Goal: Communication & Community: Answer question/provide support

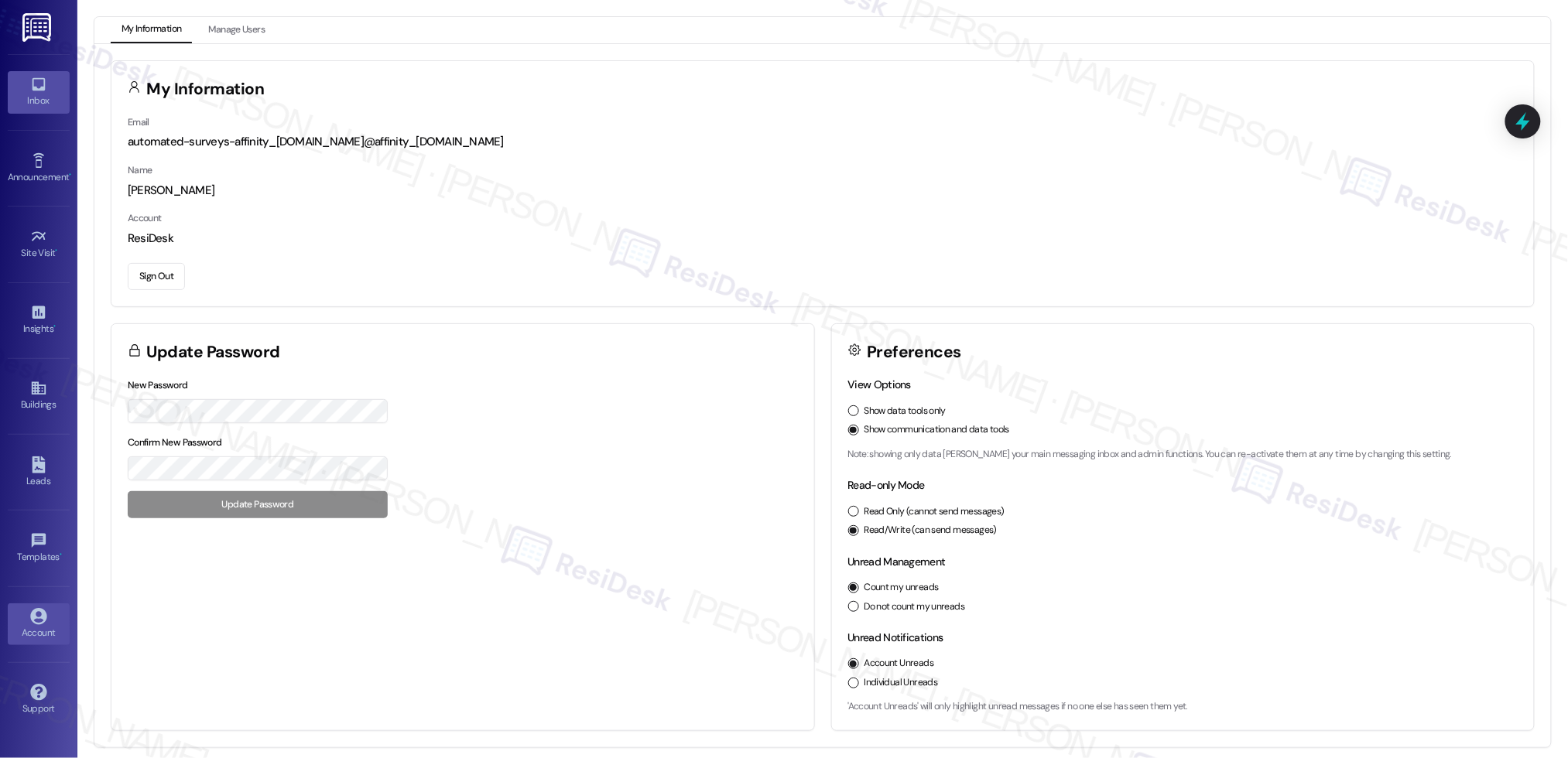
click at [45, 88] on icon at bounding box center [38, 84] width 17 height 17
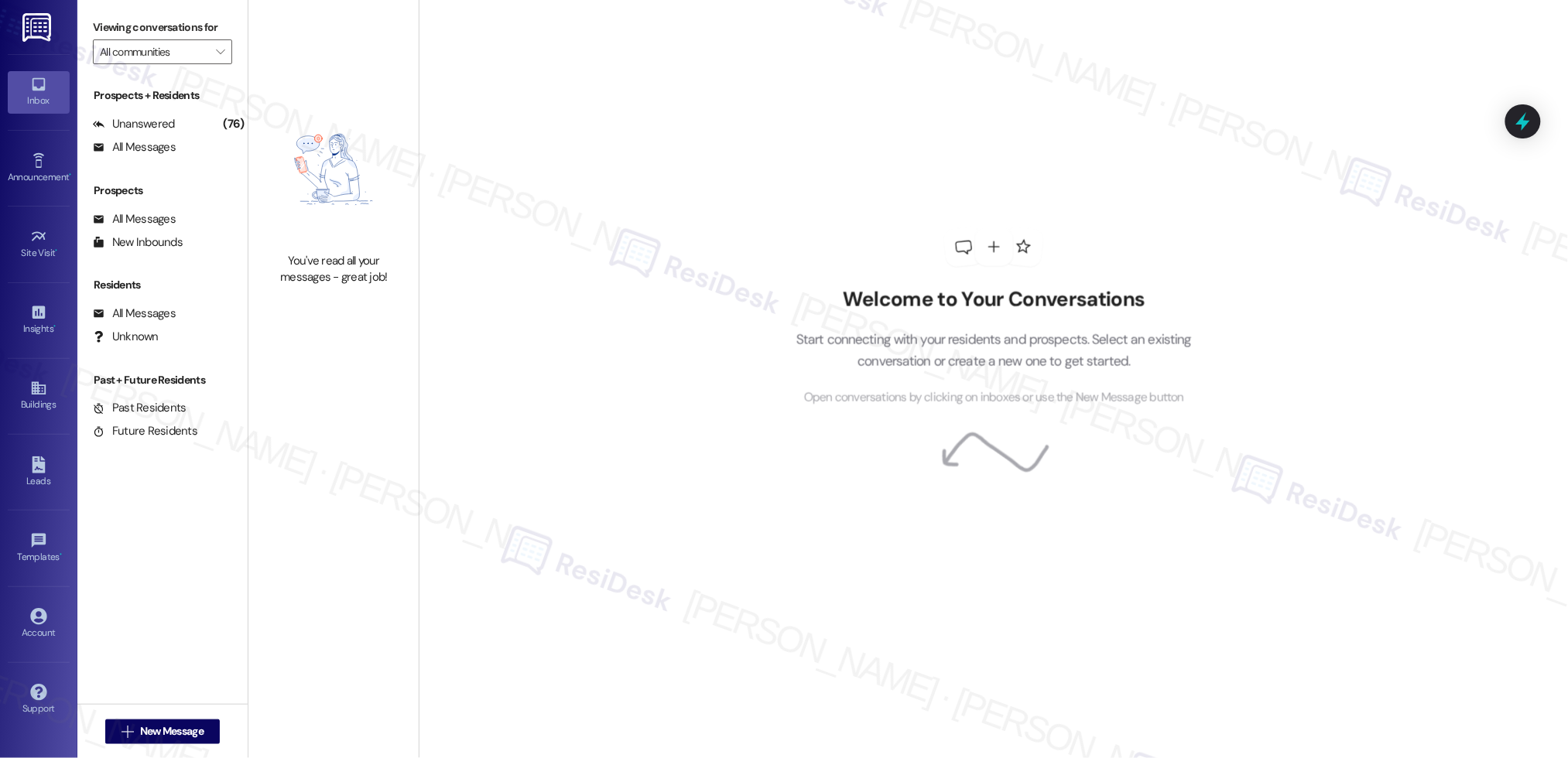
click at [46, 89] on link "Inbox" at bounding box center [39, 92] width 62 height 42
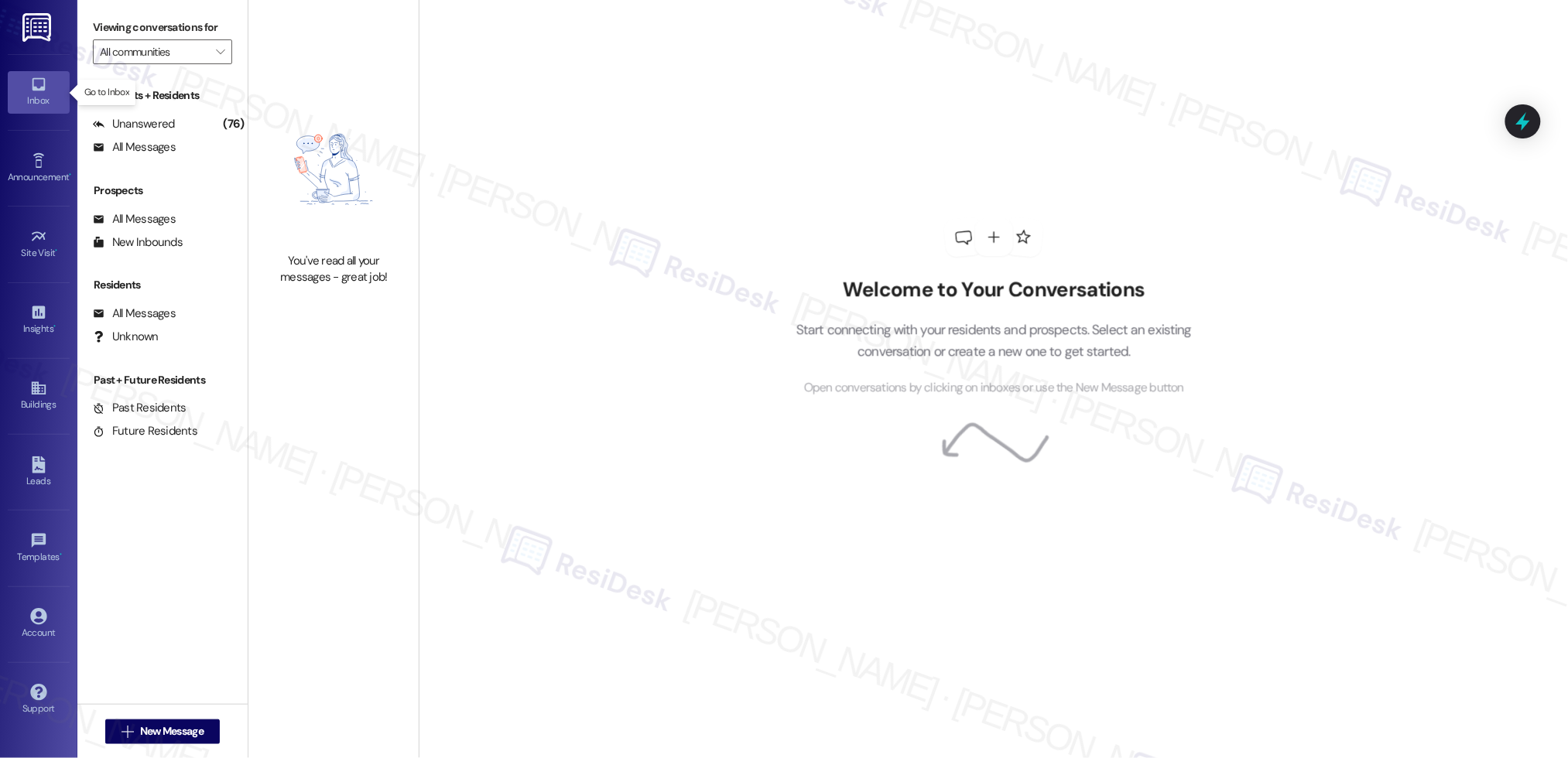
click at [48, 91] on link "Inbox" at bounding box center [39, 92] width 62 height 42
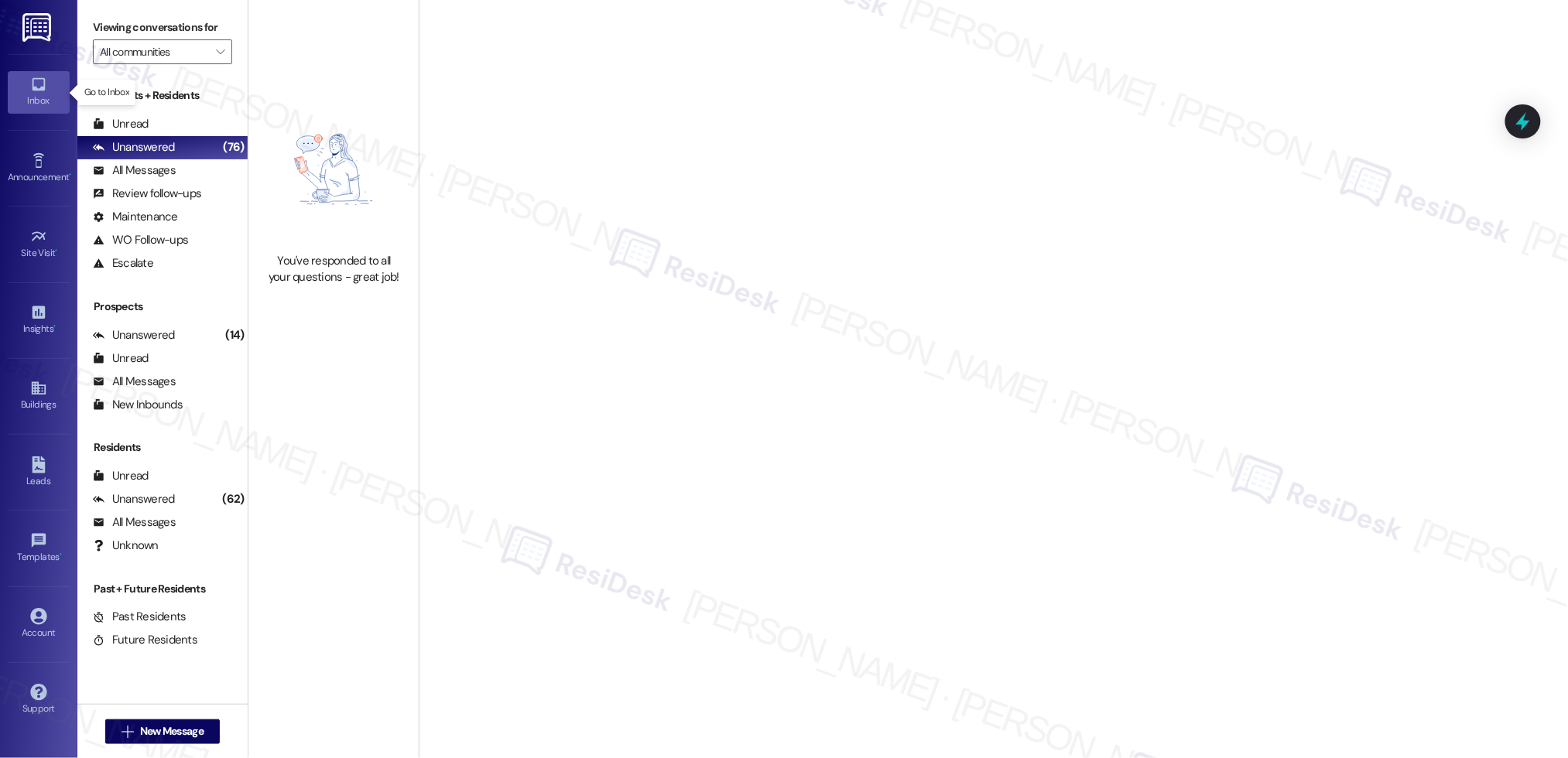
click at [49, 91] on link "Inbox" at bounding box center [39, 92] width 62 height 42
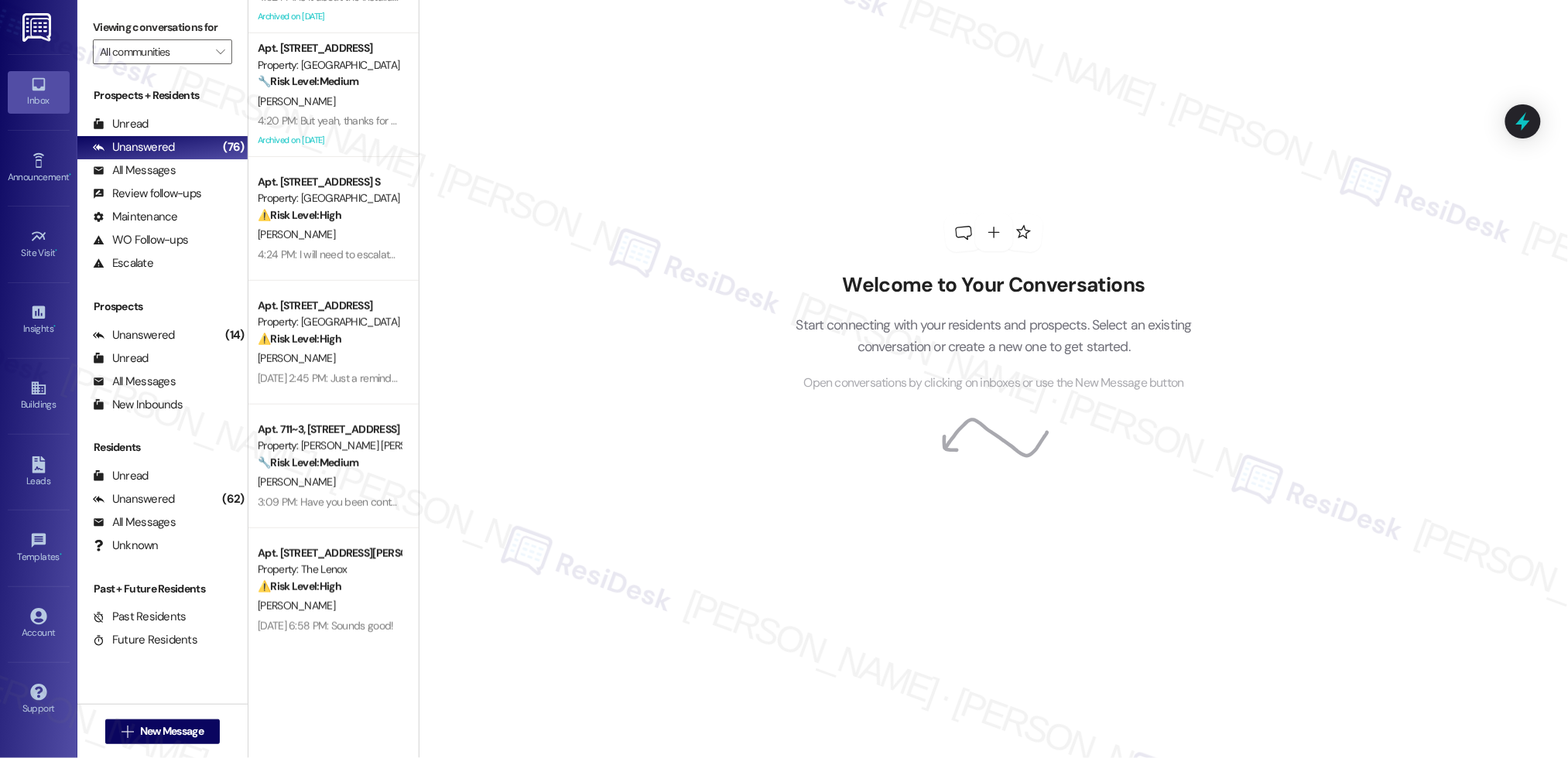
scroll to position [218, 0]
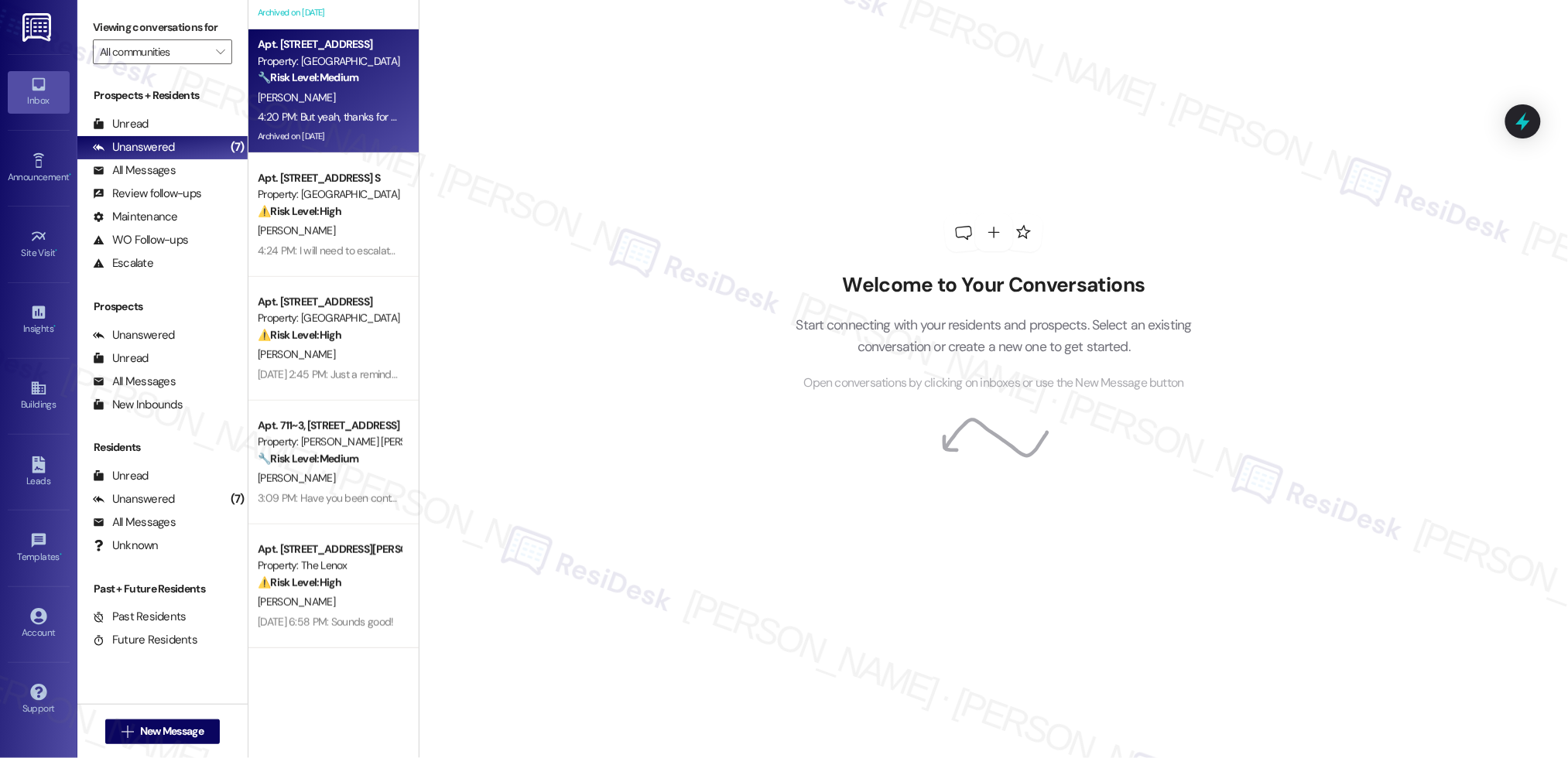
click at [315, 122] on div "4:20 PM: But yeah, thanks for clarifying. And you're absolutely right, it’s rea…" at bounding box center [773, 116] width 1031 height 14
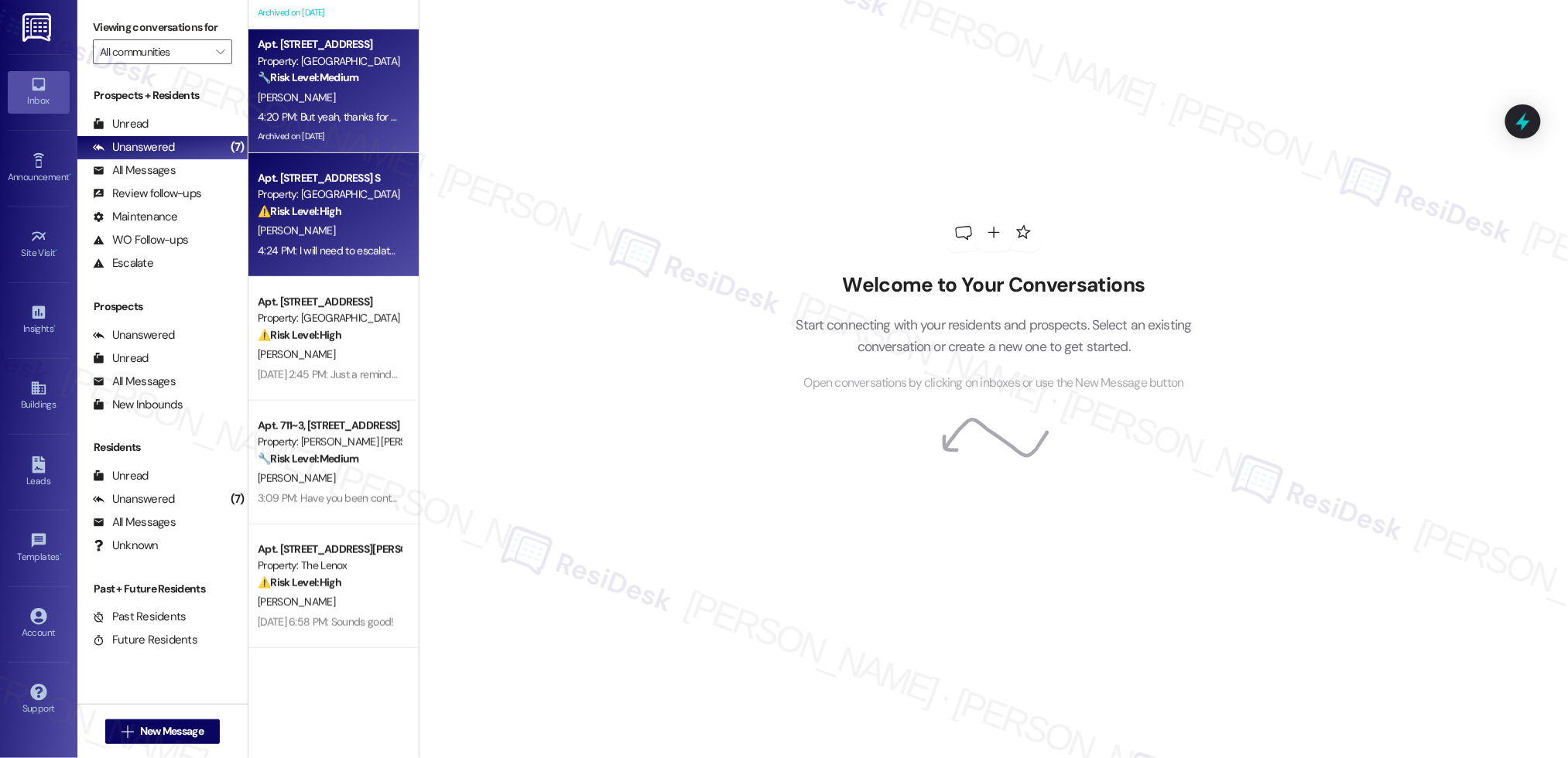
click at [303, 213] on strong "⚠️ Risk Level: High" at bounding box center [299, 211] width 84 height 14
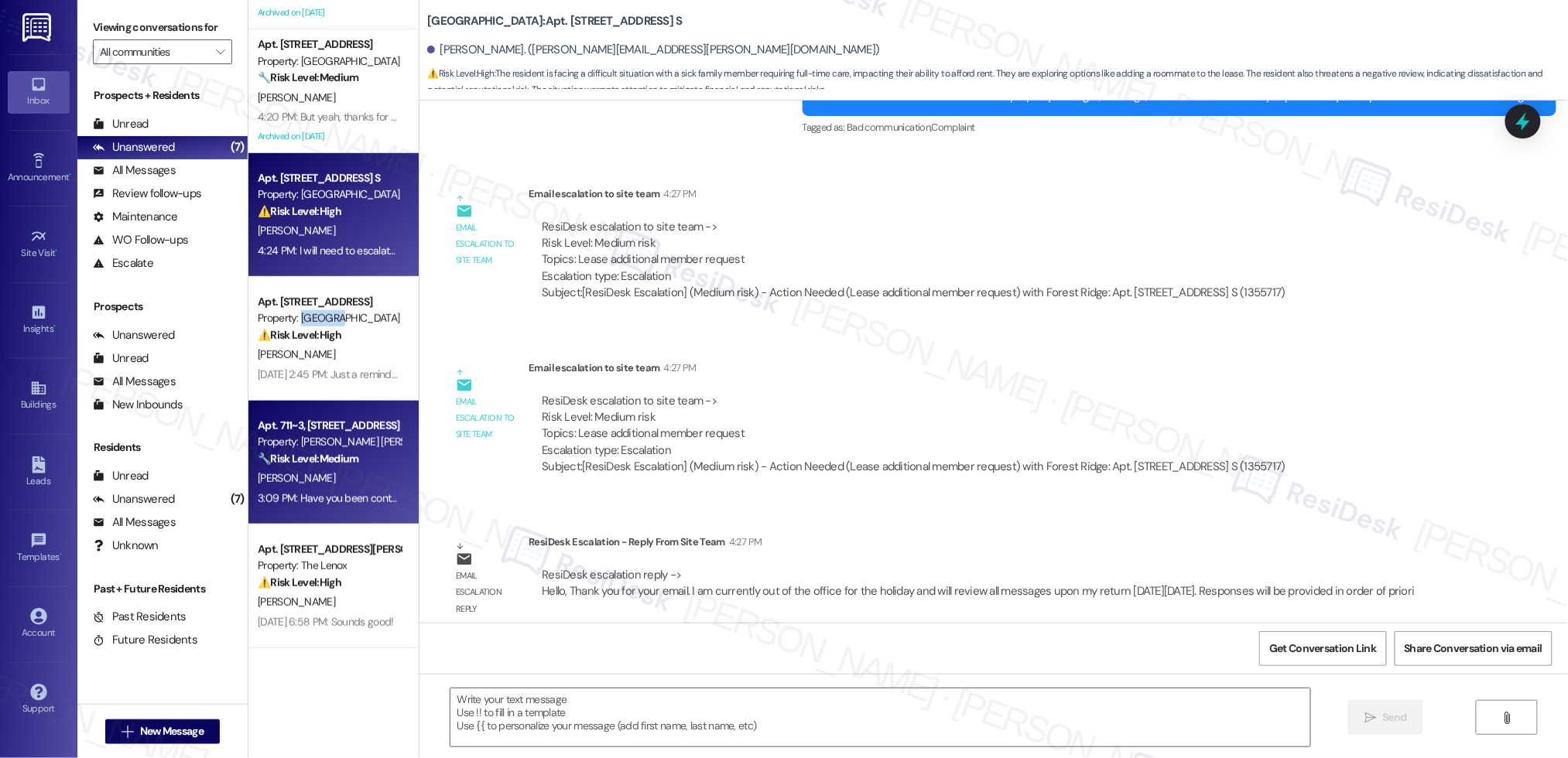
type textarea "Fetching suggested responses. Please feel free to read through the conversation…"
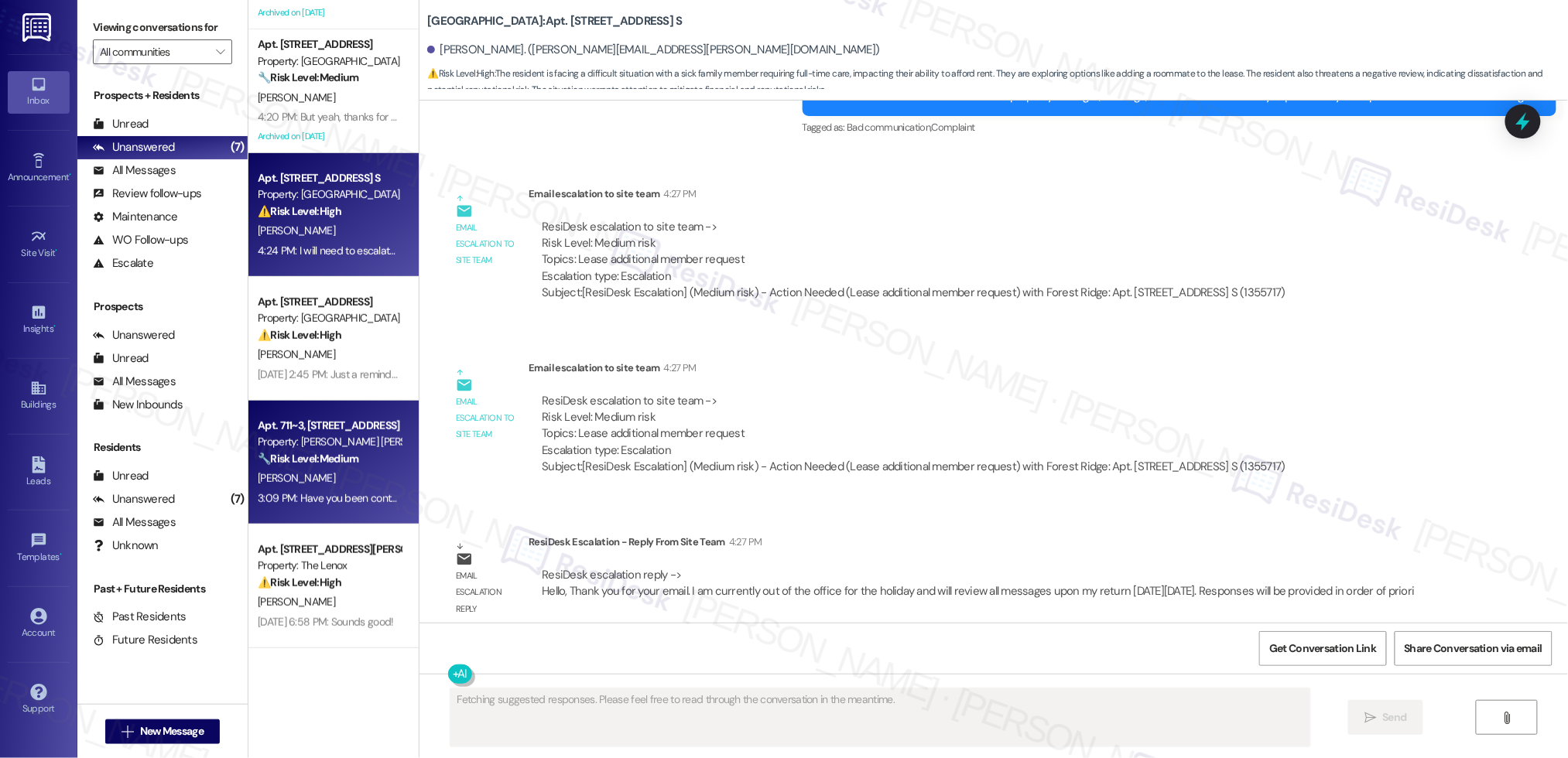
click at [267, 452] on strong "🔧 Risk Level: Medium" at bounding box center [308, 458] width 101 height 14
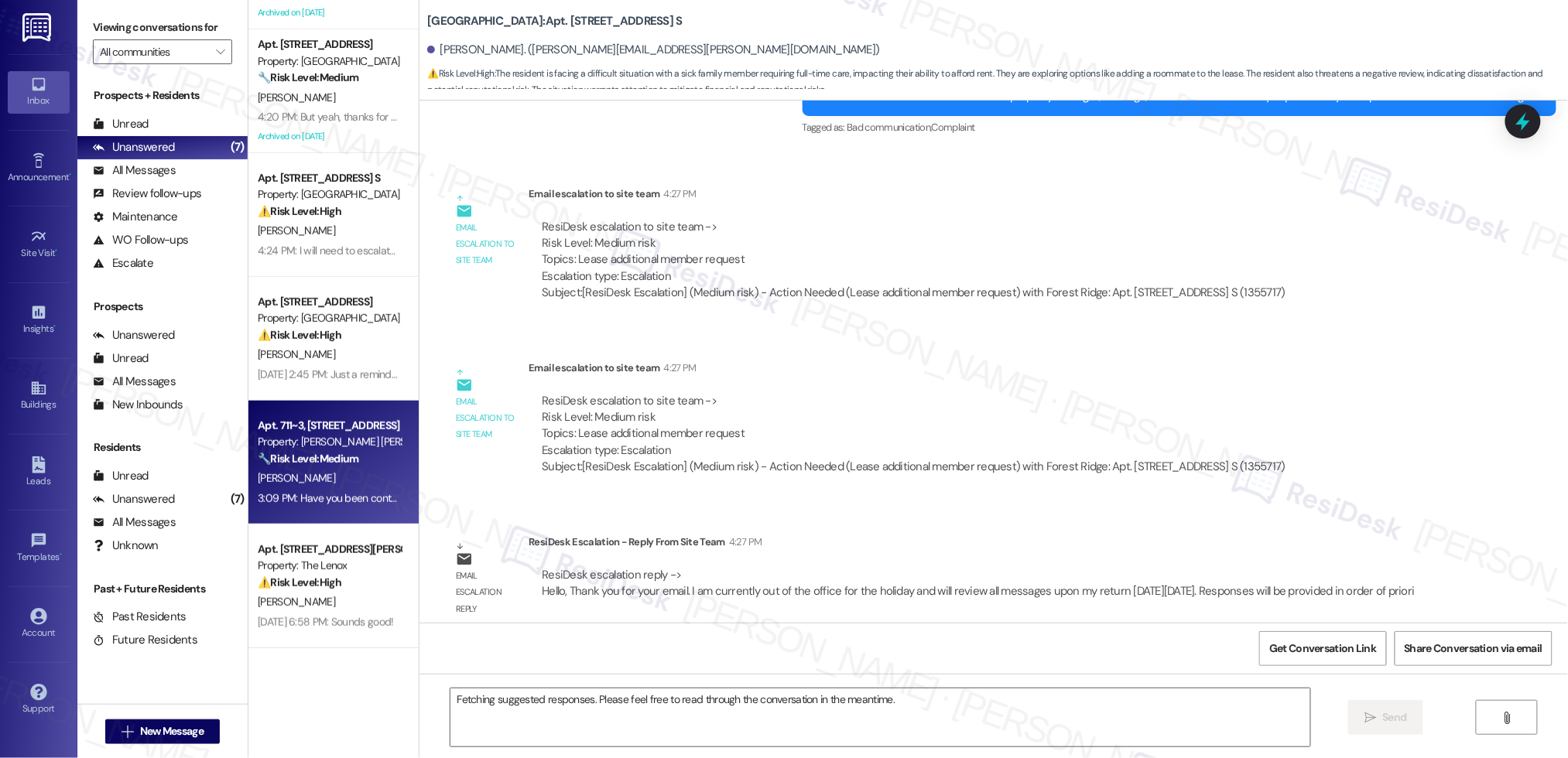
click at [269, 444] on div "Property: [PERSON_NAME] [PERSON_NAME] Apartments" at bounding box center [329, 442] width 143 height 16
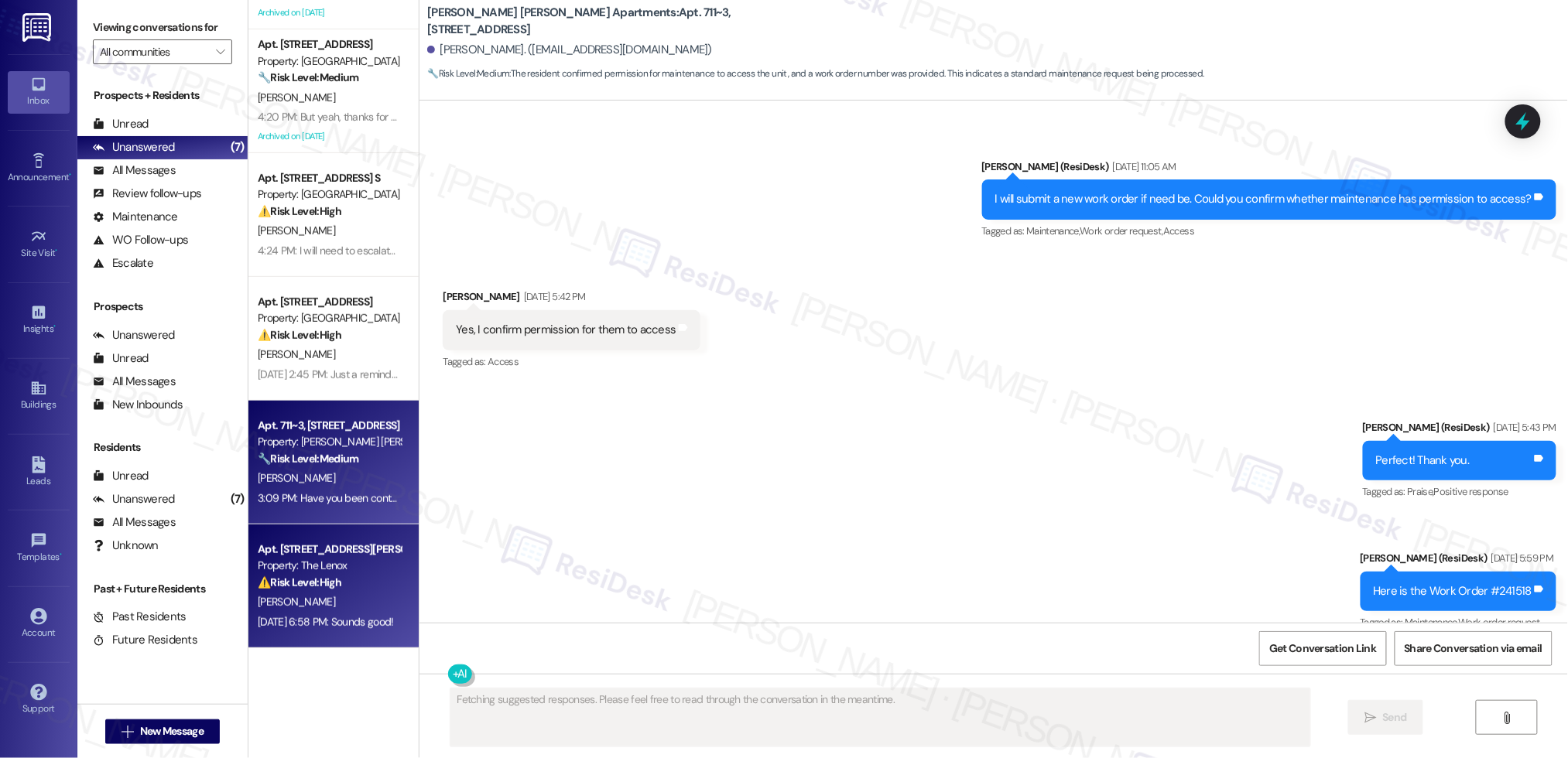
click at [325, 593] on div "[PERSON_NAME]" at bounding box center [329, 602] width 146 height 19
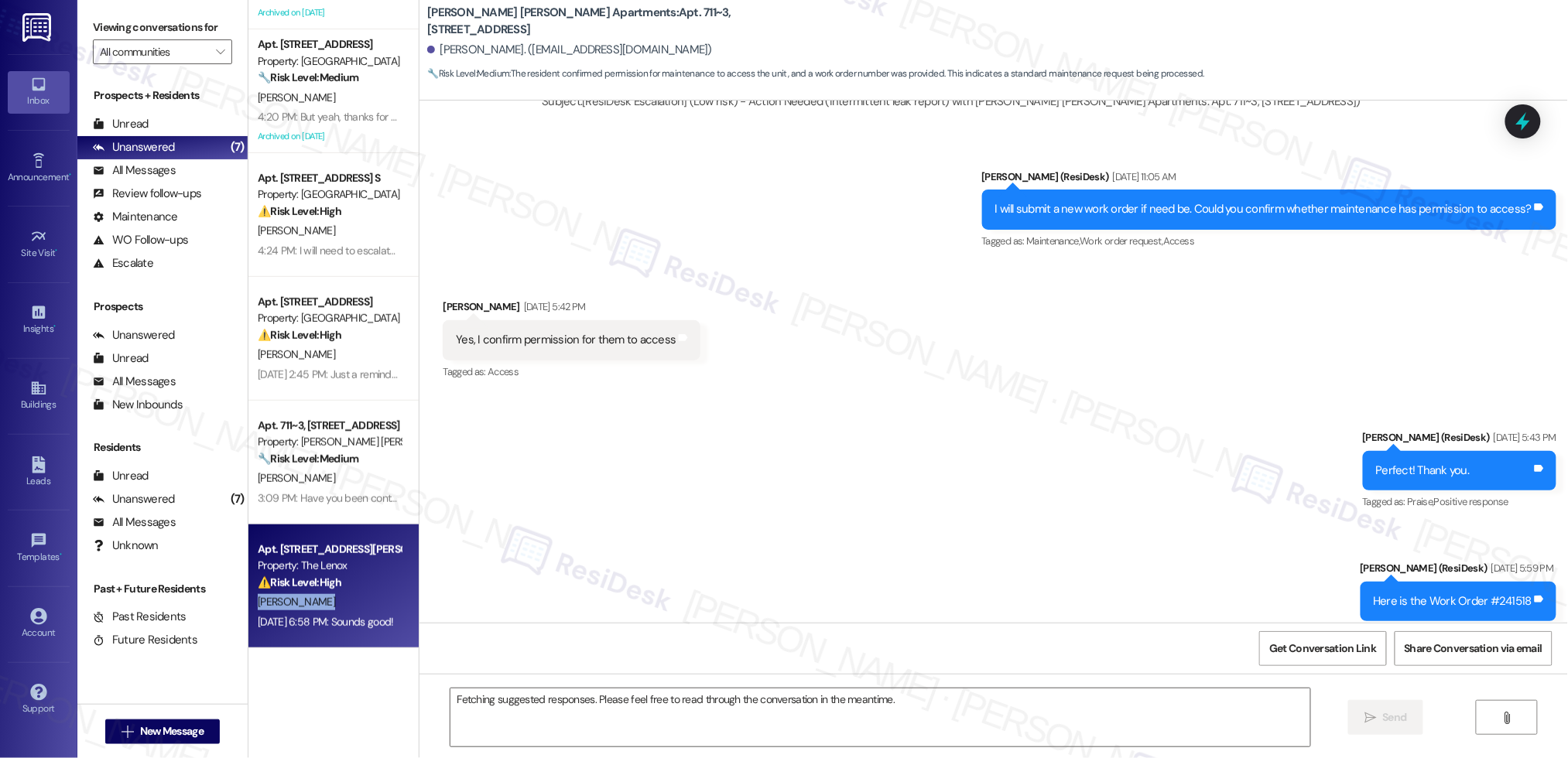
click at [325, 593] on div "[PERSON_NAME]" at bounding box center [329, 602] width 146 height 19
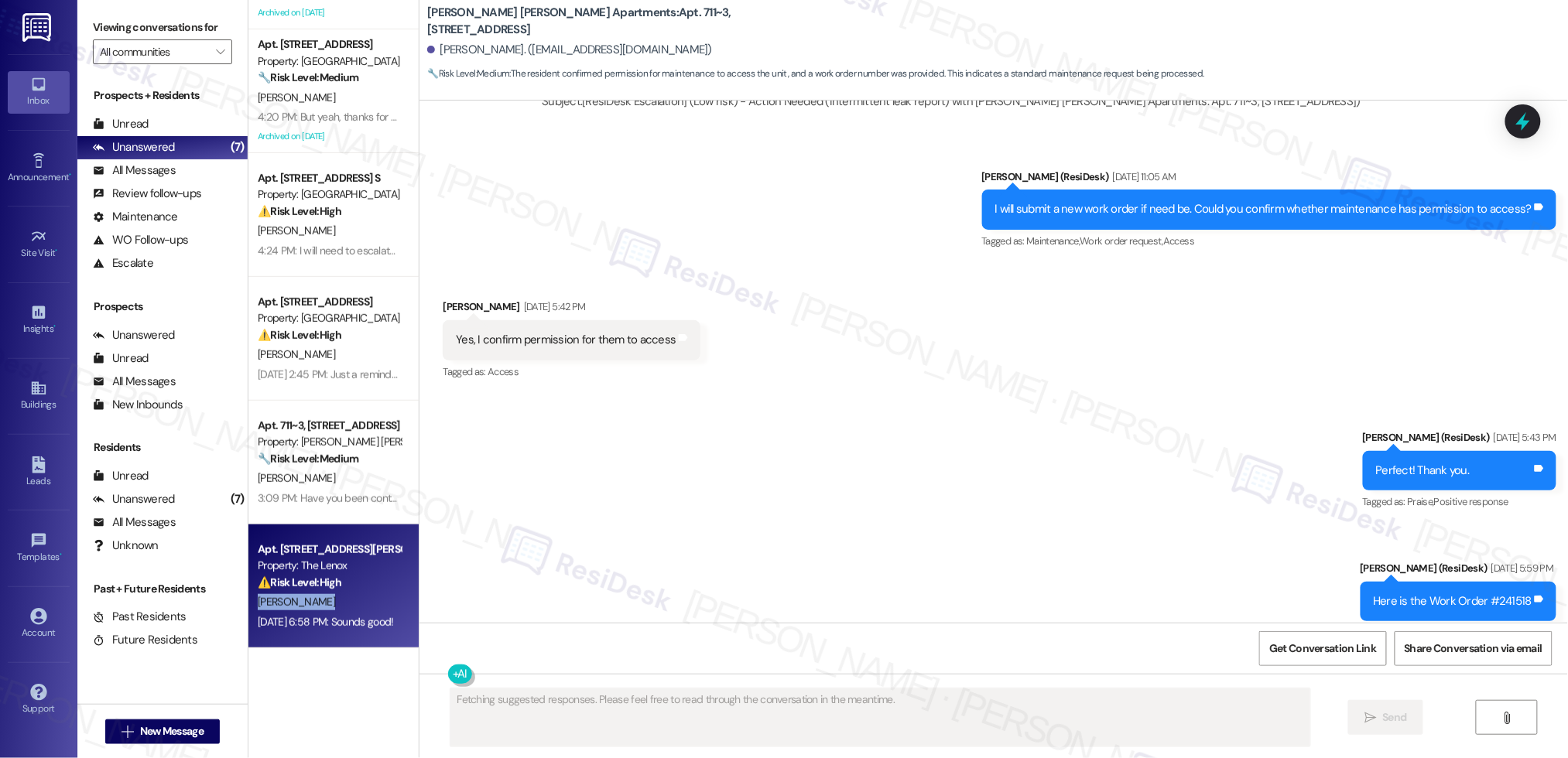
click at [325, 593] on div "[PERSON_NAME]" at bounding box center [329, 602] width 146 height 19
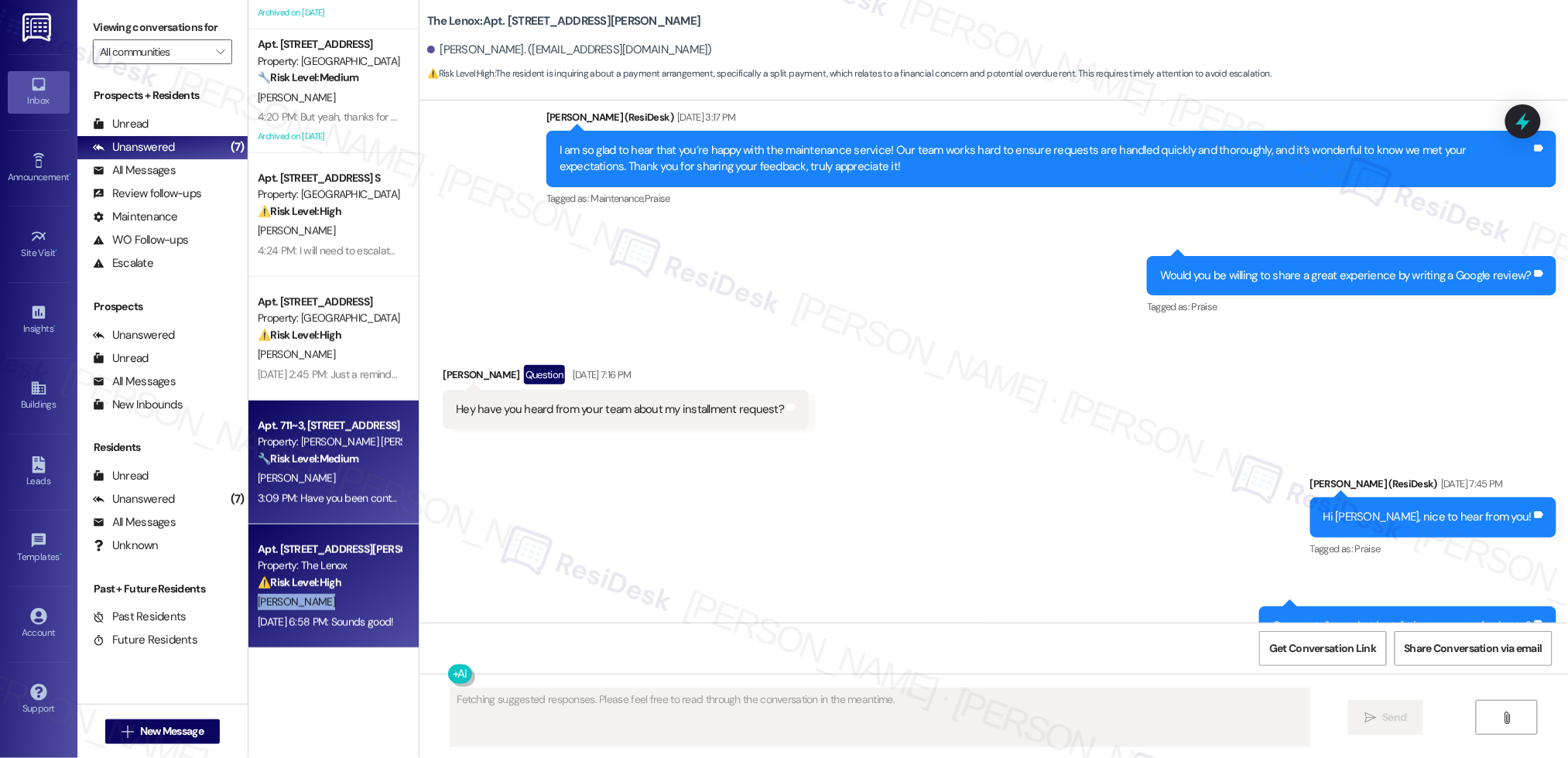
scroll to position [8911, 0]
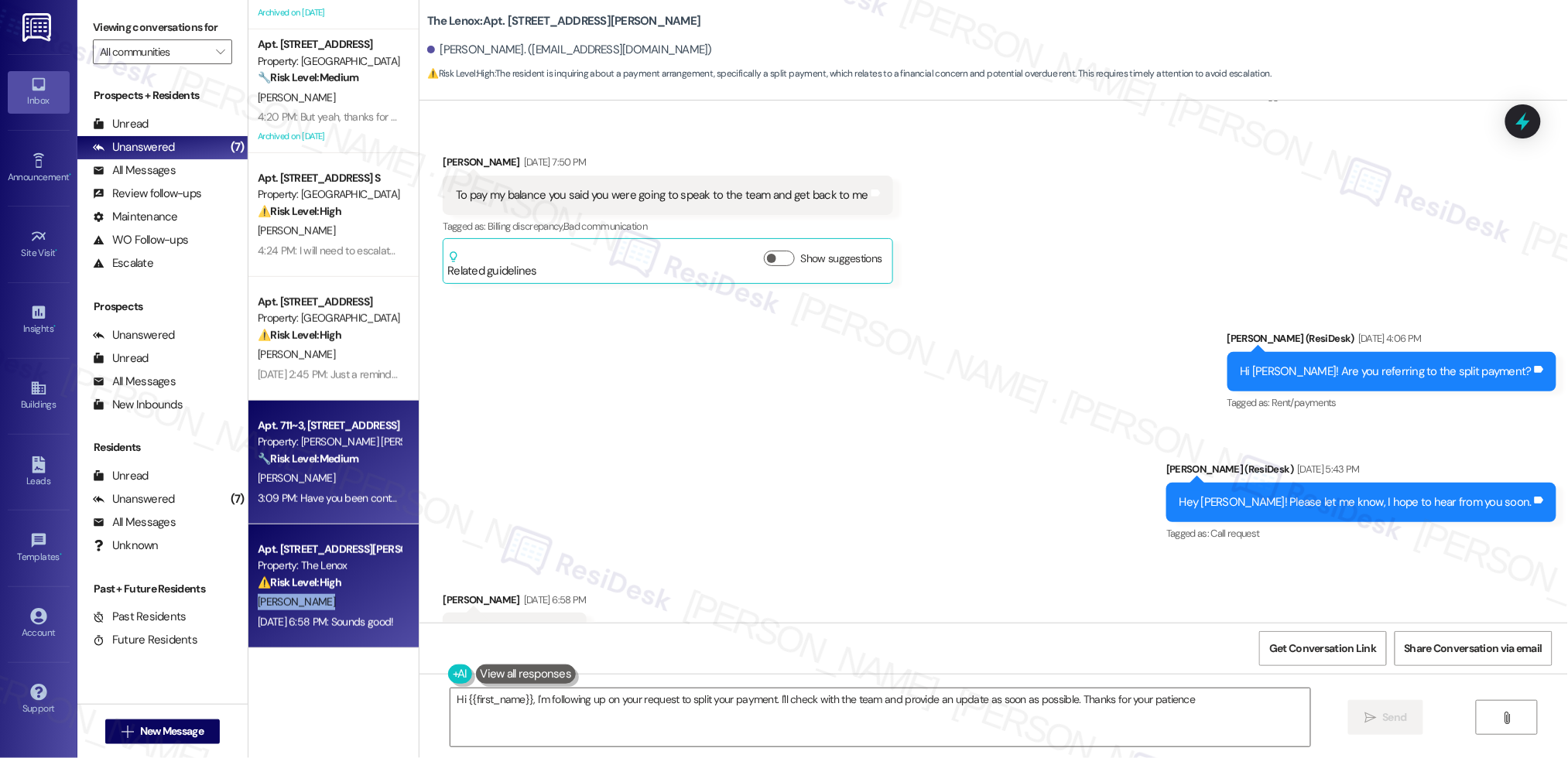
type textarea "Hi {{first_name}}, I'm following up on your request to split your payment. I'll…"
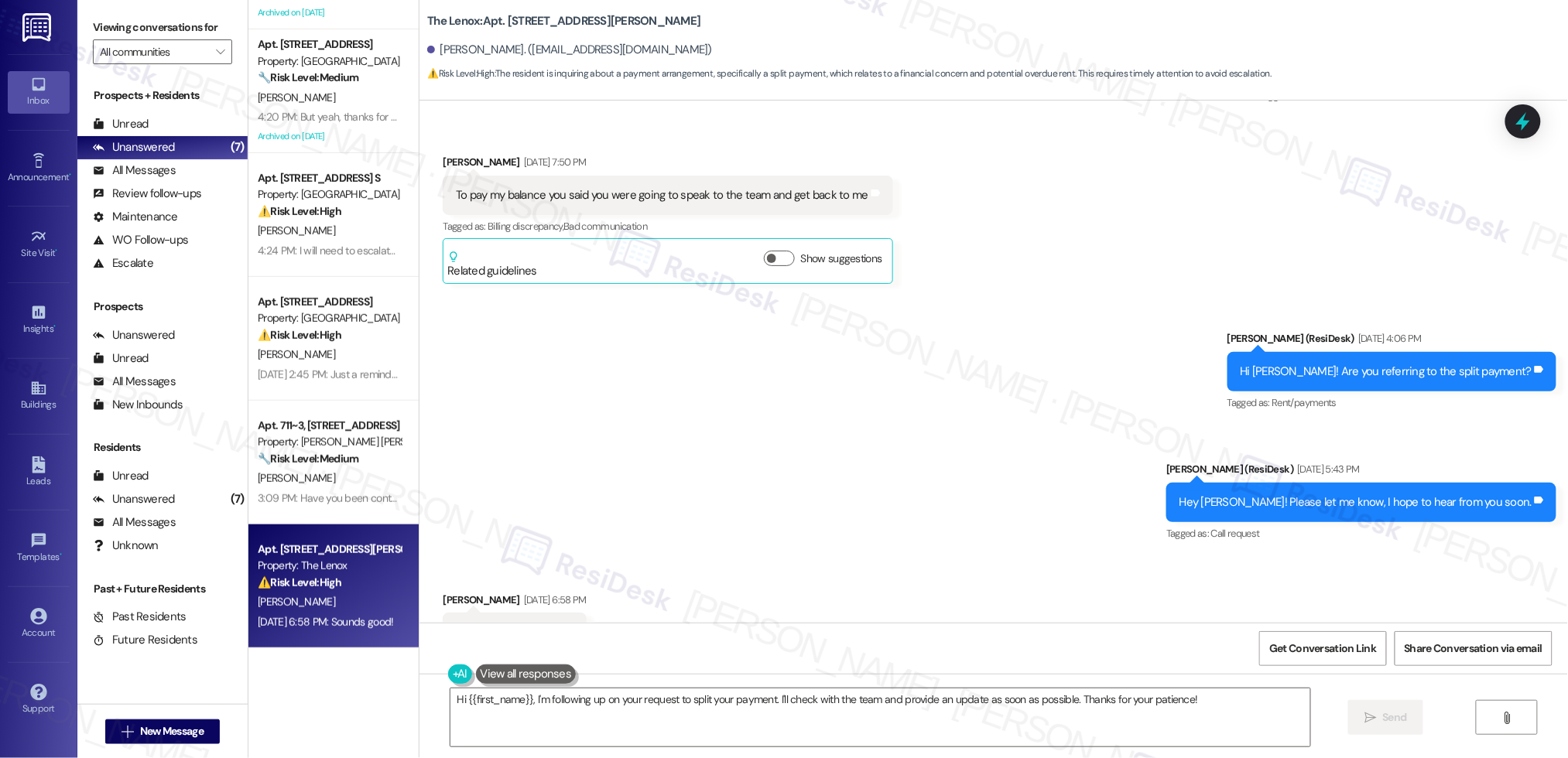
click at [585, 386] on div "Sent via SMS [PERSON_NAME] (ResiDesk) [DATE] 4:06 PM Hi [PERSON_NAME]! Are you …" at bounding box center [994, 426] width 1149 height 261
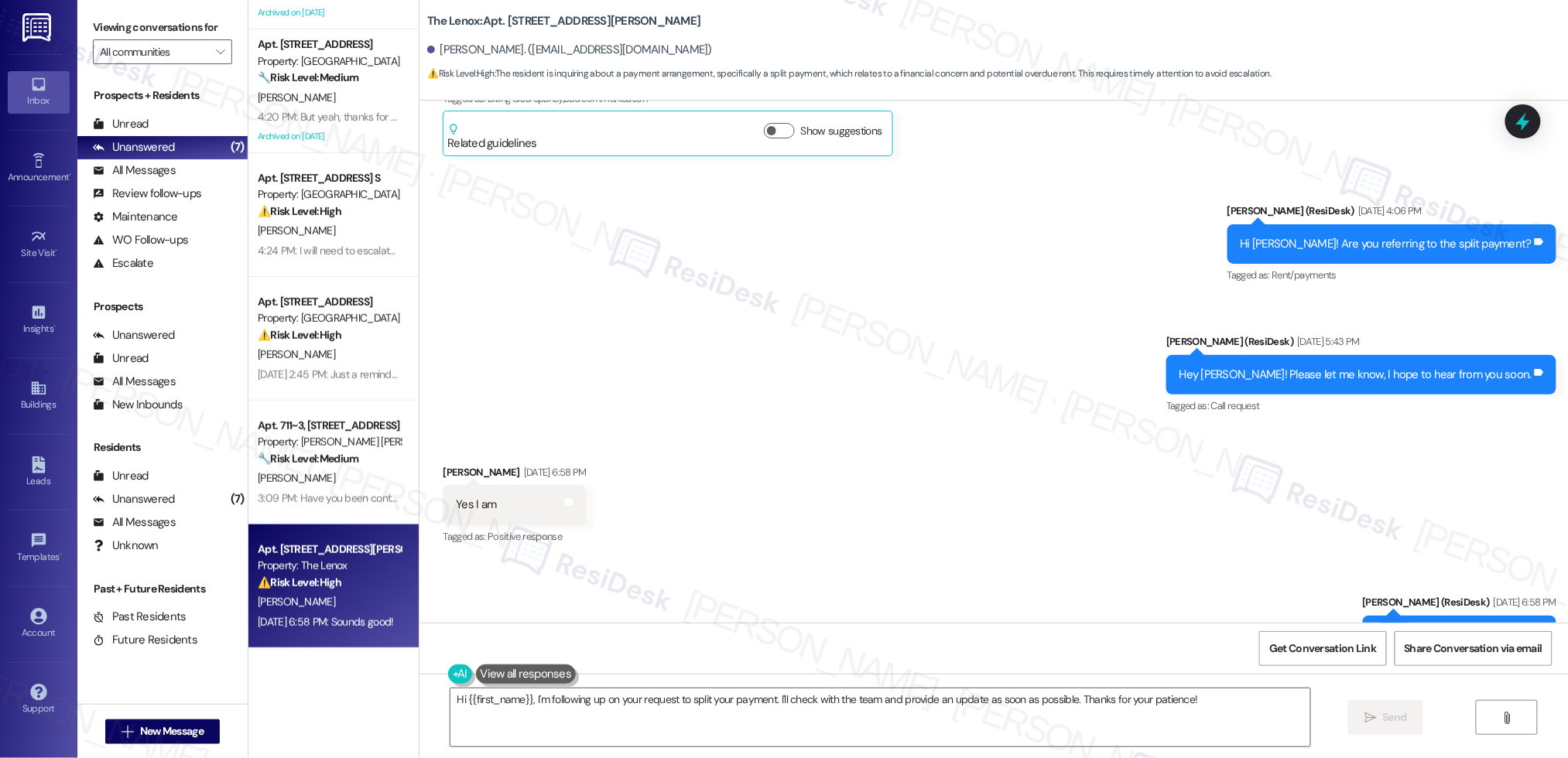
scroll to position [9184, 0]
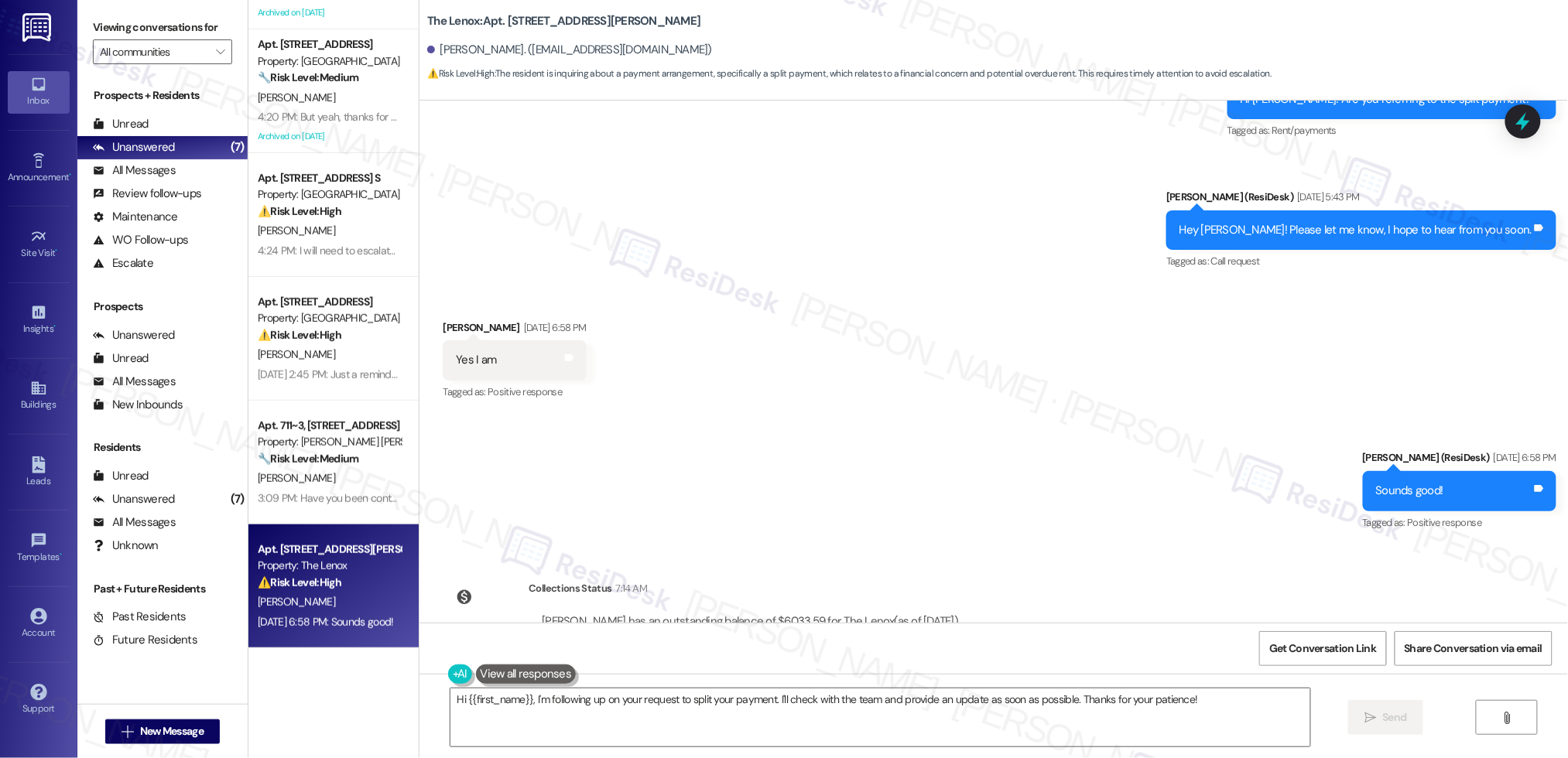
click at [844, 425] on div "Sent via SMS [PERSON_NAME] (ResiDesk) [DATE] 6:58 PM Sounds good! Tags and note…" at bounding box center [994, 479] width 1149 height 131
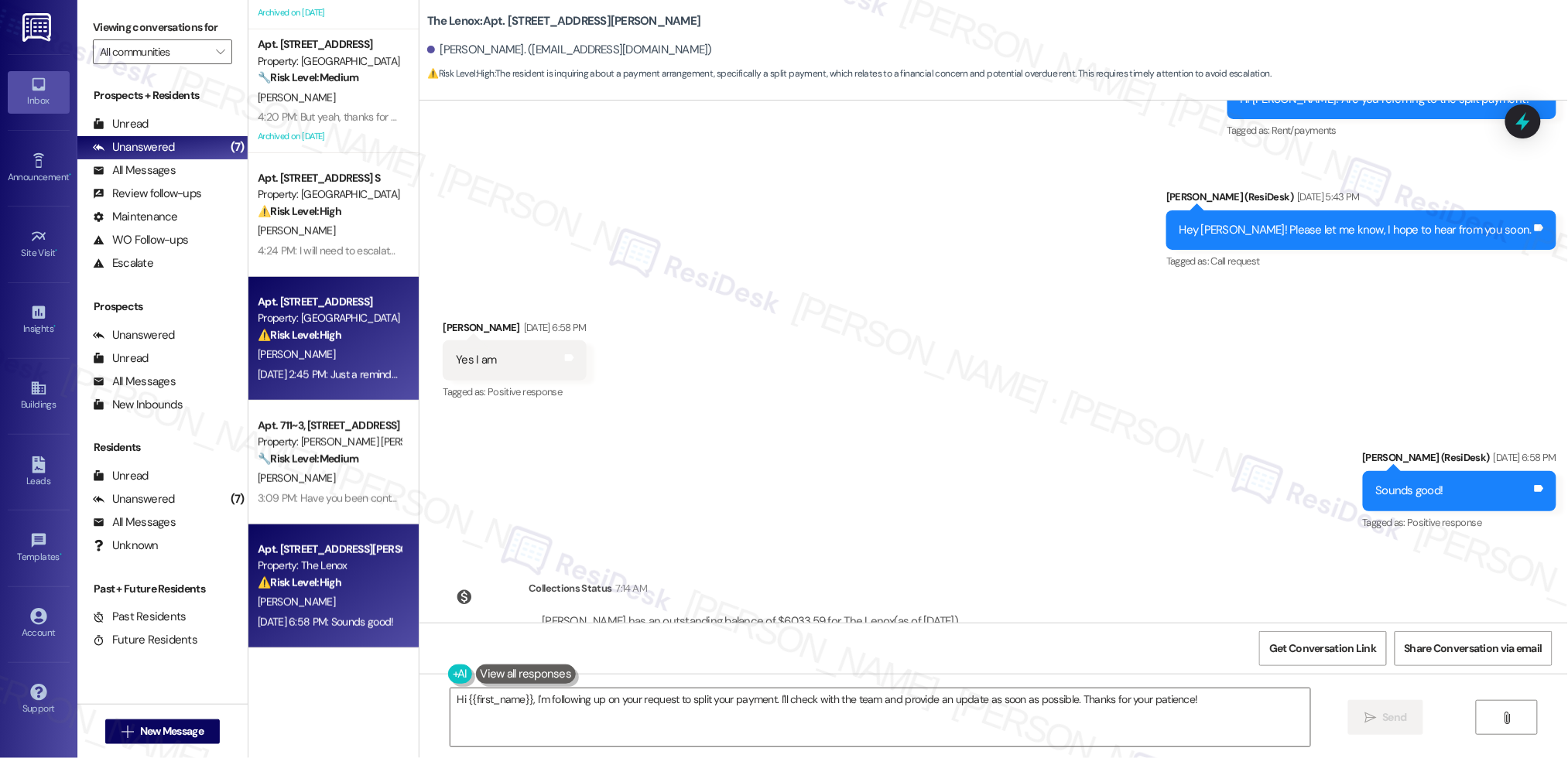
click at [256, 310] on div "Apt. [STREET_ADDRESS] Property: Pacific Village ⚠️ Risk Level: High The residen…" at bounding box center [329, 319] width 146 height 53
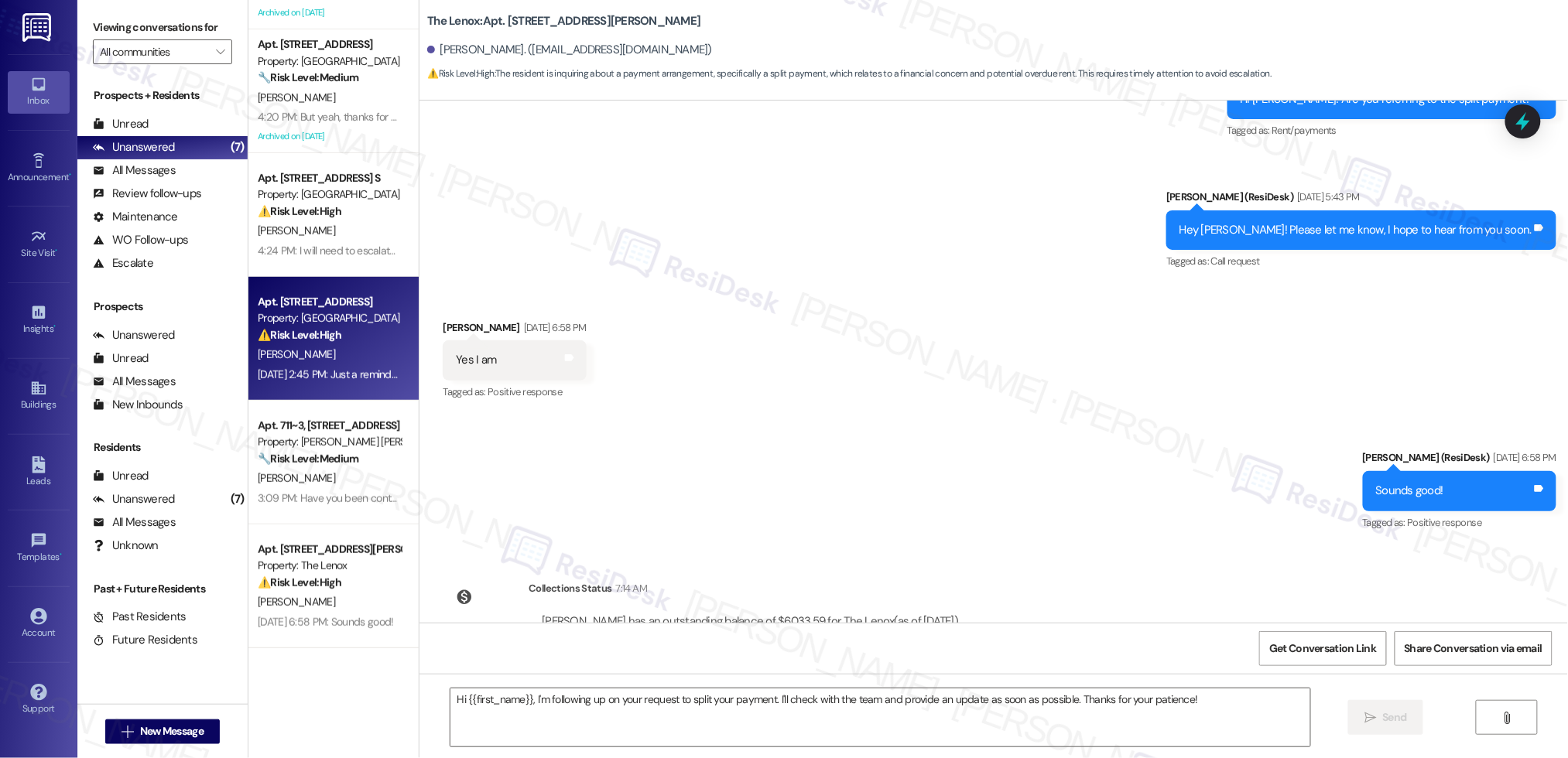
click at [307, 316] on div "Property: [GEOGRAPHIC_DATA]" at bounding box center [329, 319] width 143 height 16
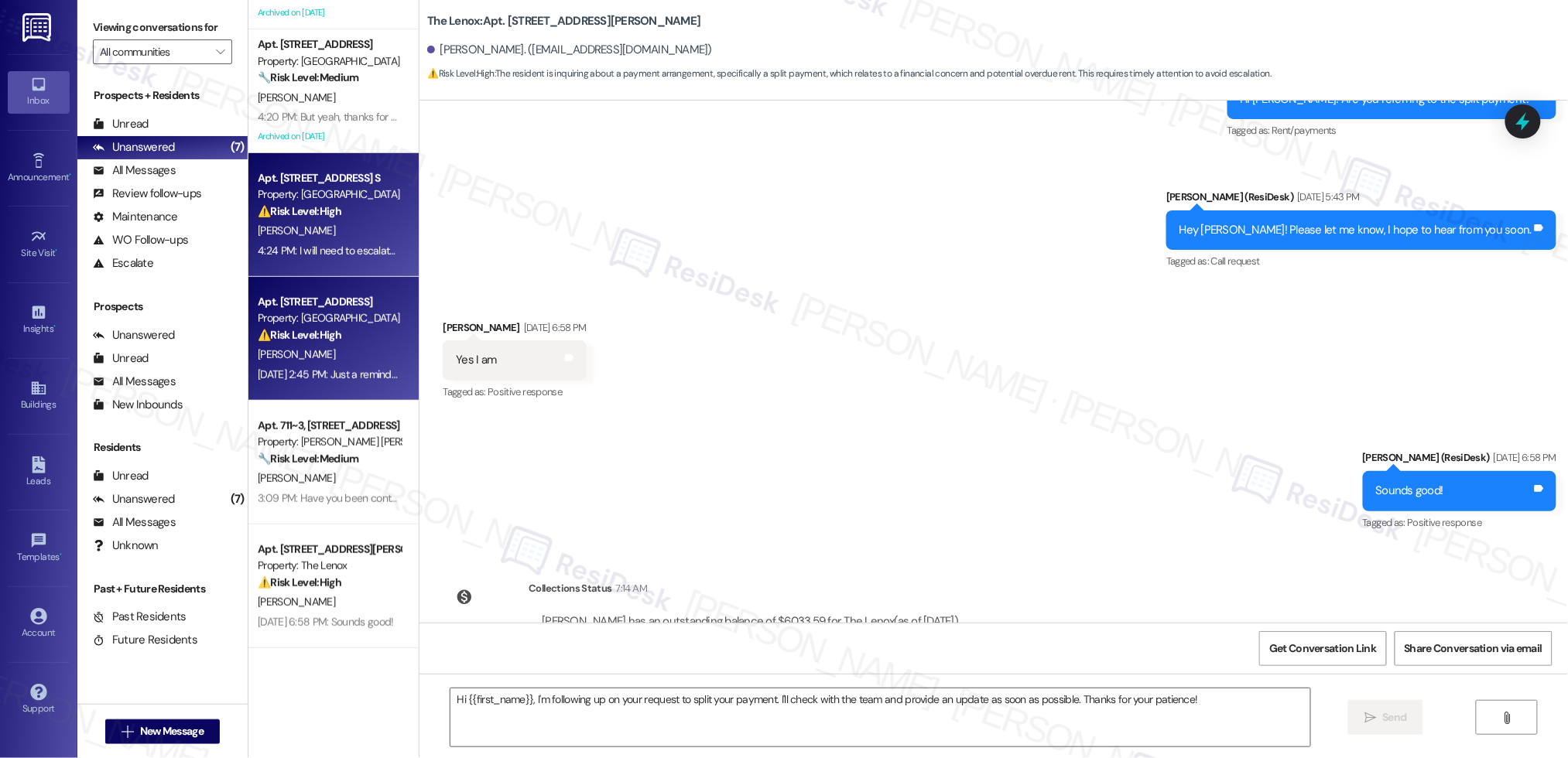
click at [304, 238] on div "[PERSON_NAME]" at bounding box center [329, 231] width 146 height 19
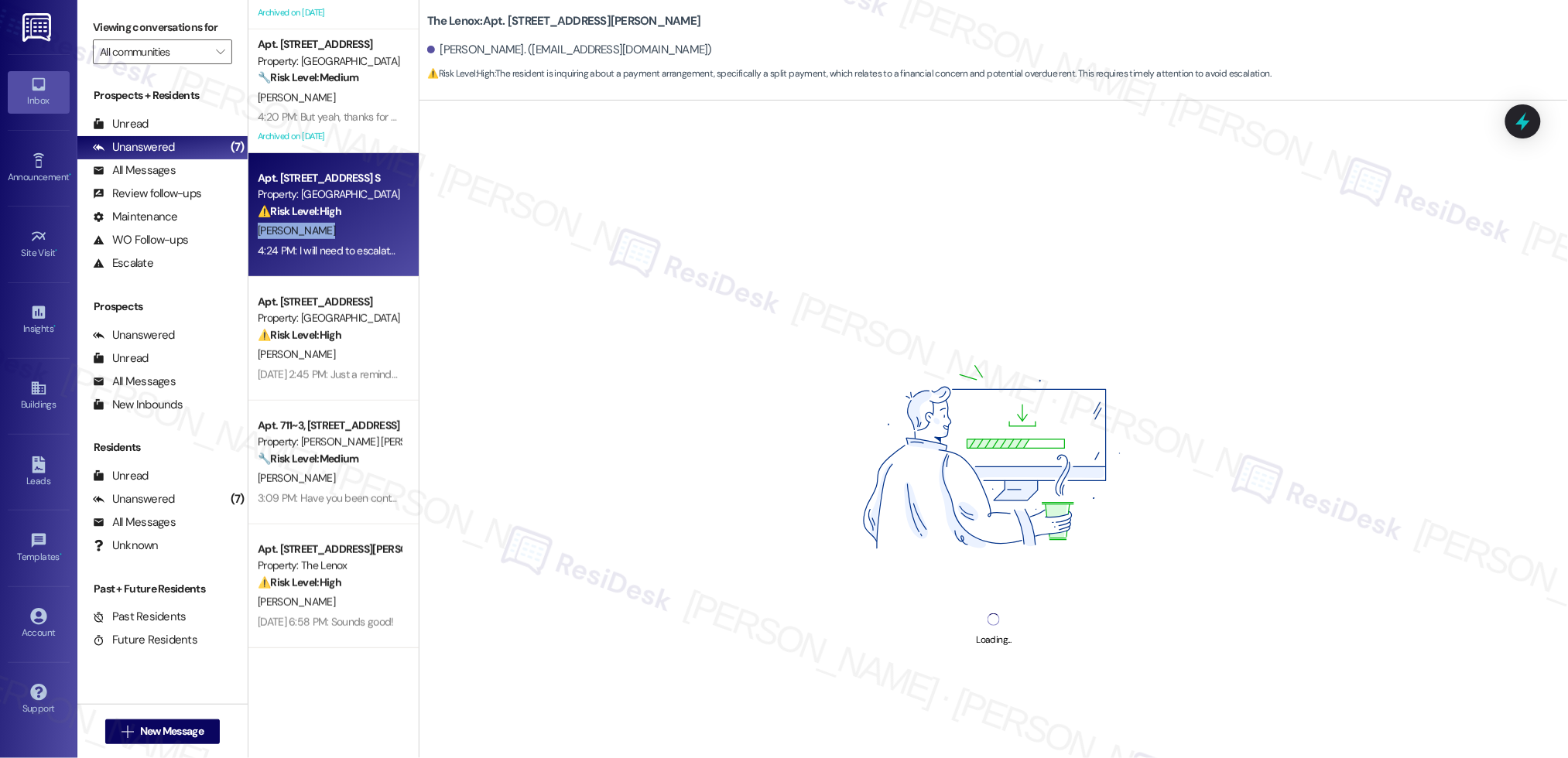
click at [304, 238] on div "[PERSON_NAME]" at bounding box center [329, 231] width 146 height 19
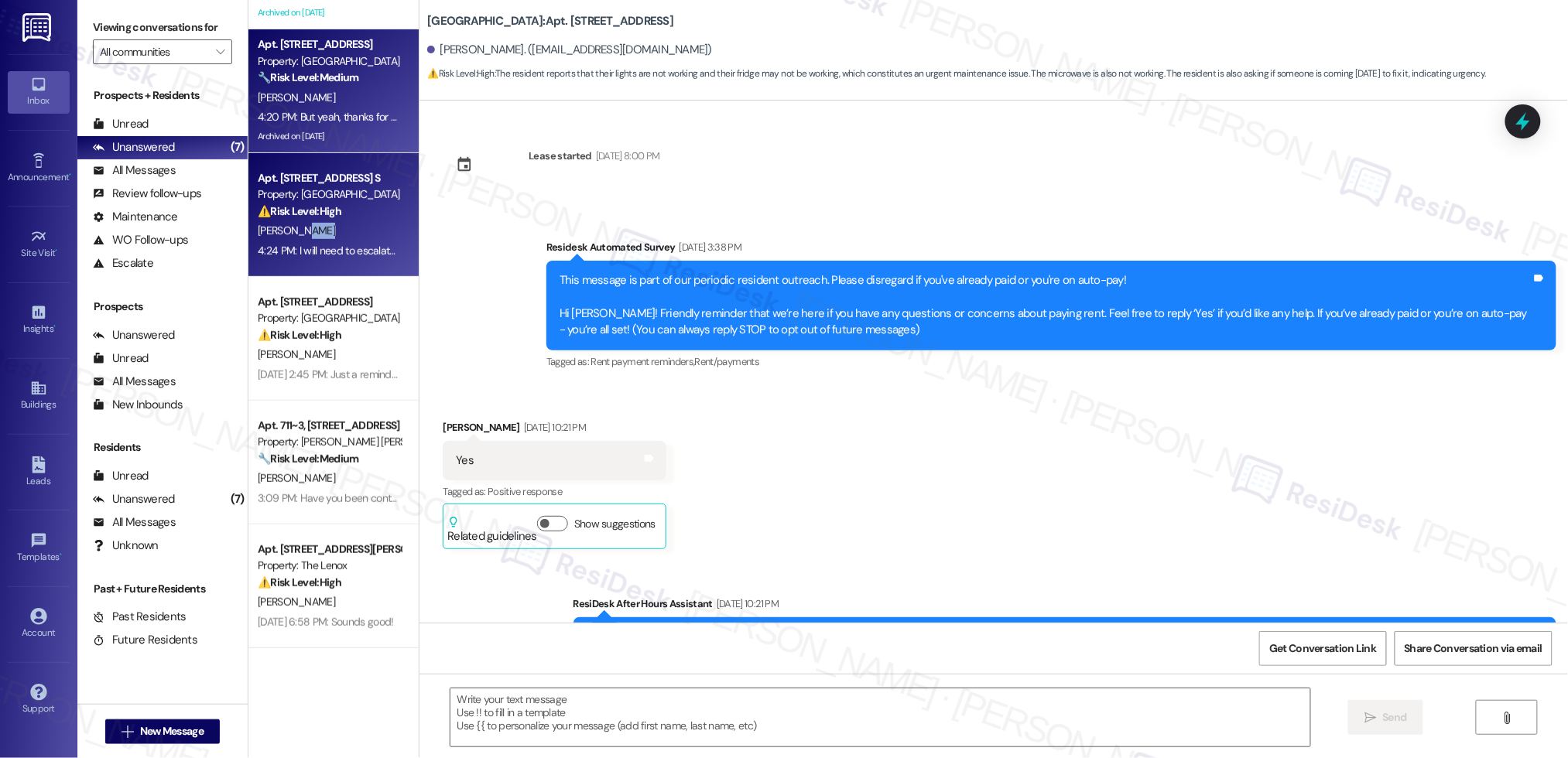
scroll to position [8038, 0]
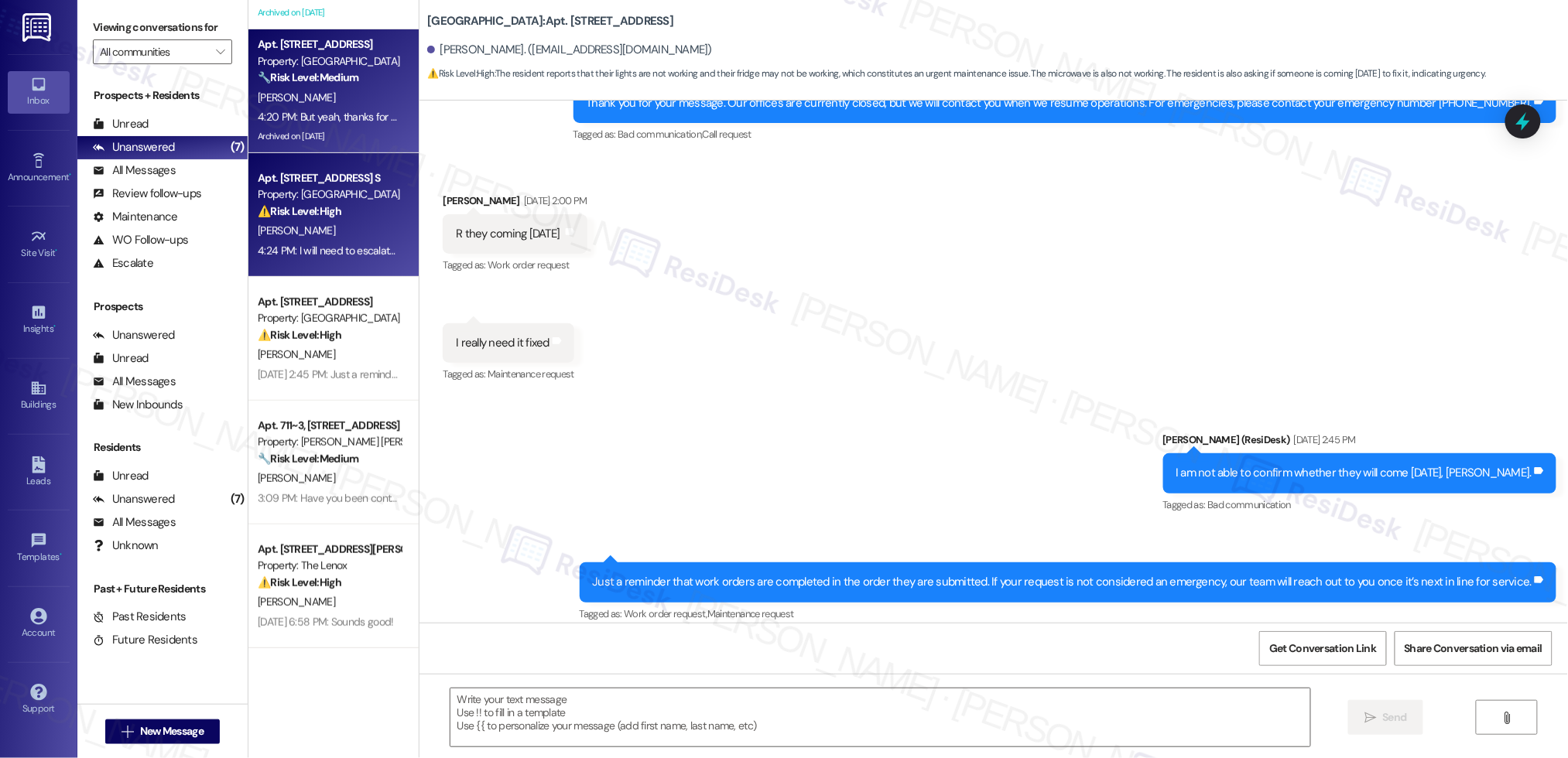
click at [277, 109] on div "4:20 PM: But yeah, thanks for clarifying. And you're absolutely right, it’s rea…" at bounding box center [329, 118] width 146 height 19
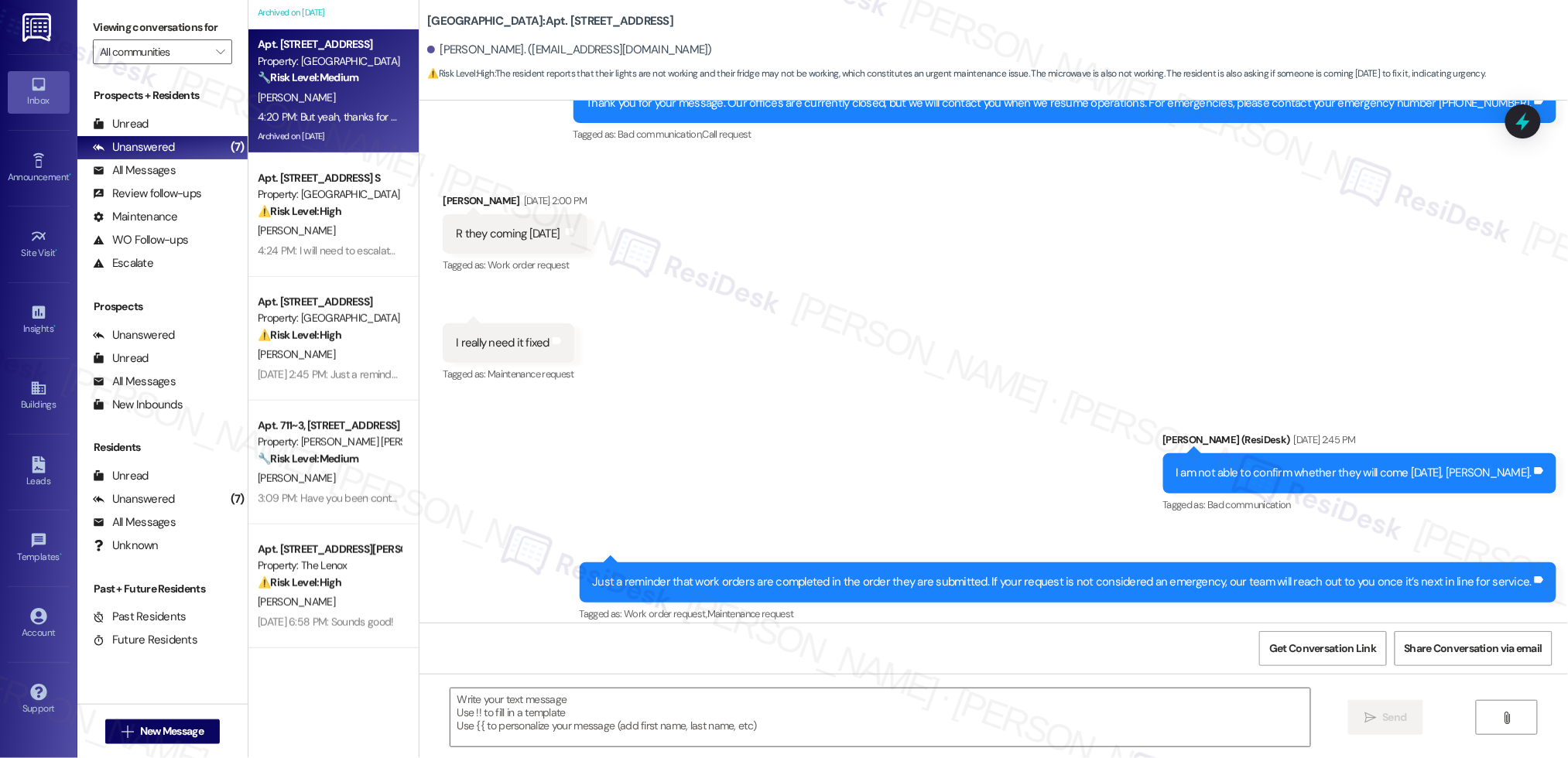
click at [277, 108] on div "4:20 PM: But yeah, thanks for clarifying. And you're absolutely right, it’s rea…" at bounding box center [329, 118] width 146 height 19
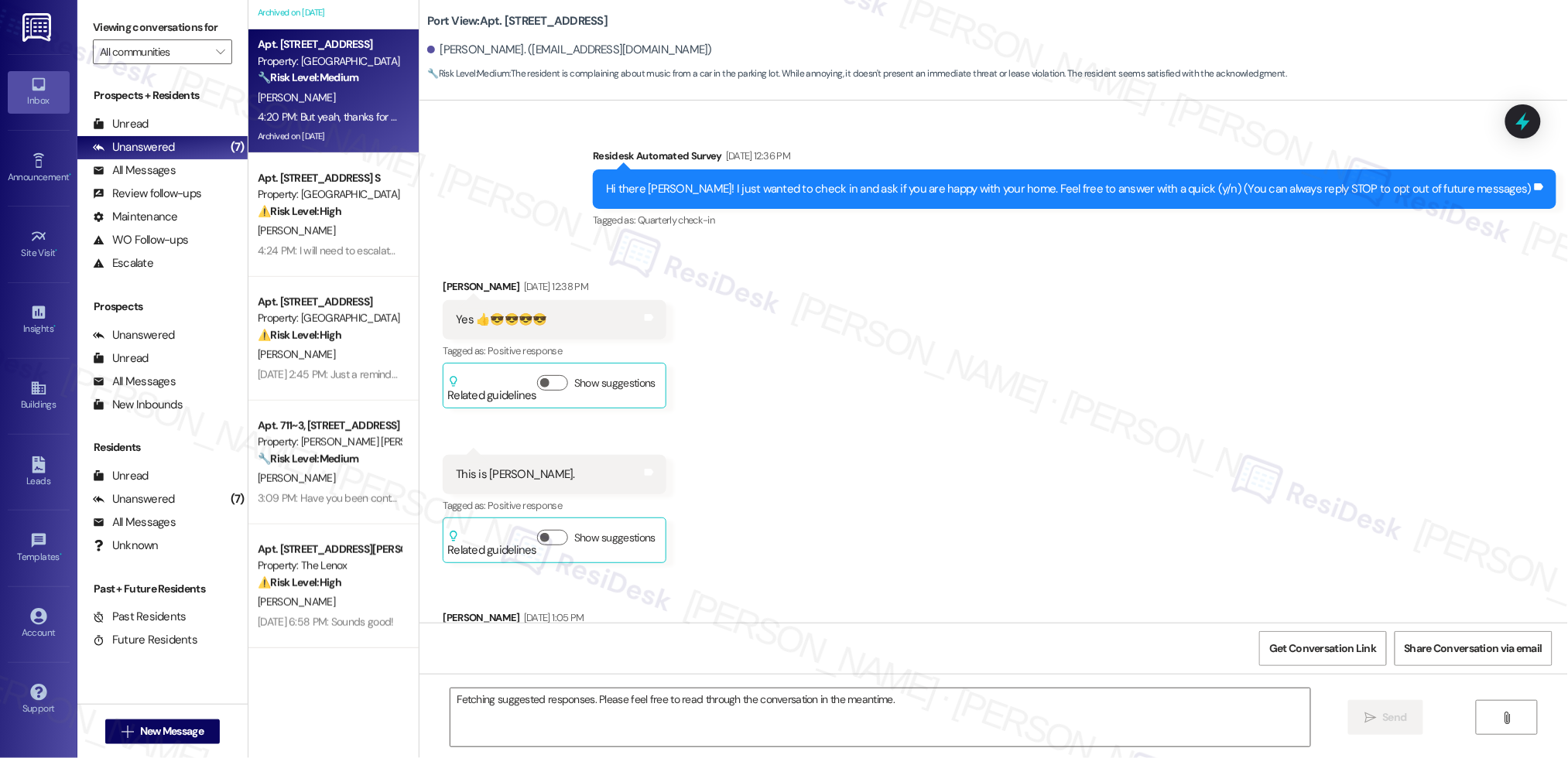
scroll to position [45677, 0]
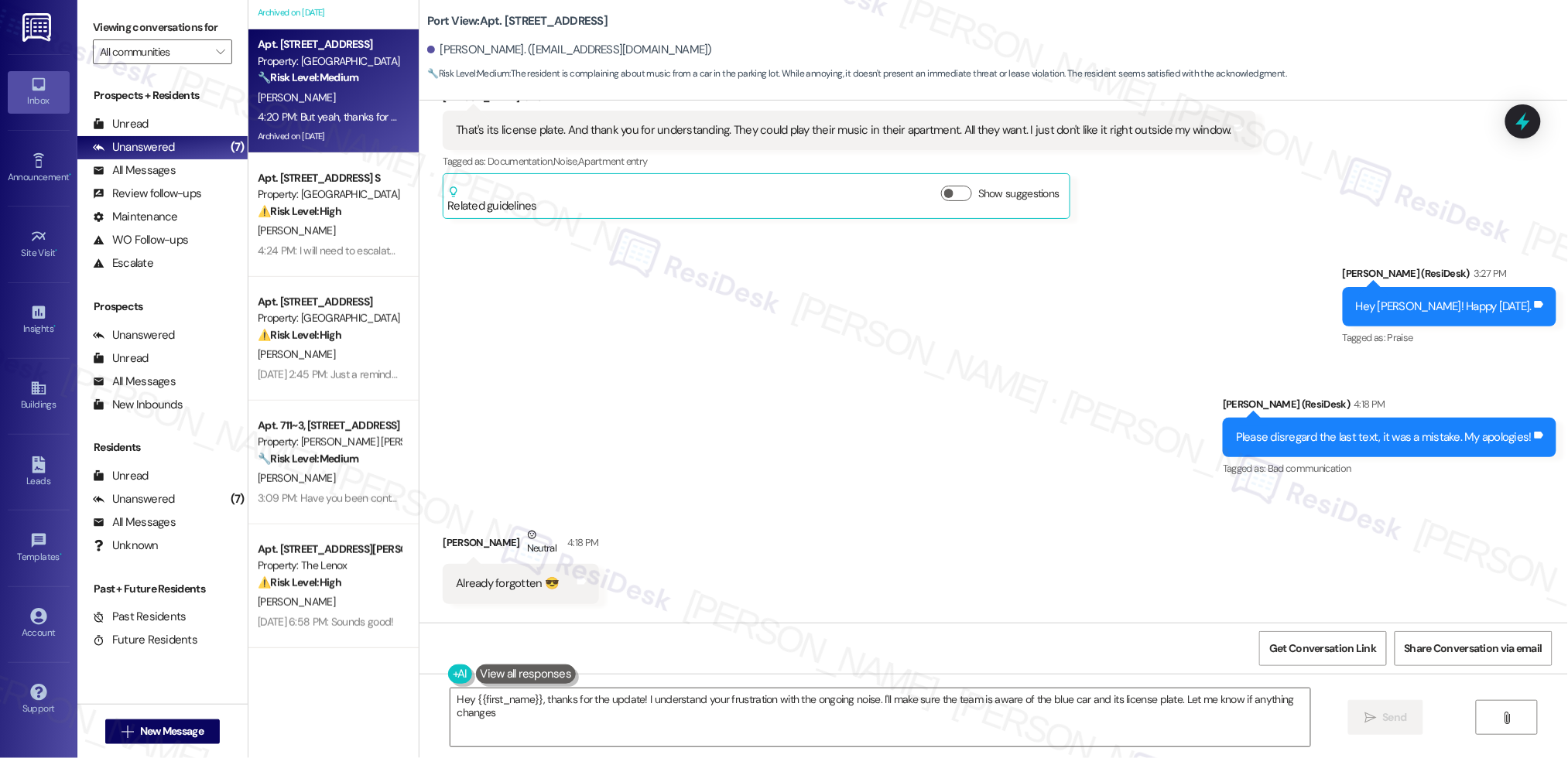
type textarea "Hey {{first_name}}, thanks for the update! I understand your frustration with t…"
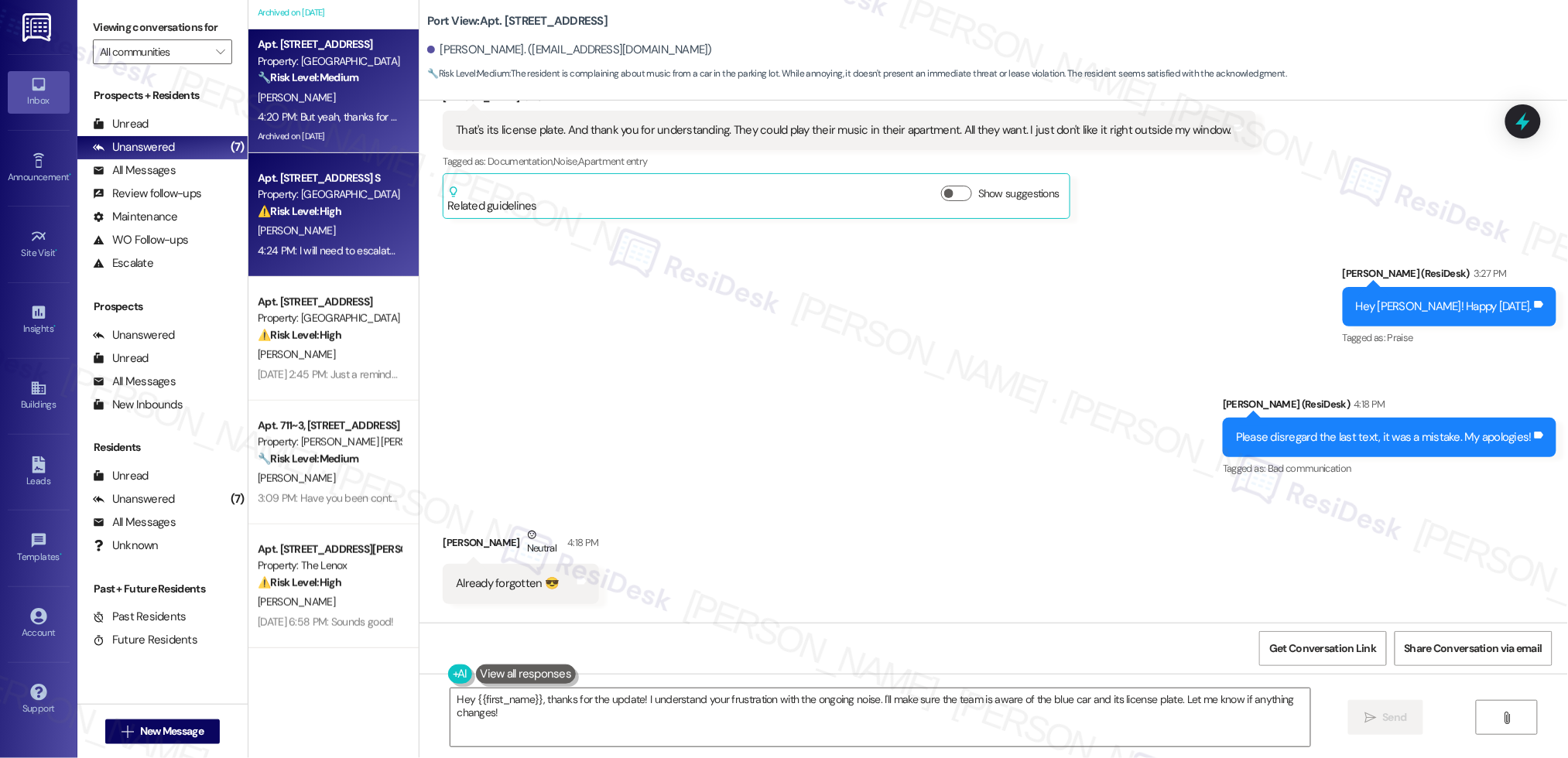
click at [359, 249] on div "4:24 PM: I will need to escalate the matter to the property manager, although, …" at bounding box center [608, 250] width 702 height 14
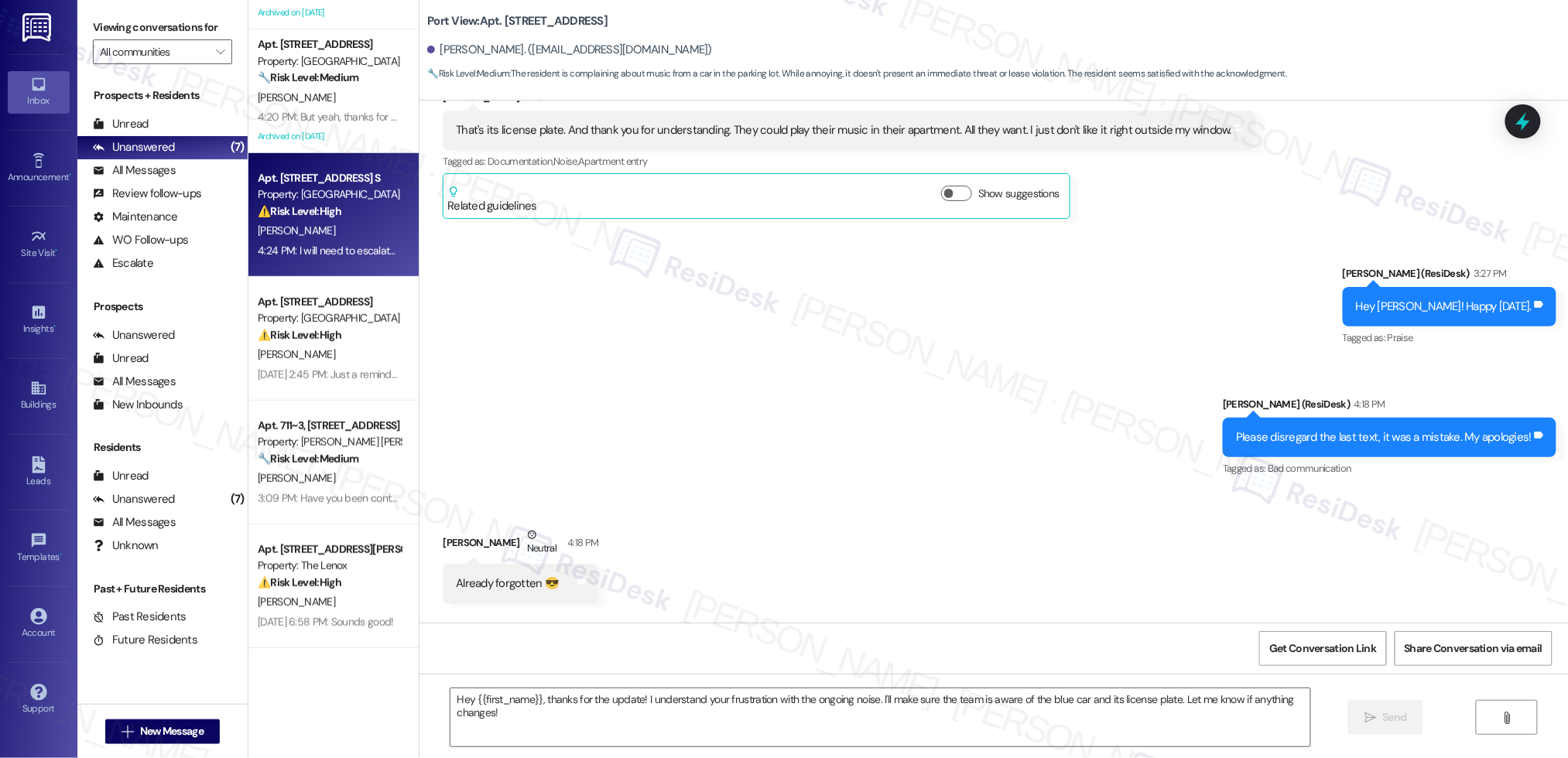
click at [353, 244] on div "4:24 PM: I will need to escalate the matter to the property manager, although, …" at bounding box center [608, 250] width 702 height 14
click at [351, 243] on div "4:24 PM: I will need to escalate the matter to the property manager, although, …" at bounding box center [608, 250] width 702 height 14
click at [346, 234] on div "Apt. [STREET_ADDRESS] S Property: Forest Ridge ⚠️ Risk Level: High The resident…" at bounding box center [333, 215] width 170 height 124
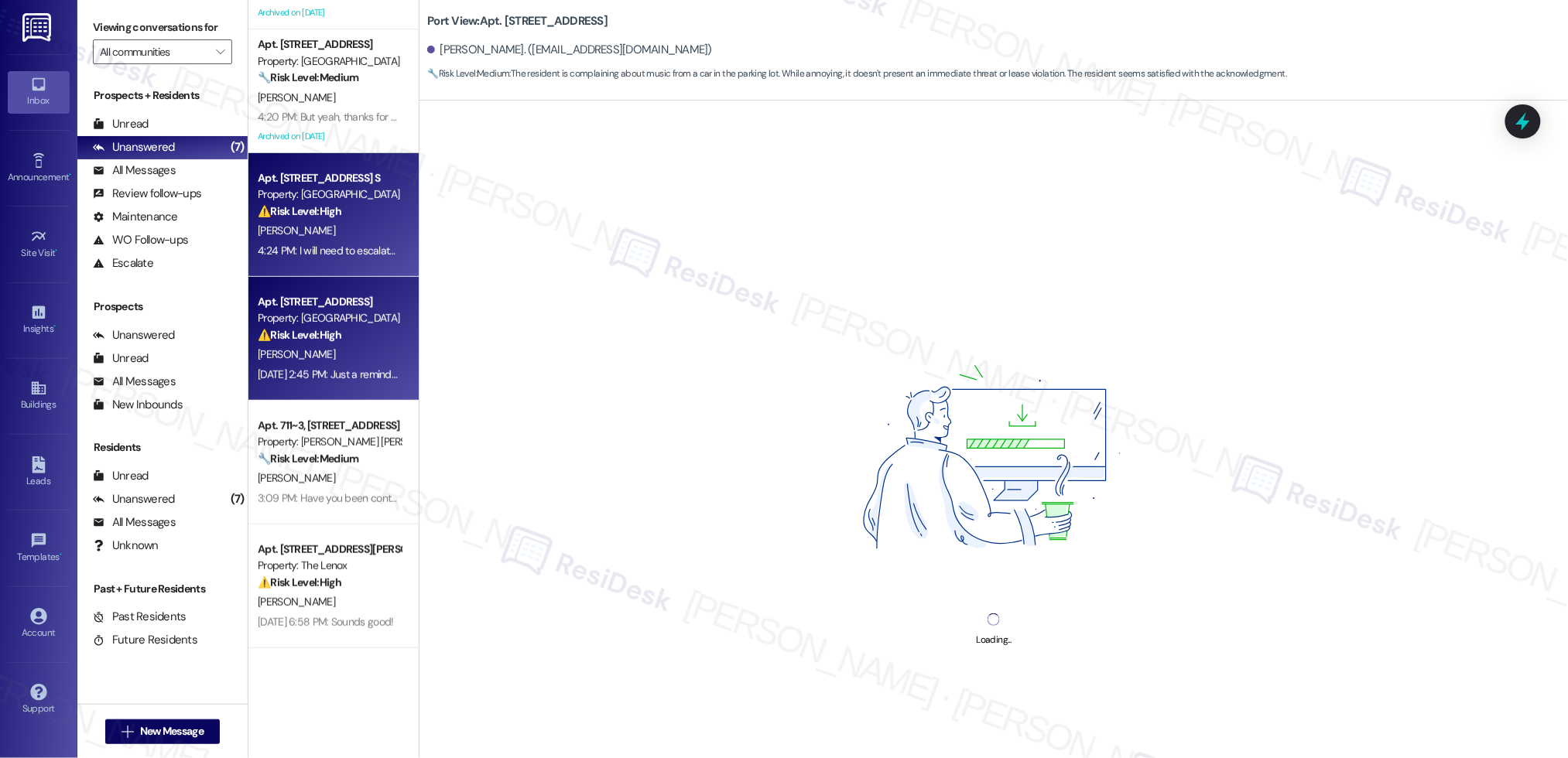
click at [324, 320] on div "Property: [GEOGRAPHIC_DATA]" at bounding box center [329, 319] width 143 height 16
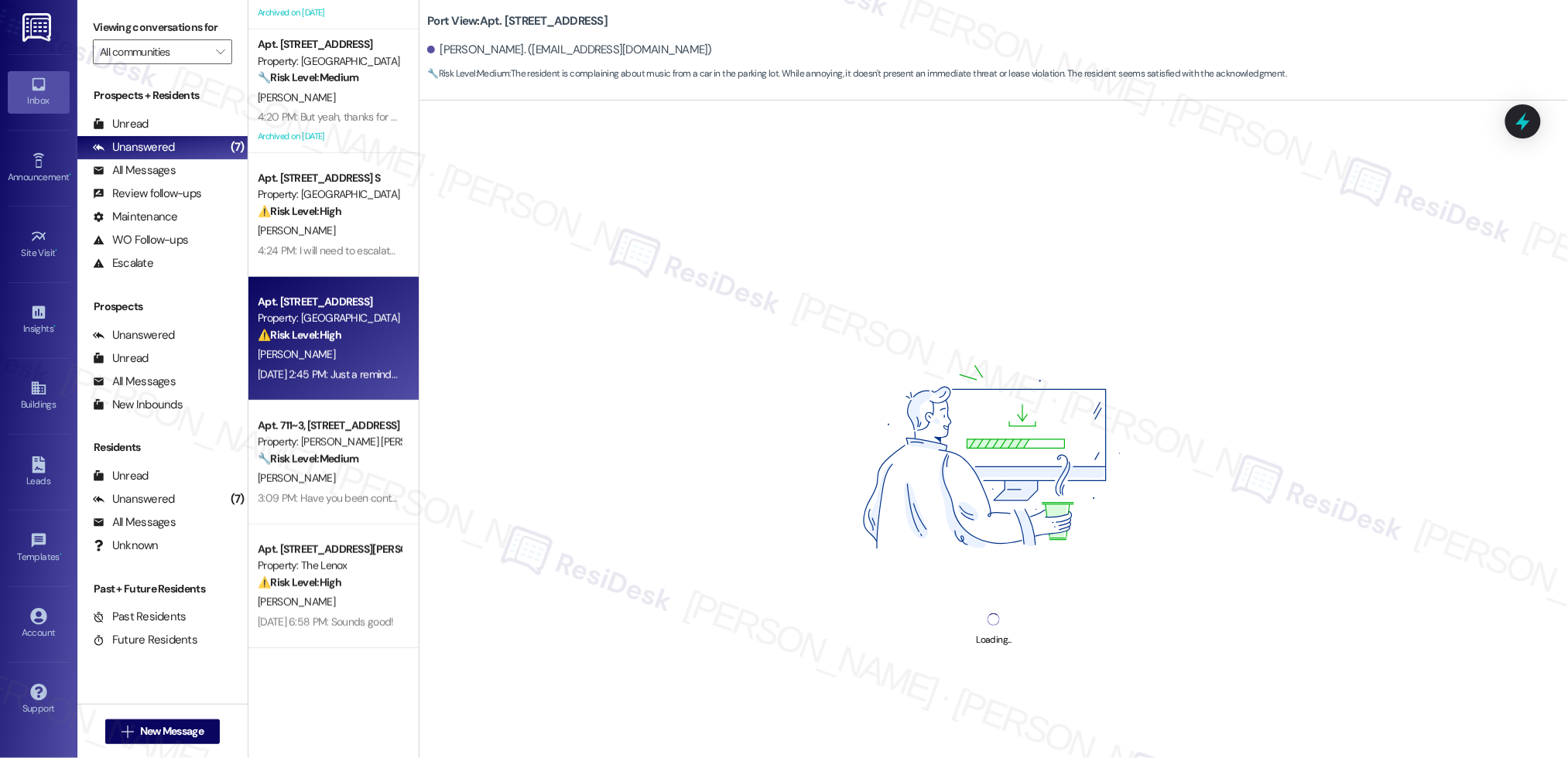
click at [317, 343] on div "⚠️ Risk Level: High The resident reports that their lights are not working and …" at bounding box center [329, 336] width 143 height 16
click at [316, 347] on div "[PERSON_NAME]" at bounding box center [329, 354] width 146 height 19
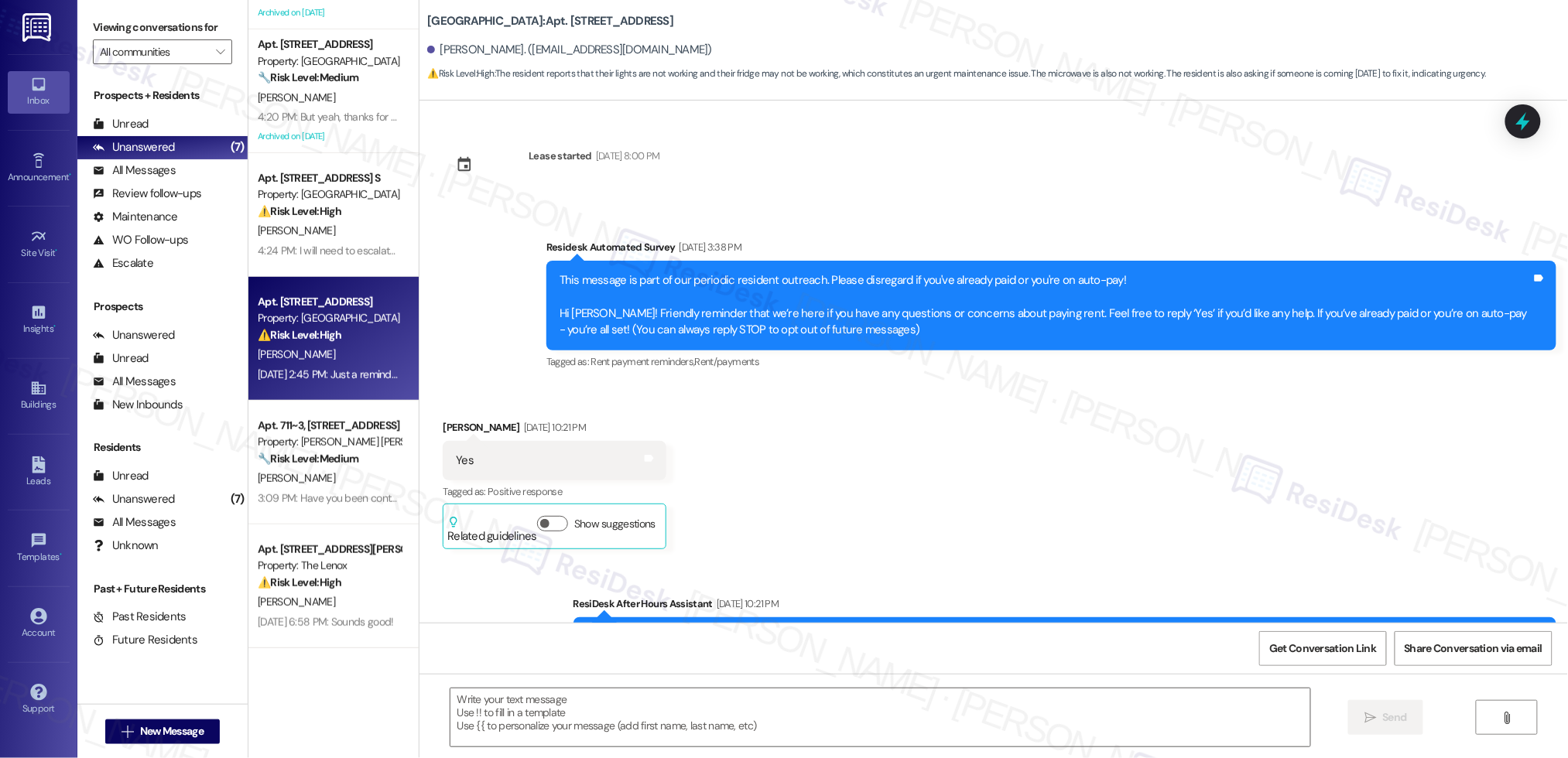
scroll to position [8038, 0]
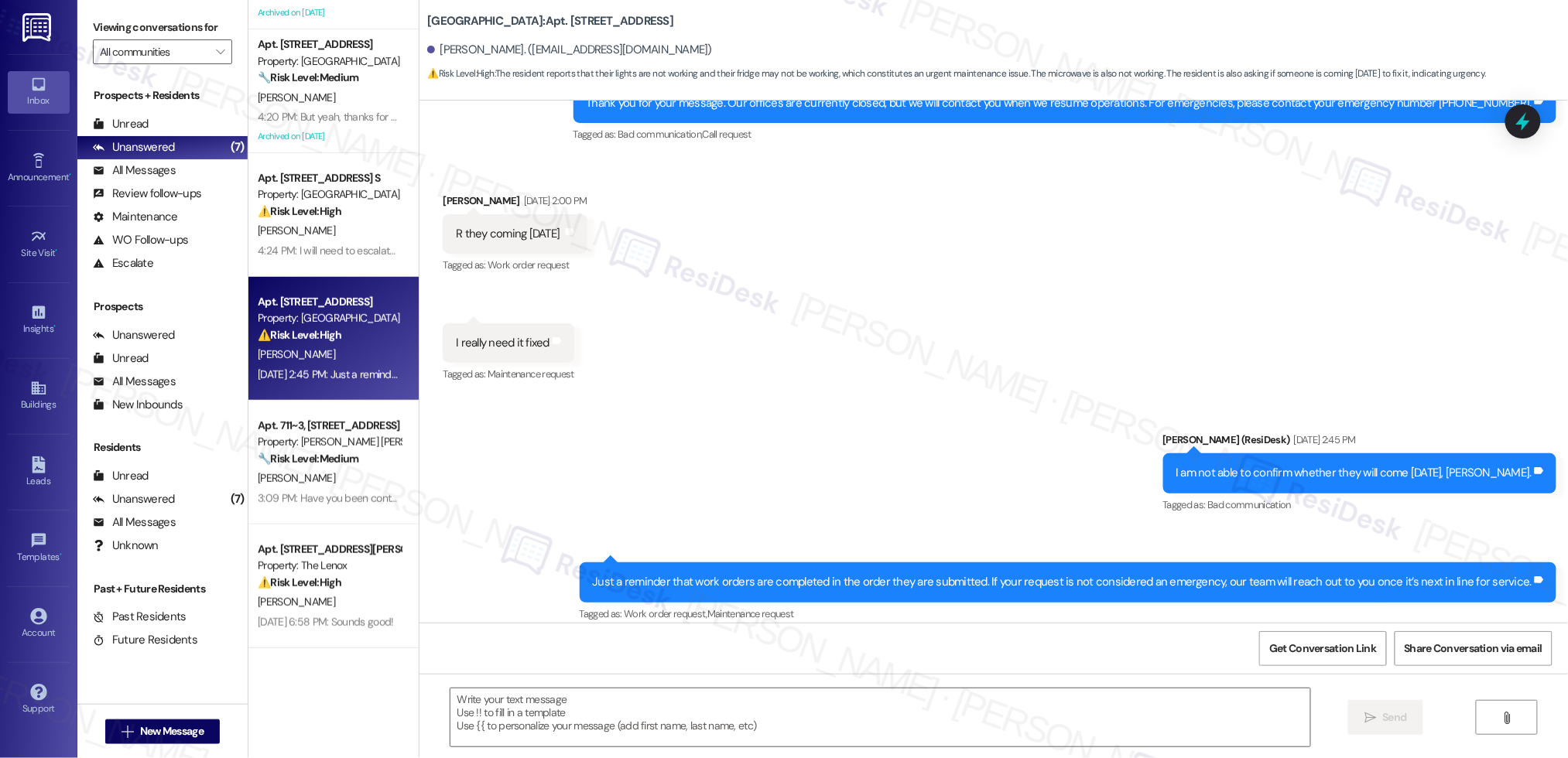
click at [315, 347] on div "[PERSON_NAME]" at bounding box center [329, 354] width 146 height 19
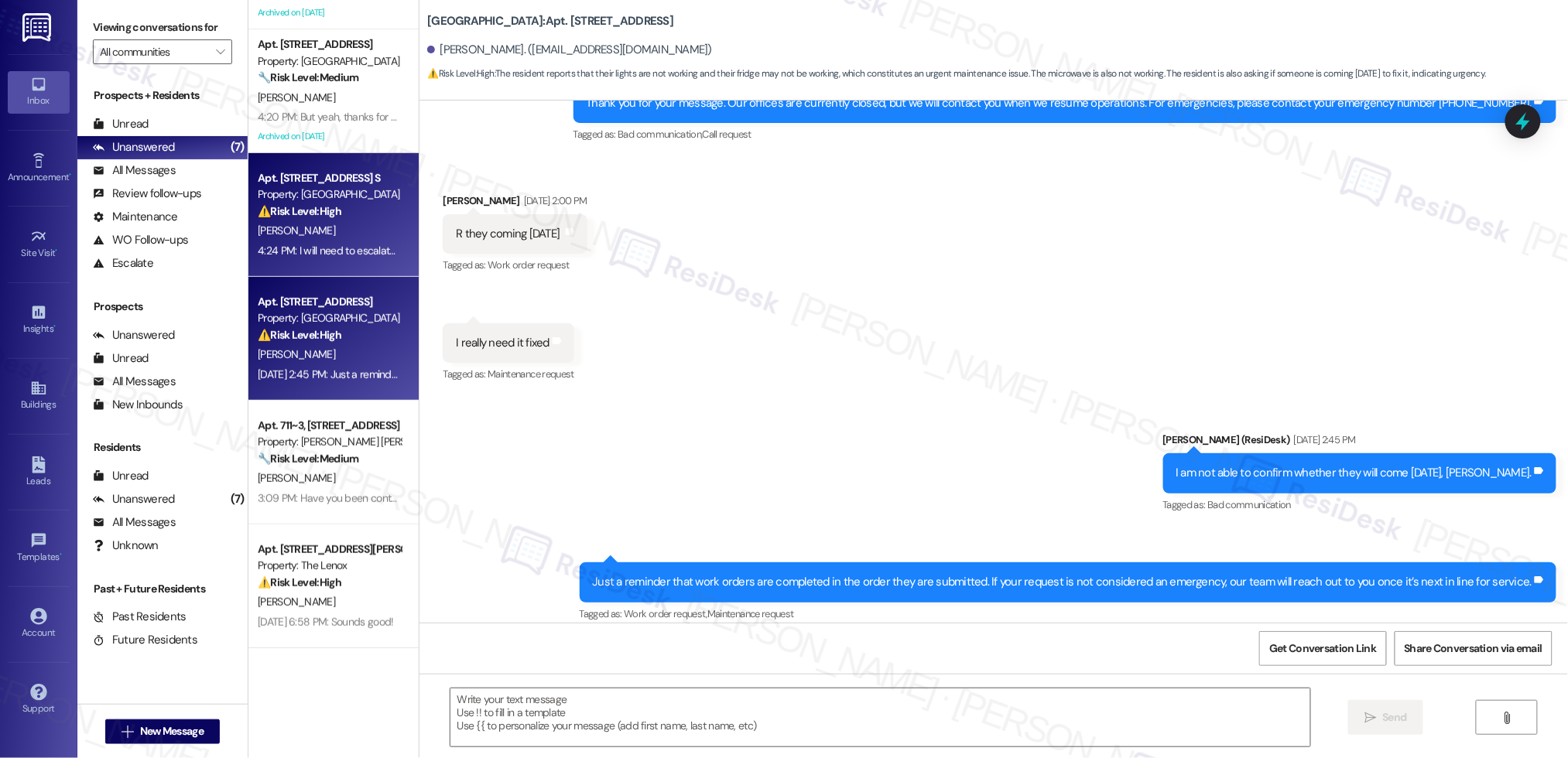
click at [286, 191] on div "Property: [GEOGRAPHIC_DATA]" at bounding box center [329, 195] width 143 height 16
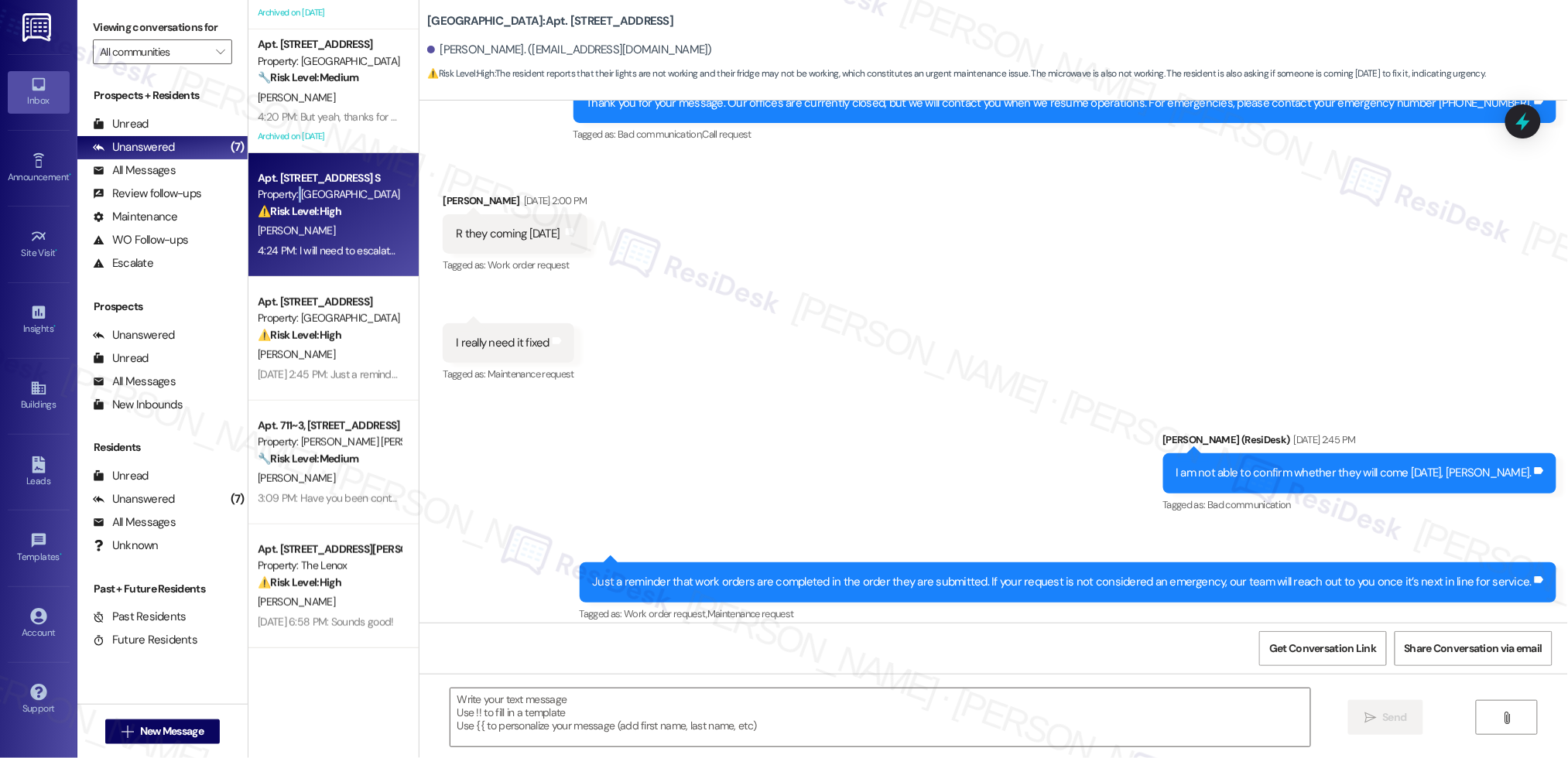
click at [286, 191] on div "Property: [GEOGRAPHIC_DATA]" at bounding box center [329, 195] width 143 height 16
type textarea "Fetching suggested responses. Please feel free to read through the conversation…"
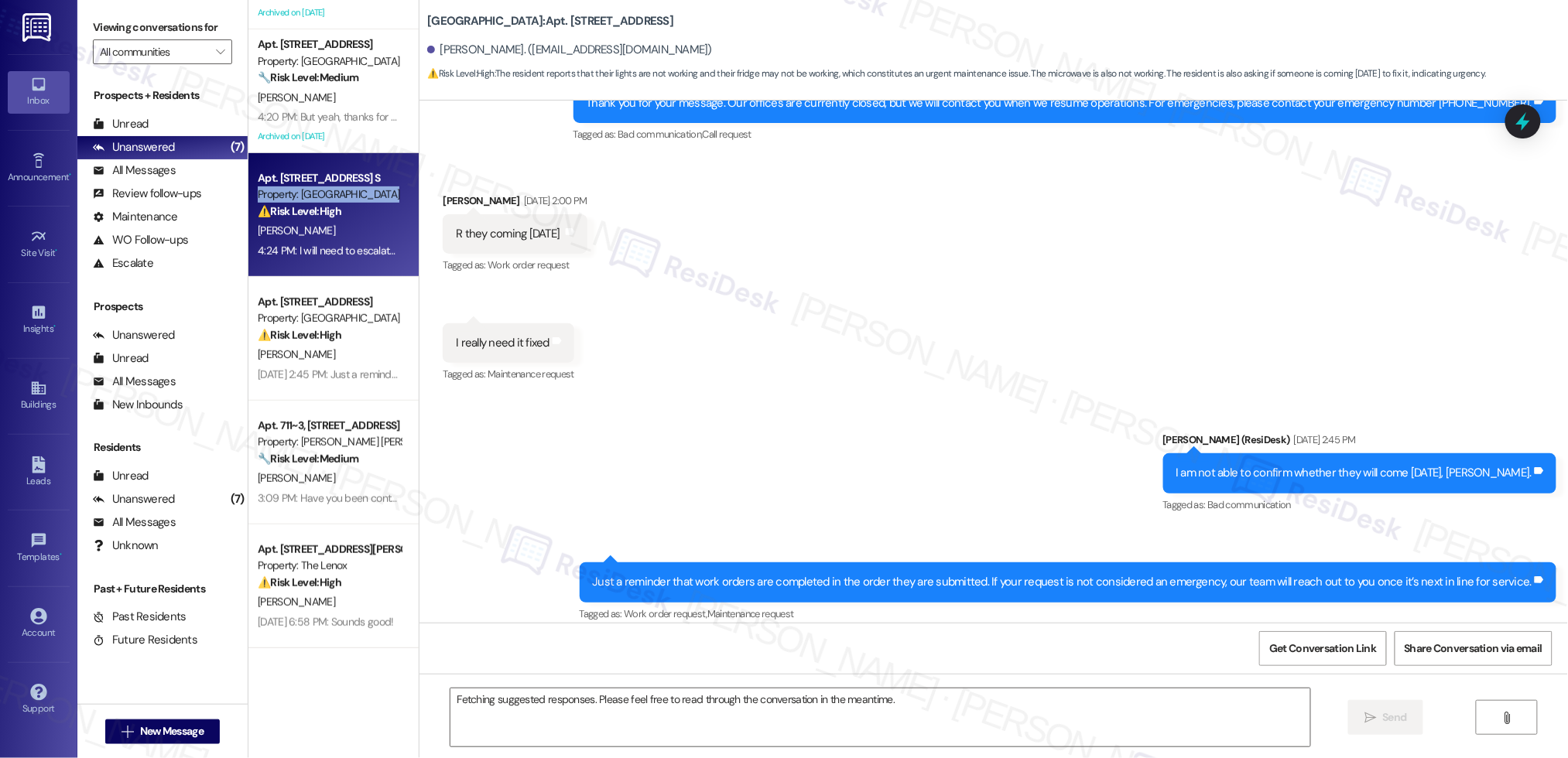
click at [286, 192] on div "Property: [GEOGRAPHIC_DATA]" at bounding box center [329, 195] width 143 height 16
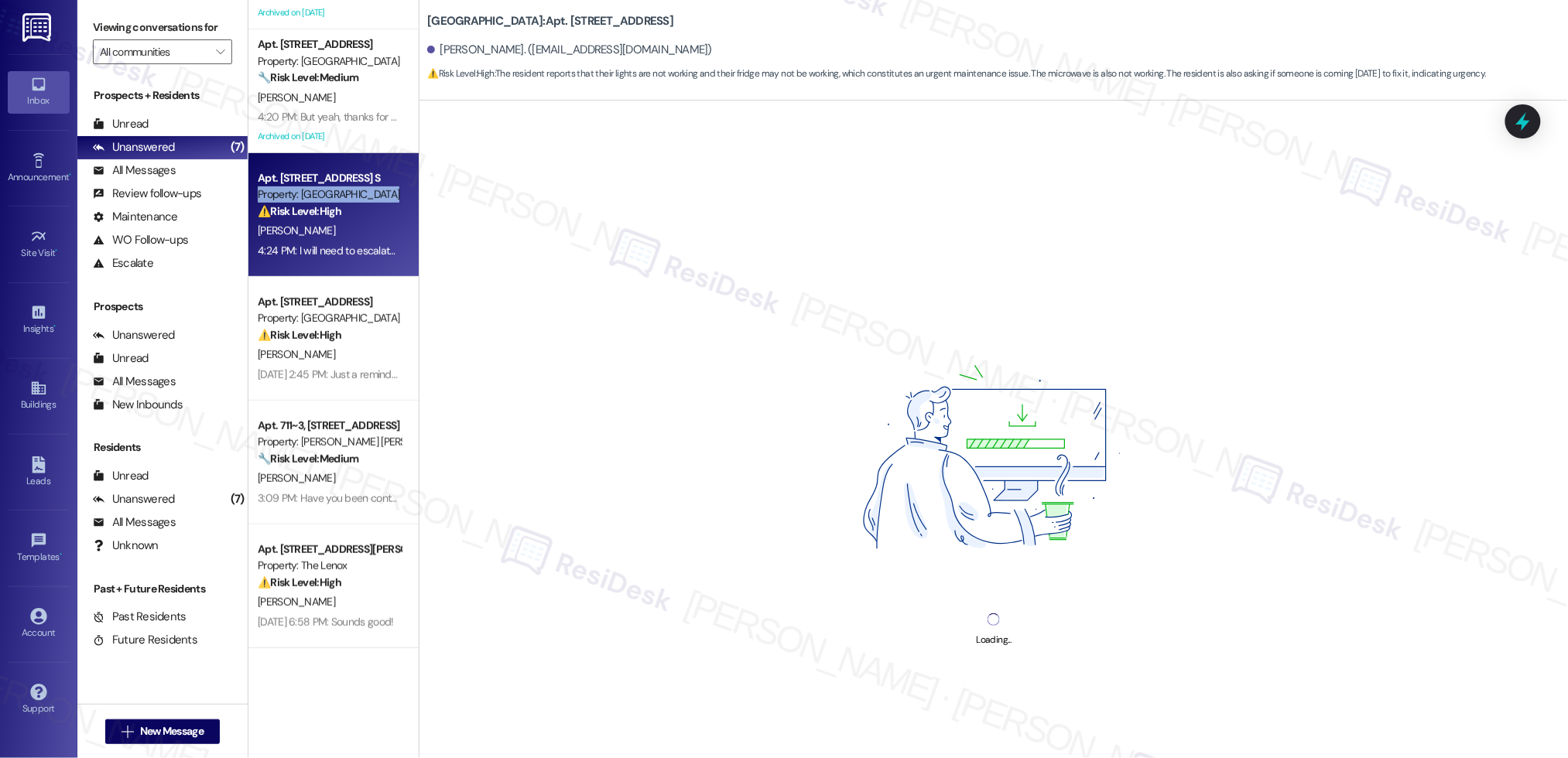
click at [286, 192] on div "Property: [GEOGRAPHIC_DATA]" at bounding box center [329, 195] width 143 height 16
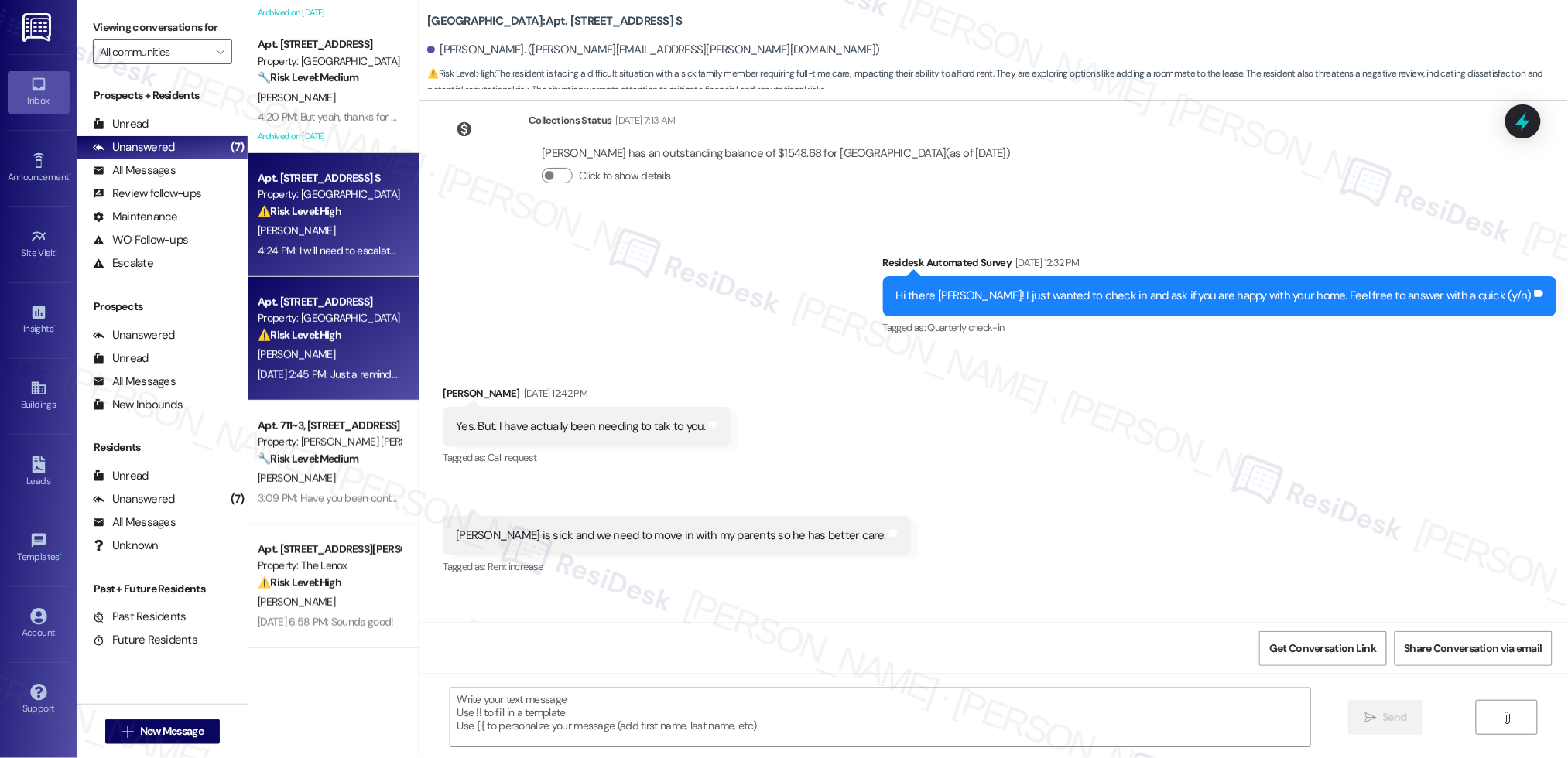
click at [265, 278] on div "Apt. [STREET_ADDRESS] Property: Pacific Village ⚠️ Risk Level: High The residen…" at bounding box center [333, 338] width 170 height 124
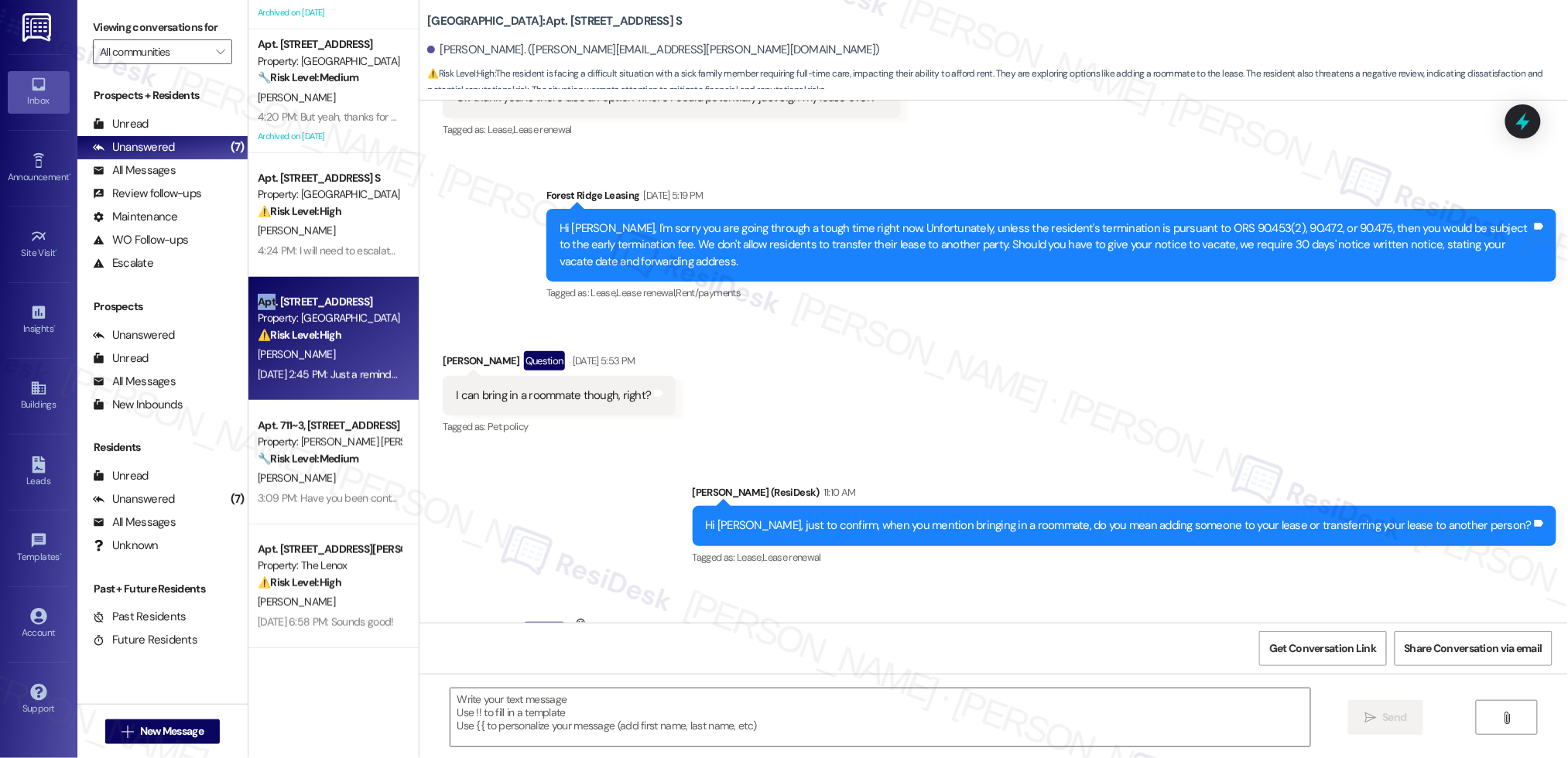
click at [264, 279] on div "Apt. [STREET_ADDRESS] Property: Pacific Village ⚠️ Risk Level: High The residen…" at bounding box center [333, 338] width 170 height 124
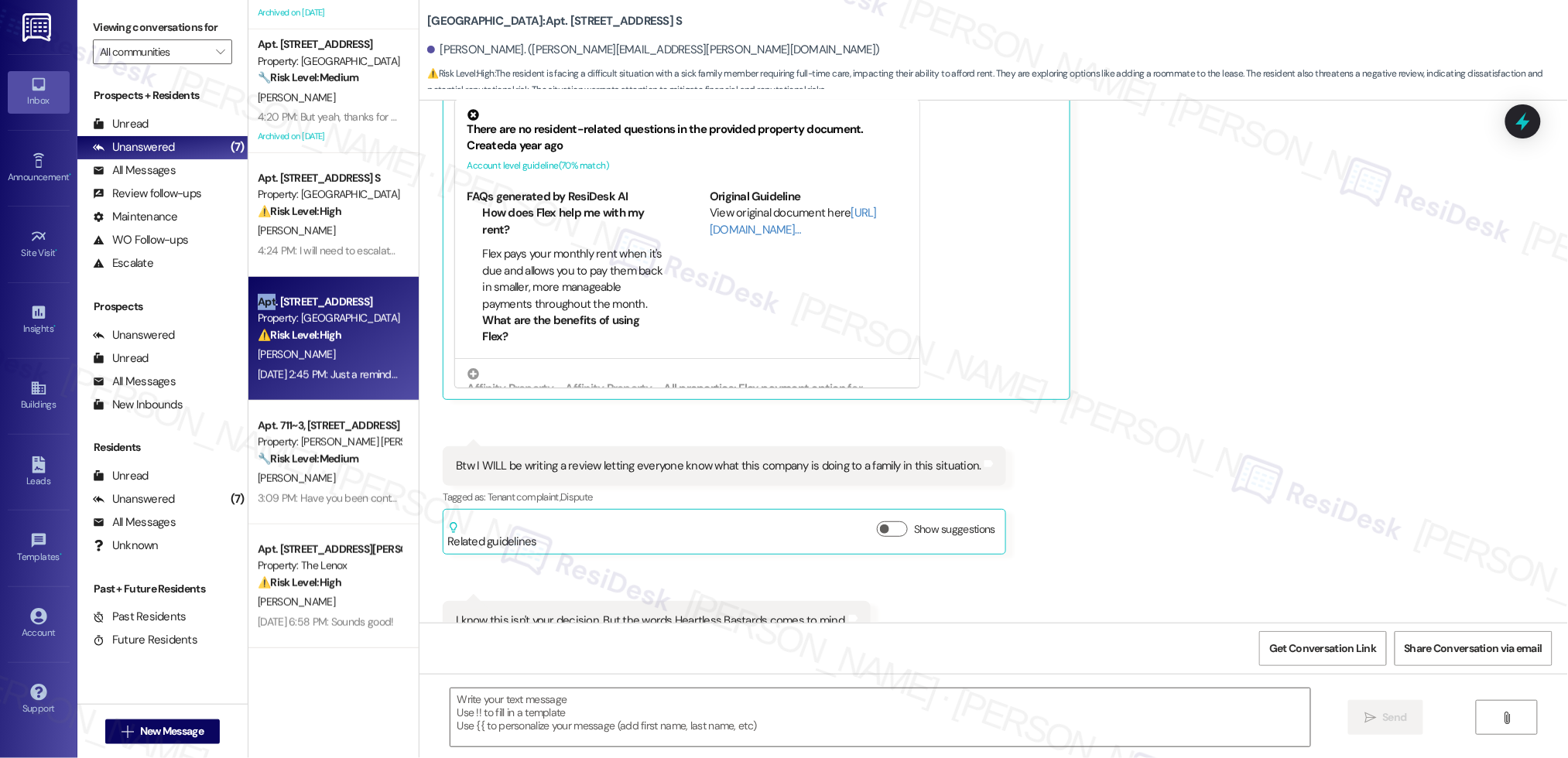
click at [265, 276] on div "Apt. [STREET_ADDRESS] Property: Pacific Village ⚠️ Risk Level: High The residen…" at bounding box center [333, 338] width 170 height 124
type textarea "Fetching suggested responses. Please feel free to read through the conversation…"
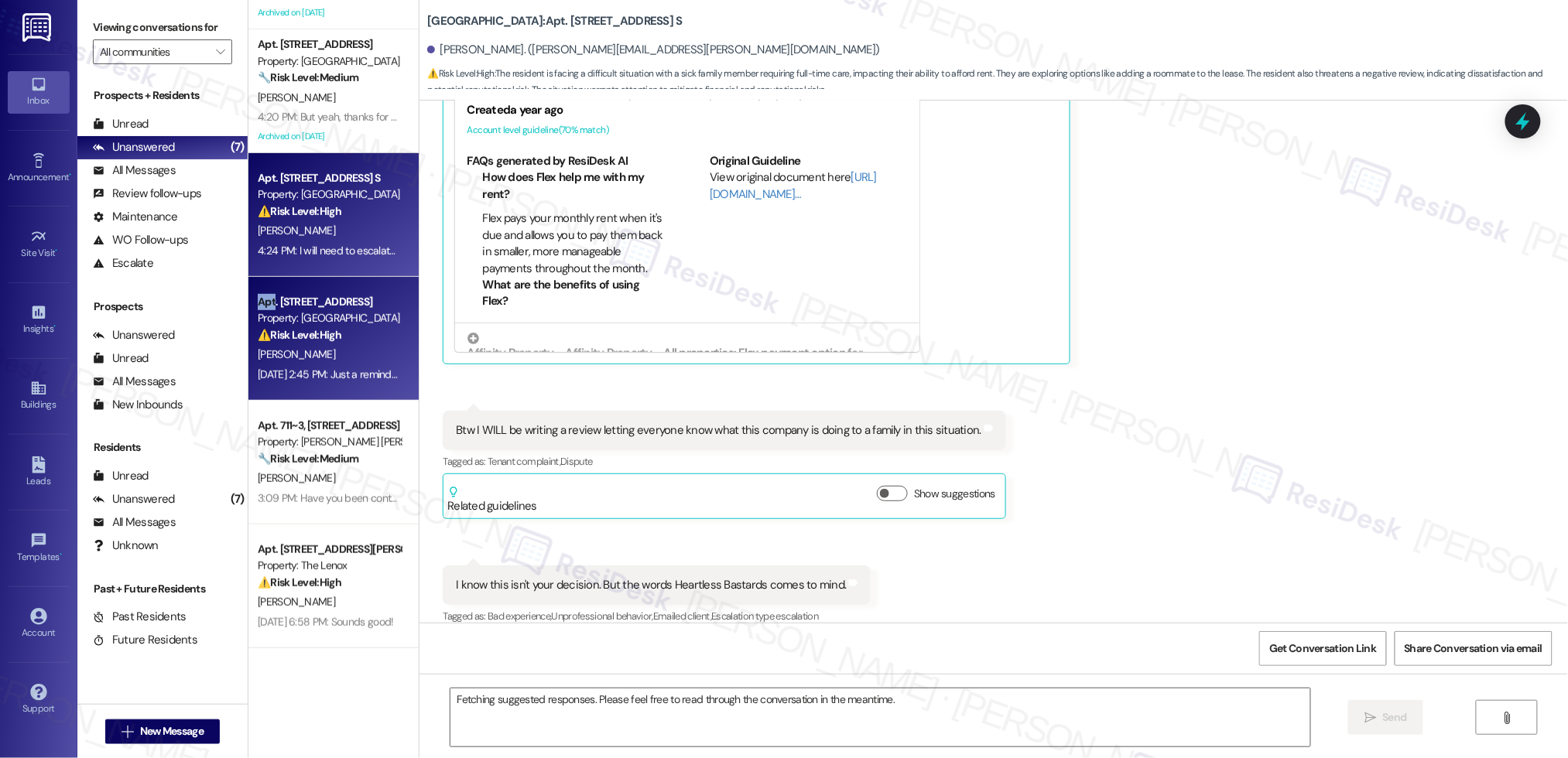
click at [265, 276] on div "Apt. [STREET_ADDRESS] Property: Pacific Village ⚠️ Risk Level: High The residen…" at bounding box center [333, 338] width 170 height 124
click at [265, 276] on div "Apt. 034V, [STREET_ADDRESS] Property: Pacific Park ⚠️ Risk Level: High The resi…" at bounding box center [333, 215] width 170 height 866
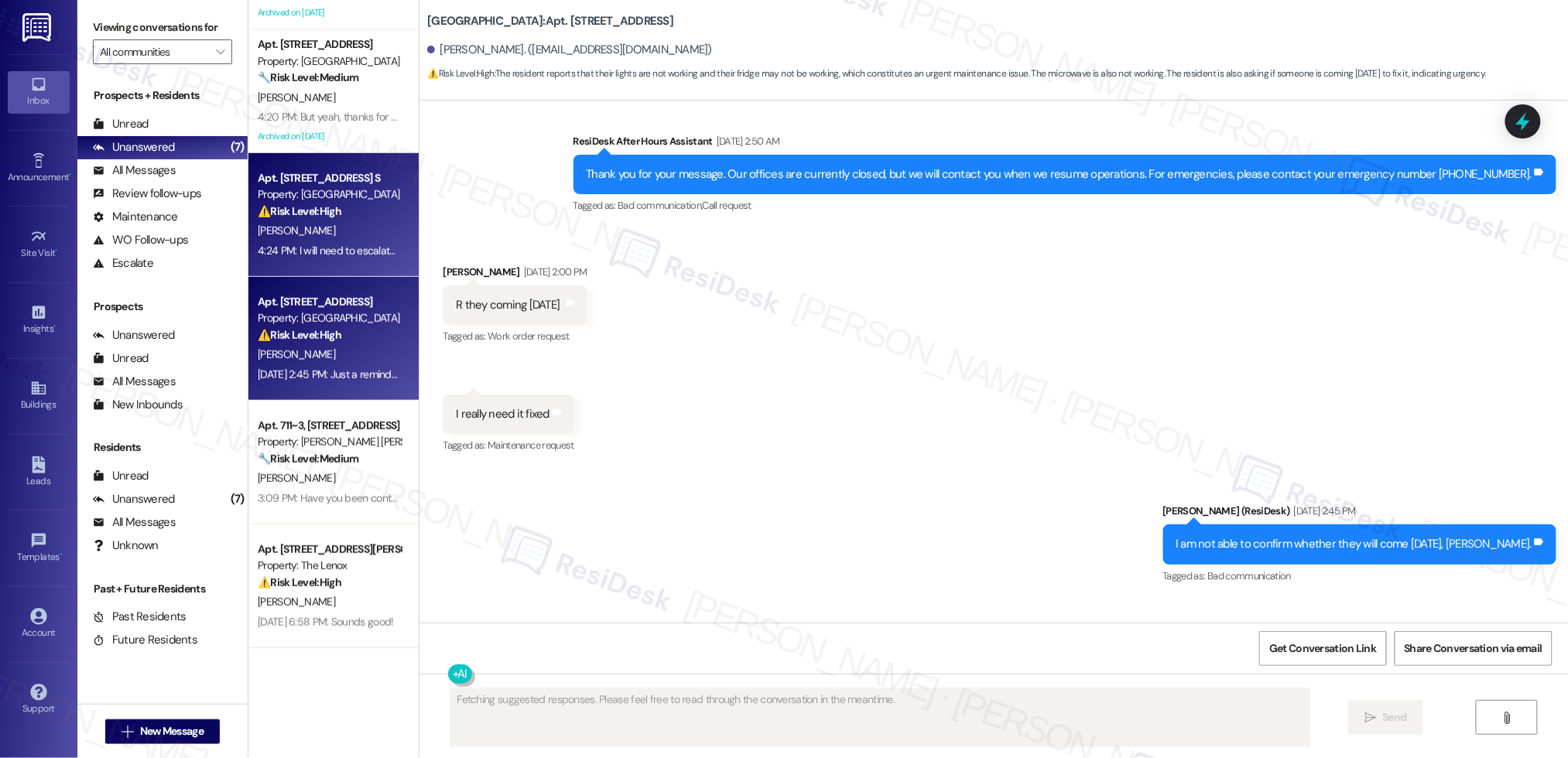
click at [265, 276] on div "Apt. [STREET_ADDRESS] S Property: Forest Ridge ⚠️ Risk Level: High The resident…" at bounding box center [333, 215] width 170 height 124
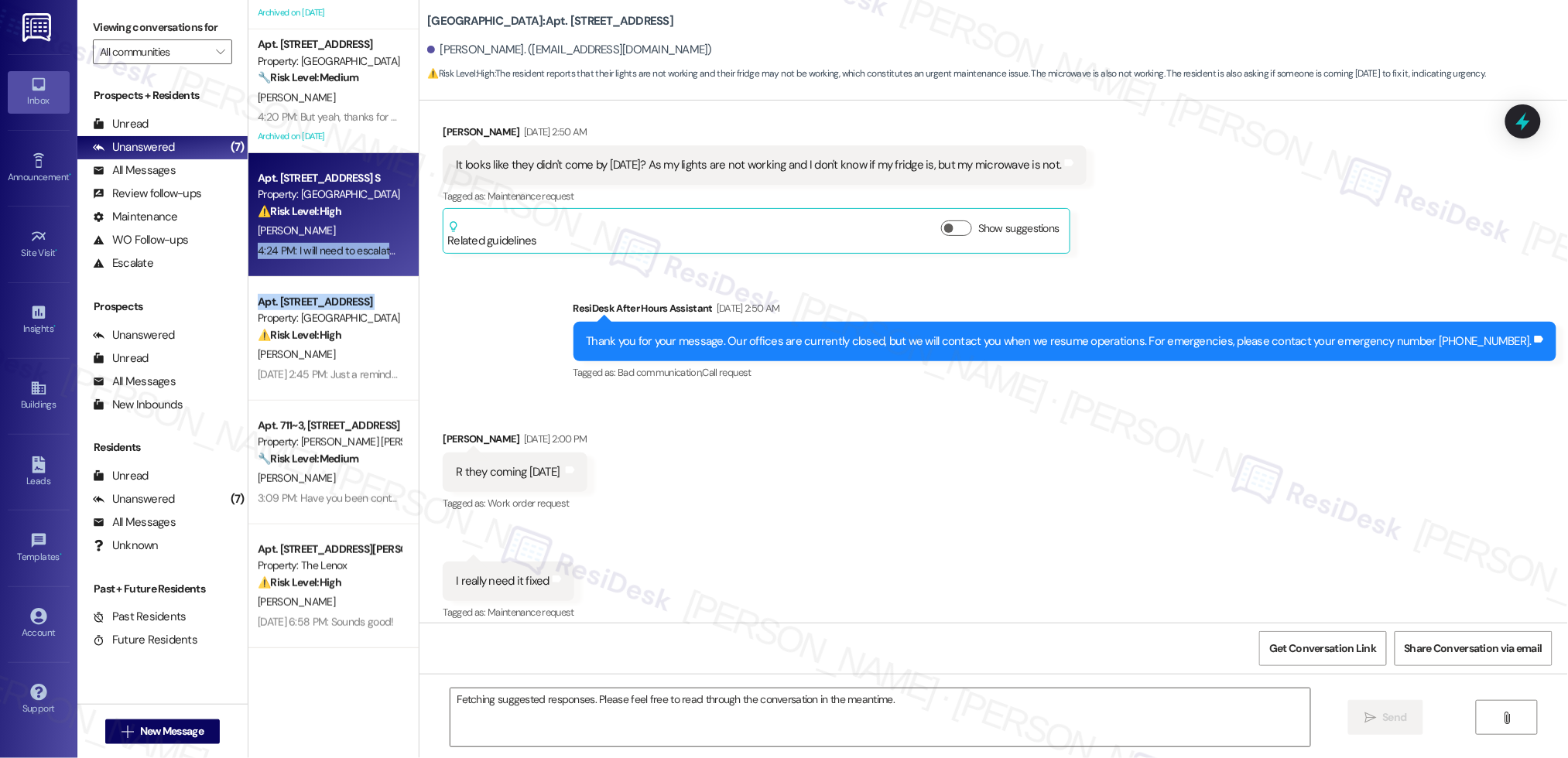
click at [265, 276] on div "Apt. 034V, [STREET_ADDRESS] Property: Pacific Park ⚠️ Risk Level: High The resi…" at bounding box center [333, 215] width 170 height 866
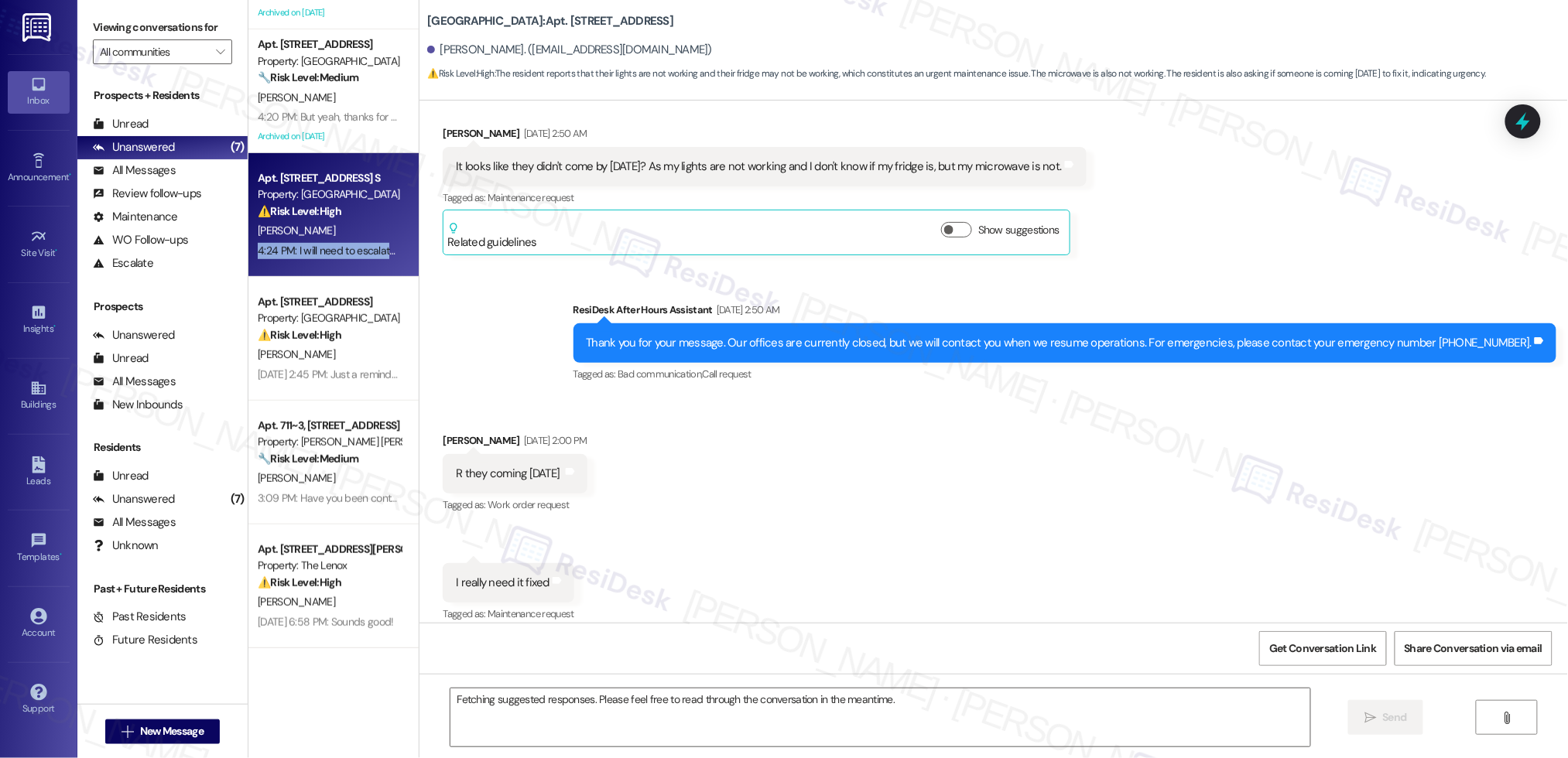
click at [265, 276] on div "Apt. [STREET_ADDRESS] S Property: Forest Ridge ⚠️ Risk Level: High The resident…" at bounding box center [333, 215] width 170 height 124
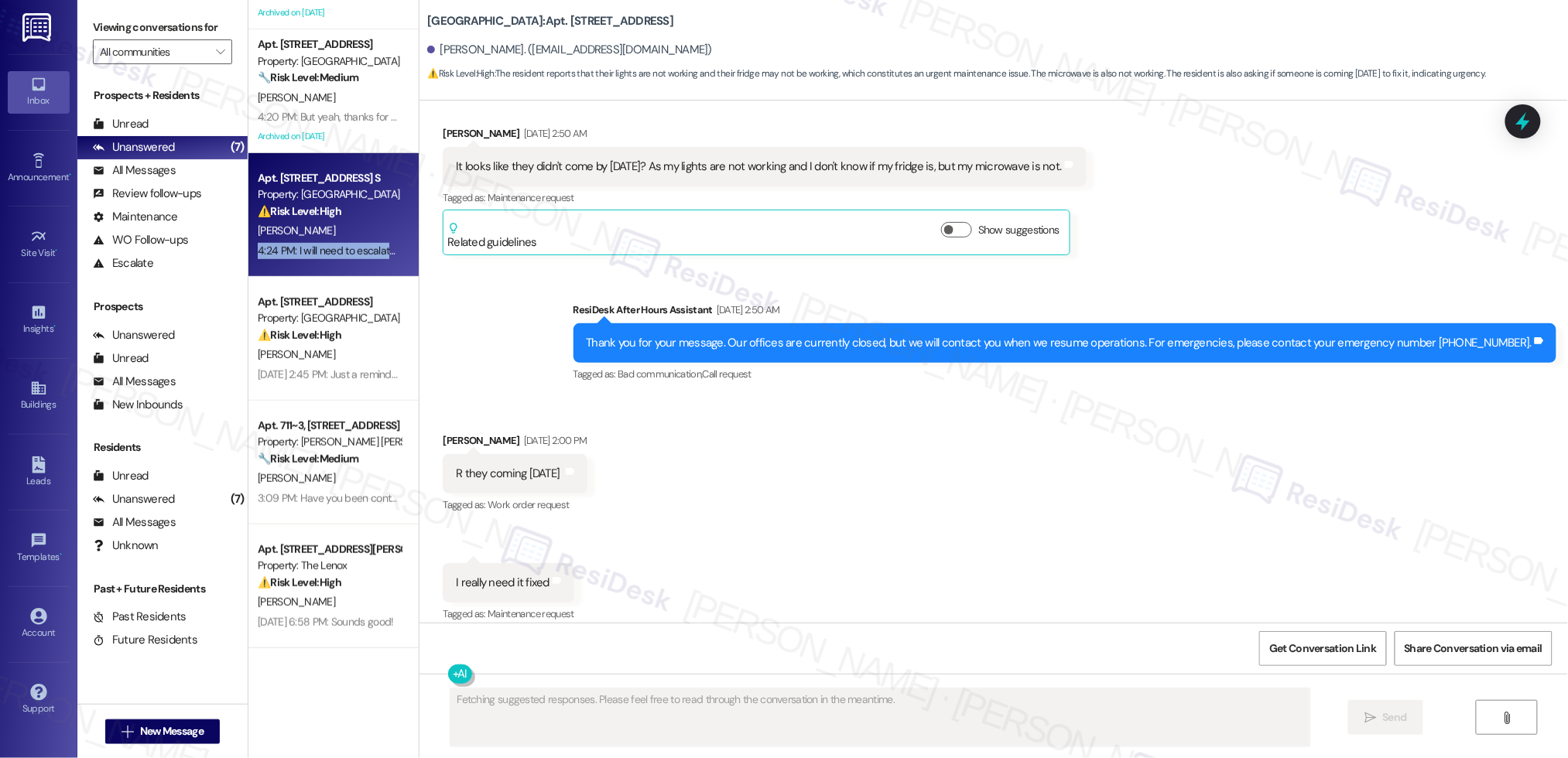
click at [265, 276] on div "Apt. [STREET_ADDRESS] S Property: Forest Ridge ⚠️ Risk Level: High The resident…" at bounding box center [333, 215] width 170 height 124
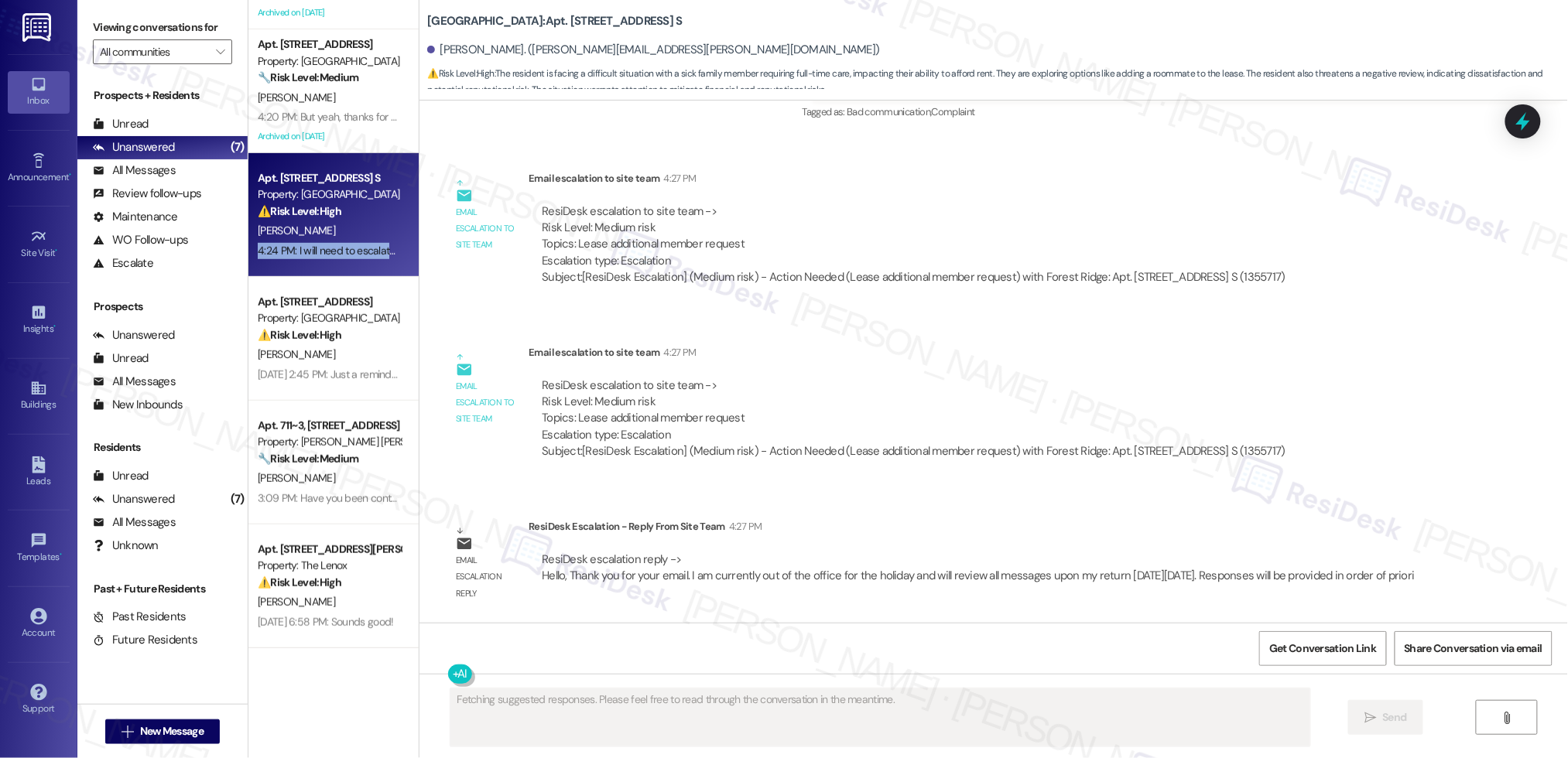
scroll to position [3199, 0]
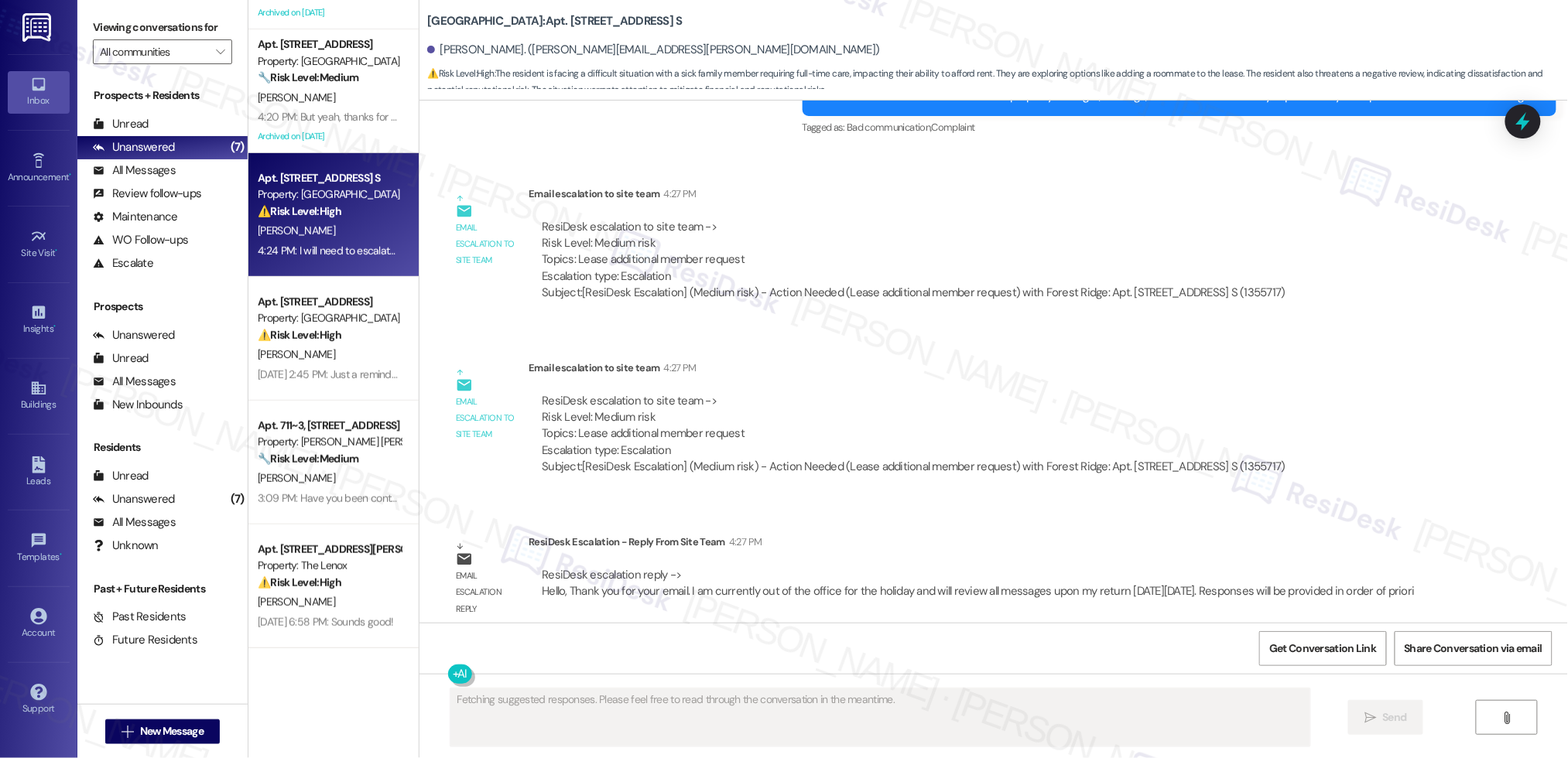
click at [258, 233] on span "[PERSON_NAME]" at bounding box center [296, 230] width 77 height 14
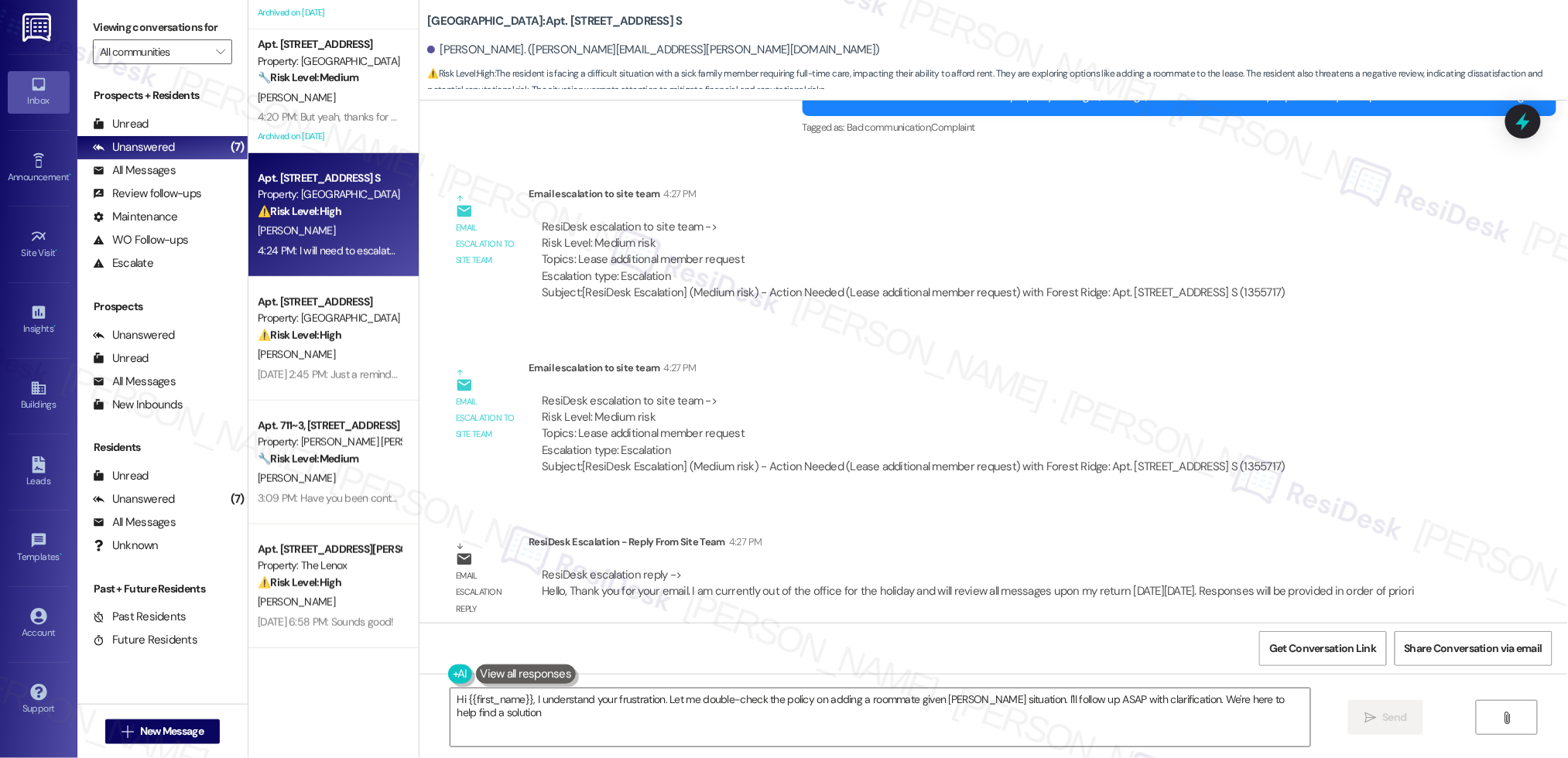
type textarea "Hi {{first_name}}, I understand your frustration. Let me double-check the polic…"
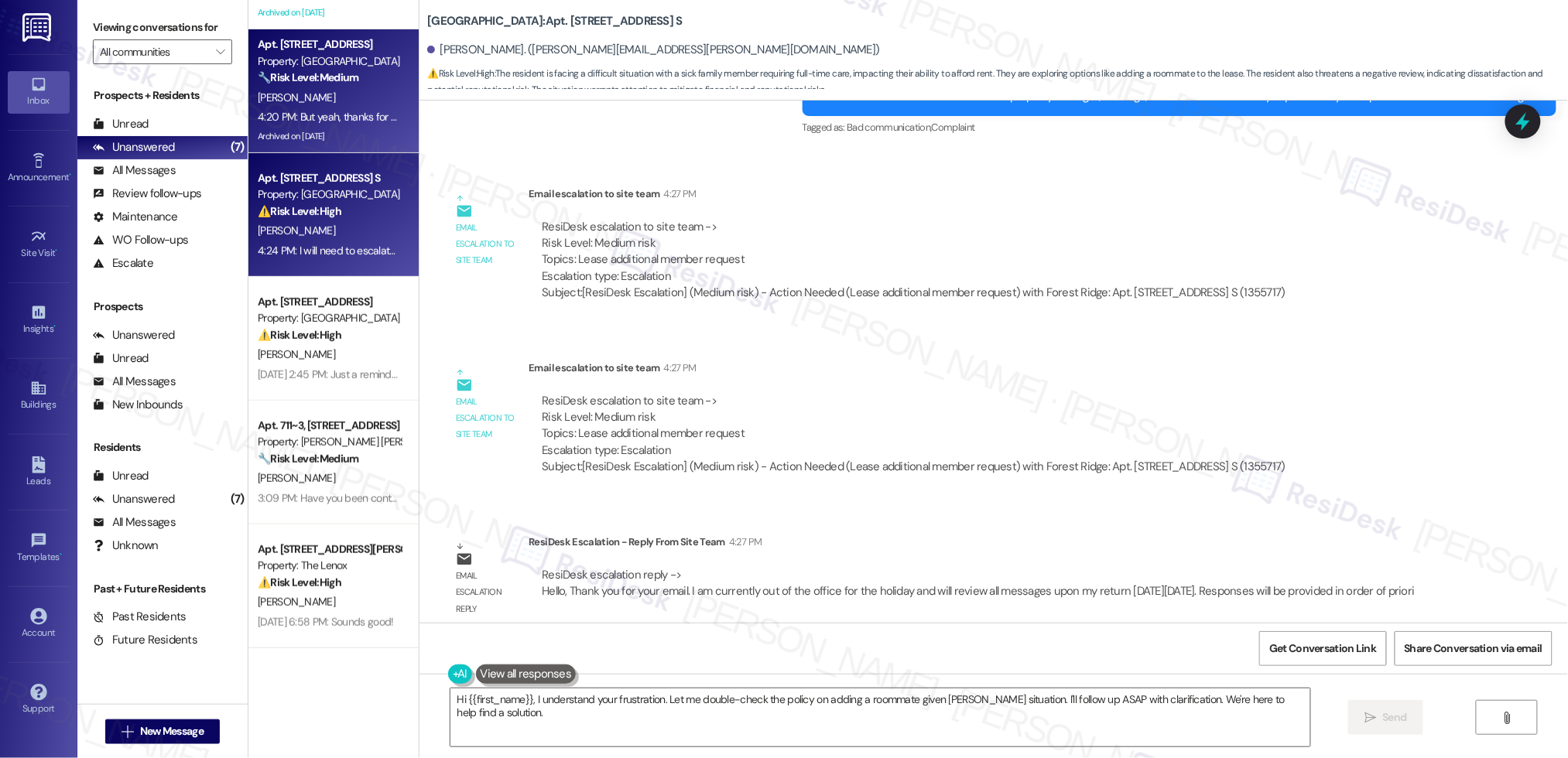
click at [308, 84] on strong "🔧 Risk Level: Medium" at bounding box center [308, 77] width 101 height 14
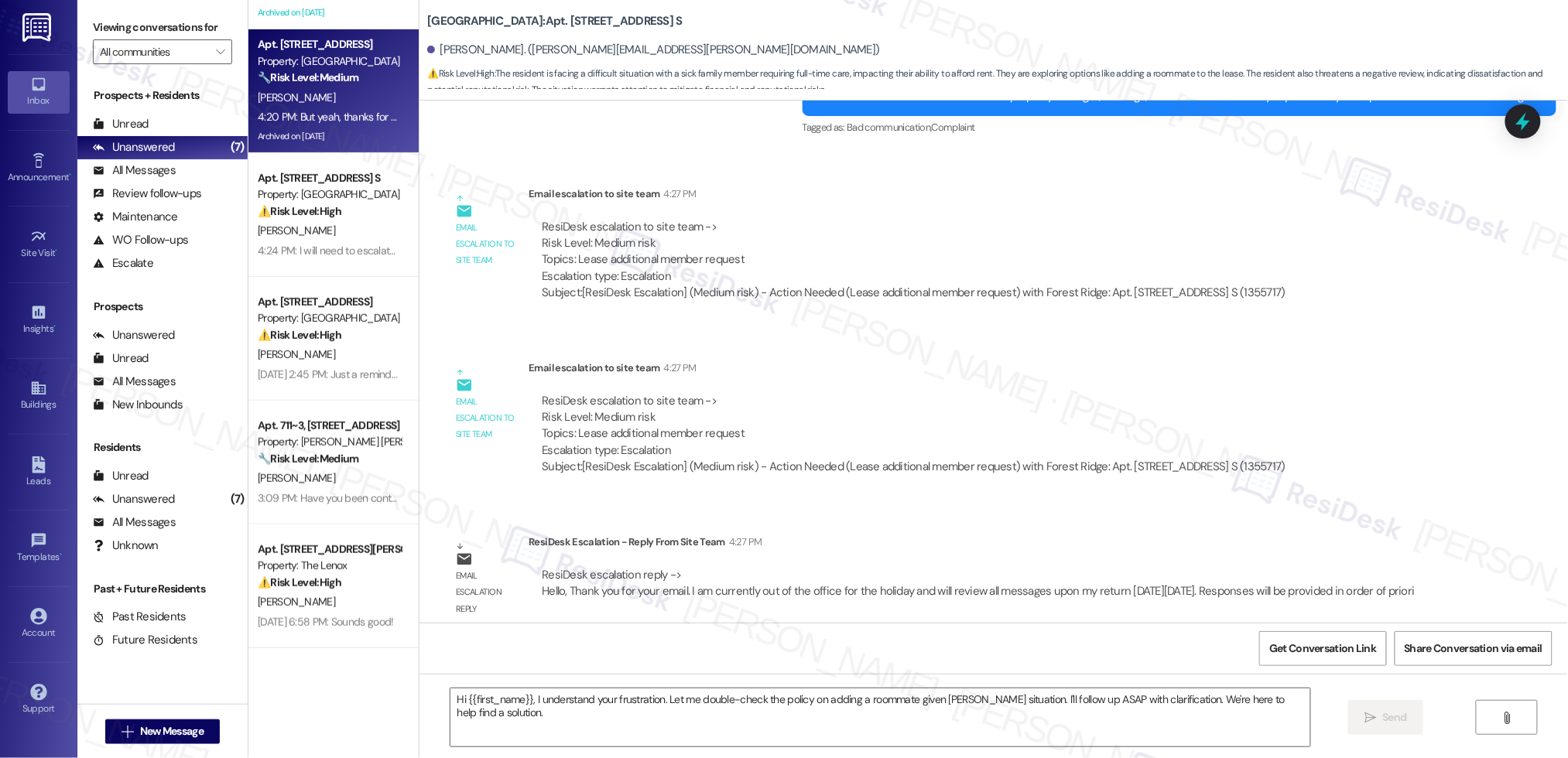
click at [308, 84] on div "🔧 Risk Level: Medium The resident is complaining about music from a car in the …" at bounding box center [329, 78] width 143 height 16
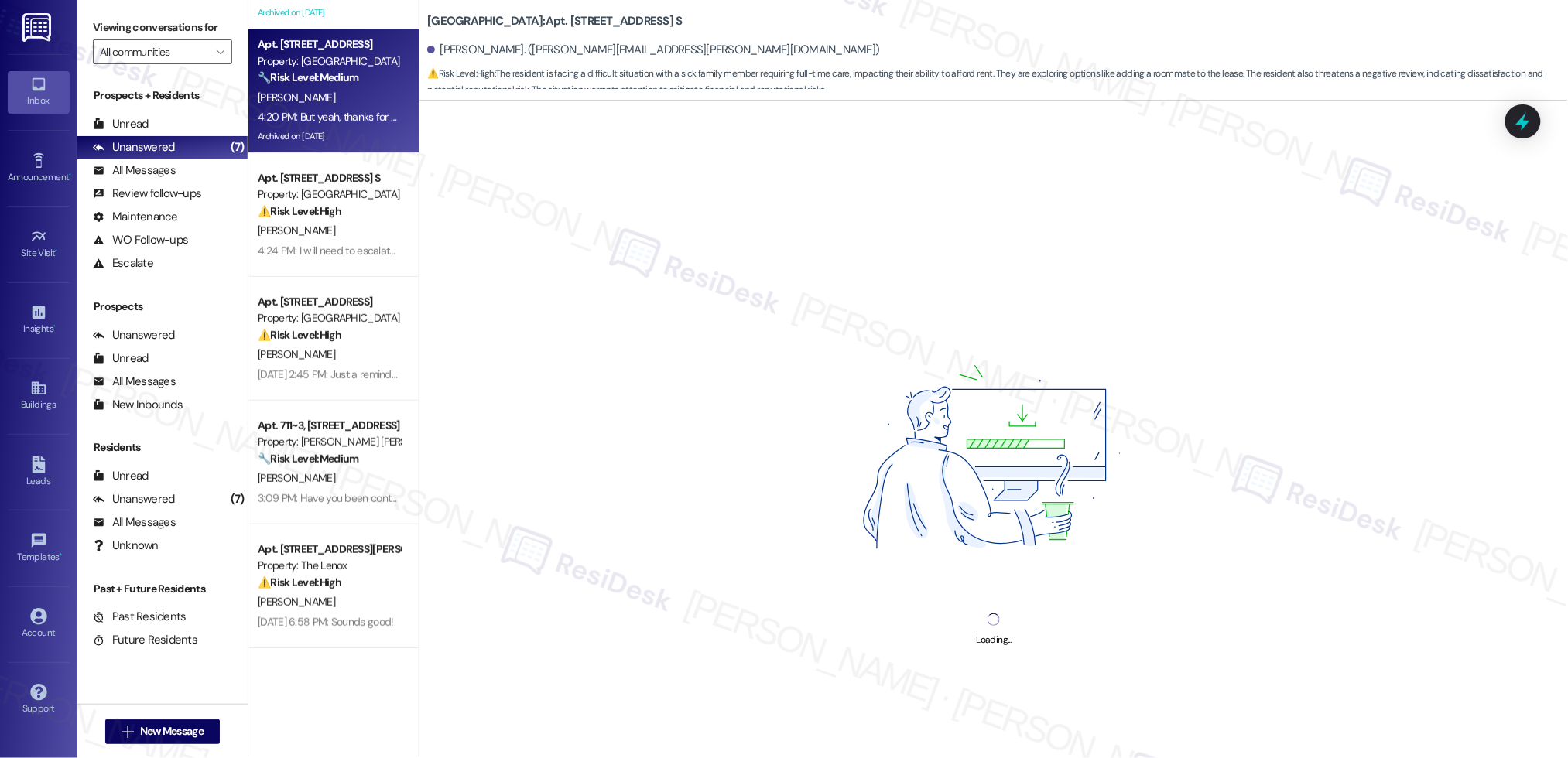
click at [311, 90] on div "[PERSON_NAME]" at bounding box center [329, 98] width 146 height 19
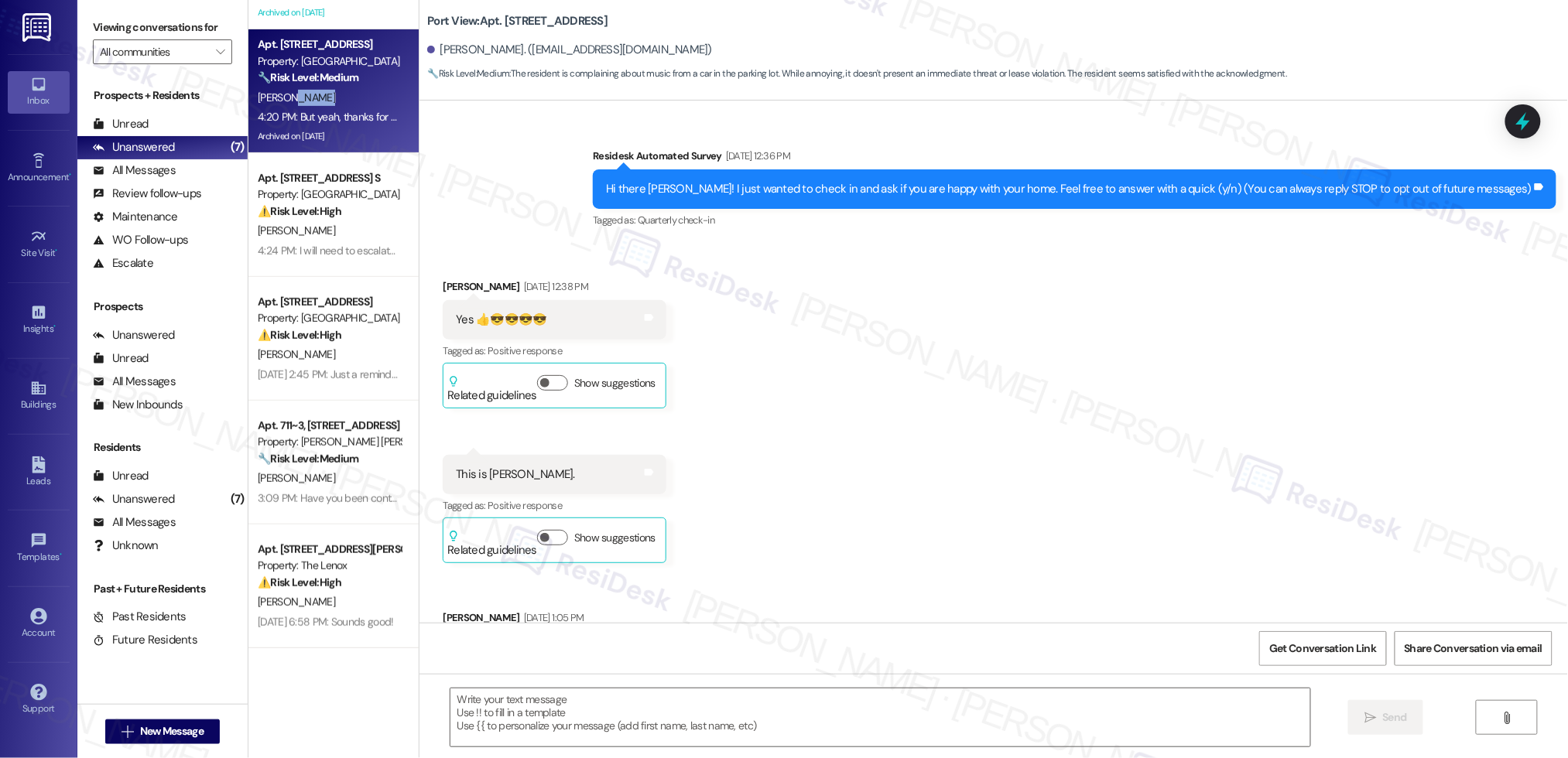
click at [320, 127] on div "Apt. 034V, [STREET_ADDRESS] Property: Pacific Park ⚠️ Risk Level: High The resi…" at bounding box center [333, 323] width 170 height 648
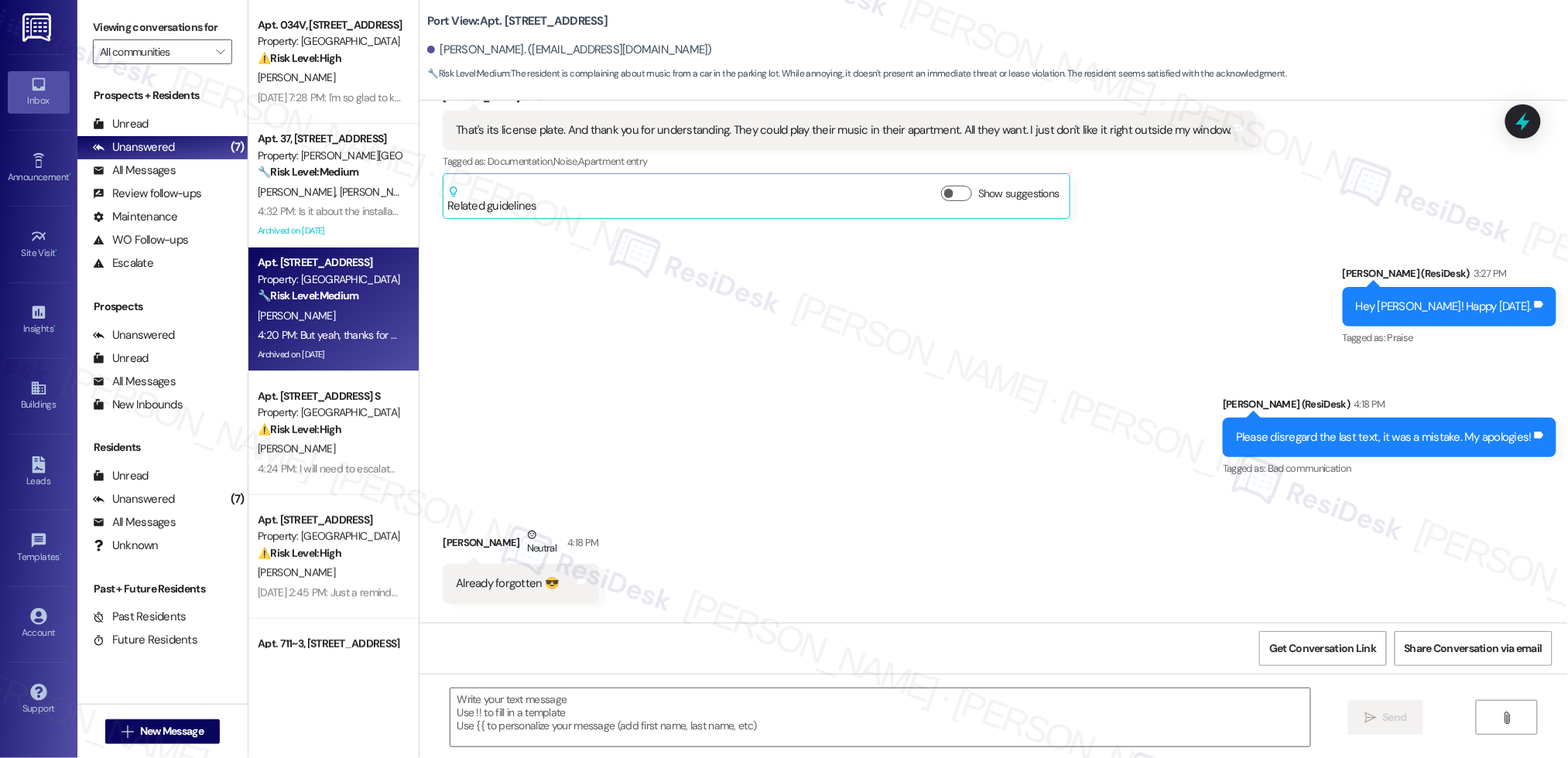
type textarea "Fetching suggested responses. Please feel free to read through the conversation…"
click at [320, 127] on div "Apt. 034V, [STREET_ADDRESS] Property: Pacific Park ⚠️ Risk Level: High The resi…" at bounding box center [333, 323] width 170 height 648
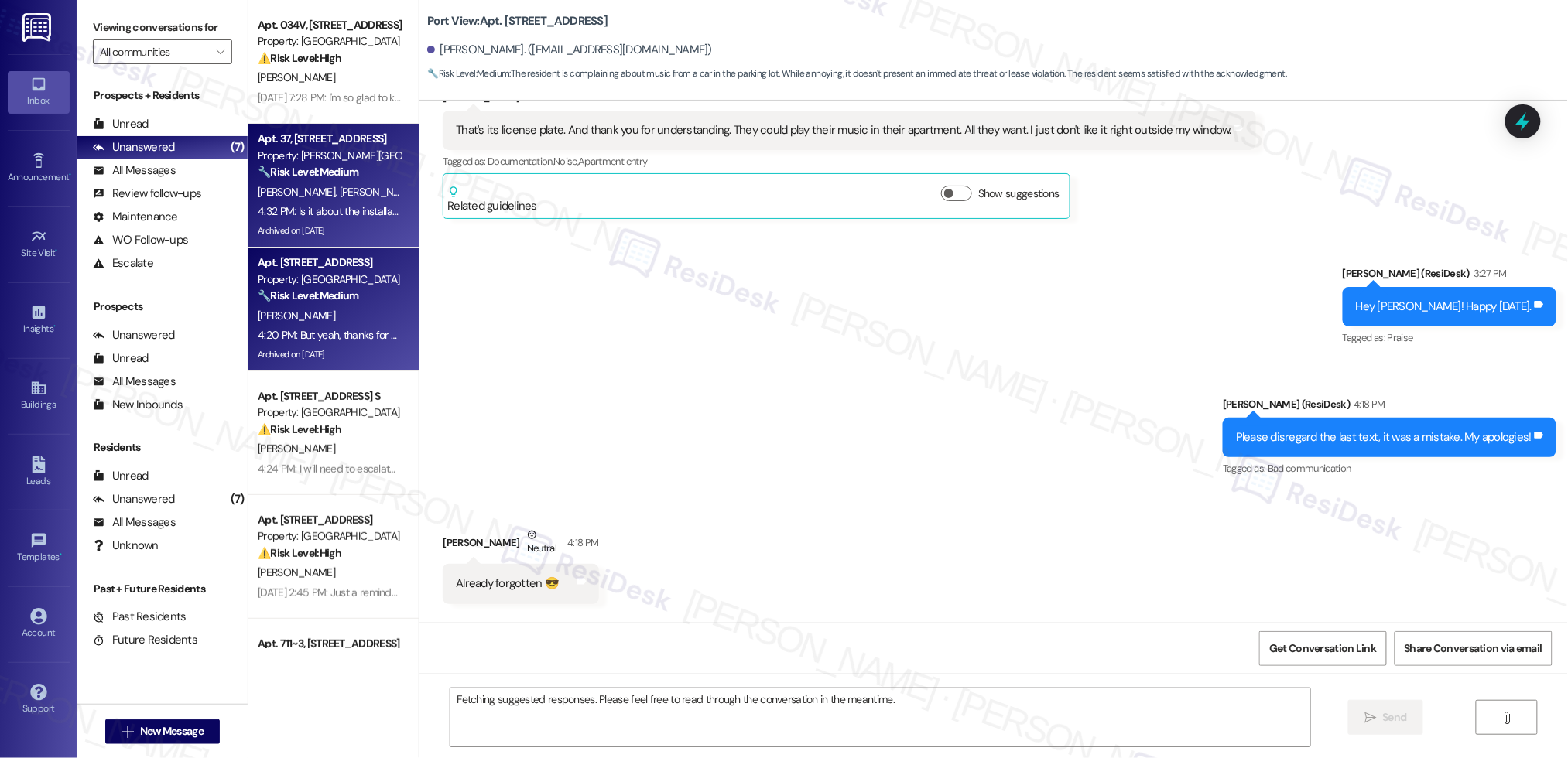
scroll to position [45677, 0]
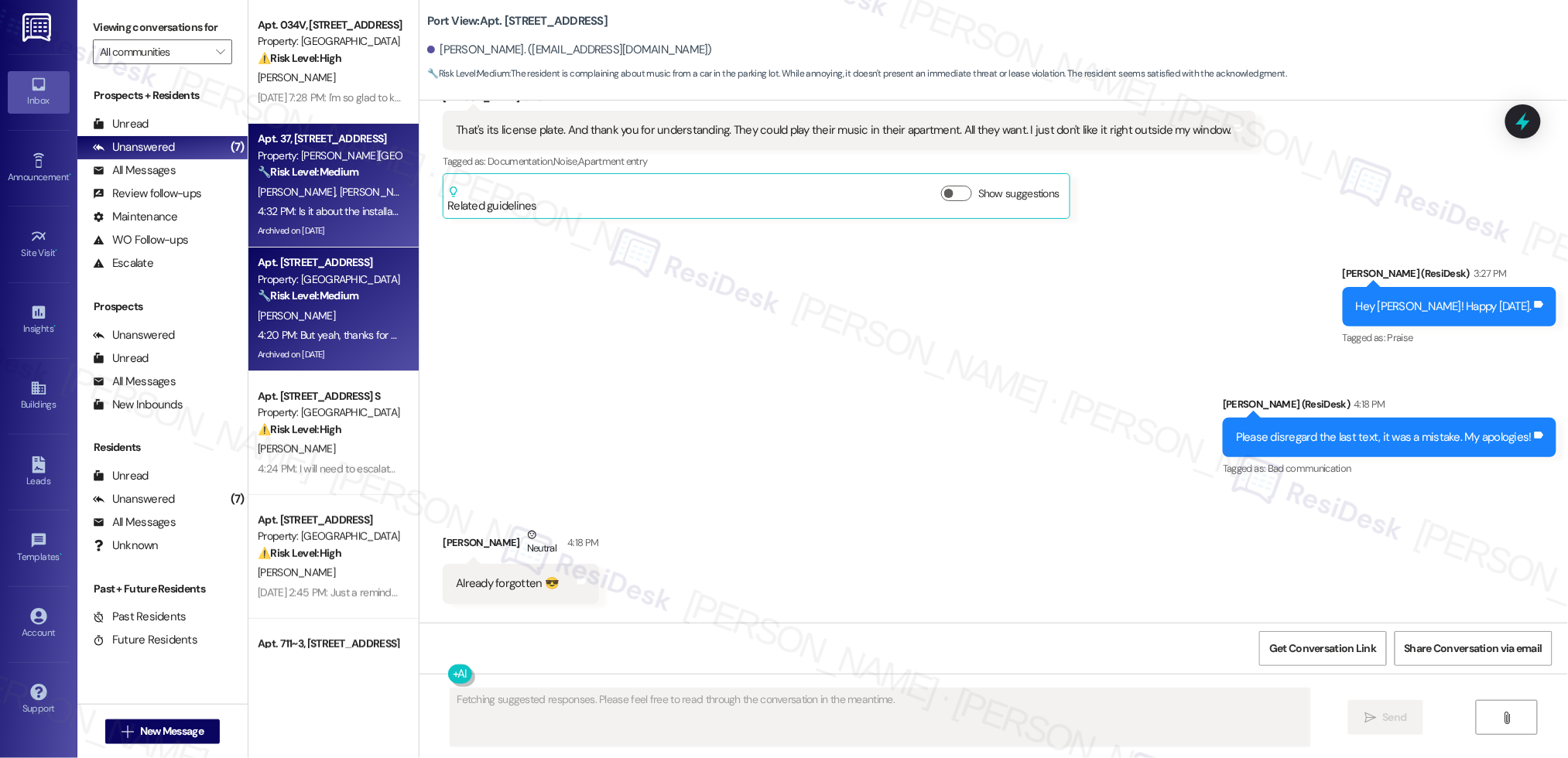
click at [332, 174] on strong "🔧 Risk Level: Medium" at bounding box center [308, 171] width 101 height 14
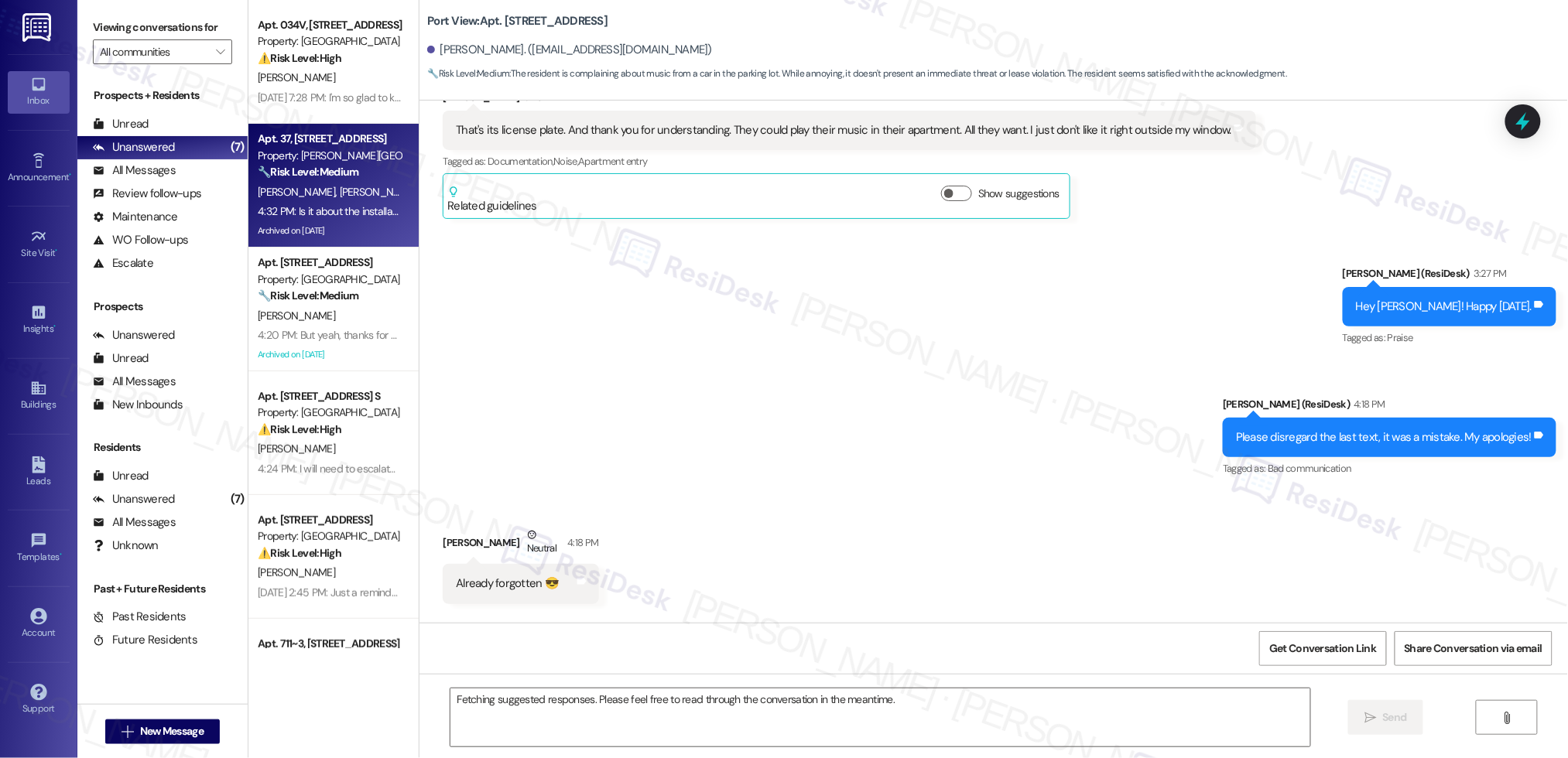
click at [332, 174] on strong "🔧 Risk Level: Medium" at bounding box center [308, 171] width 101 height 14
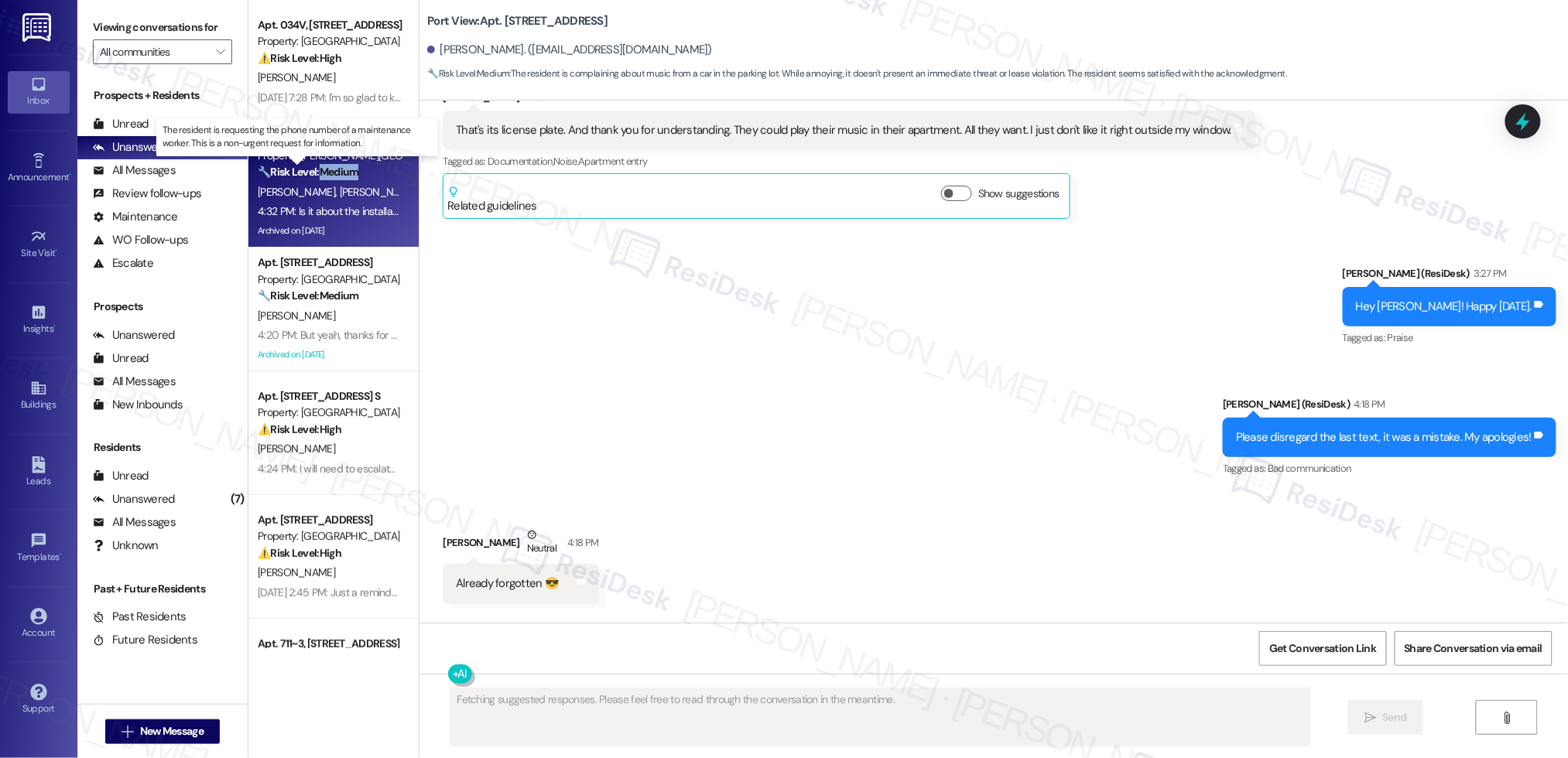
click at [332, 174] on strong "🔧 Risk Level: Medium" at bounding box center [308, 171] width 101 height 14
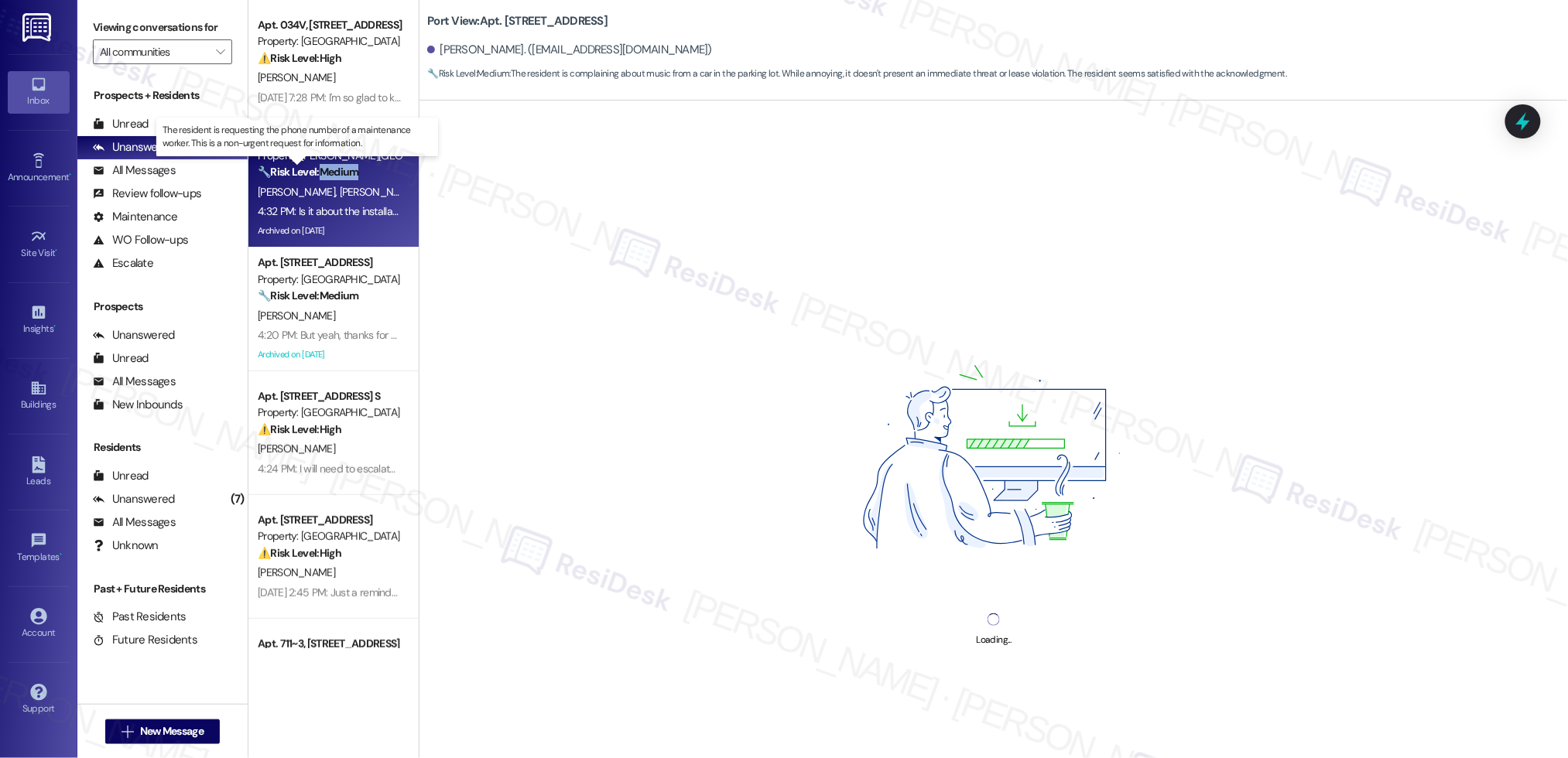
click at [332, 174] on strong "🔧 Risk Level: Medium" at bounding box center [308, 171] width 101 height 14
click at [331, 173] on strong "🔧 Risk Level: Medium" at bounding box center [308, 171] width 101 height 14
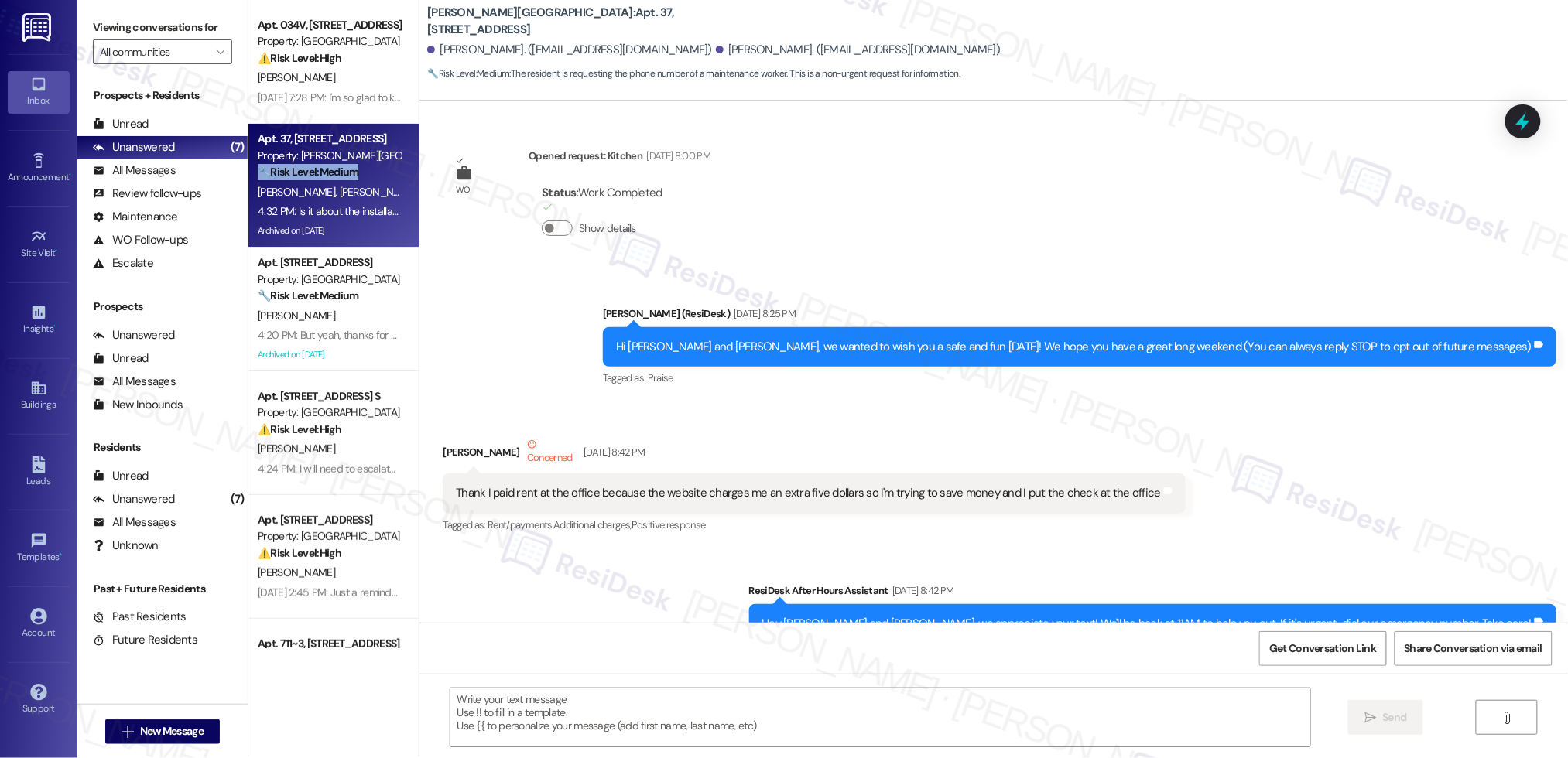
type textarea "Fetching suggested responses. Please feel free to read through the conversation…"
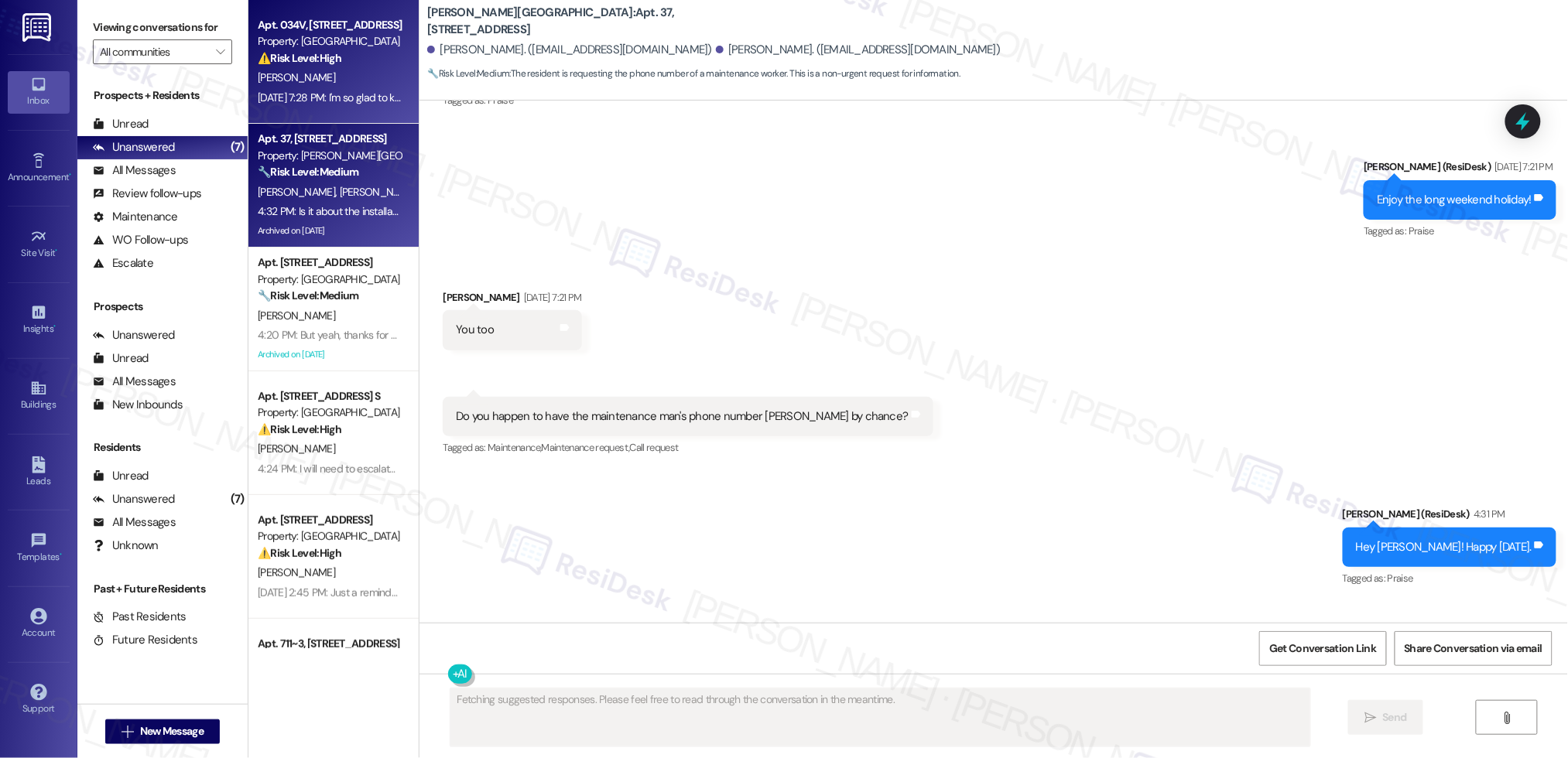
click at [340, 71] on div "[PERSON_NAME]" at bounding box center [329, 78] width 146 height 19
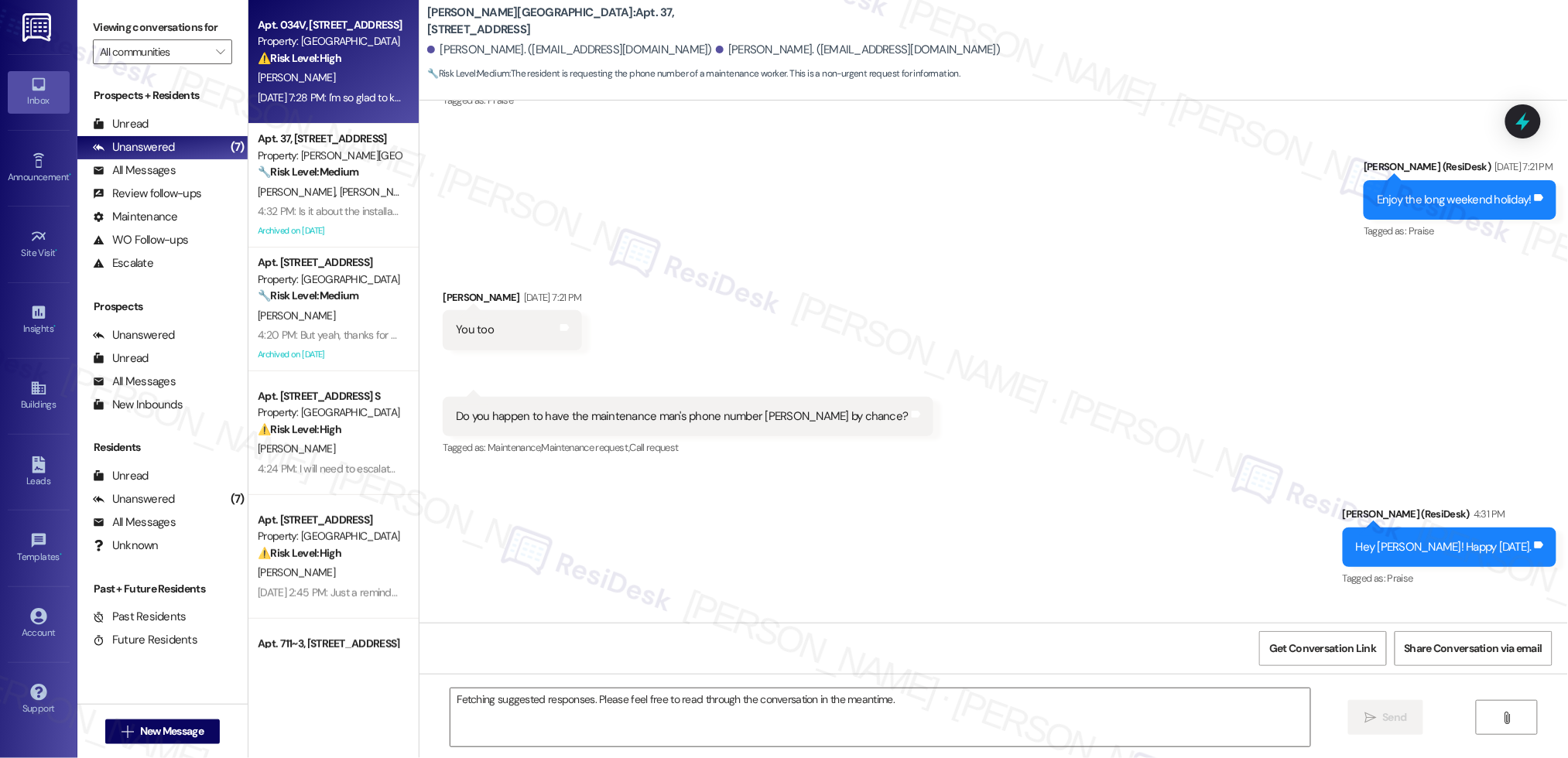
click at [341, 71] on div "[PERSON_NAME]" at bounding box center [329, 78] width 146 height 19
click at [341, 72] on div "[PERSON_NAME]" at bounding box center [329, 78] width 146 height 19
click at [341, 73] on div "[PERSON_NAME]" at bounding box center [329, 78] width 146 height 19
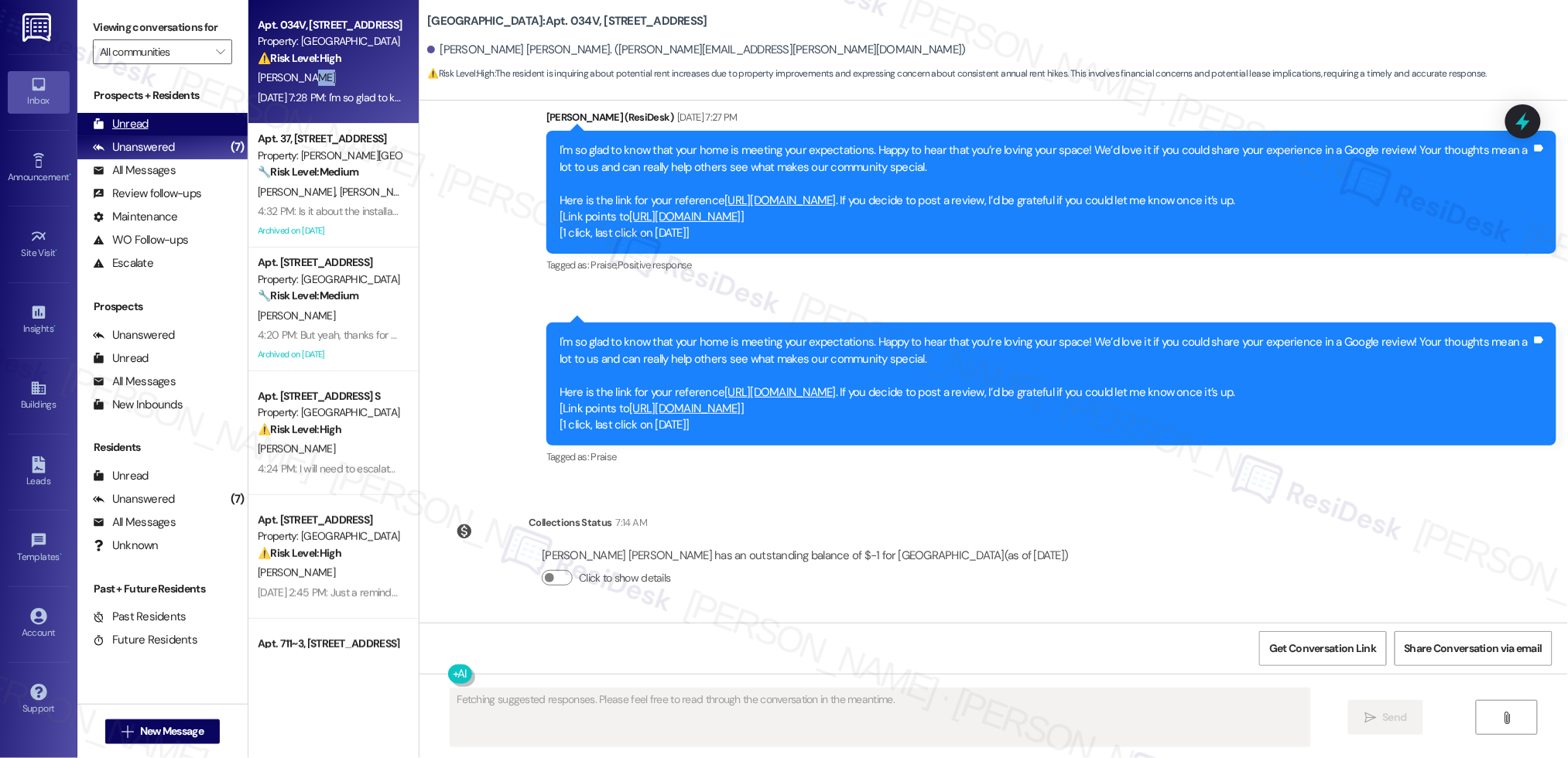
scroll to position [3519, 0]
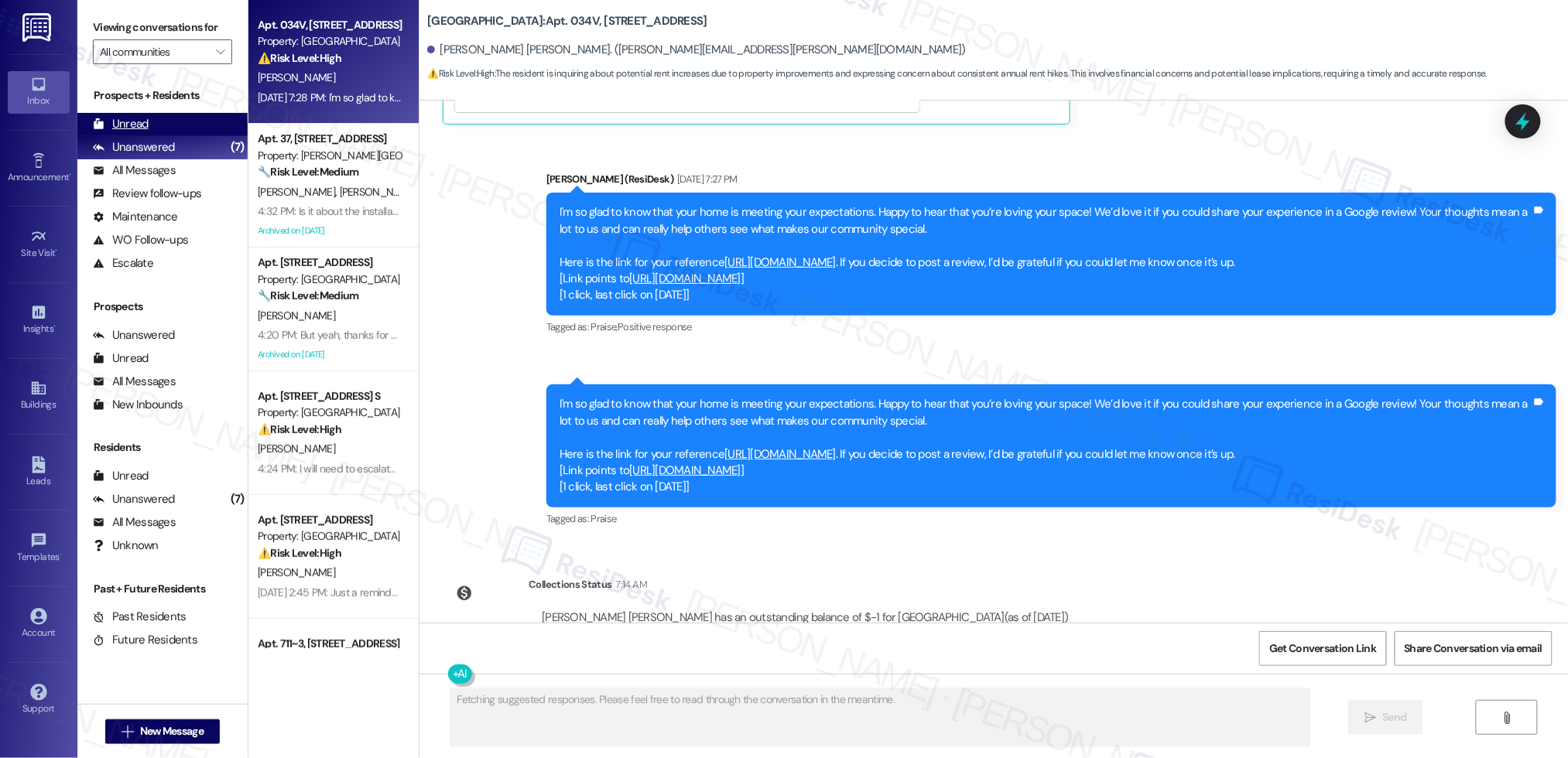
click at [129, 117] on div "Unread" at bounding box center [120, 124] width 56 height 16
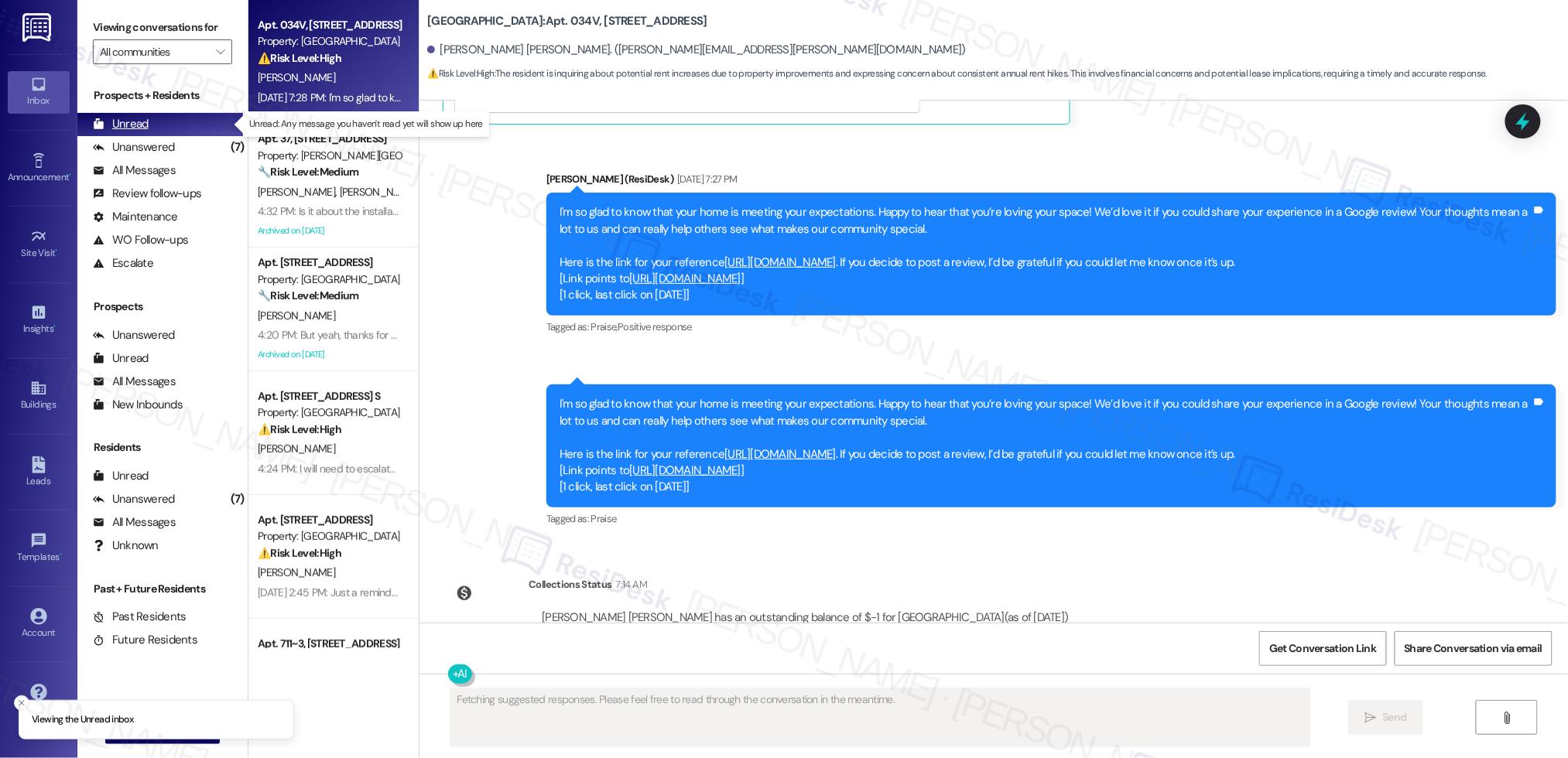
click at [130, 122] on div "Unread" at bounding box center [120, 124] width 56 height 16
click at [131, 122] on div "Unread" at bounding box center [120, 124] width 56 height 16
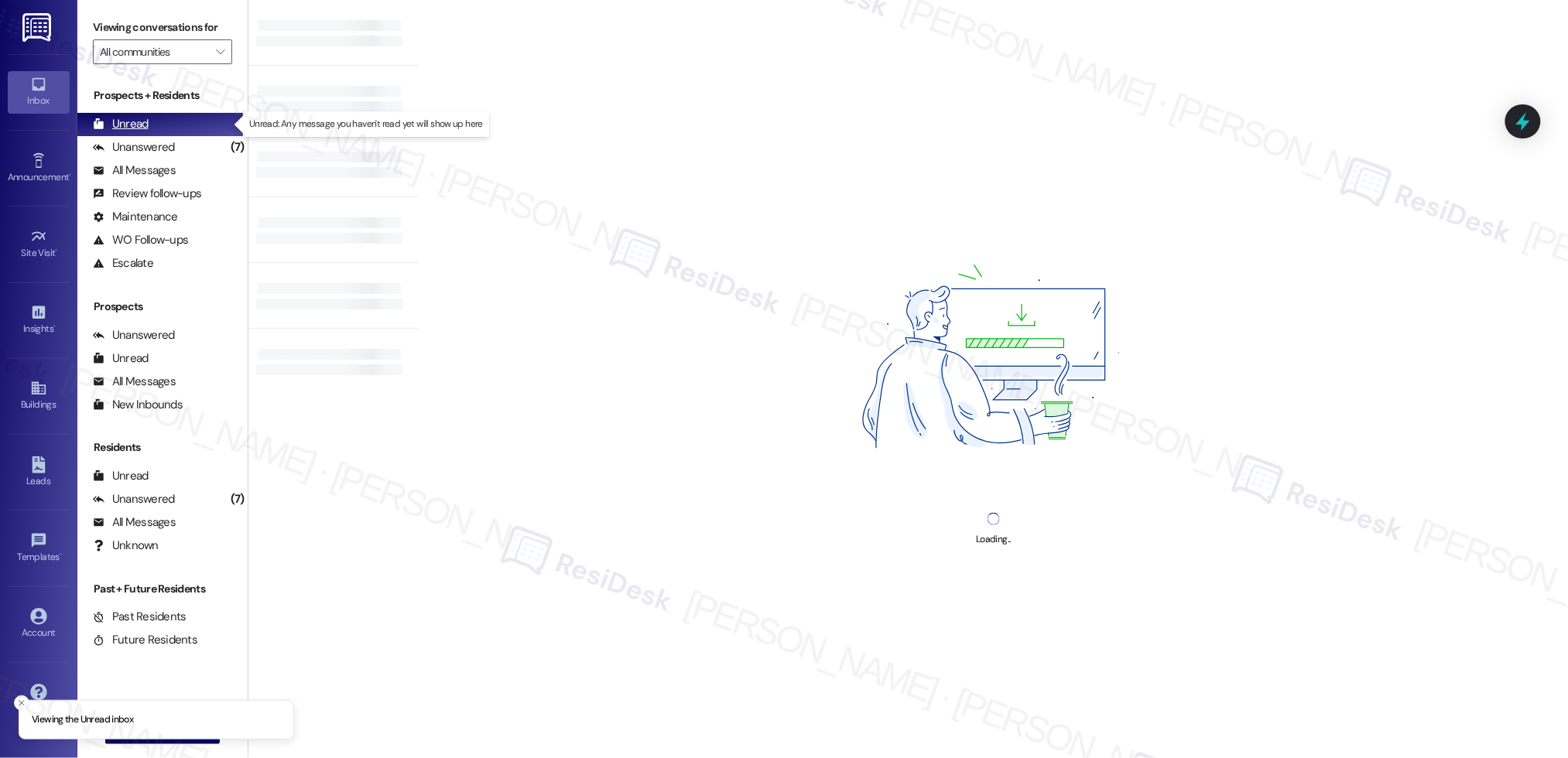
click at [131, 122] on div "Unread" at bounding box center [120, 124] width 56 height 16
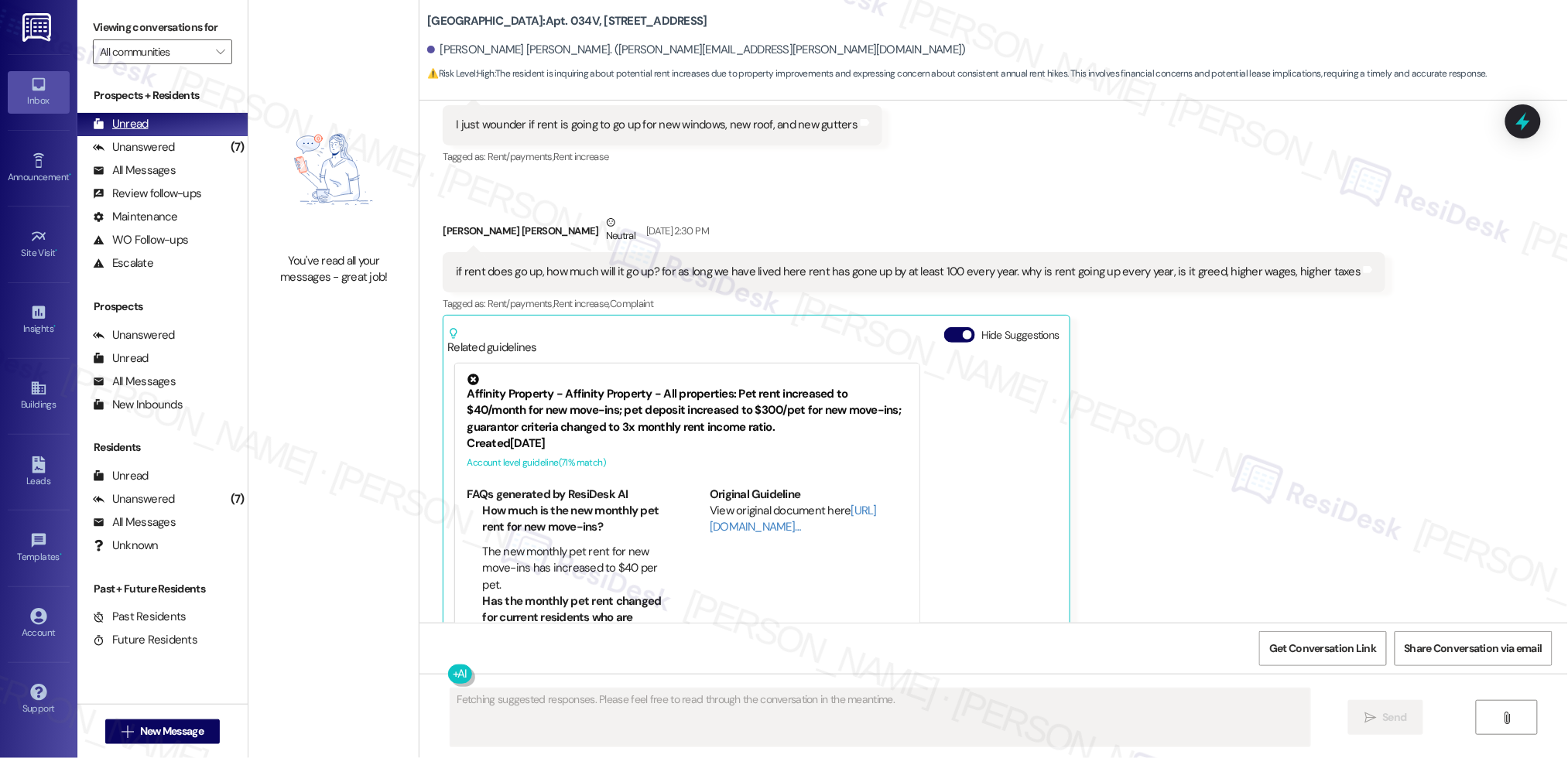
scroll to position [2986, 0]
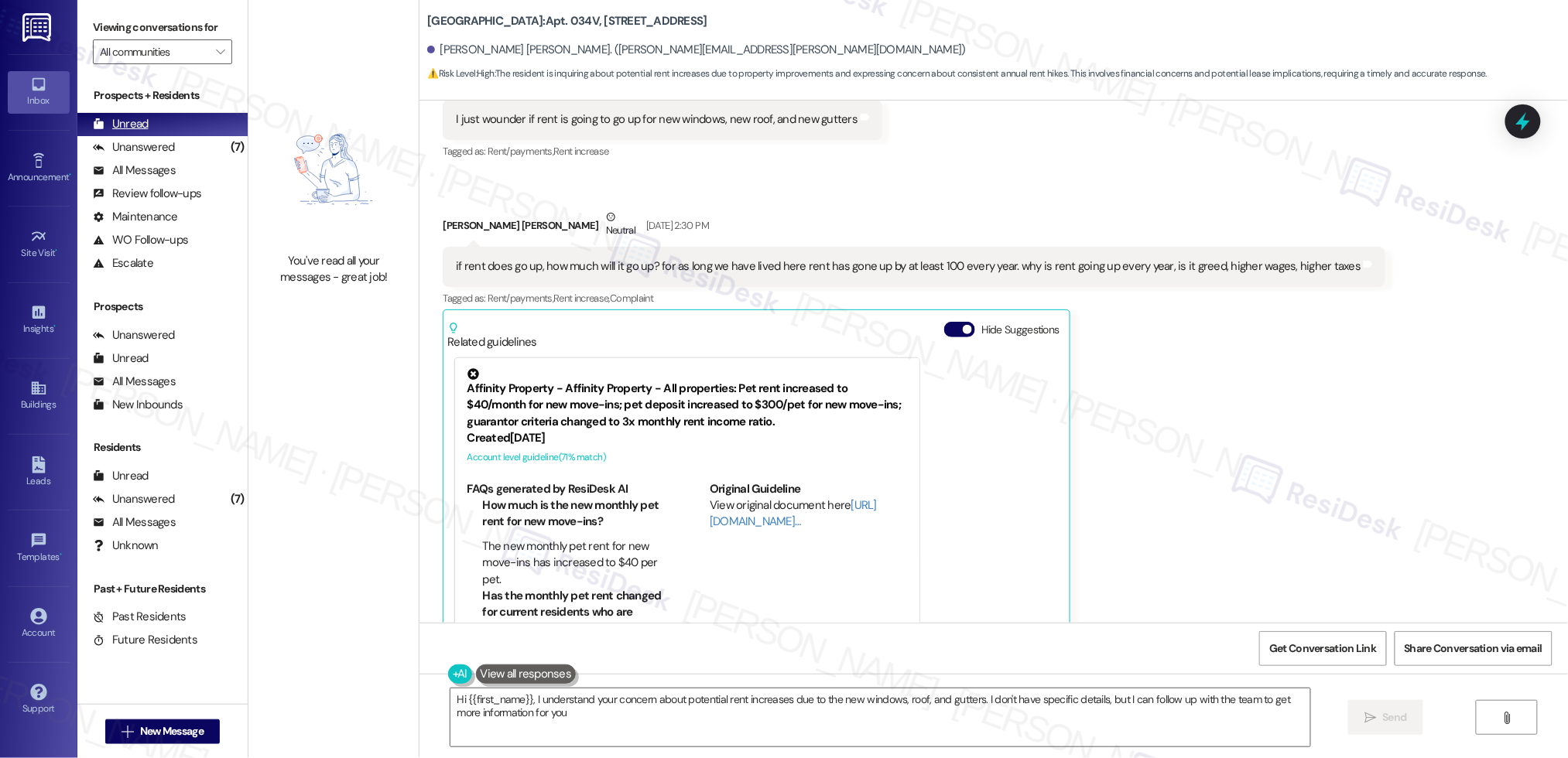
type textarea "Hi {{first_name}}, I understand your concern about potential rent increases due…"
click at [153, 136] on div "Unanswered (7)" at bounding box center [162, 148] width 170 height 24
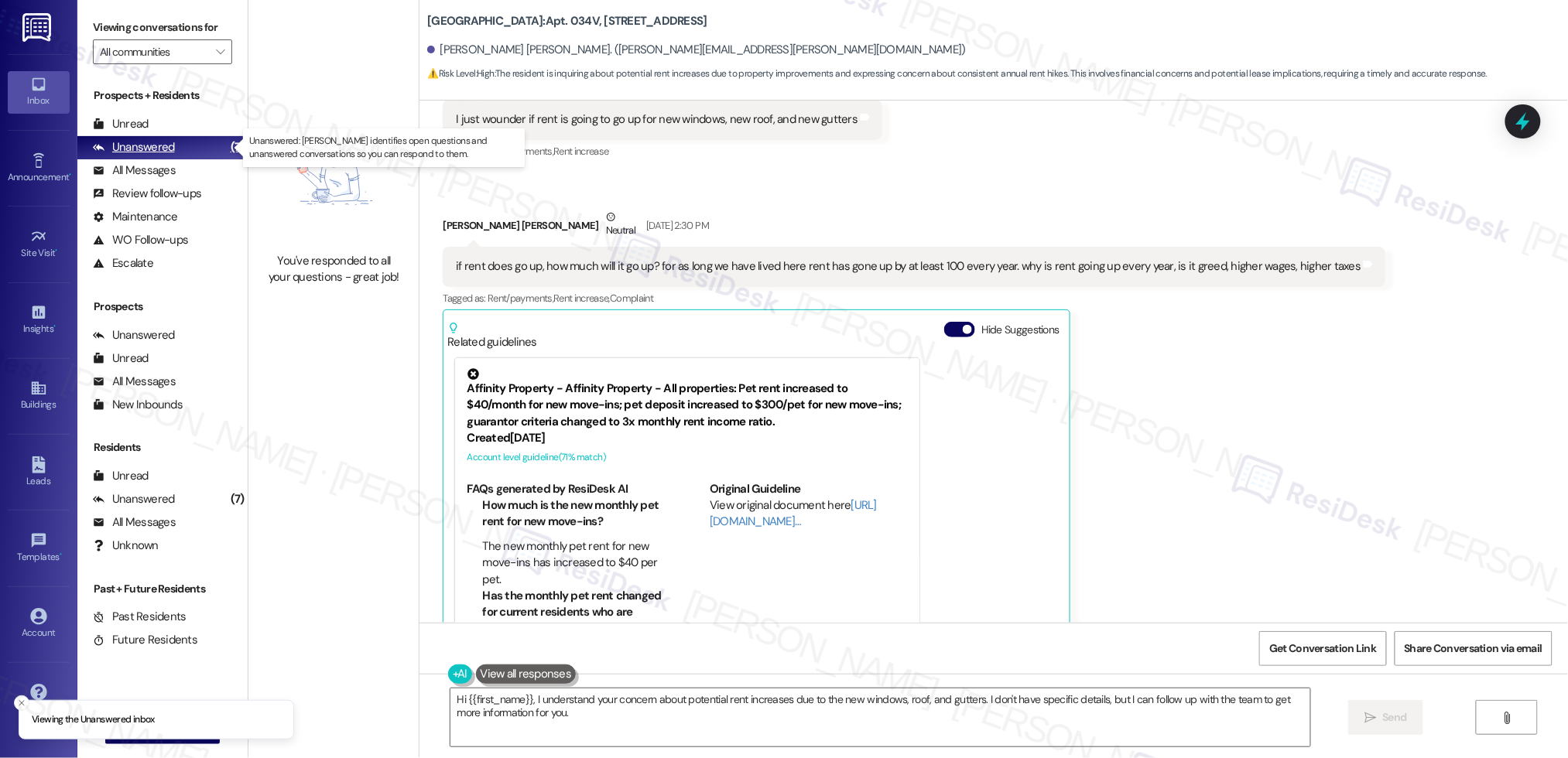
click at [157, 148] on div "Unanswered" at bounding box center [133, 148] width 82 height 16
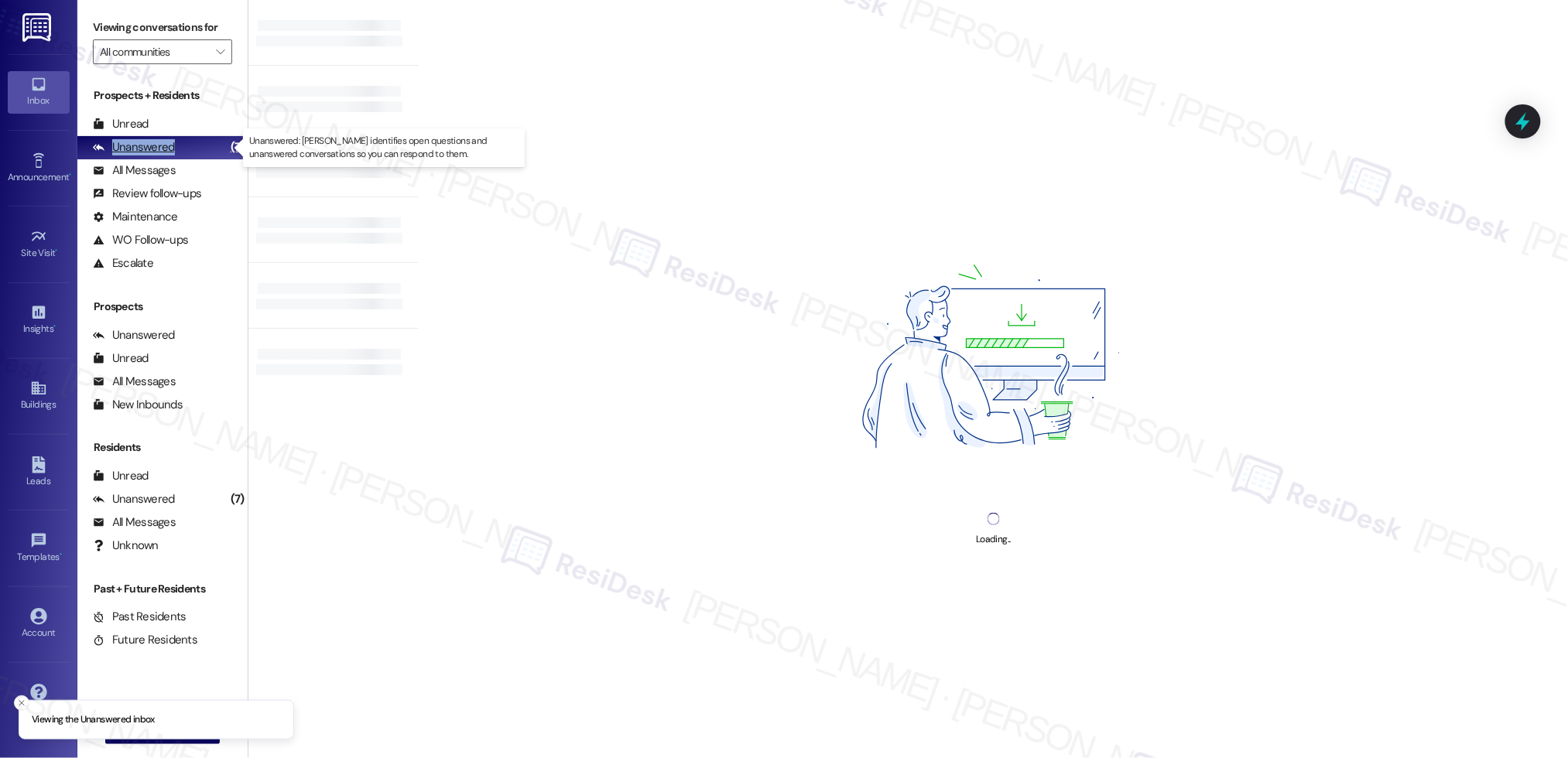
click at [157, 148] on div "Unanswered" at bounding box center [133, 148] width 82 height 16
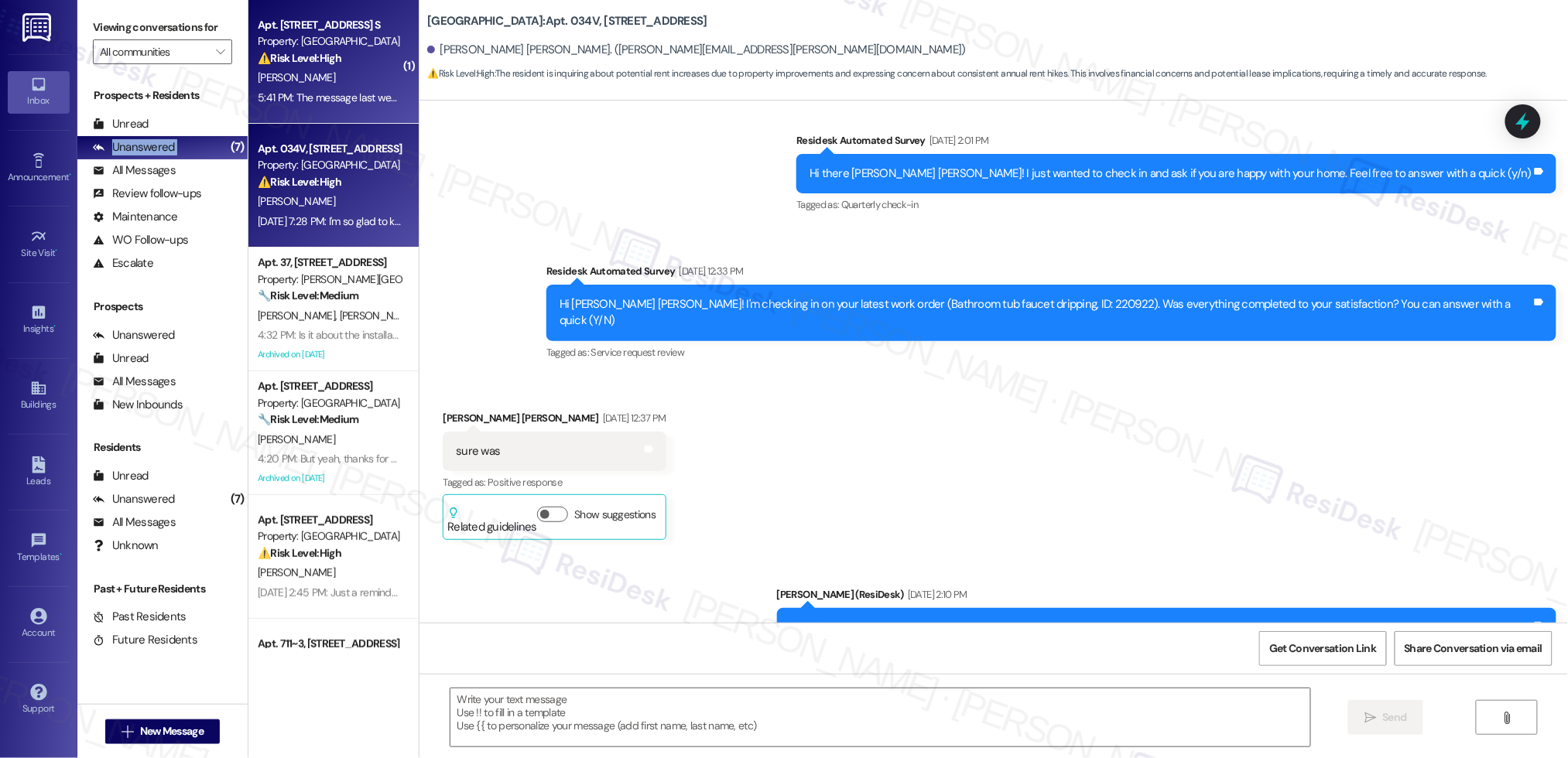
type textarea "Fetching suggested responses. Please feel free to read through the conversation…"
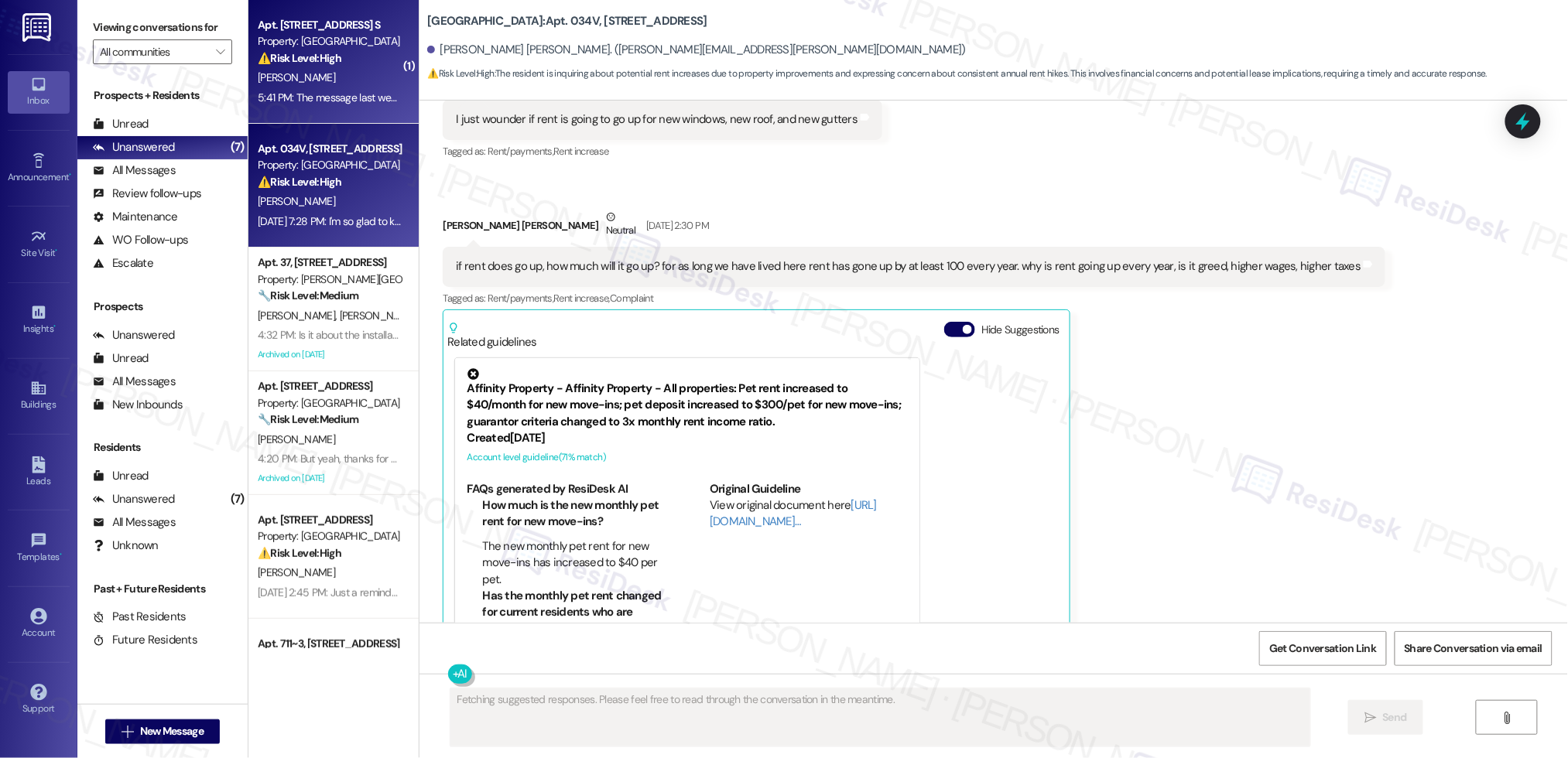
click at [326, 84] on div "[PERSON_NAME]" at bounding box center [329, 78] width 146 height 19
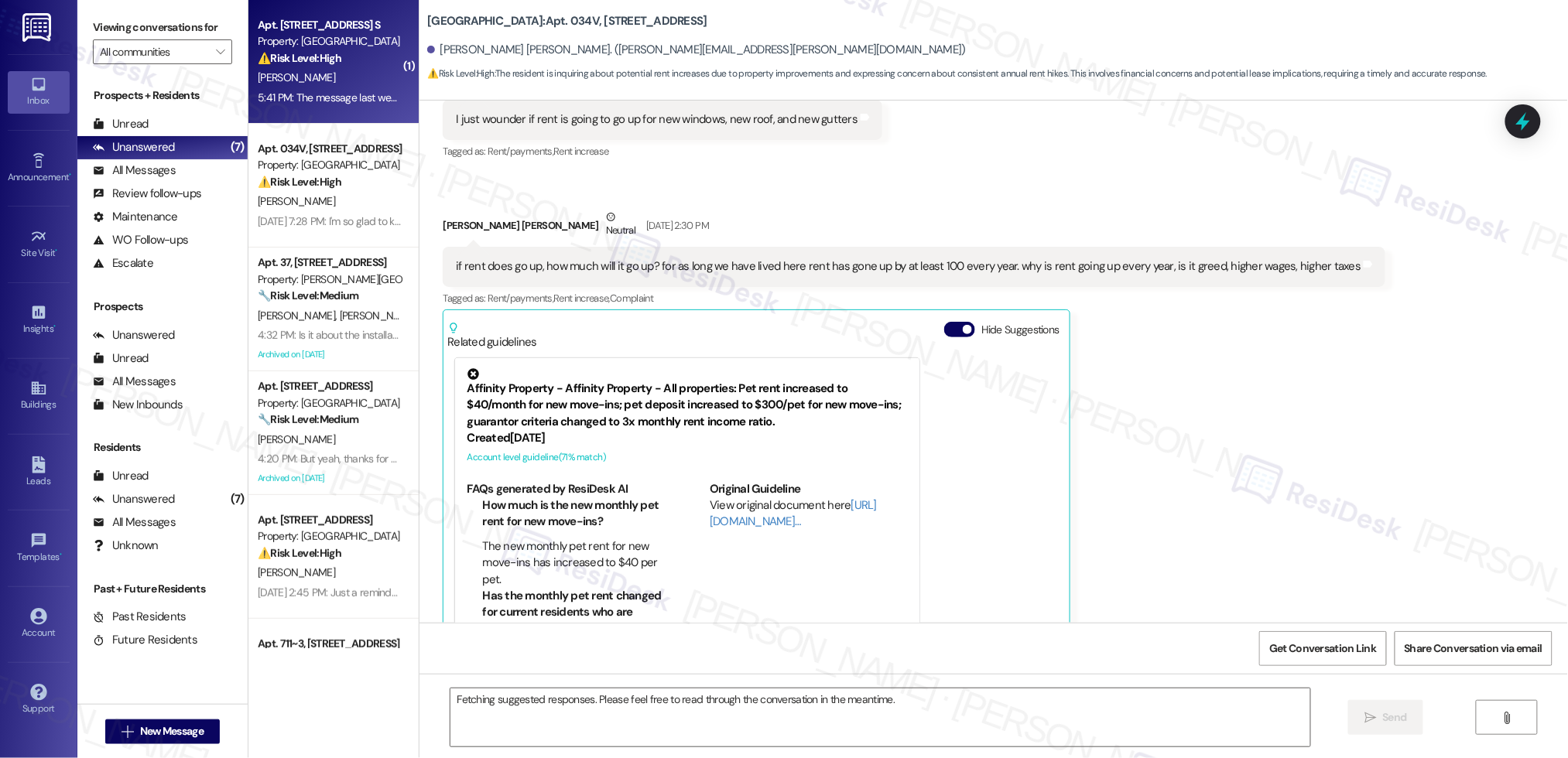
click at [326, 84] on div "[PERSON_NAME]" at bounding box center [329, 78] width 146 height 19
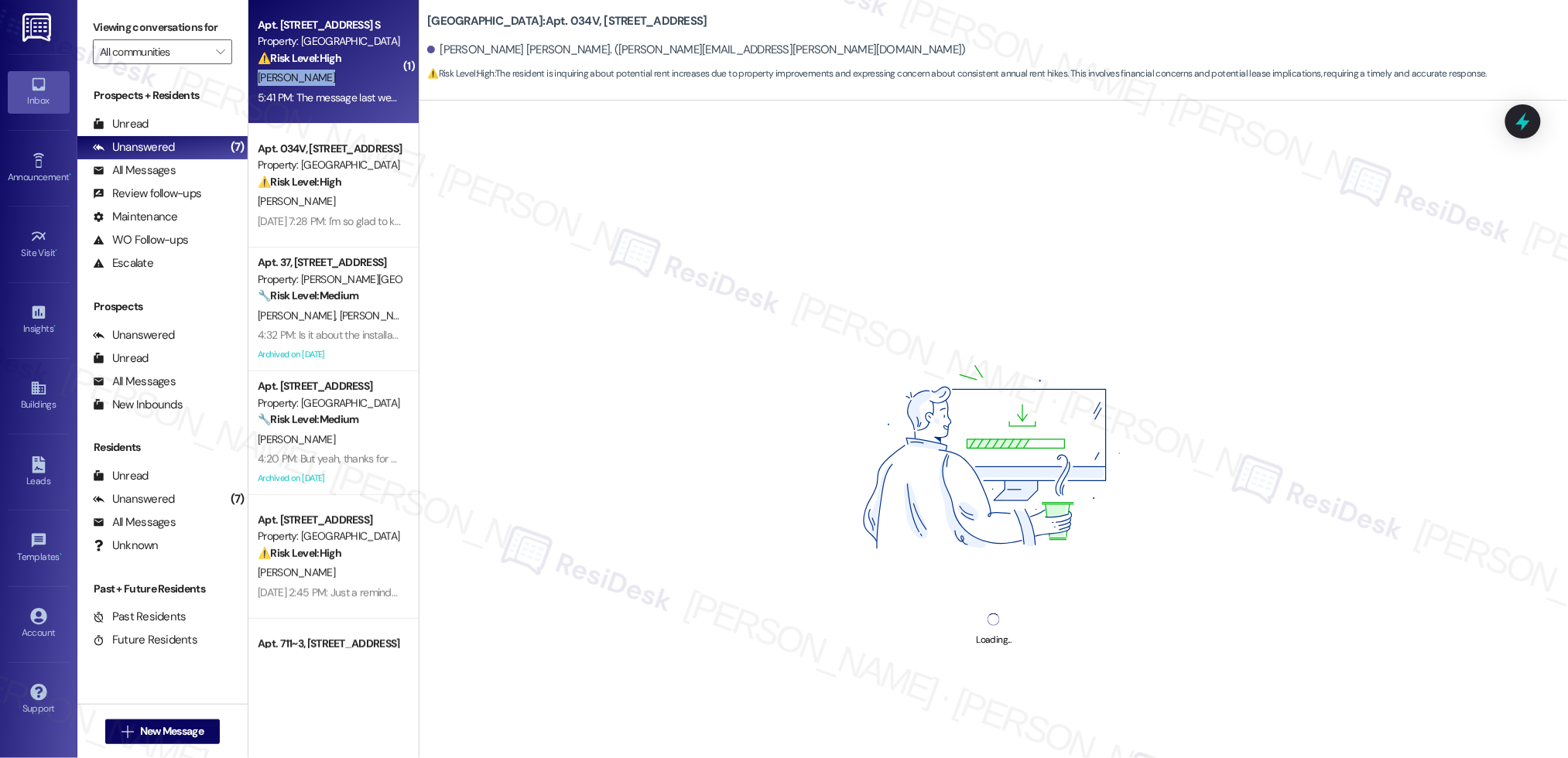
click at [326, 84] on div "[PERSON_NAME]" at bounding box center [329, 78] width 146 height 19
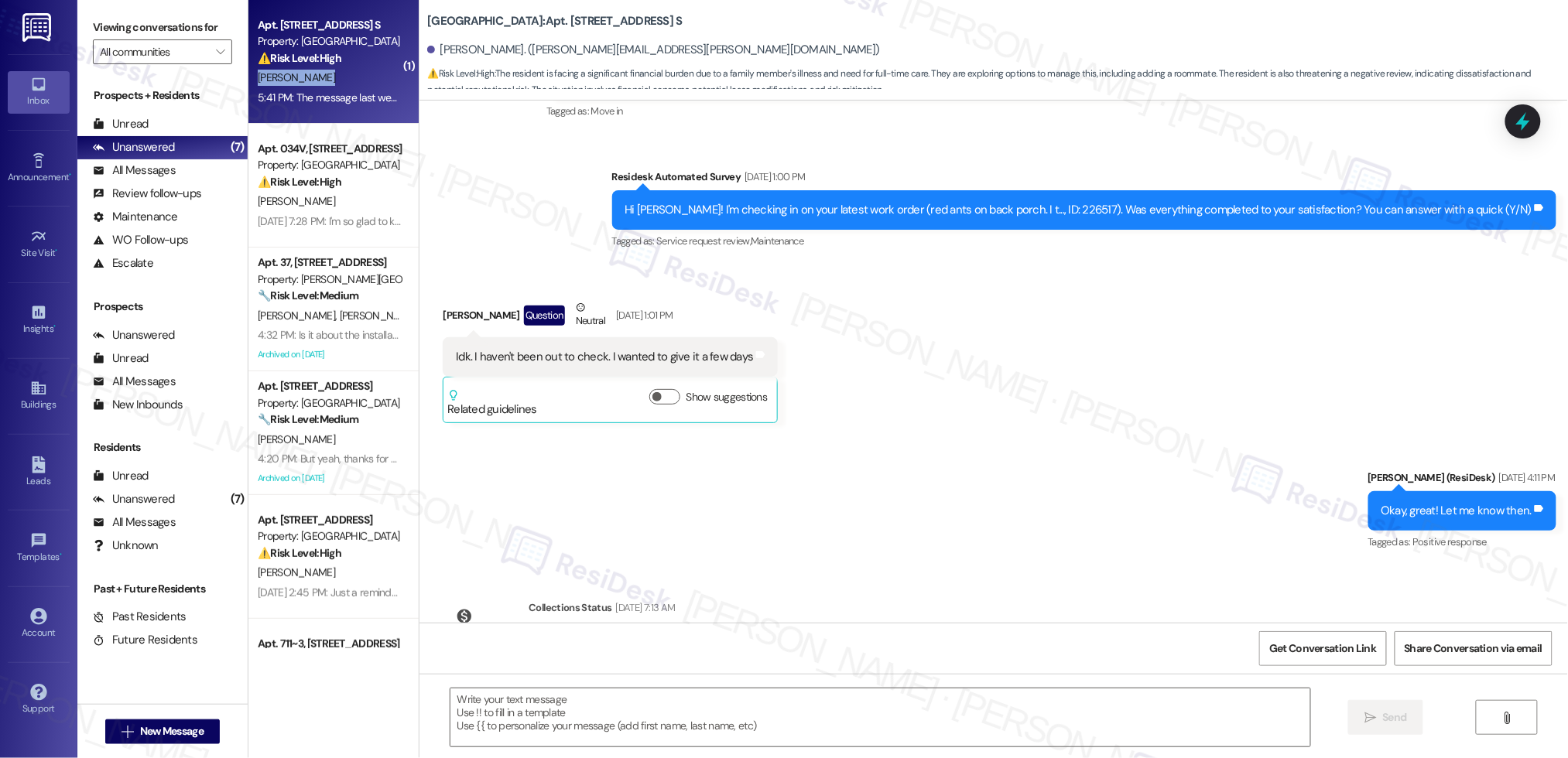
click at [326, 85] on div "[PERSON_NAME]" at bounding box center [329, 78] width 146 height 19
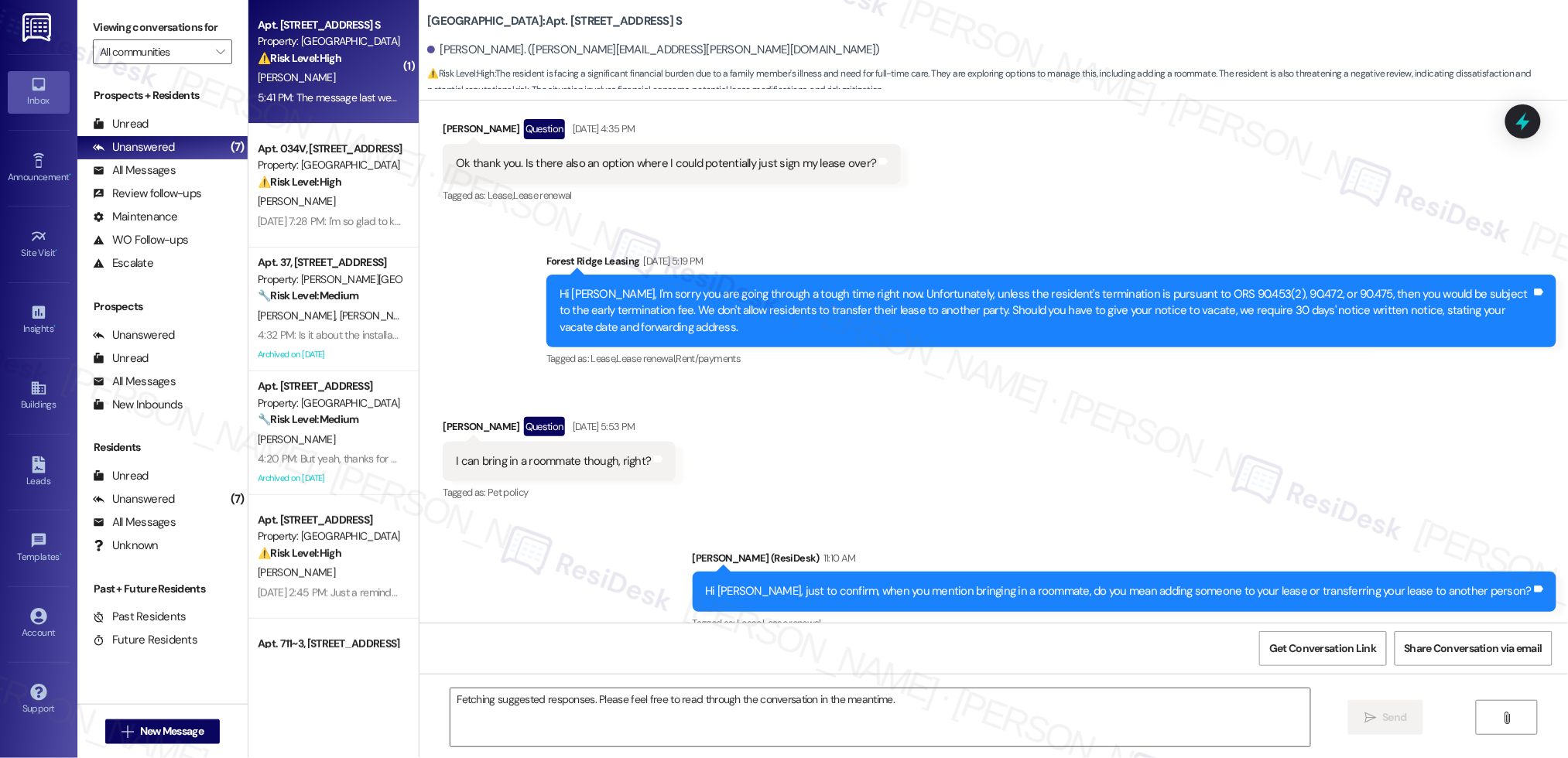
click at [326, 85] on div "[PERSON_NAME]" at bounding box center [329, 78] width 146 height 19
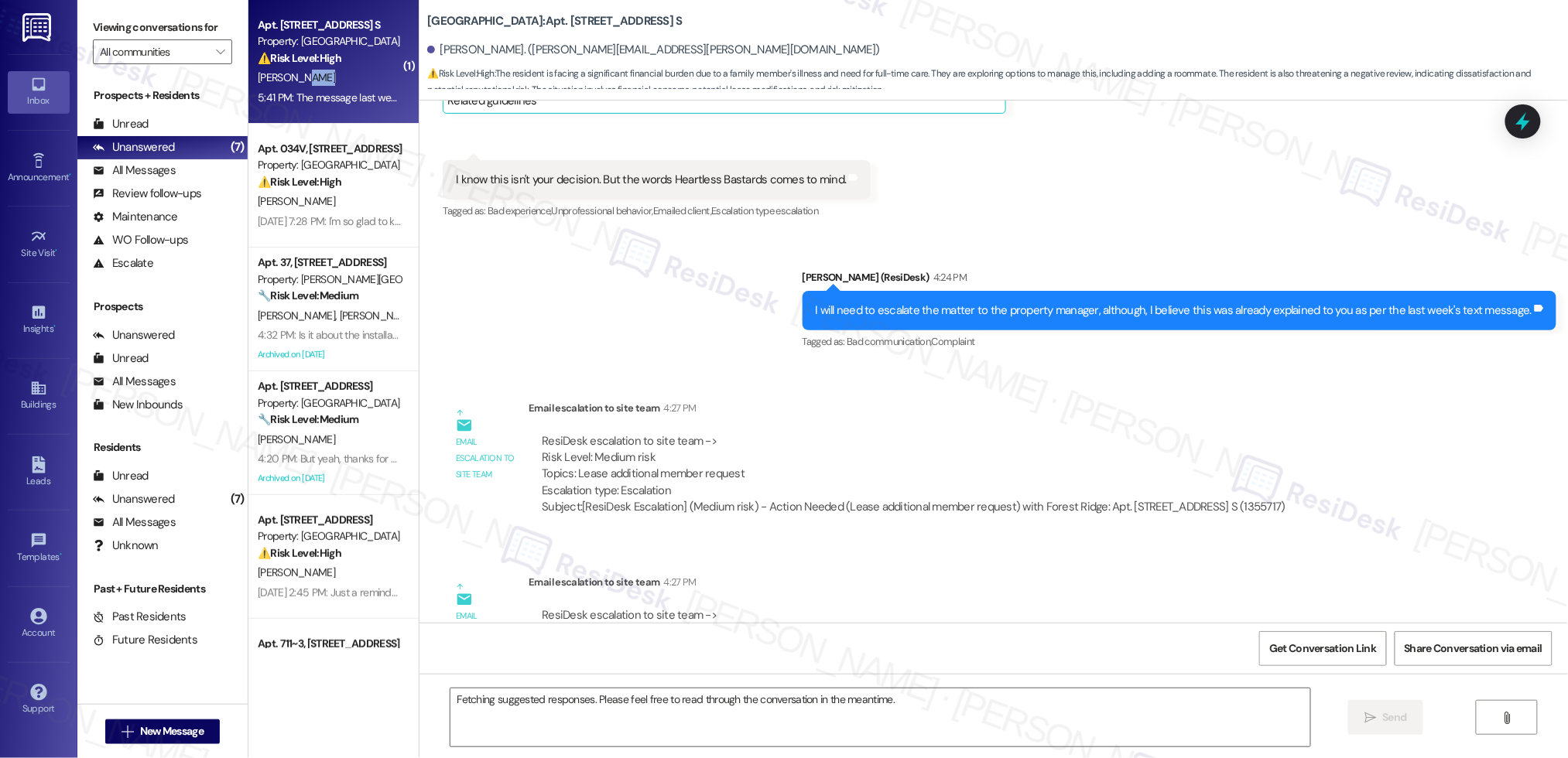
click at [326, 84] on div "[PERSON_NAME]" at bounding box center [329, 78] width 146 height 19
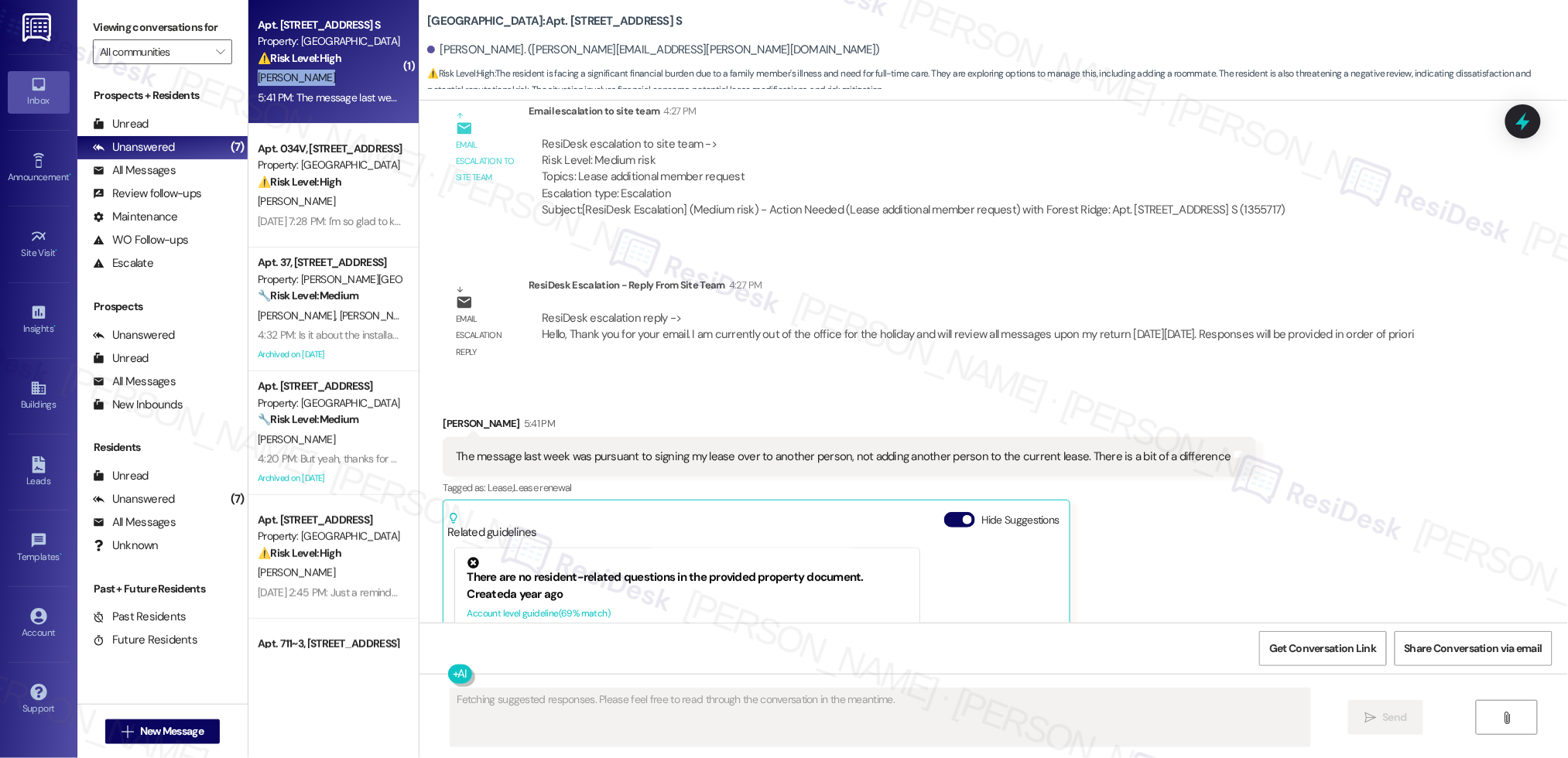
scroll to position [3377, 0]
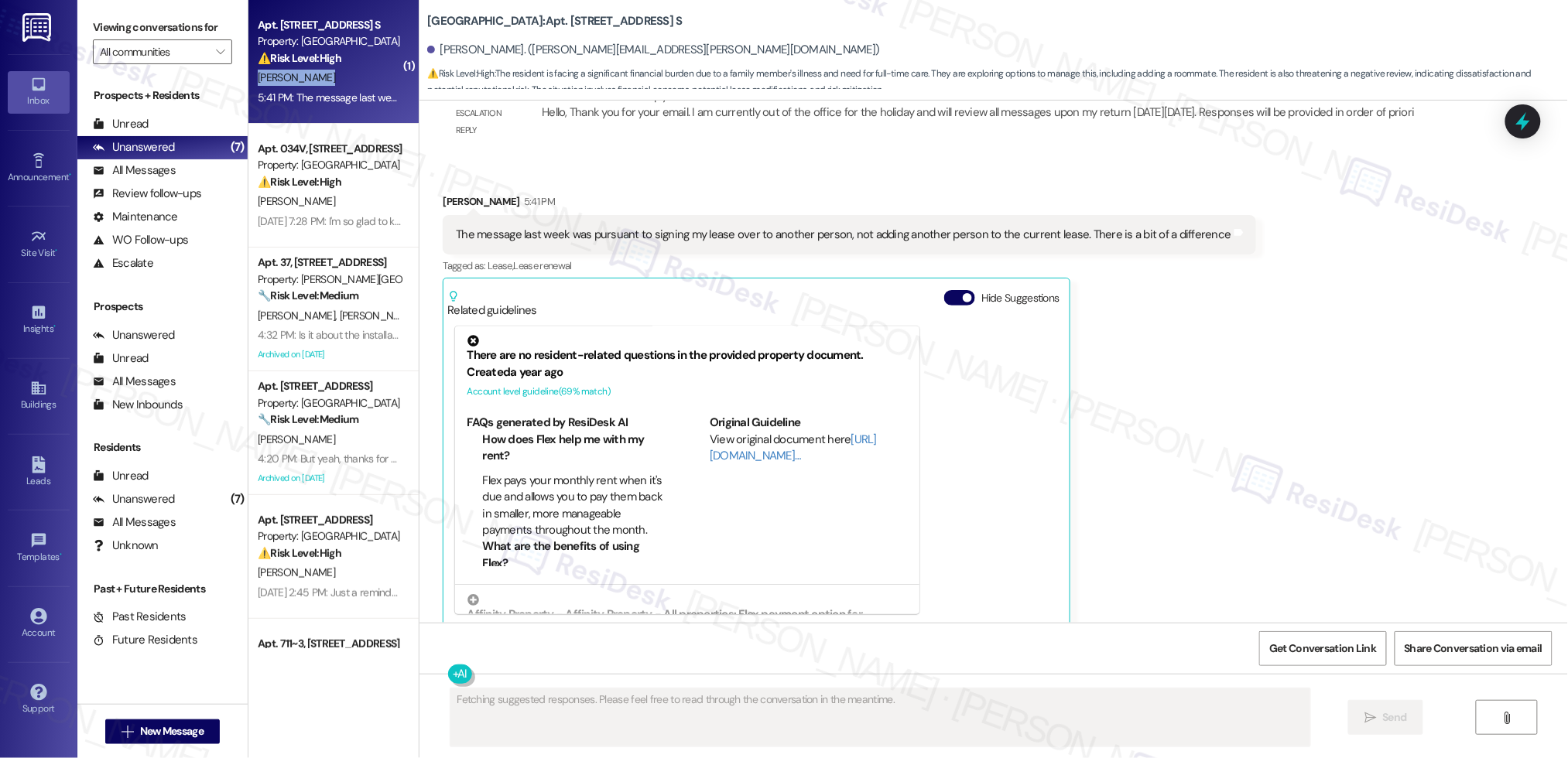
click at [326, 84] on div "[PERSON_NAME]" at bounding box center [329, 78] width 146 height 19
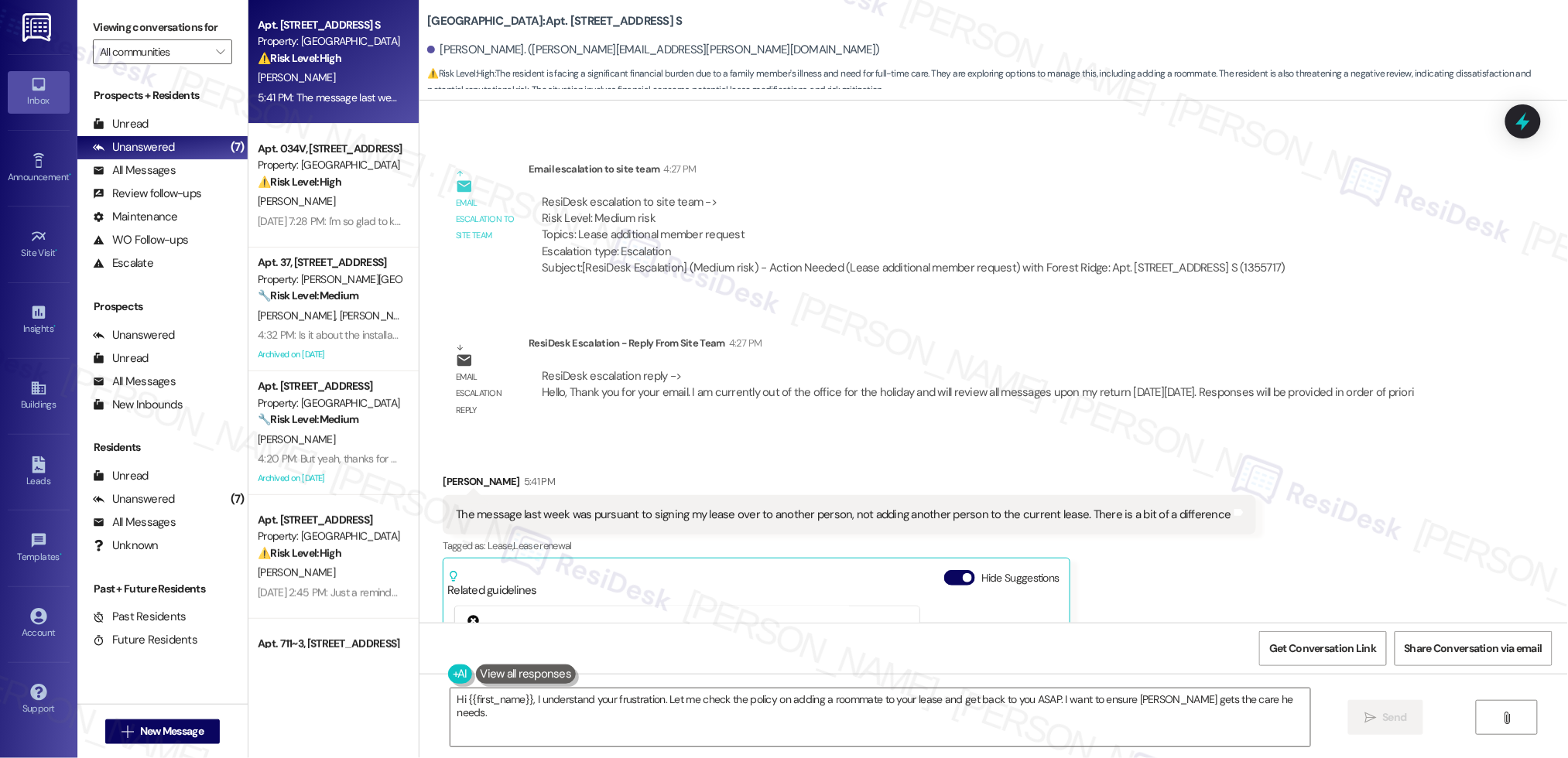
scroll to position [3060, 0]
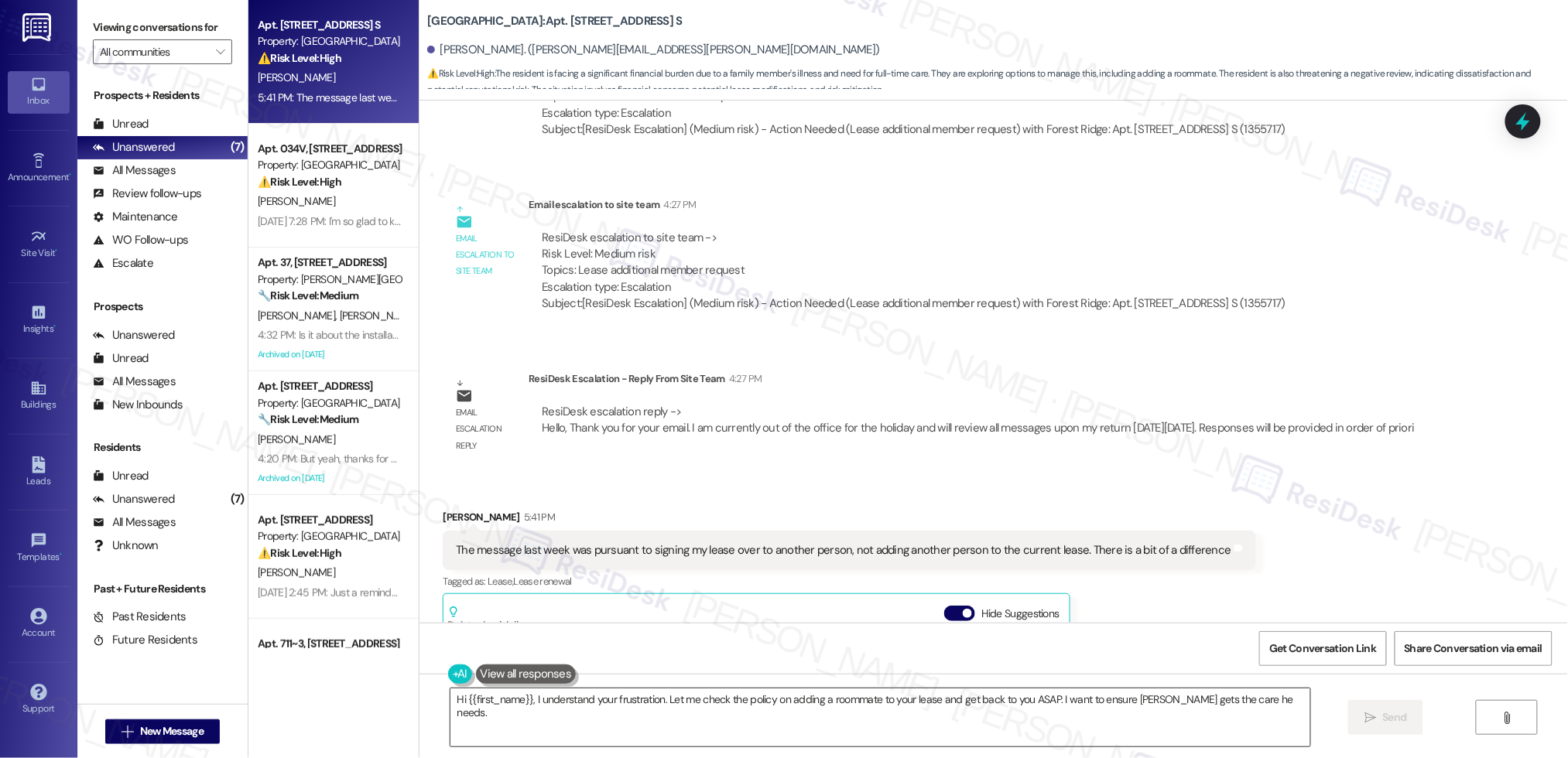
click at [673, 699] on textarea "Hi {{first_name}}, I understand your frustration. Let me check the policy on ad…" at bounding box center [880, 717] width 860 height 58
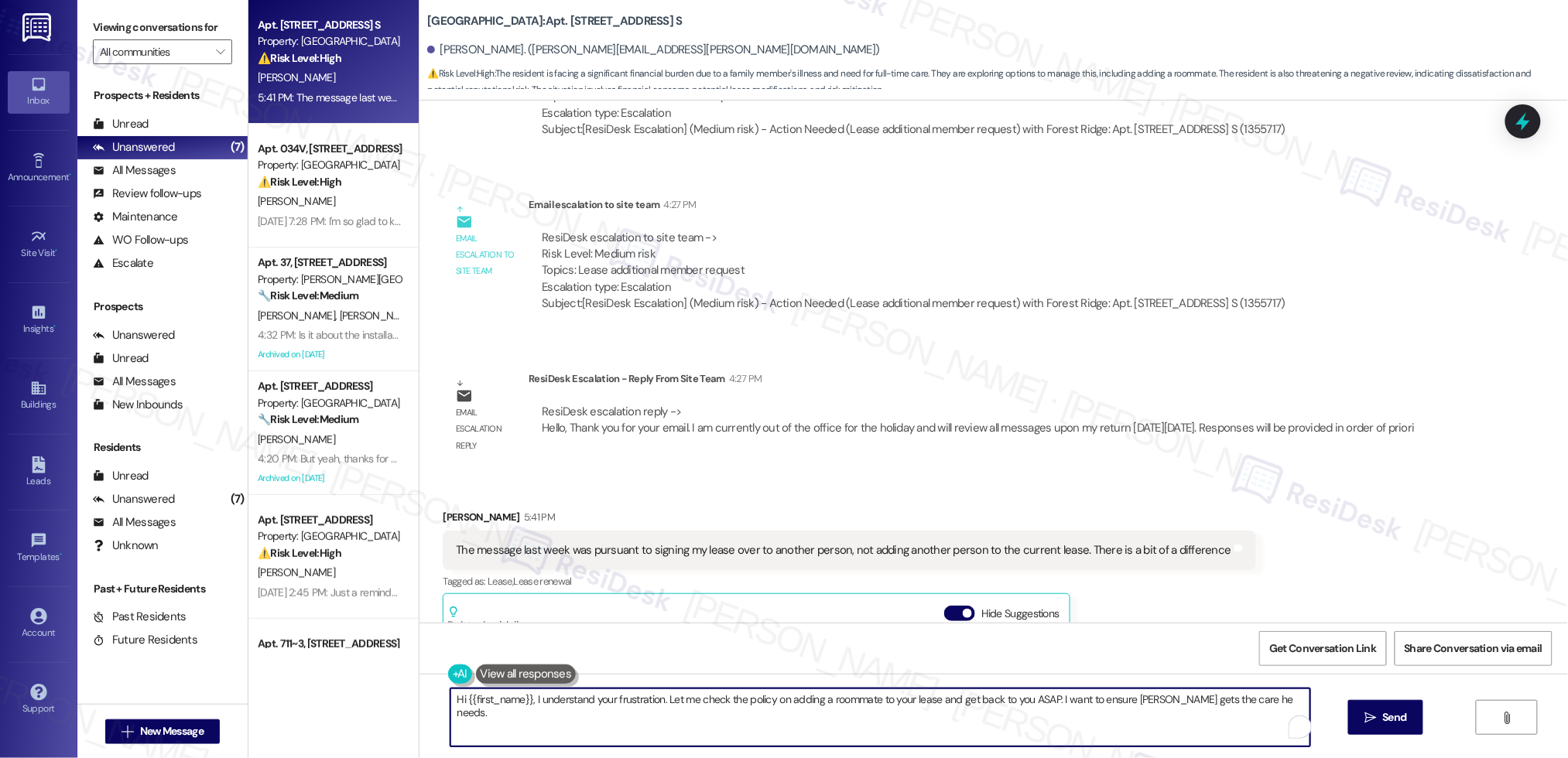
click at [672, 699] on textarea "Hi {{first_name}}, I understand your frustration. Let me check the policy on ad…" at bounding box center [880, 717] width 860 height 58
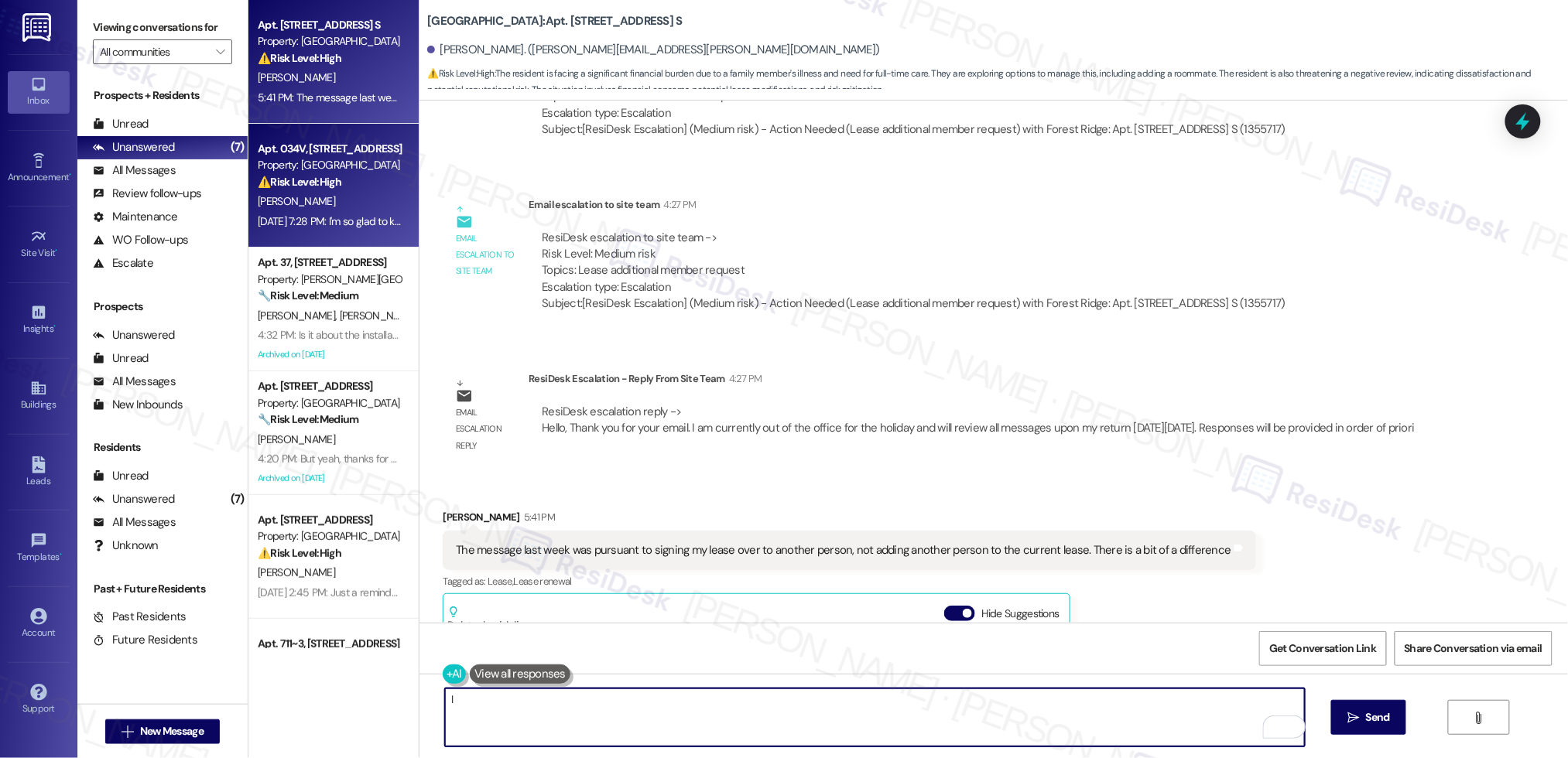
type textarea "I"
click at [296, 212] on div "[DATE] 7:28 PM: I'm so glad to know that your home is meeting your expectations…" at bounding box center [329, 221] width 146 height 19
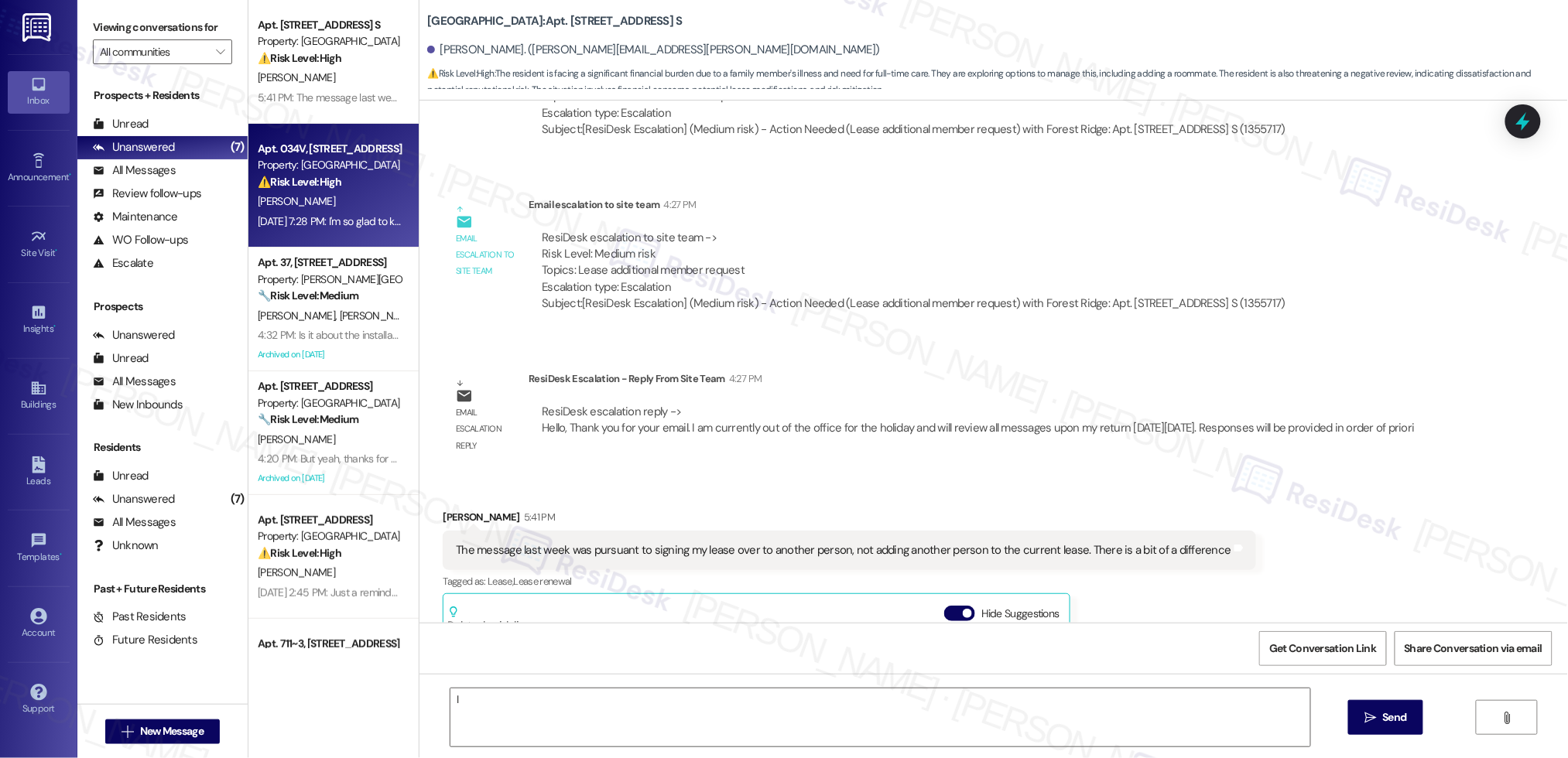
click at [296, 212] on div "[DATE] 7:28 PM: I'm so glad to know that your home is meeting your expectations…" at bounding box center [329, 221] width 146 height 19
type textarea "Fetching suggested responses. Please feel free to read through the conversation…"
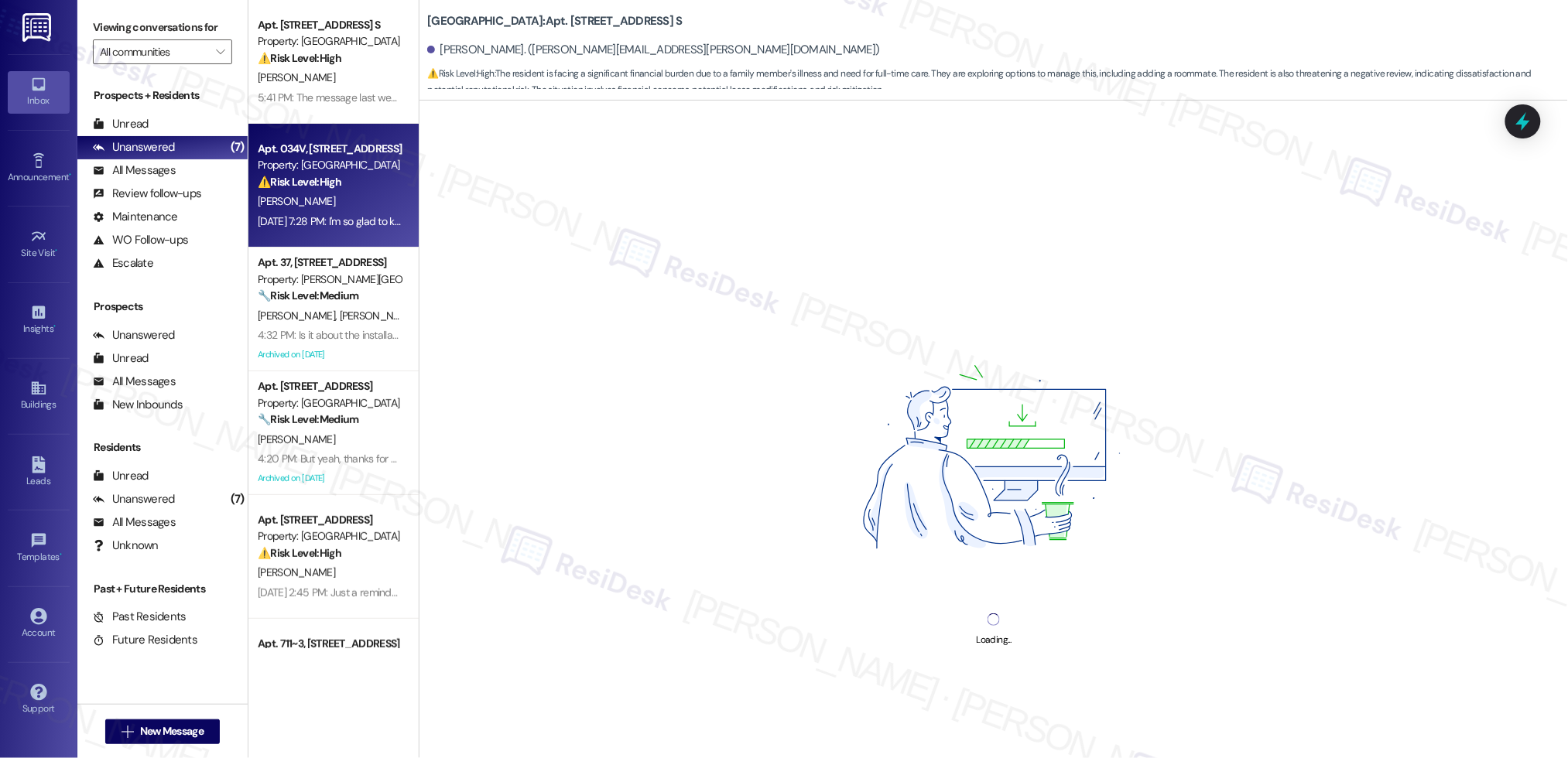
click at [297, 210] on div "[PERSON_NAME]" at bounding box center [329, 202] width 146 height 19
click at [298, 208] on div "[PERSON_NAME]" at bounding box center [329, 202] width 146 height 19
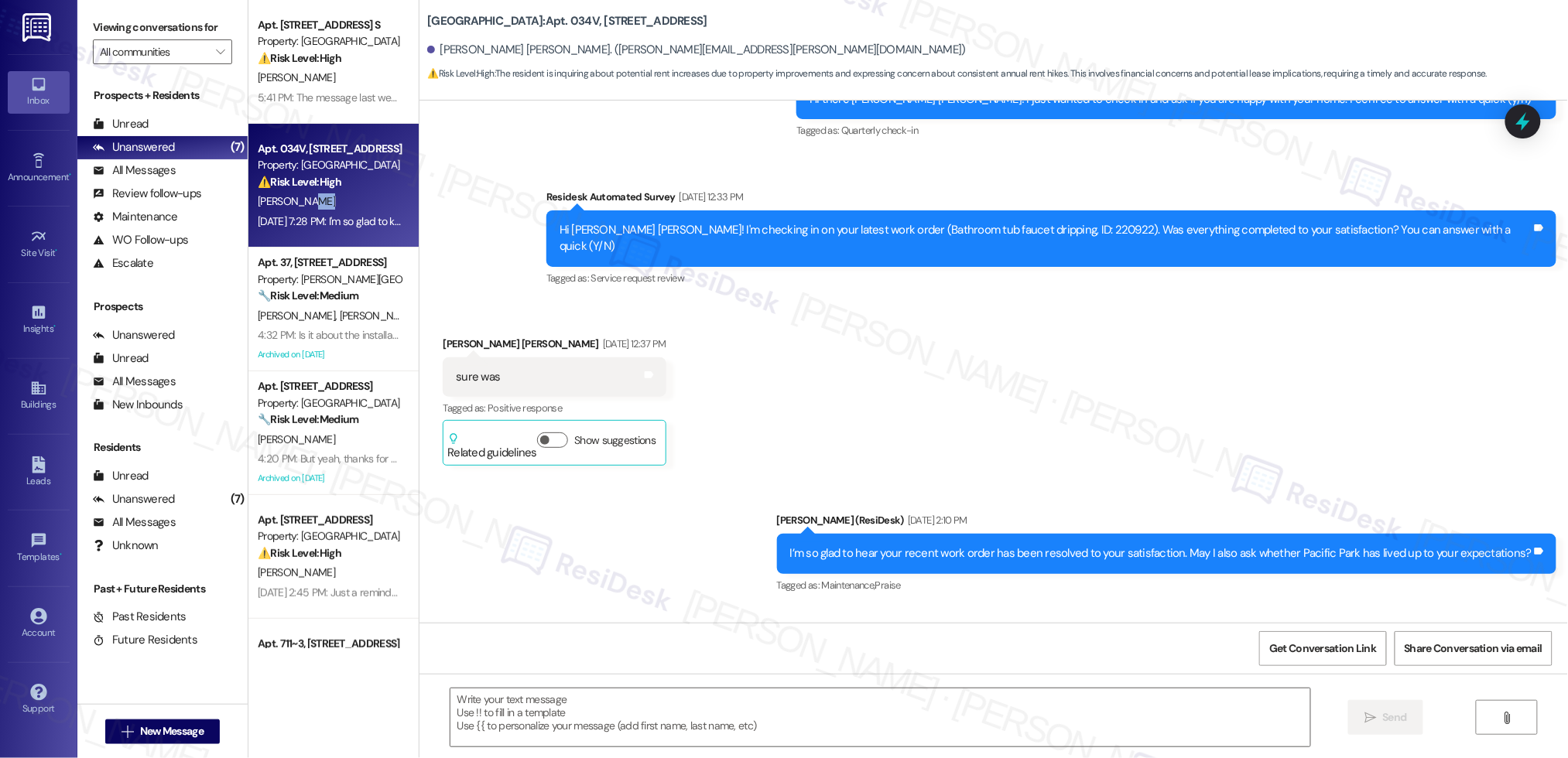
click at [298, 208] on div "[PERSON_NAME]" at bounding box center [329, 202] width 146 height 19
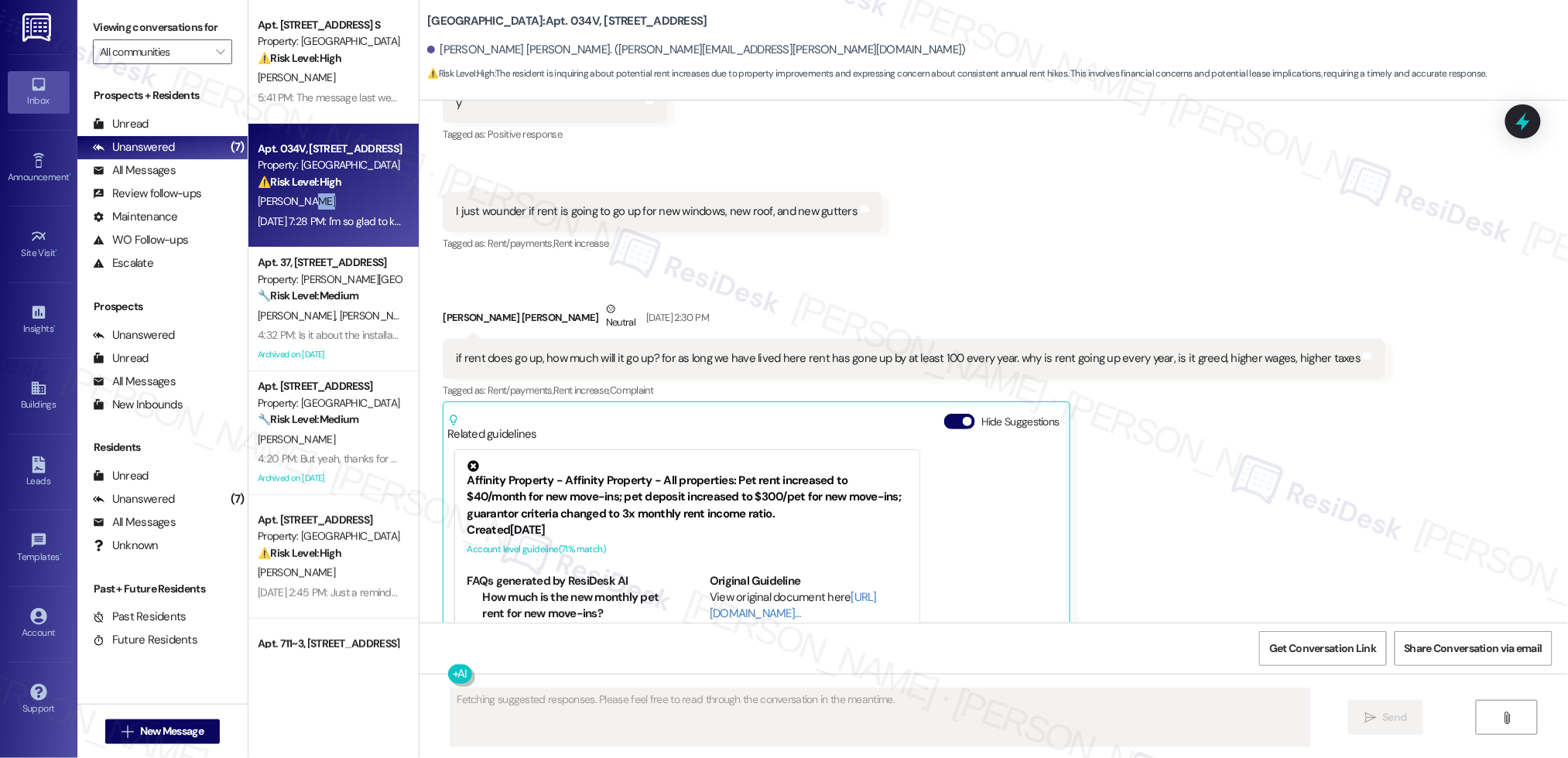
scroll to position [2986, 0]
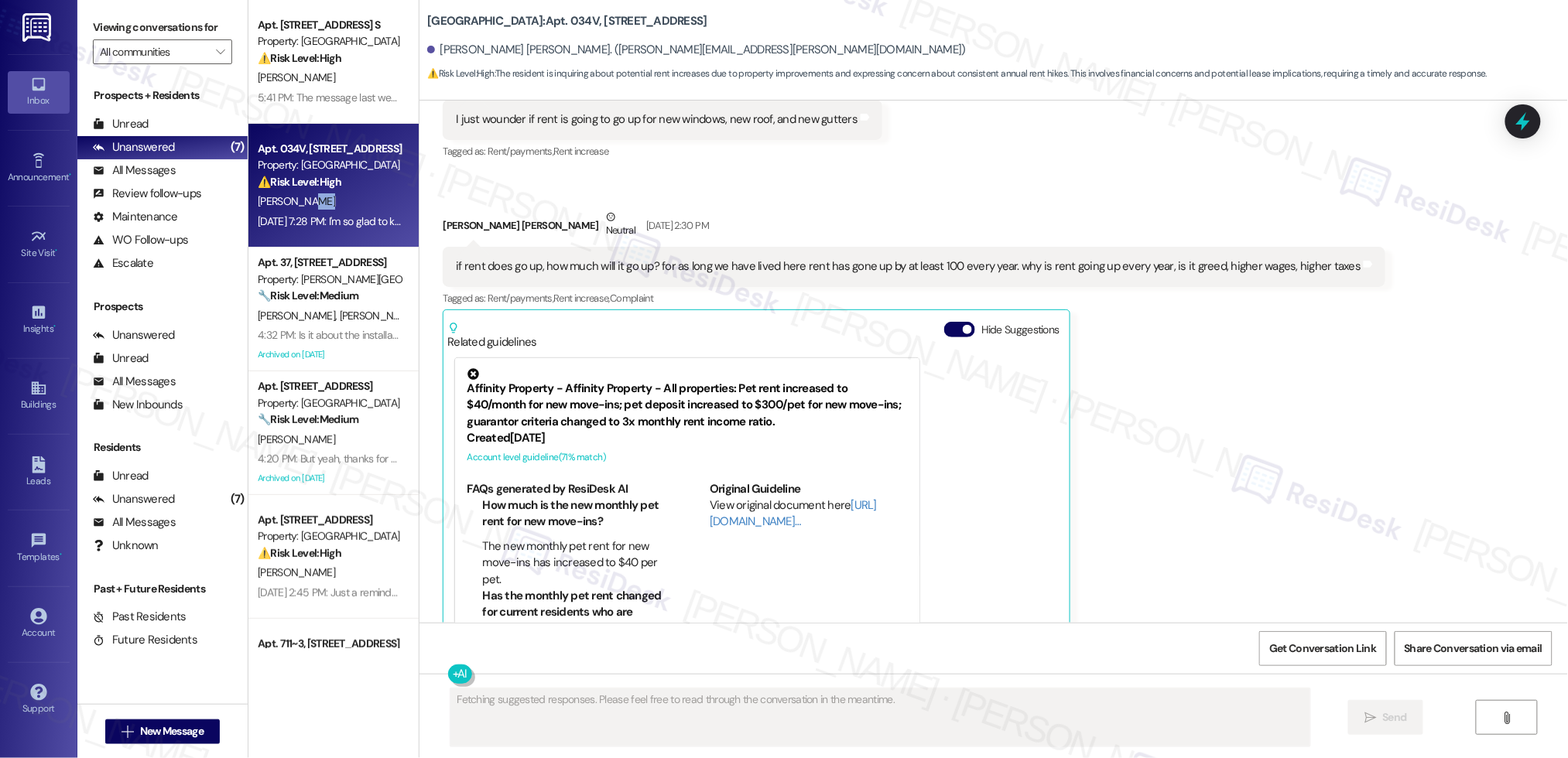
click at [303, 205] on div "[PERSON_NAME]" at bounding box center [329, 202] width 146 height 19
click at [302, 202] on div "[PERSON_NAME]" at bounding box center [329, 202] width 146 height 19
click at [303, 202] on div "[PERSON_NAME]" at bounding box center [329, 202] width 146 height 19
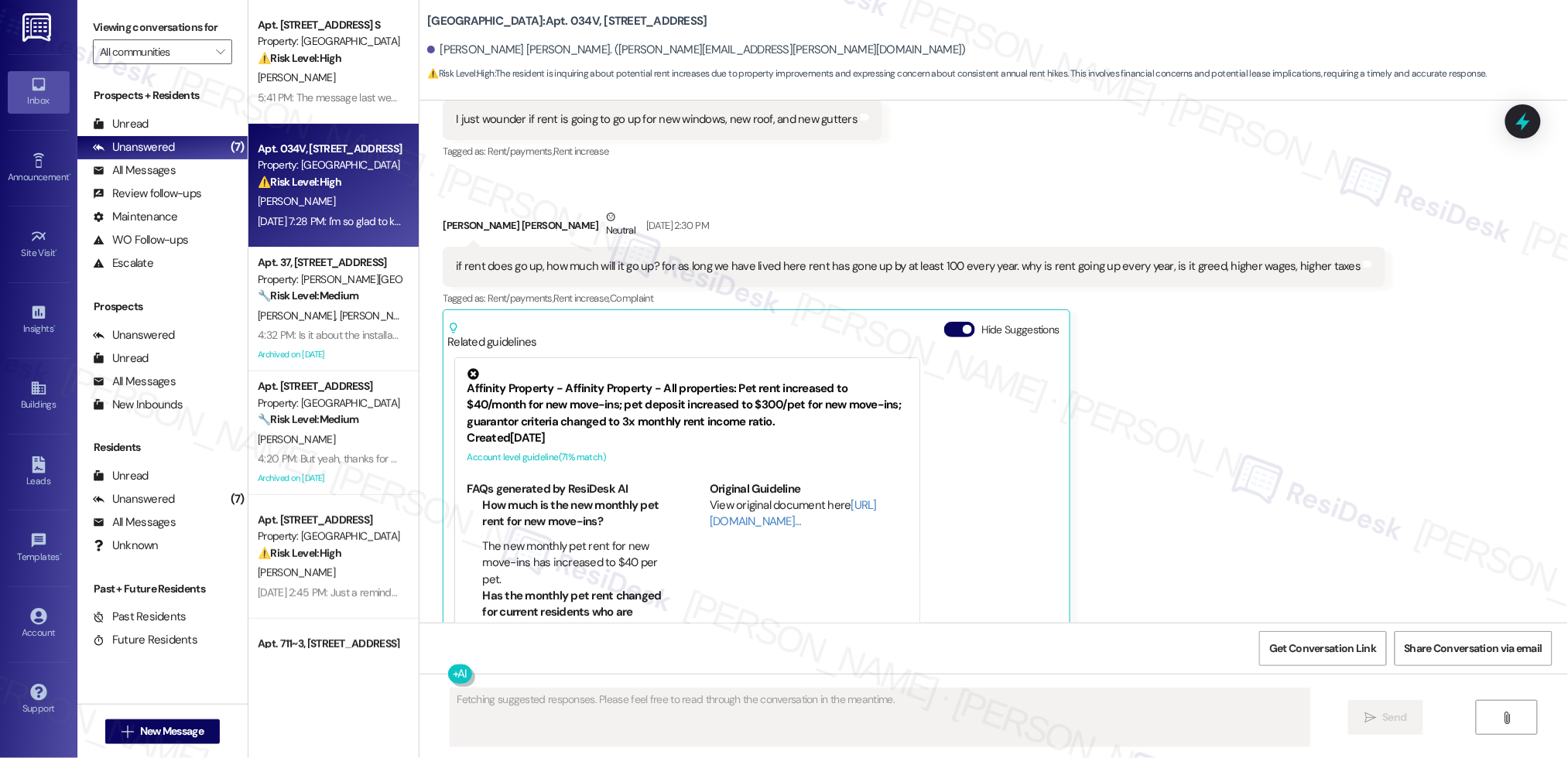
click at [303, 203] on div "[PERSON_NAME]" at bounding box center [329, 202] width 146 height 19
click at [305, 201] on div "[PERSON_NAME]" at bounding box center [329, 202] width 146 height 19
click at [306, 201] on div "[PERSON_NAME]" at bounding box center [329, 202] width 146 height 19
click at [306, 202] on div "[PERSON_NAME]" at bounding box center [329, 202] width 146 height 19
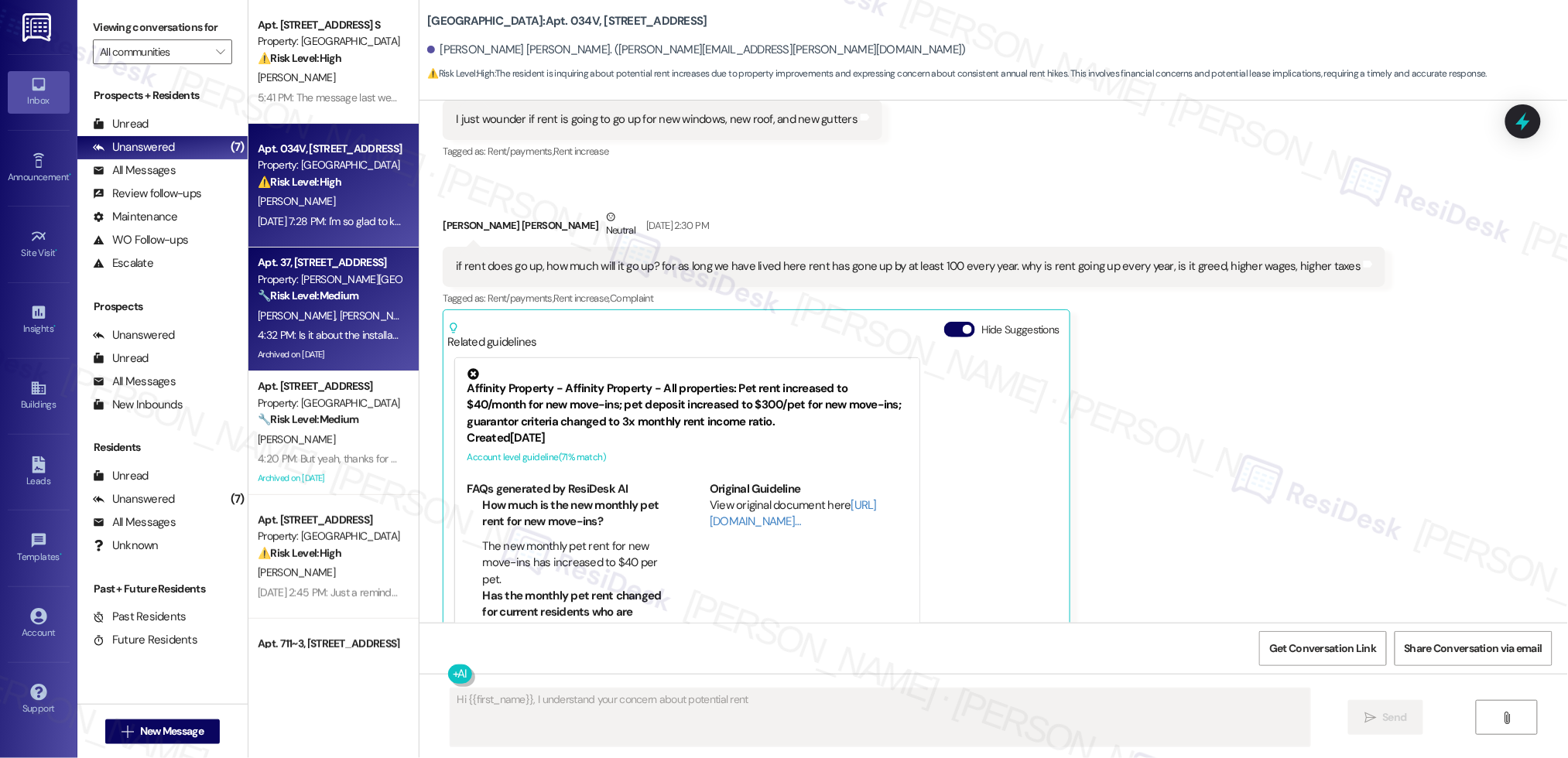
type textarea "Hi {{first_name}}, I understand your concern about potential rent increases"
click at [333, 303] on div "Apt. 37, [STREET_ADDRESS] Property: [PERSON_NAME][GEOGRAPHIC_DATA] 🔧 Risk Level…" at bounding box center [333, 309] width 170 height 124
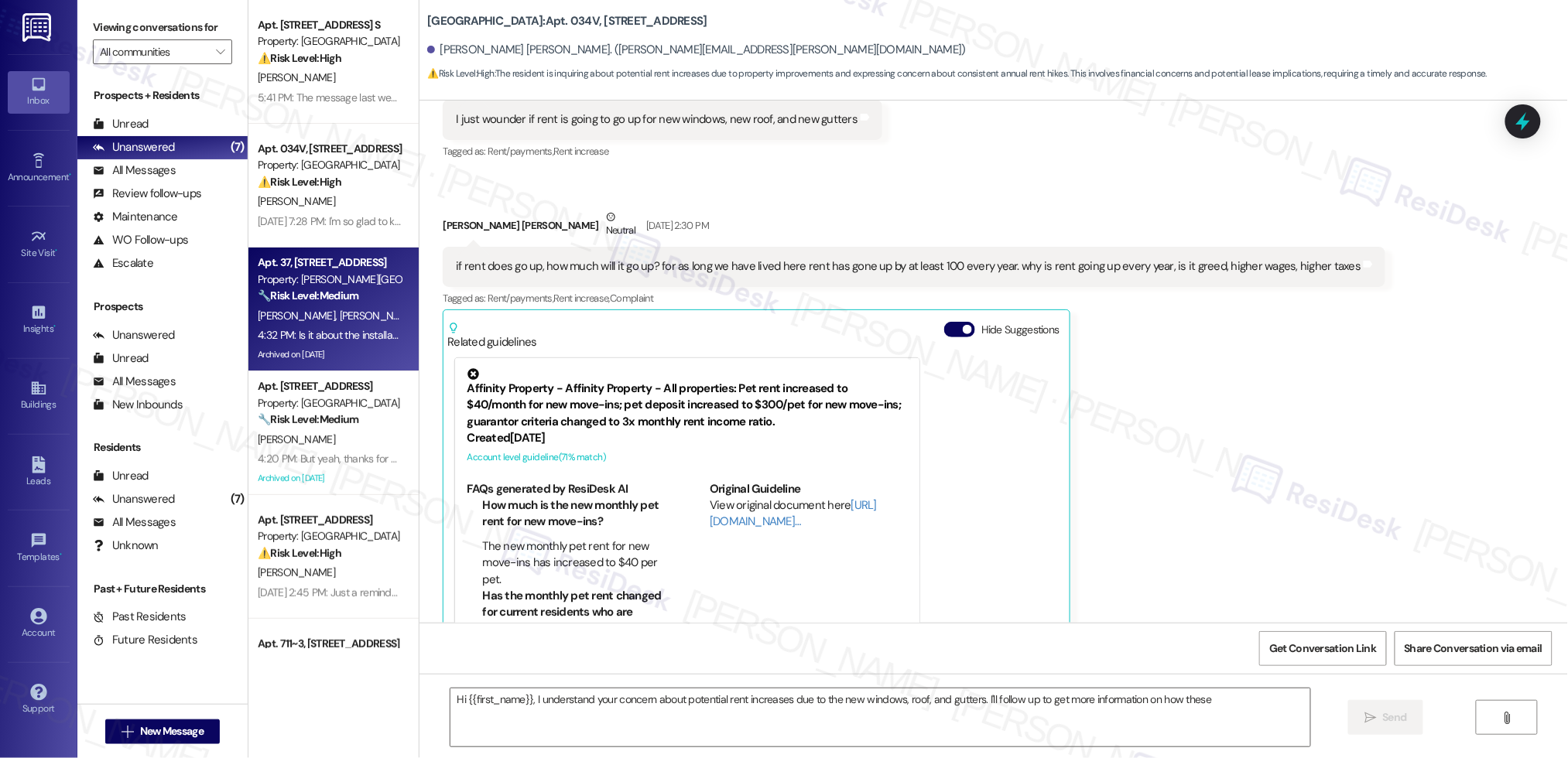
click at [333, 300] on strong "🔧 Risk Level: Medium" at bounding box center [308, 295] width 101 height 14
drag, startPoint x: 333, startPoint y: 300, endPoint x: 220, endPoint y: 157, distance: 182.3
click at [333, 300] on strong "🔧 Risk Level: Medium" at bounding box center [308, 295] width 101 height 14
type textarea "Fetching suggested responses. Please feel free to read through the conversation…"
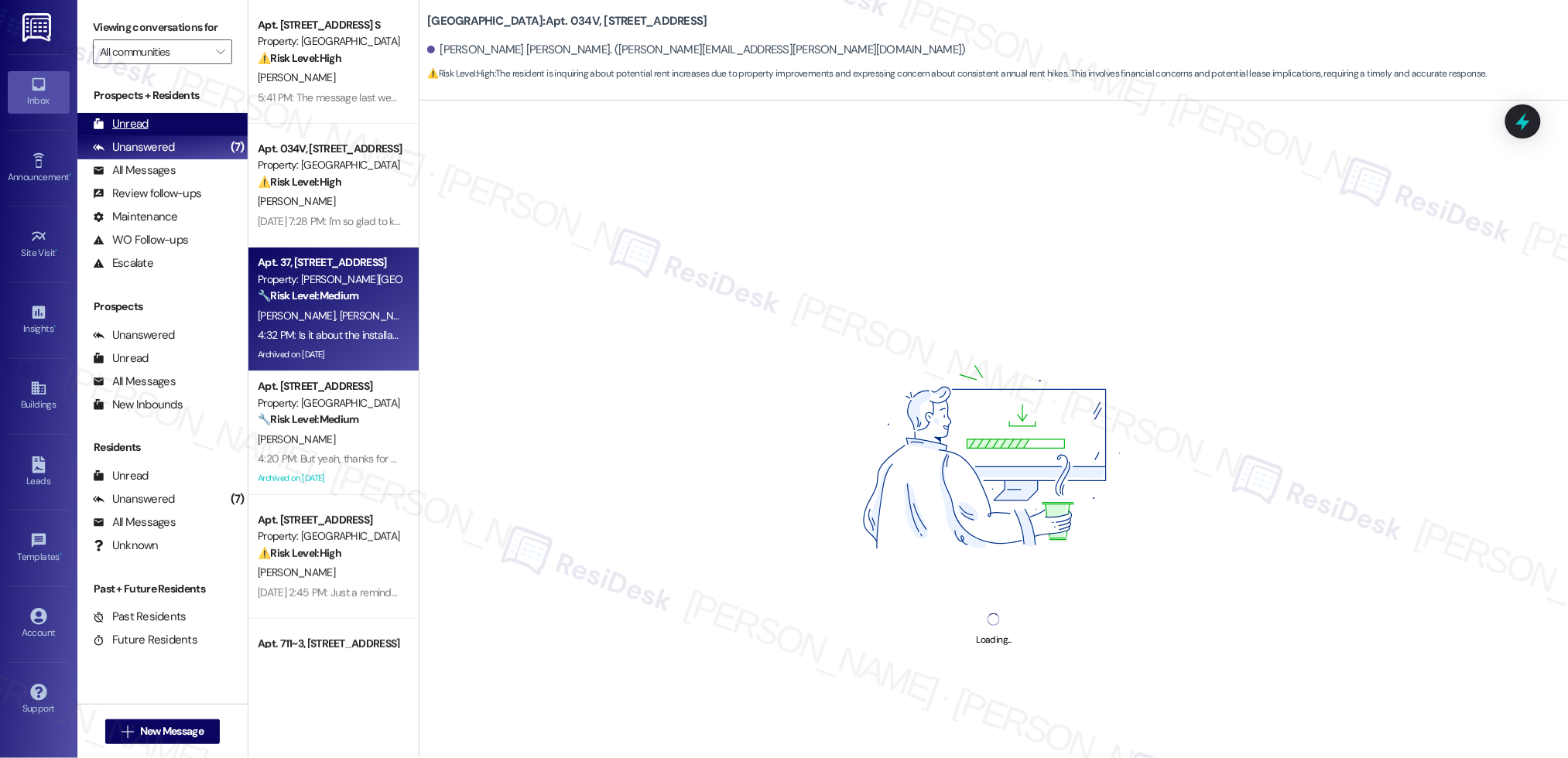
click at [155, 130] on div "Unread (0)" at bounding box center [162, 124] width 170 height 24
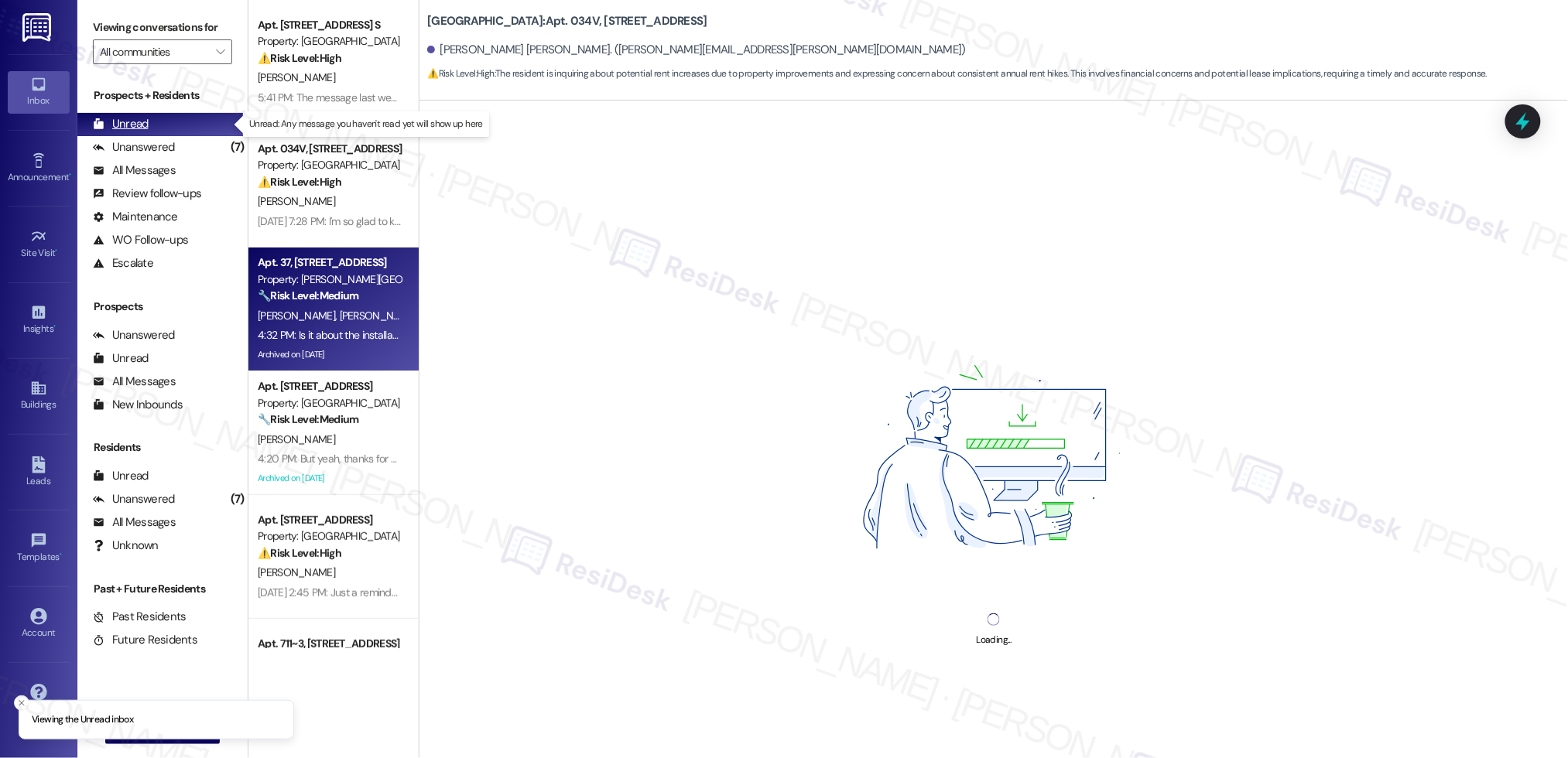
click at [156, 129] on div "Unread (0)" at bounding box center [162, 124] width 170 height 24
click at [151, 132] on div "Unread (0)" at bounding box center [162, 124] width 170 height 24
click at [152, 131] on div "Unread (0)" at bounding box center [162, 124] width 170 height 24
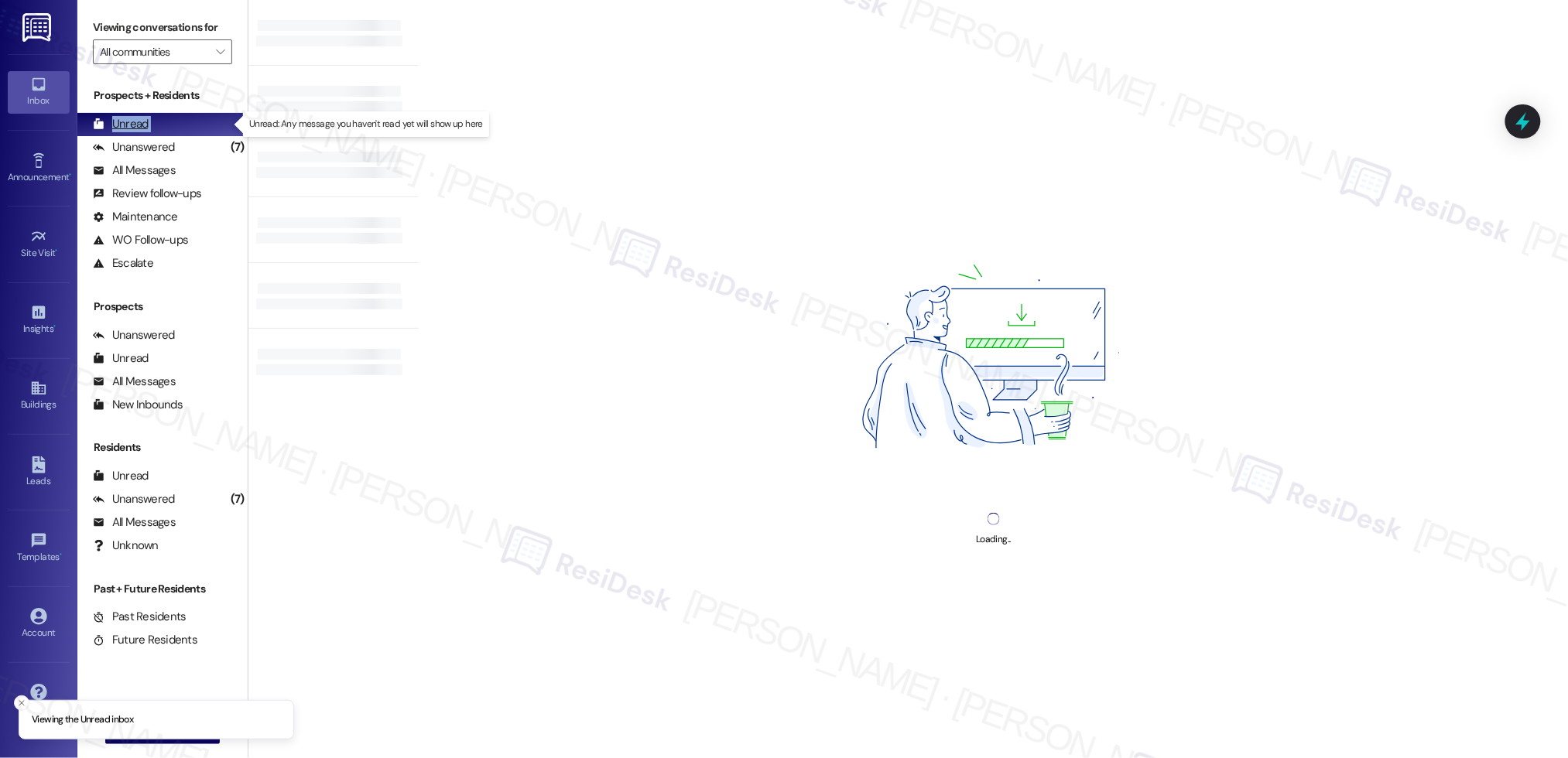
click at [153, 131] on div "Unread (0)" at bounding box center [162, 124] width 170 height 24
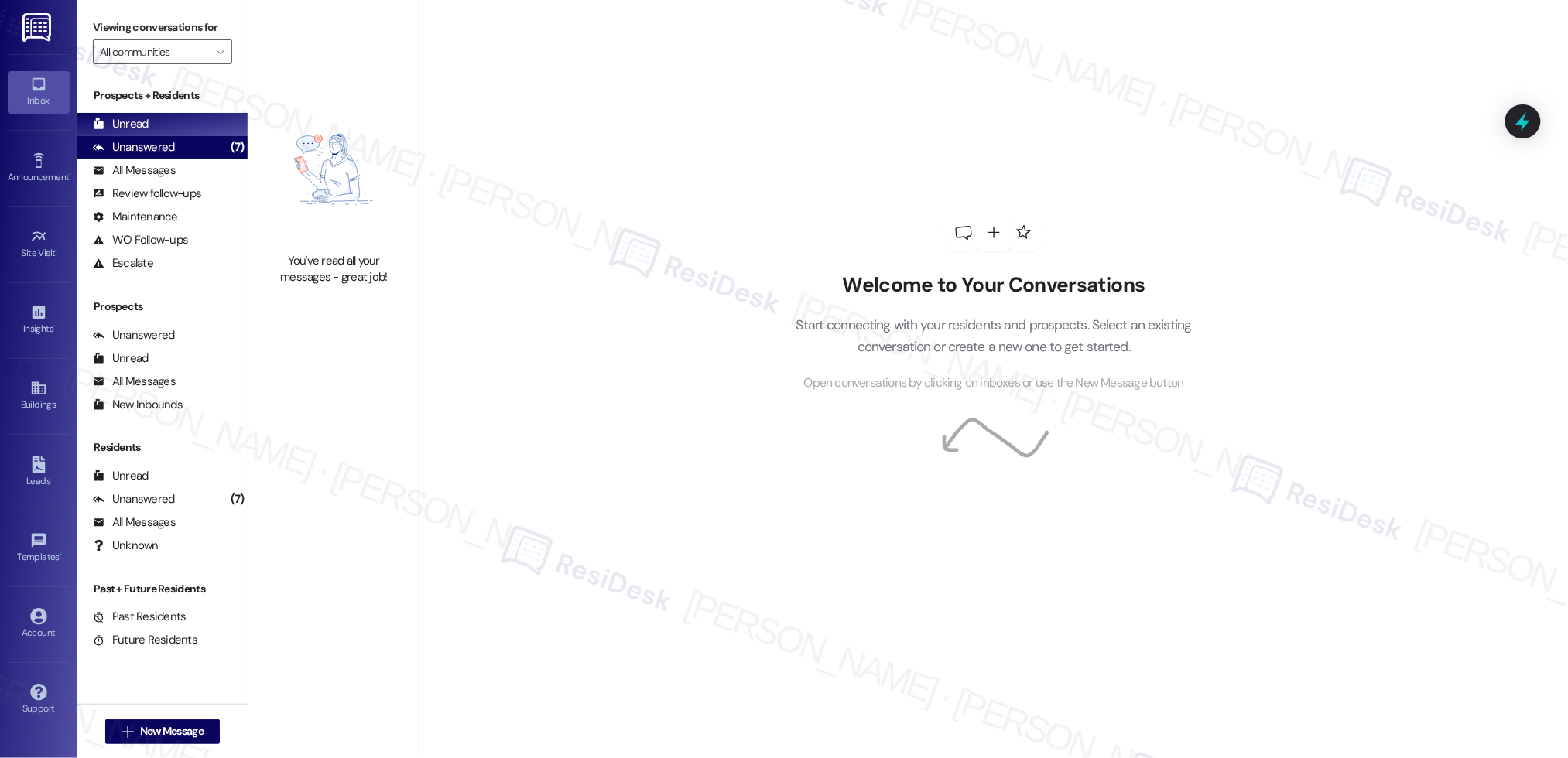
click at [161, 143] on div "Unanswered" at bounding box center [133, 148] width 82 height 16
click at [161, 143] on div "Unanswered" at bounding box center [133, 148] width 82 height 16
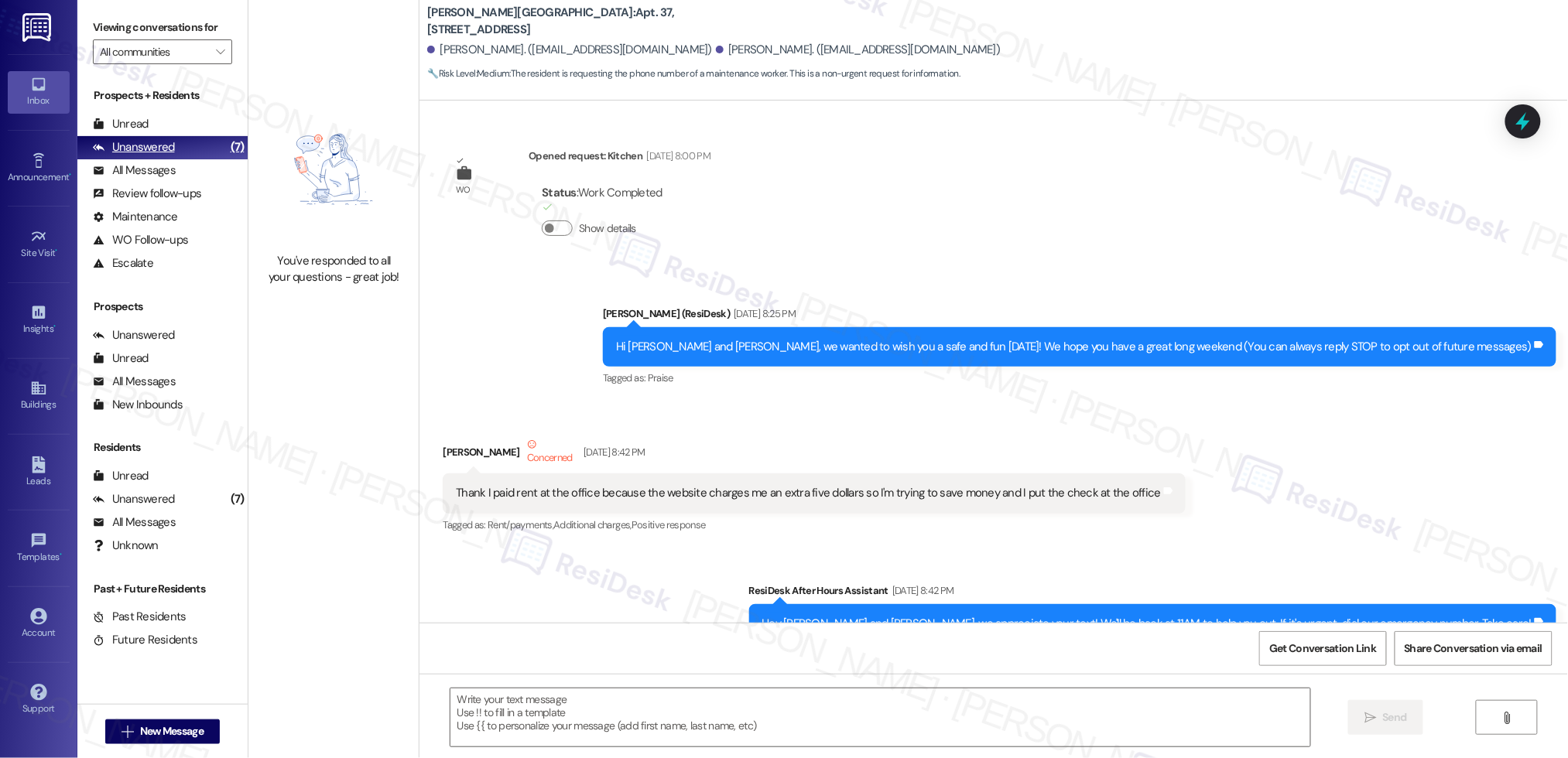
click at [161, 143] on div "Unanswered" at bounding box center [133, 148] width 82 height 16
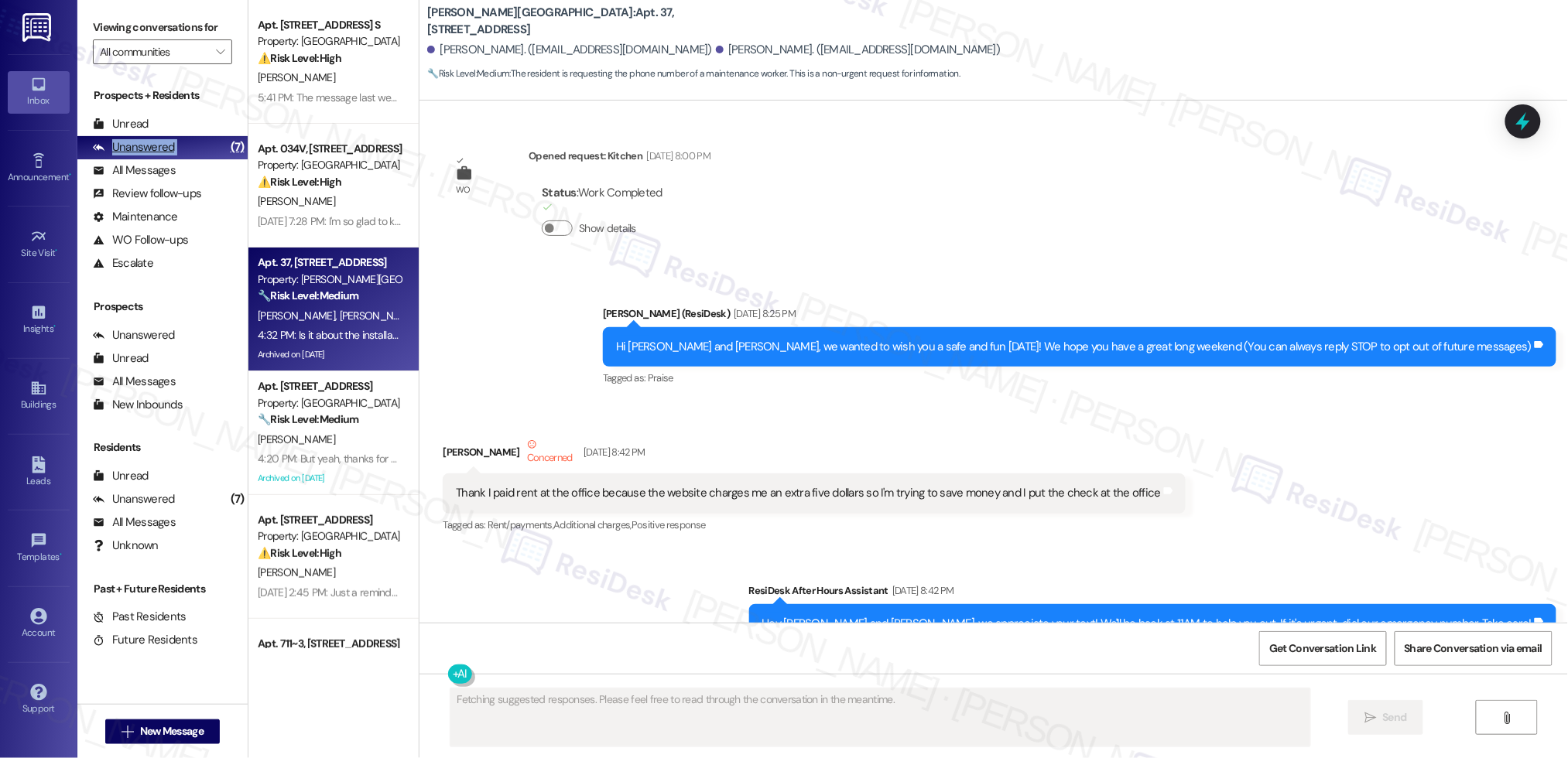
scroll to position [94501, 0]
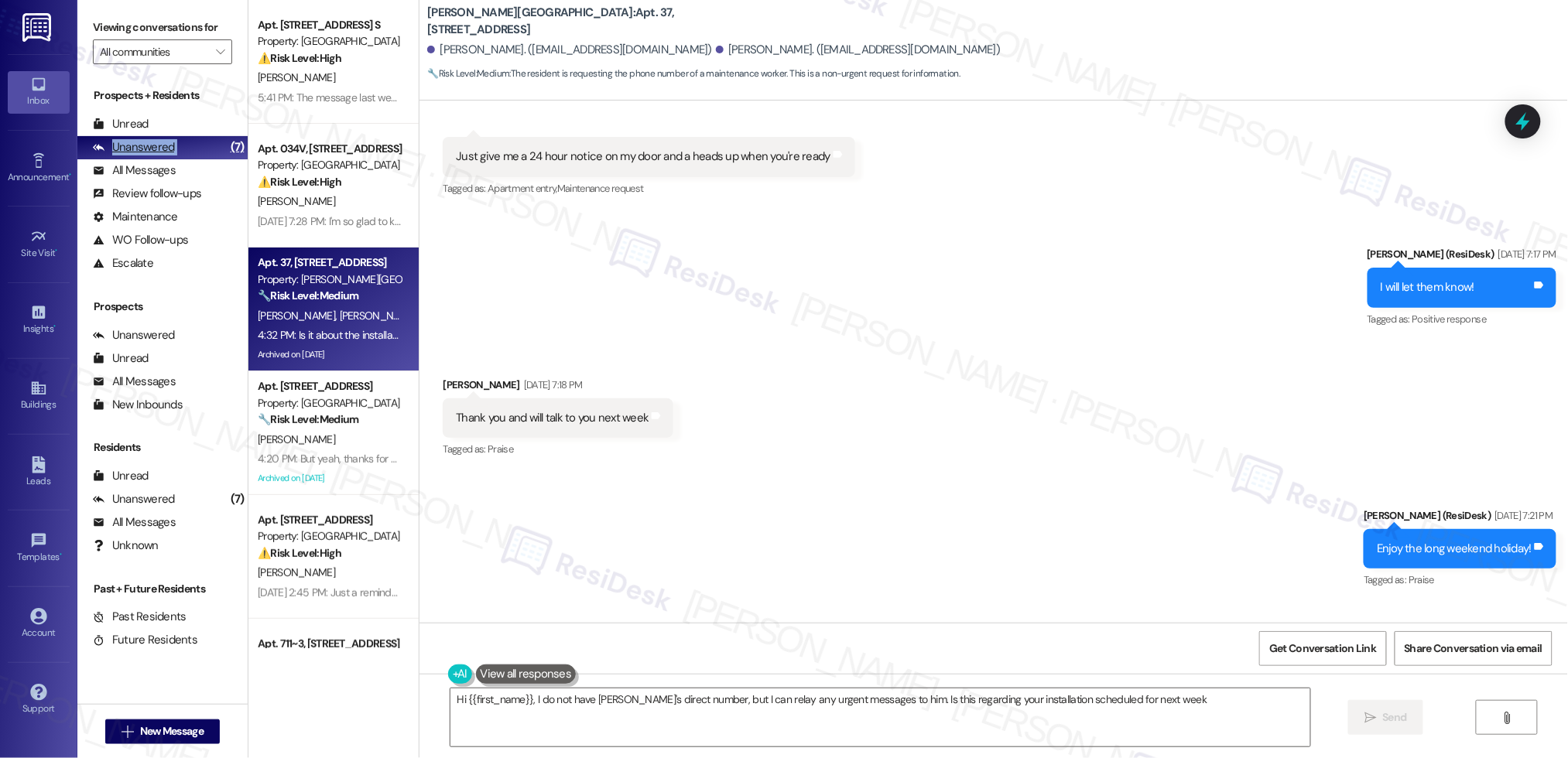
type textarea "Hi {{first_name}}, I do not have [PERSON_NAME]'s direct number, but I can relay…"
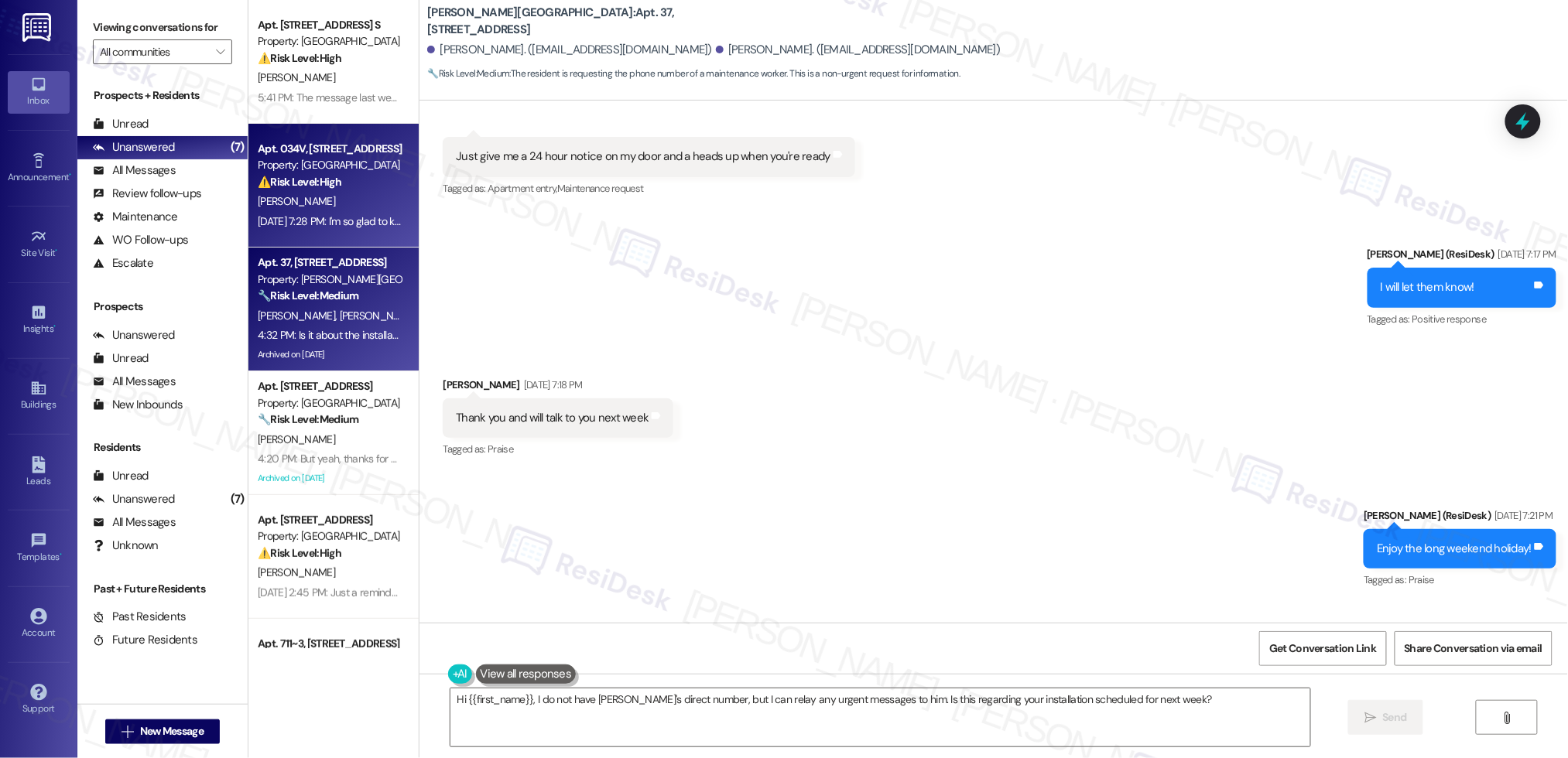
click at [344, 196] on div "[PERSON_NAME]" at bounding box center [329, 202] width 146 height 19
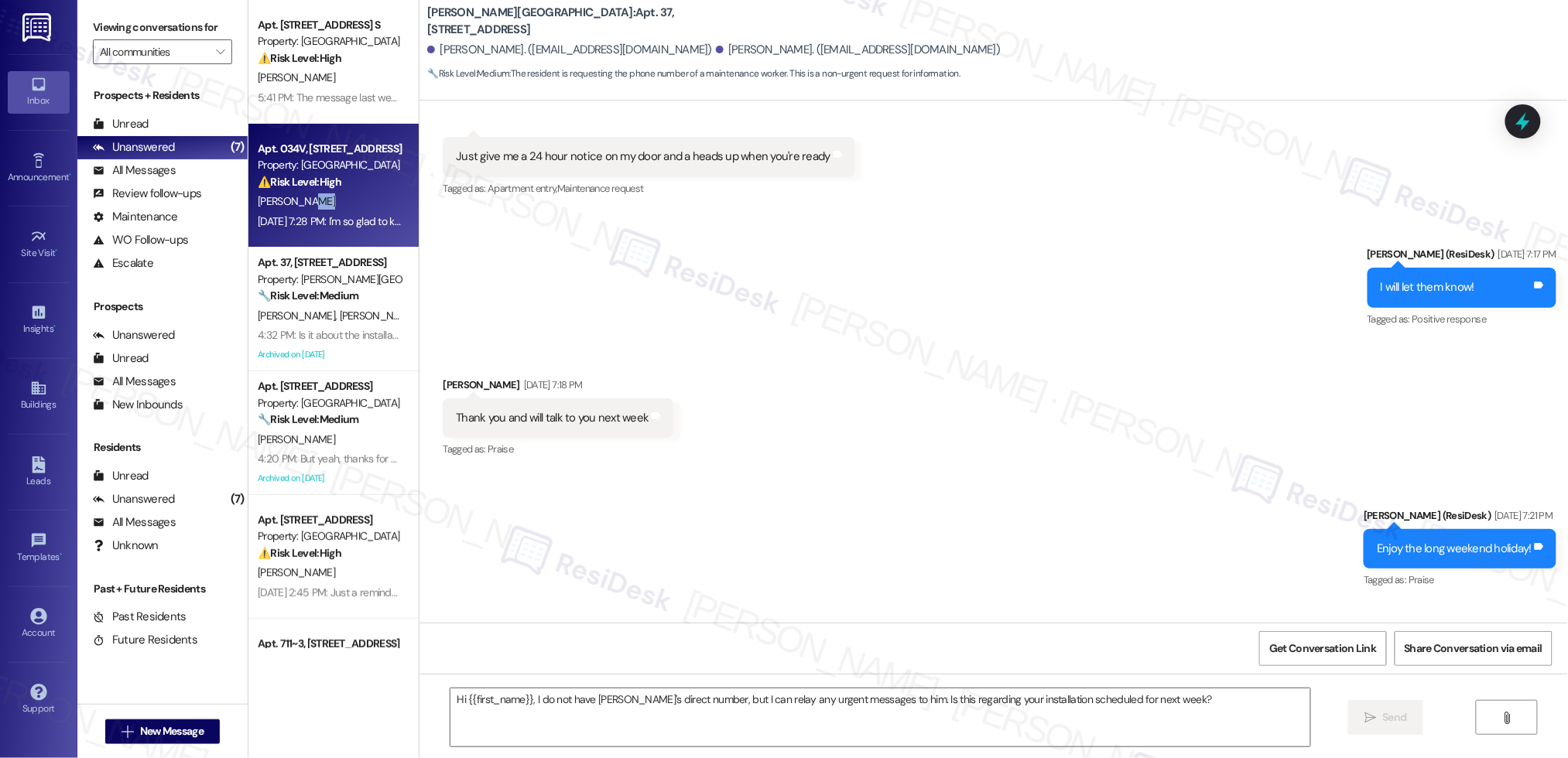
click at [344, 196] on div "[PERSON_NAME]" at bounding box center [329, 202] width 146 height 19
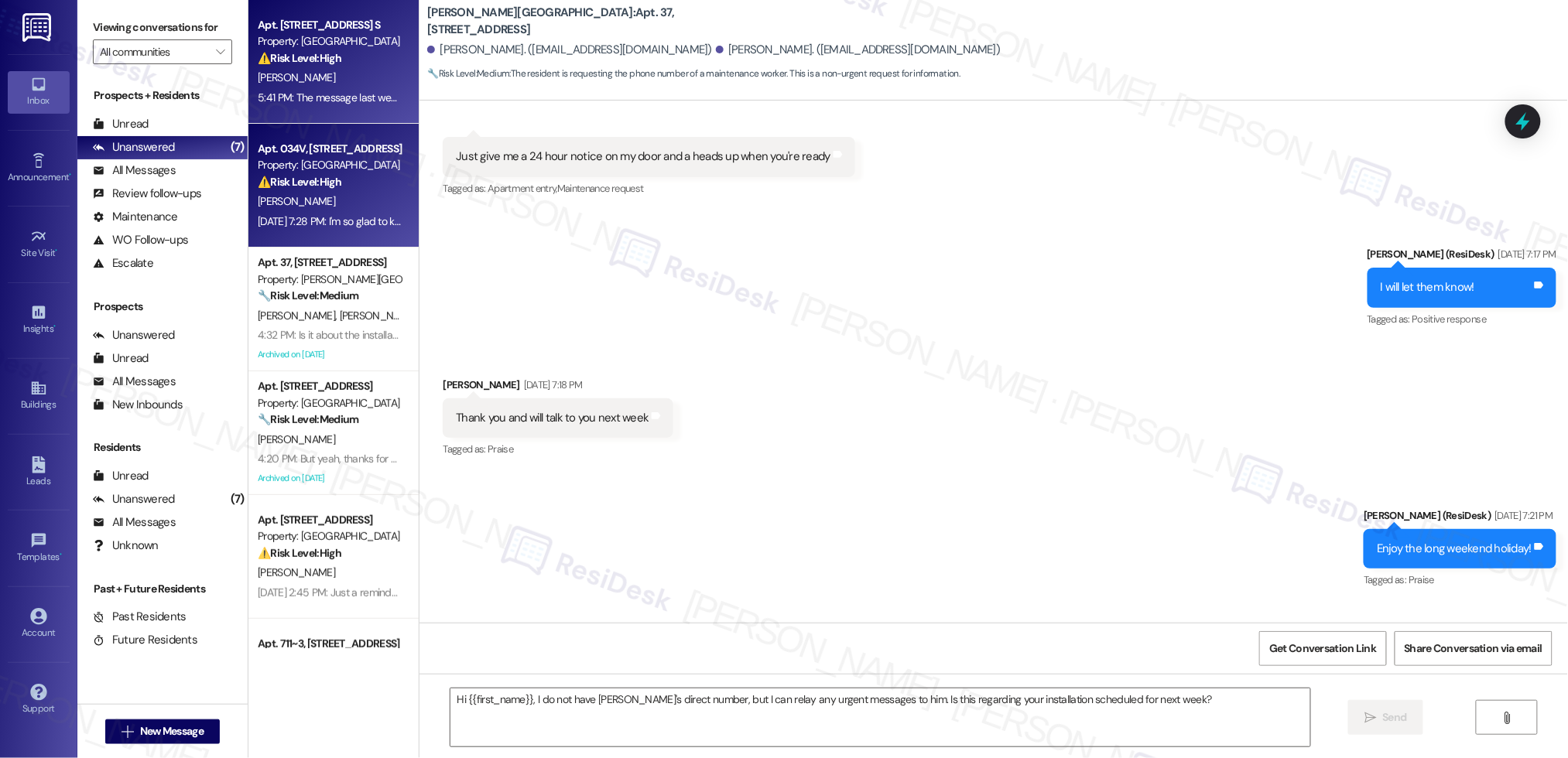
click at [361, 60] on div "⚠️ Risk Level: High The resident is facing a significant financial burden due t…" at bounding box center [329, 58] width 143 height 16
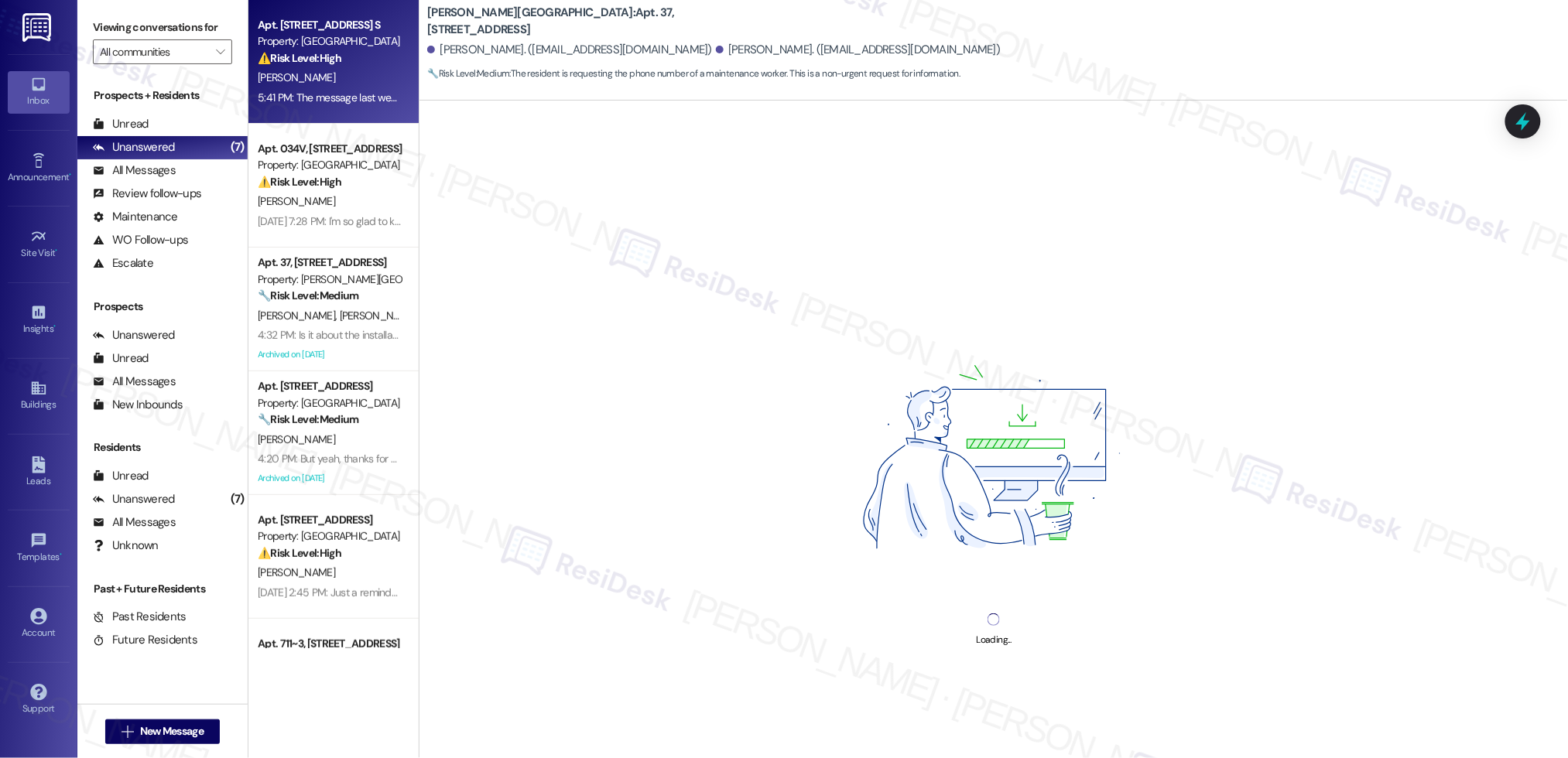
click at [361, 60] on div "⚠️ Risk Level: High The resident is facing a significant financial burden due t…" at bounding box center [329, 58] width 143 height 16
click at [361, 61] on div "⚠️ Risk Level: High The resident is facing a significant financial burden due t…" at bounding box center [329, 58] width 143 height 16
click at [362, 62] on div "⚠️ Risk Level: High The resident is facing a significant financial burden due t…" at bounding box center [329, 58] width 143 height 16
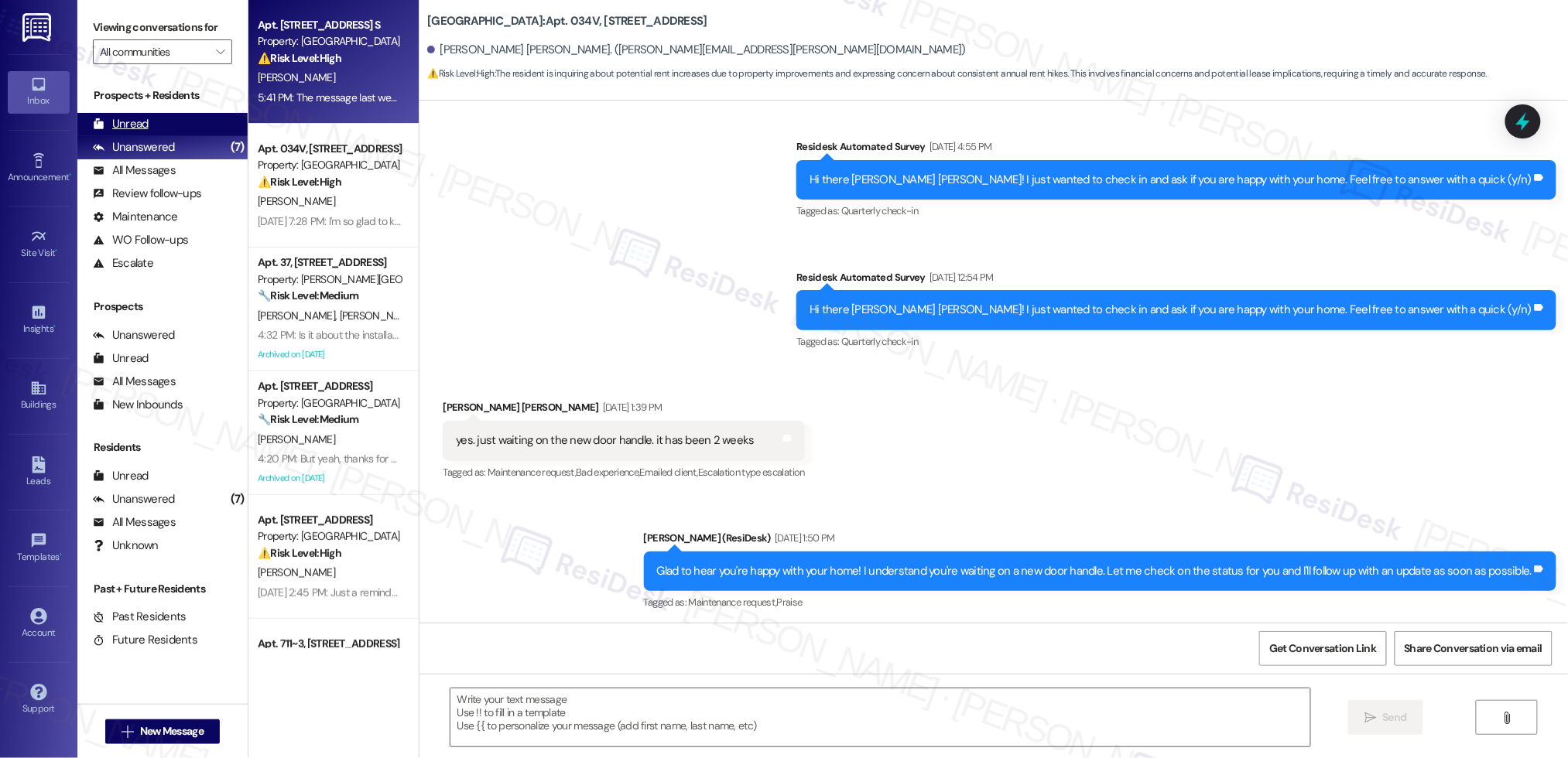
type textarea "Fetching suggested responses. Please feel free to read through the conversation…"
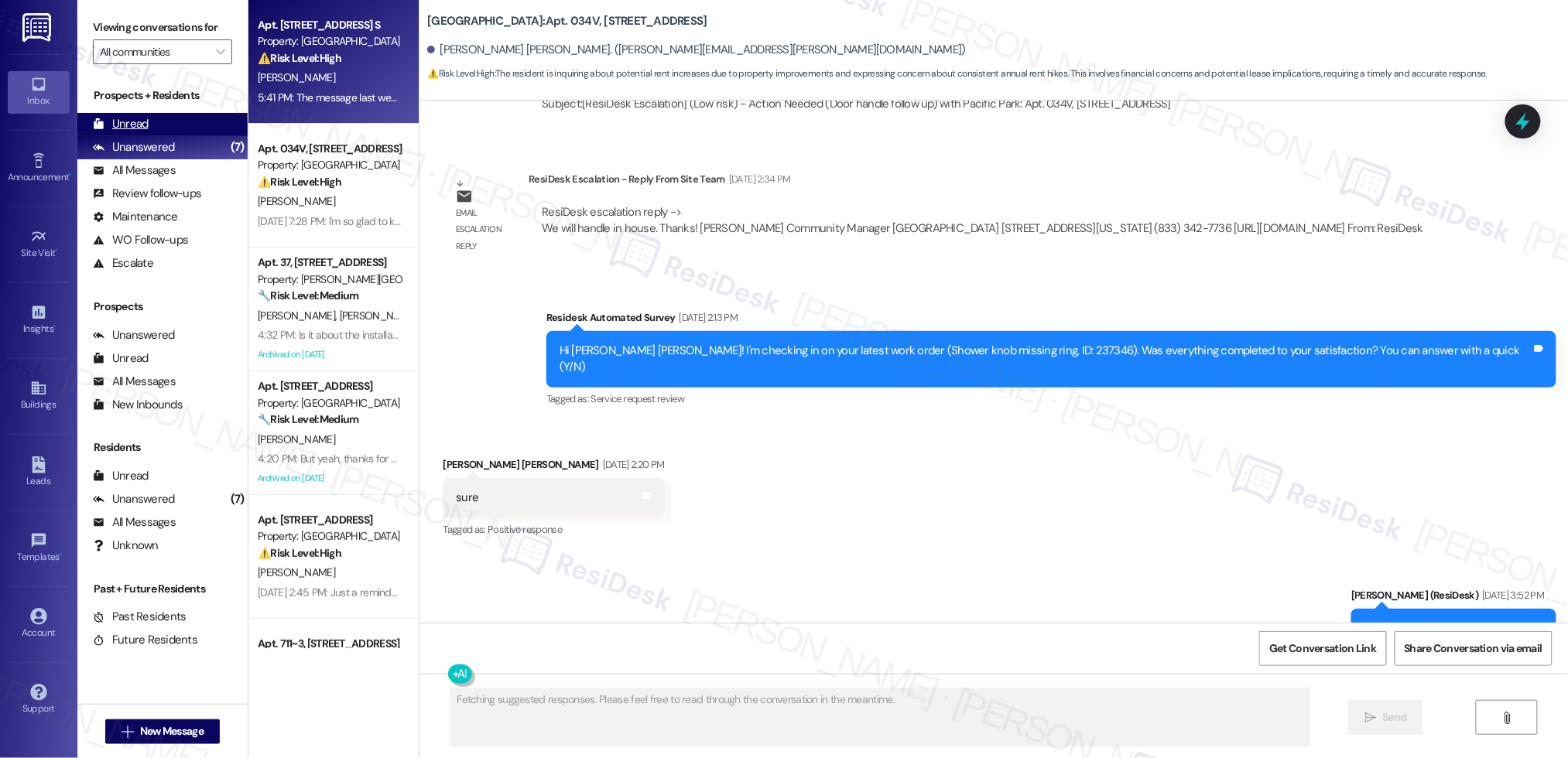
click at [146, 129] on div "Unread" at bounding box center [120, 124] width 56 height 16
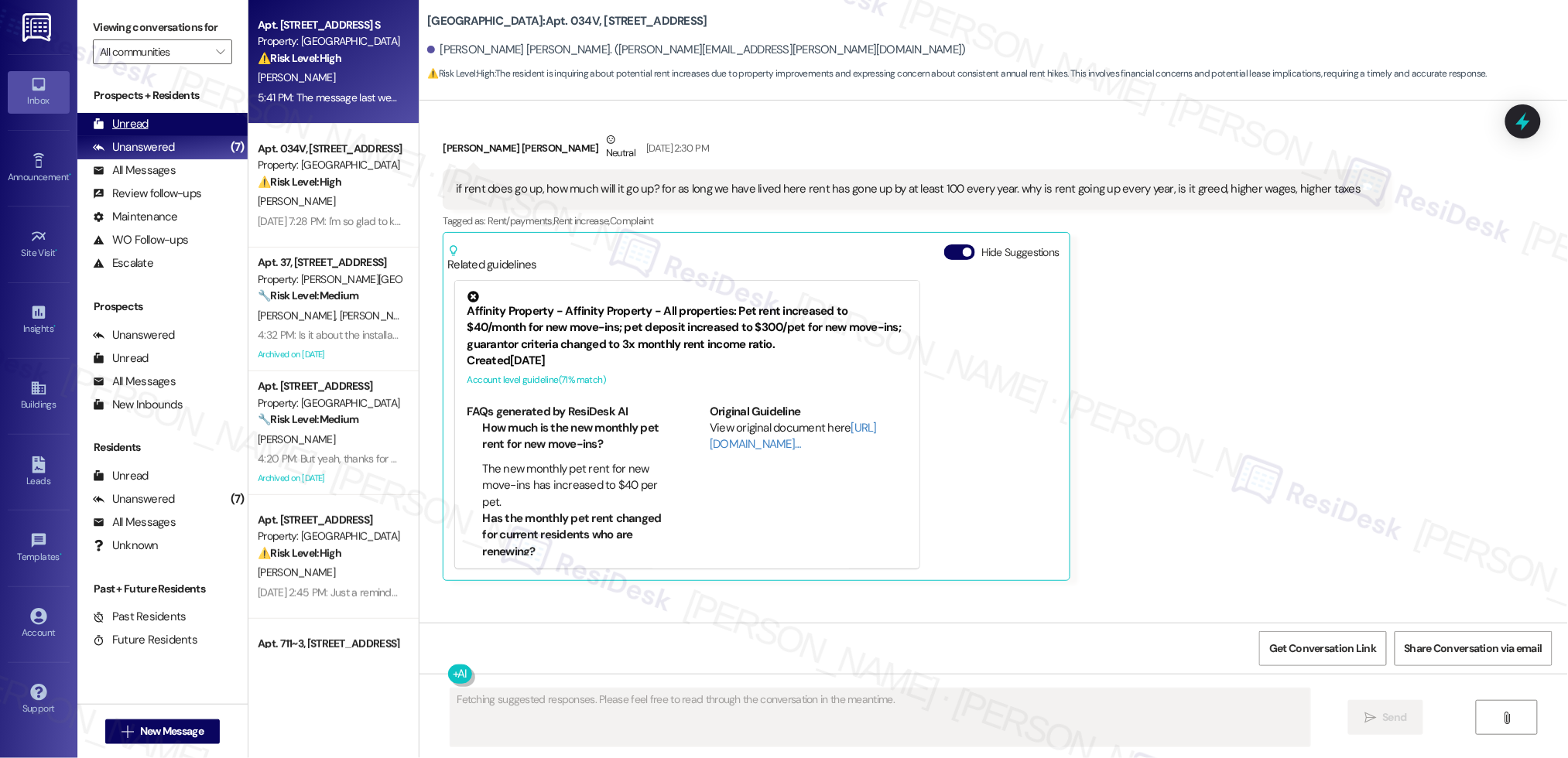
click at [146, 128] on div "Unread" at bounding box center [120, 124] width 56 height 16
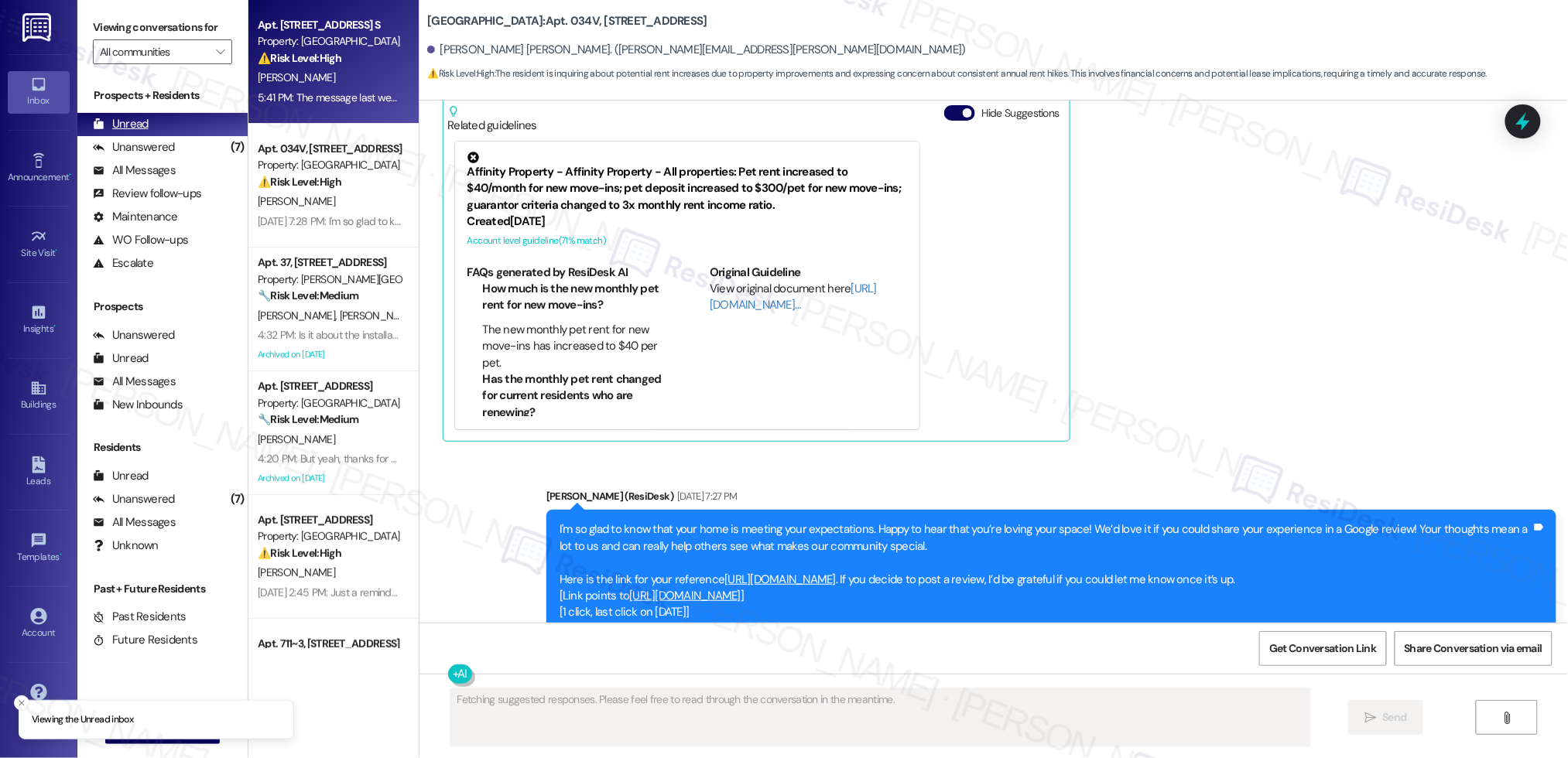
scroll to position [3377, 0]
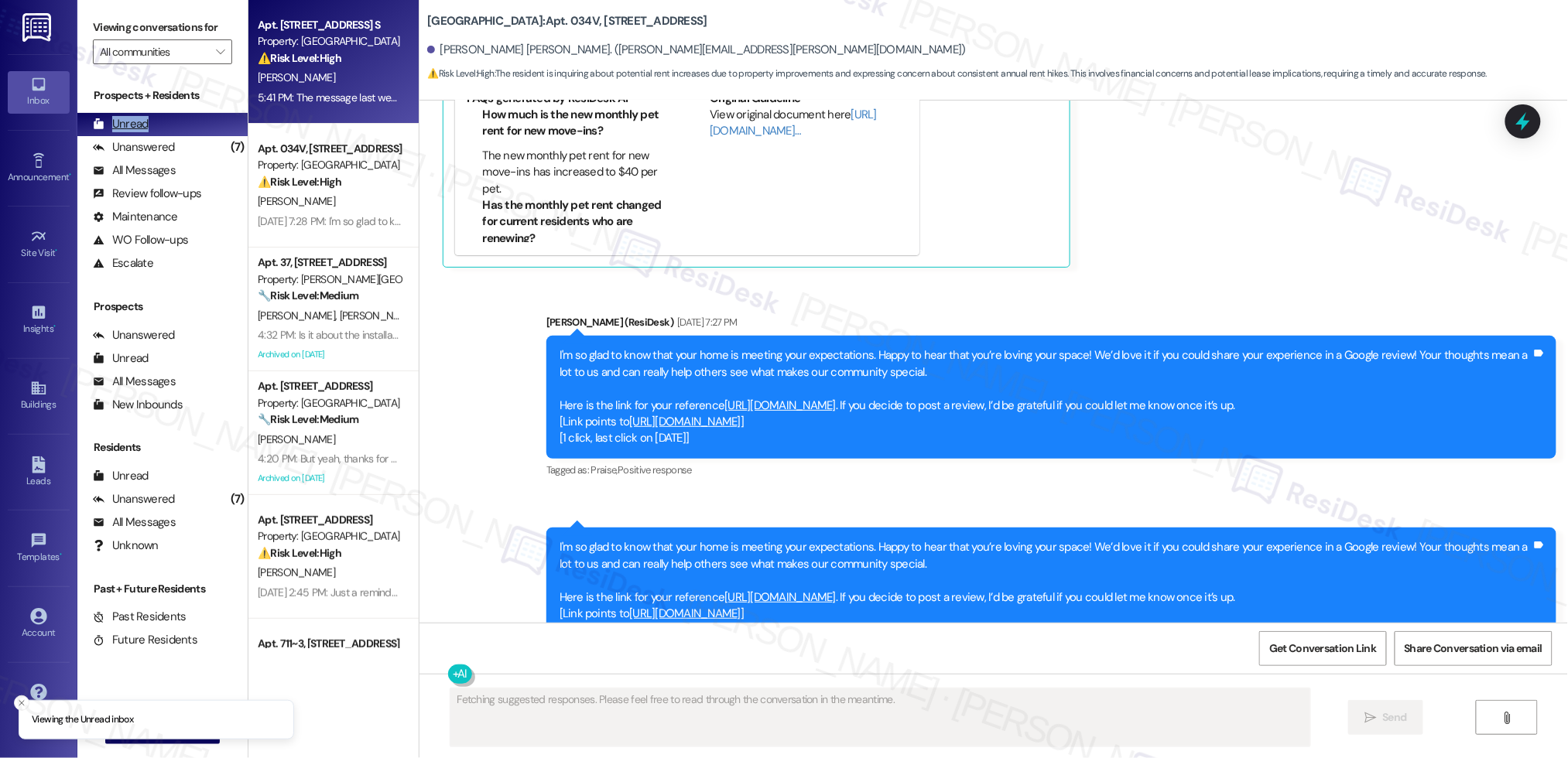
click at [147, 128] on div "Unread" at bounding box center [120, 124] width 56 height 16
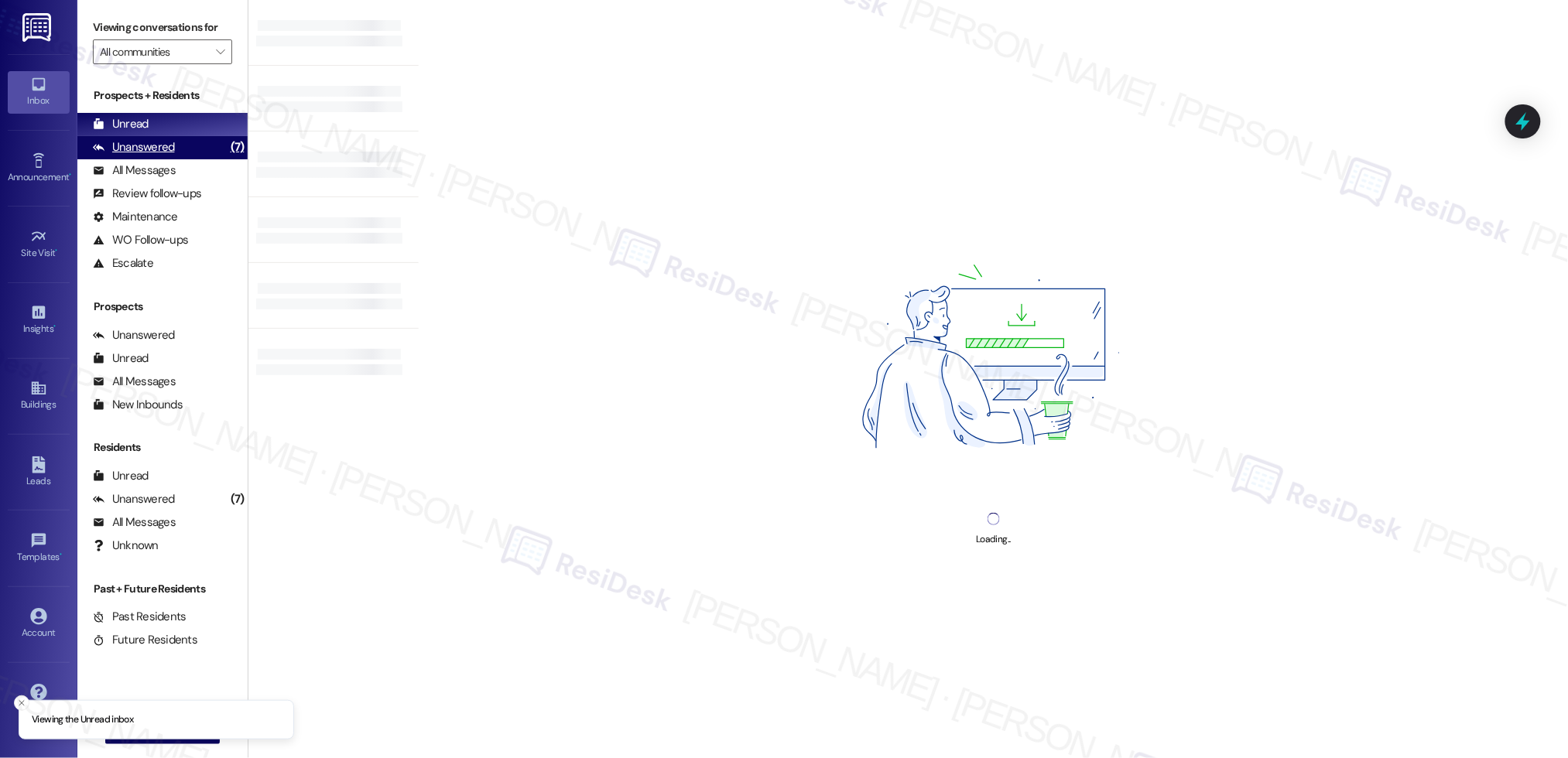
click at [149, 150] on div "Unanswered" at bounding box center [133, 148] width 82 height 16
click at [150, 150] on div "Unanswered" at bounding box center [133, 148] width 82 height 16
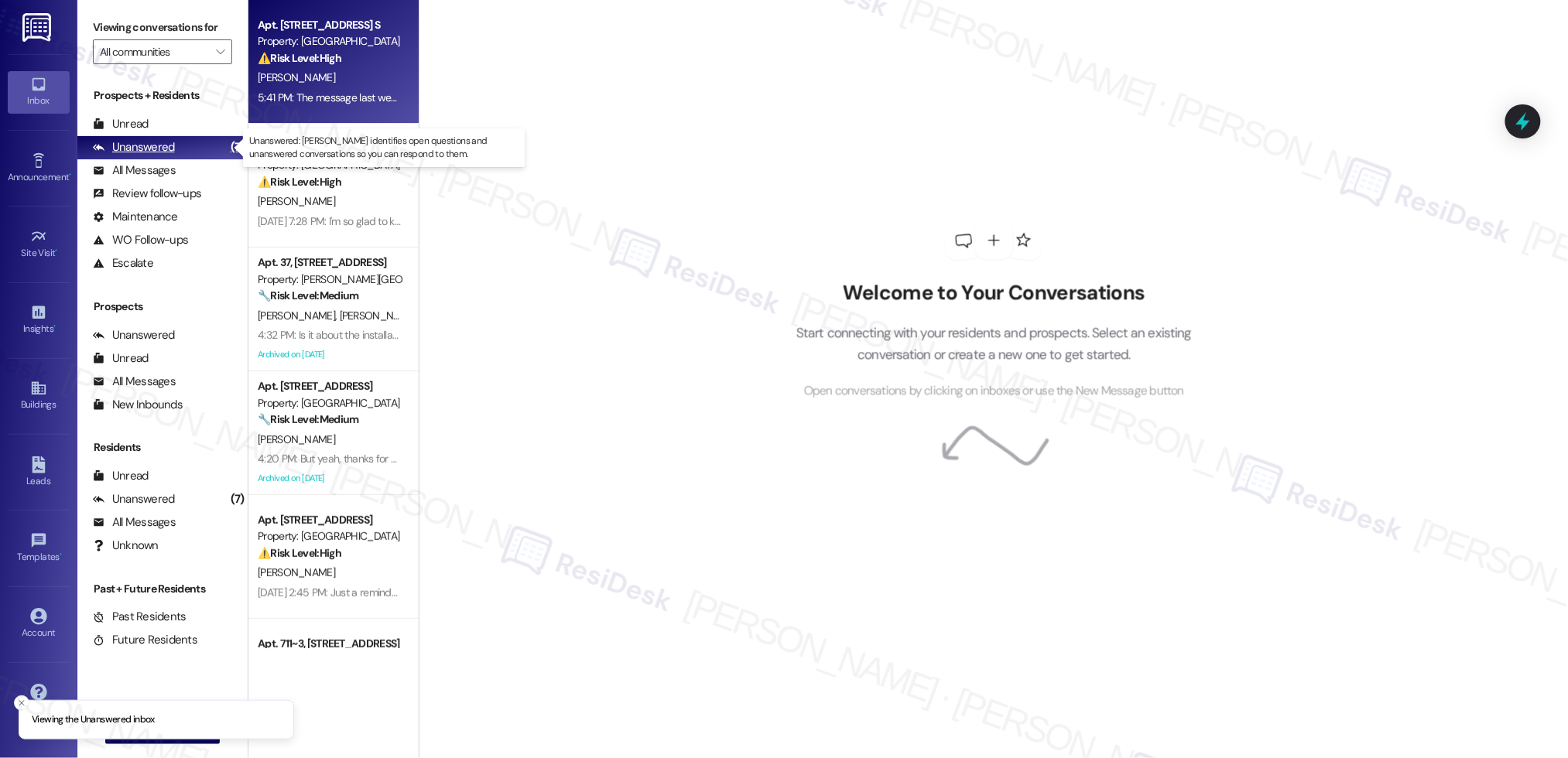
click at [150, 150] on div "Unanswered" at bounding box center [133, 148] width 82 height 16
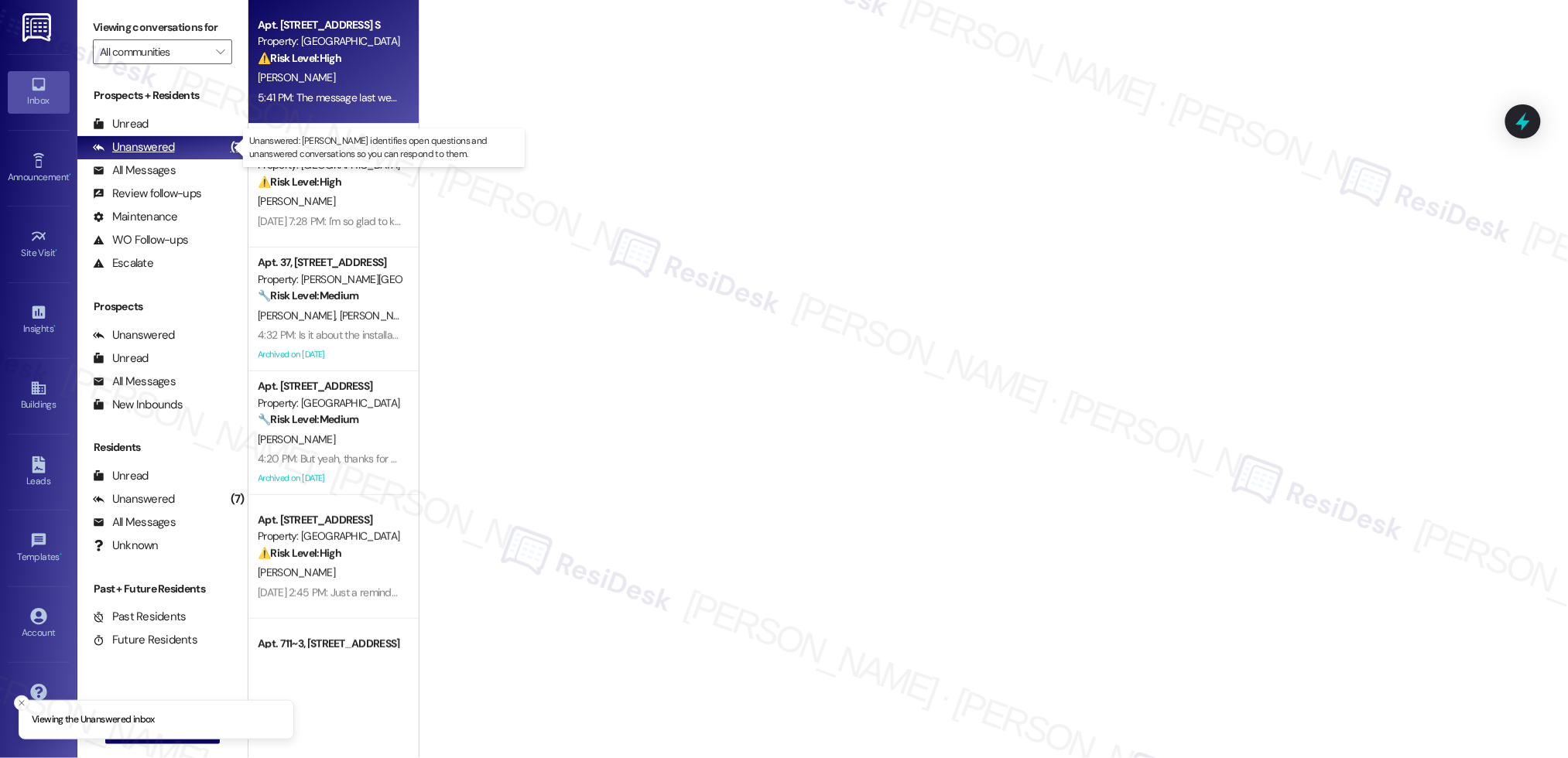
click at [150, 150] on div "Unanswered" at bounding box center [133, 148] width 82 height 16
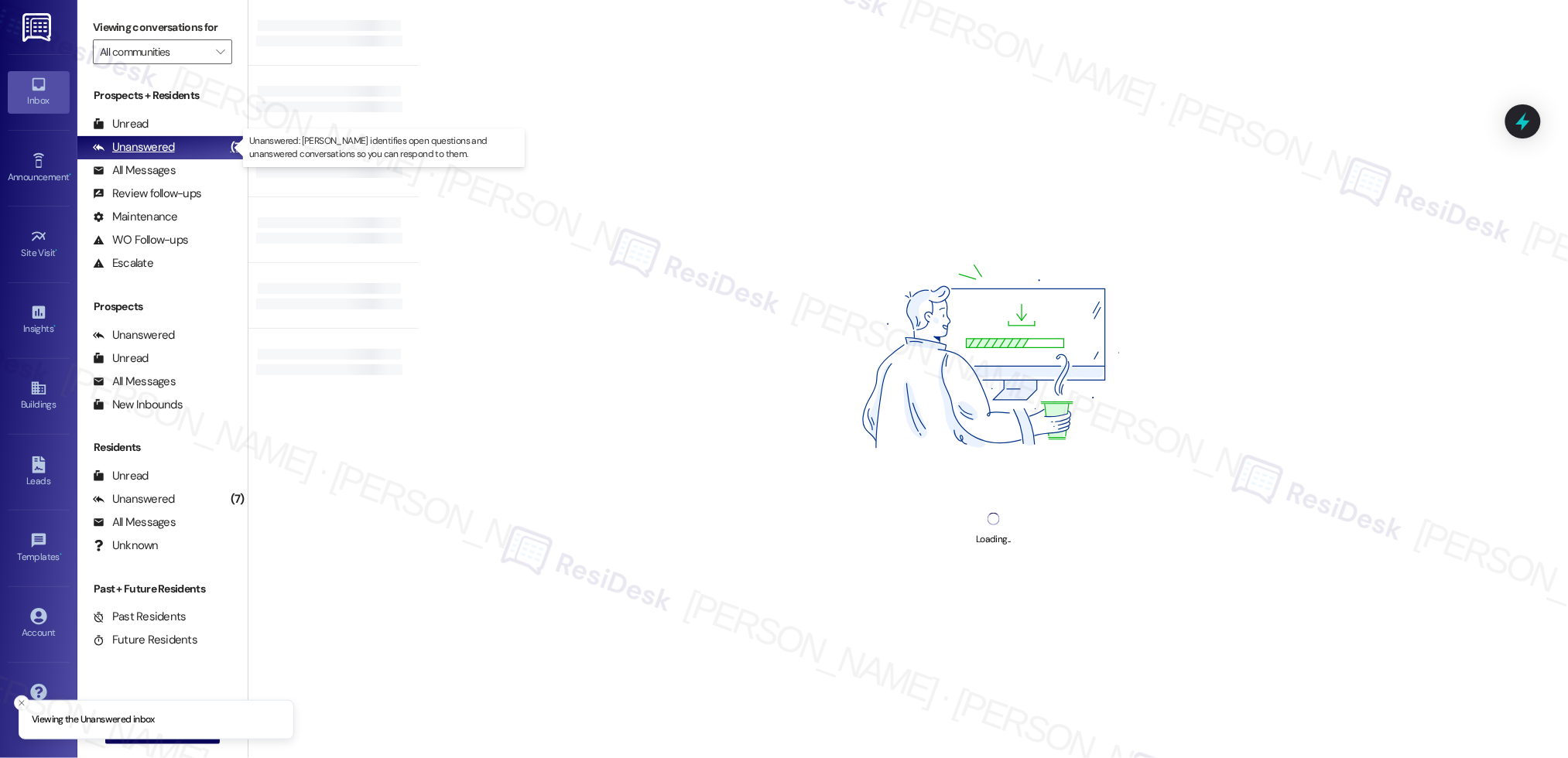
click at [150, 149] on div "Unanswered" at bounding box center [133, 148] width 82 height 16
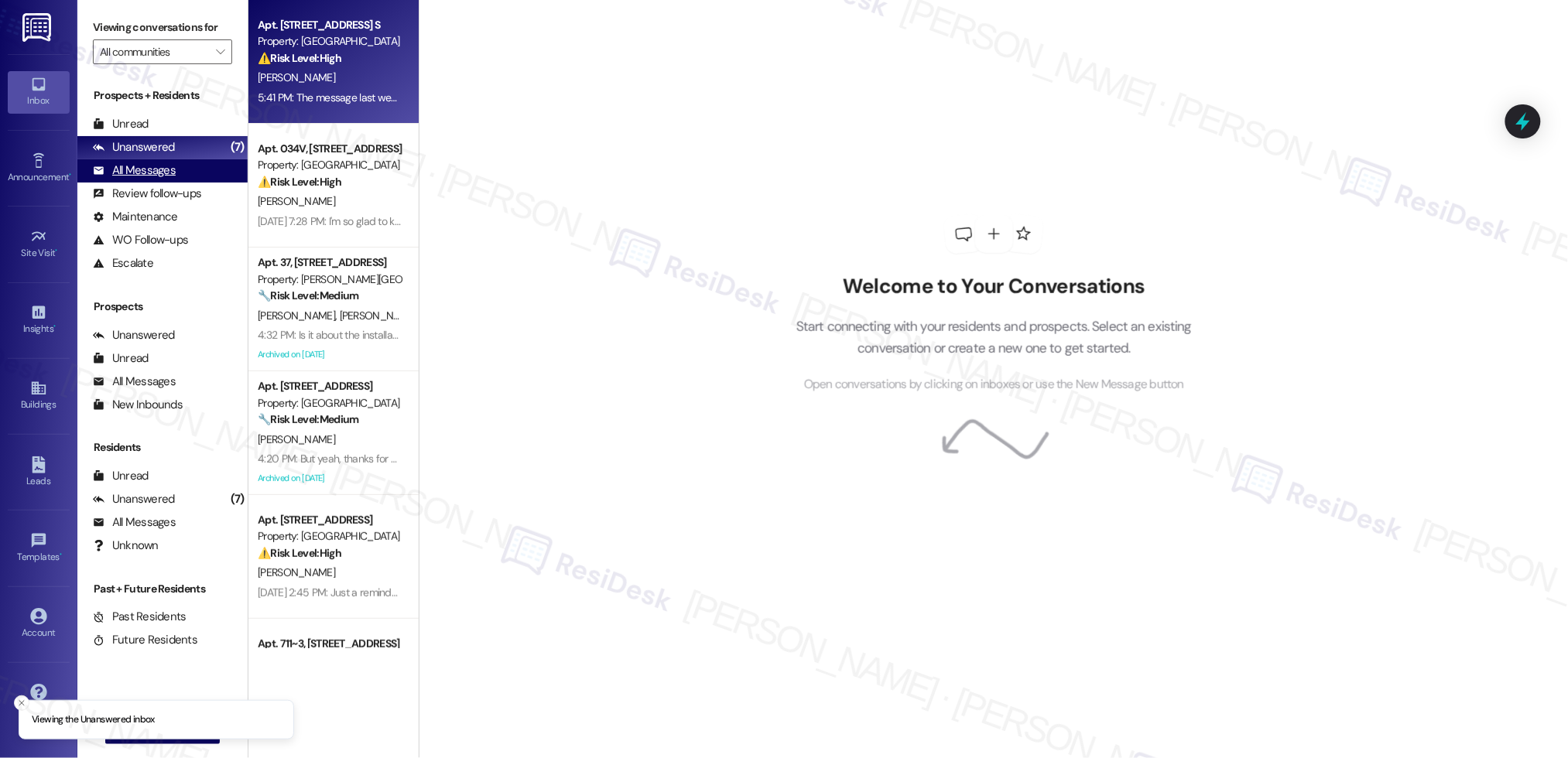
click at [151, 170] on div "All Messages" at bounding box center [134, 170] width 83 height 16
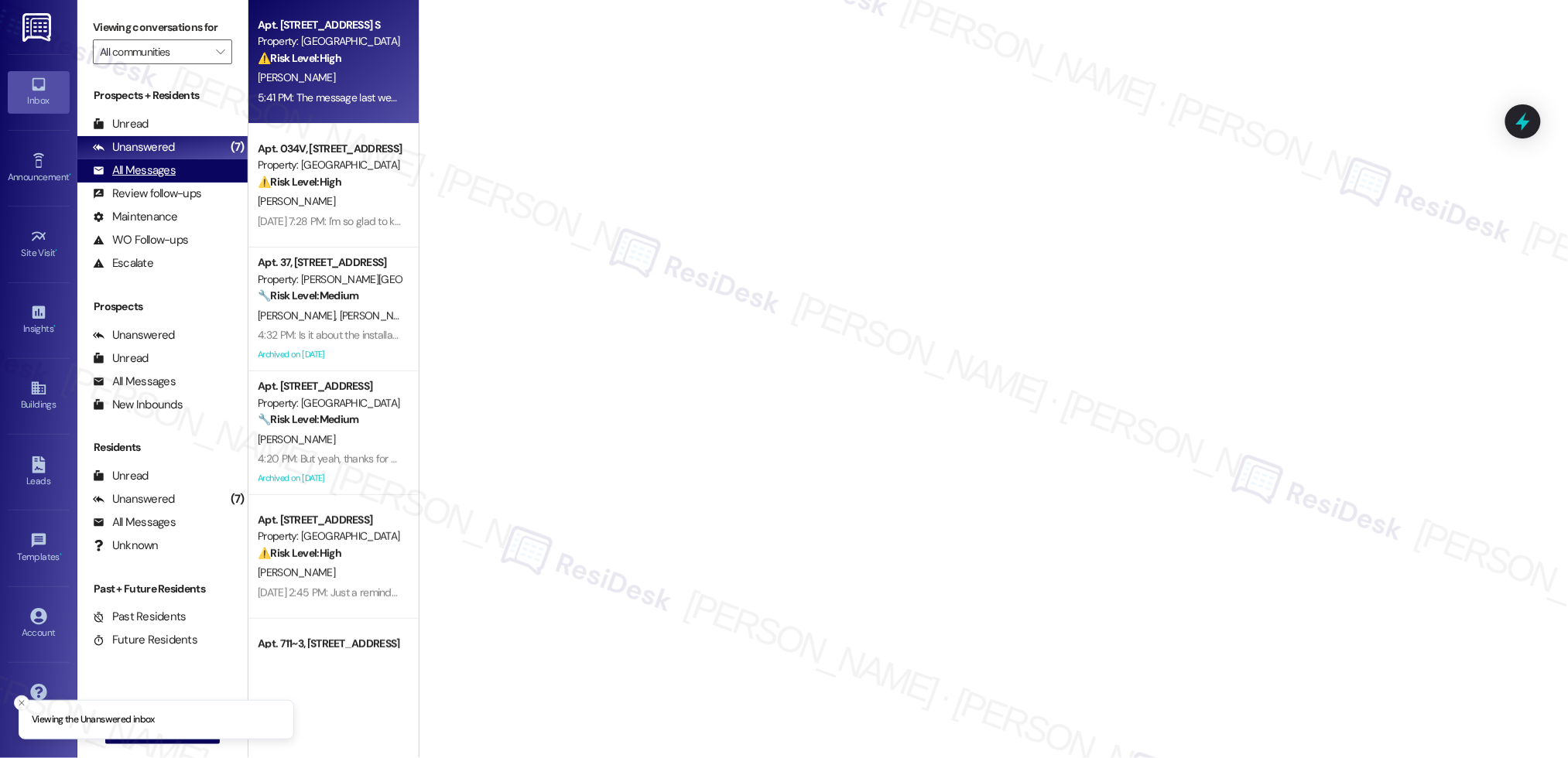
click at [151, 170] on div "All Messages" at bounding box center [134, 170] width 83 height 16
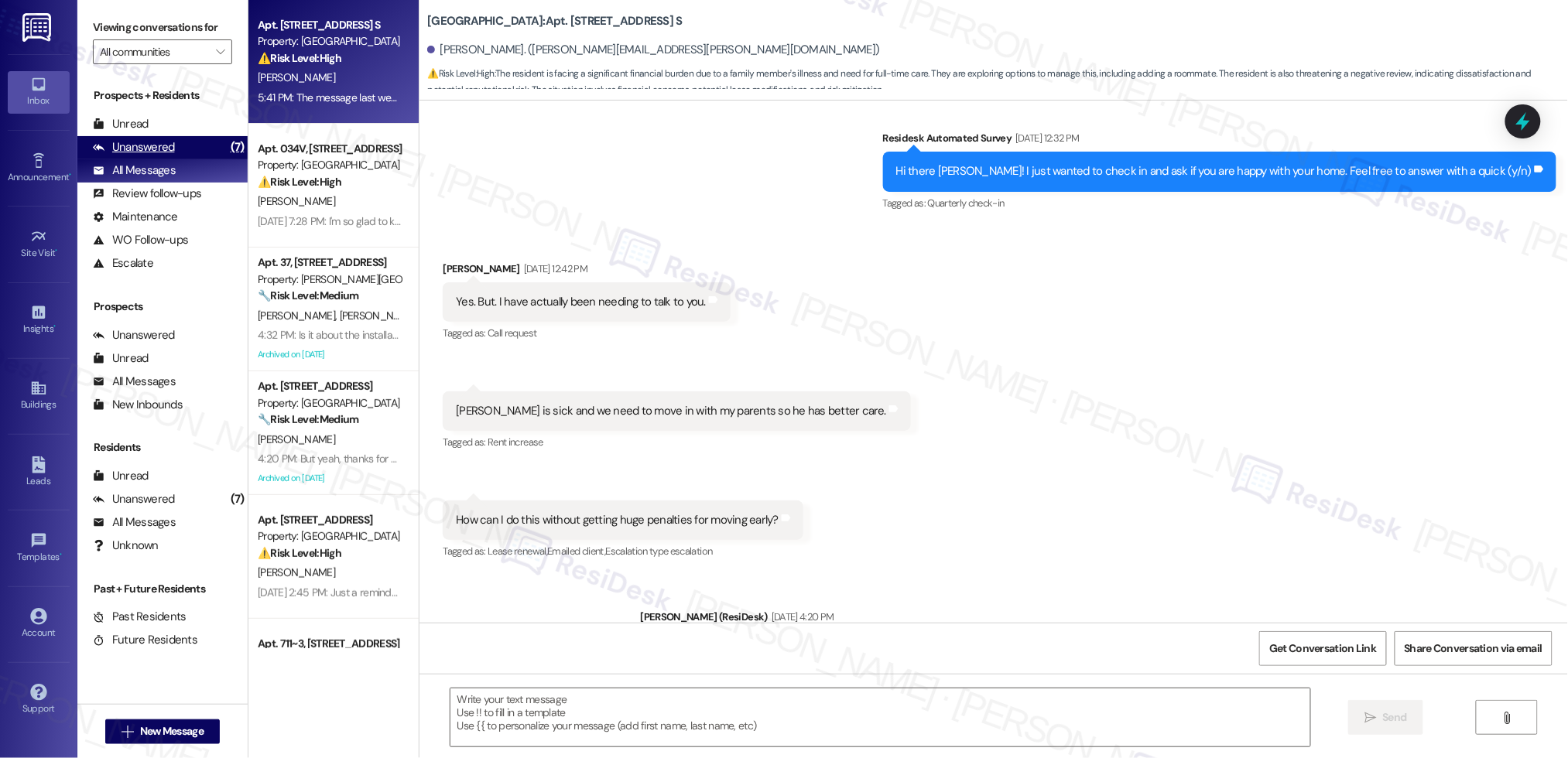
scroll to position [1554, 0]
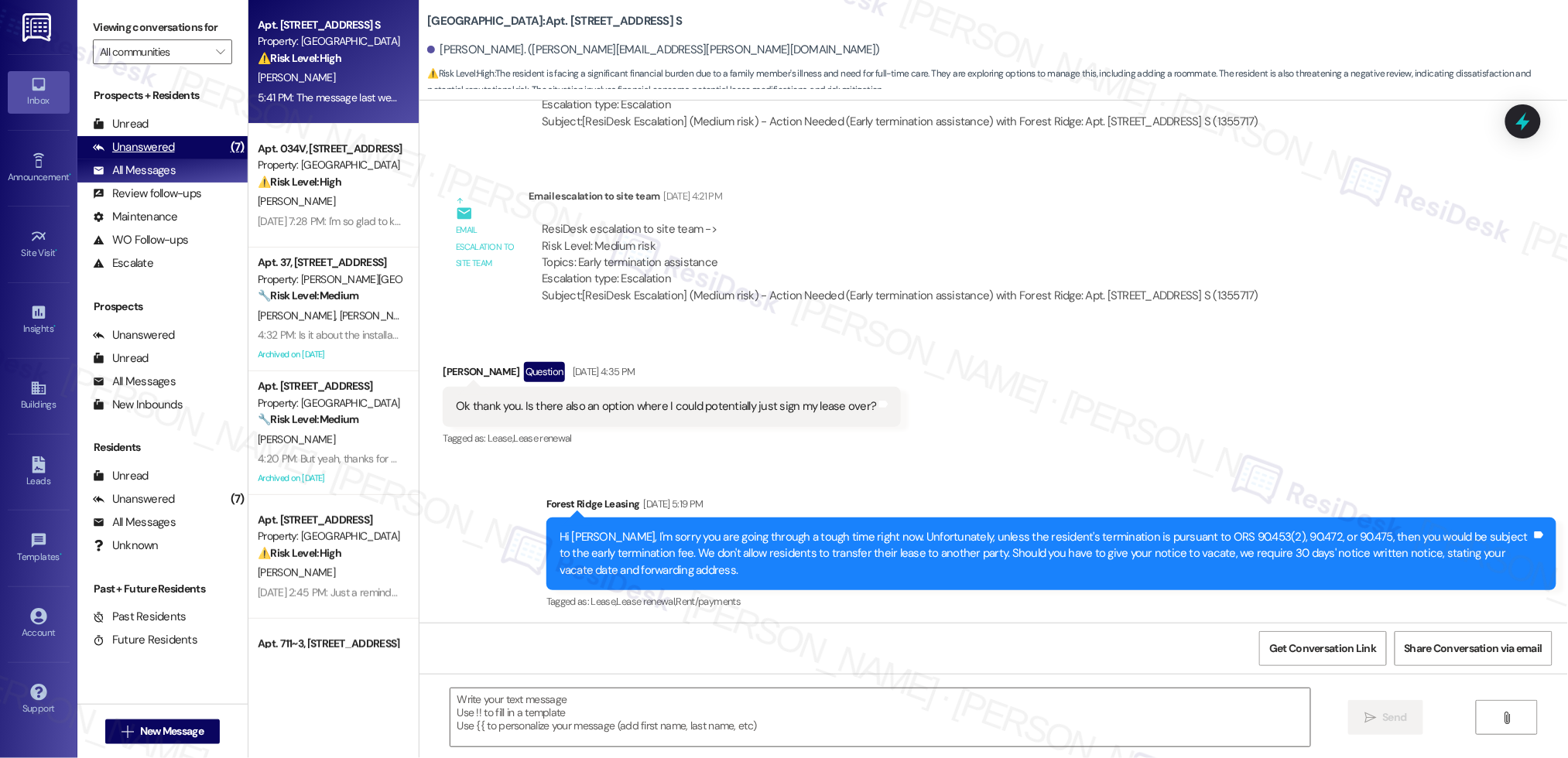
type textarea "Fetching suggested responses. Please feel free to read through the conversation…"
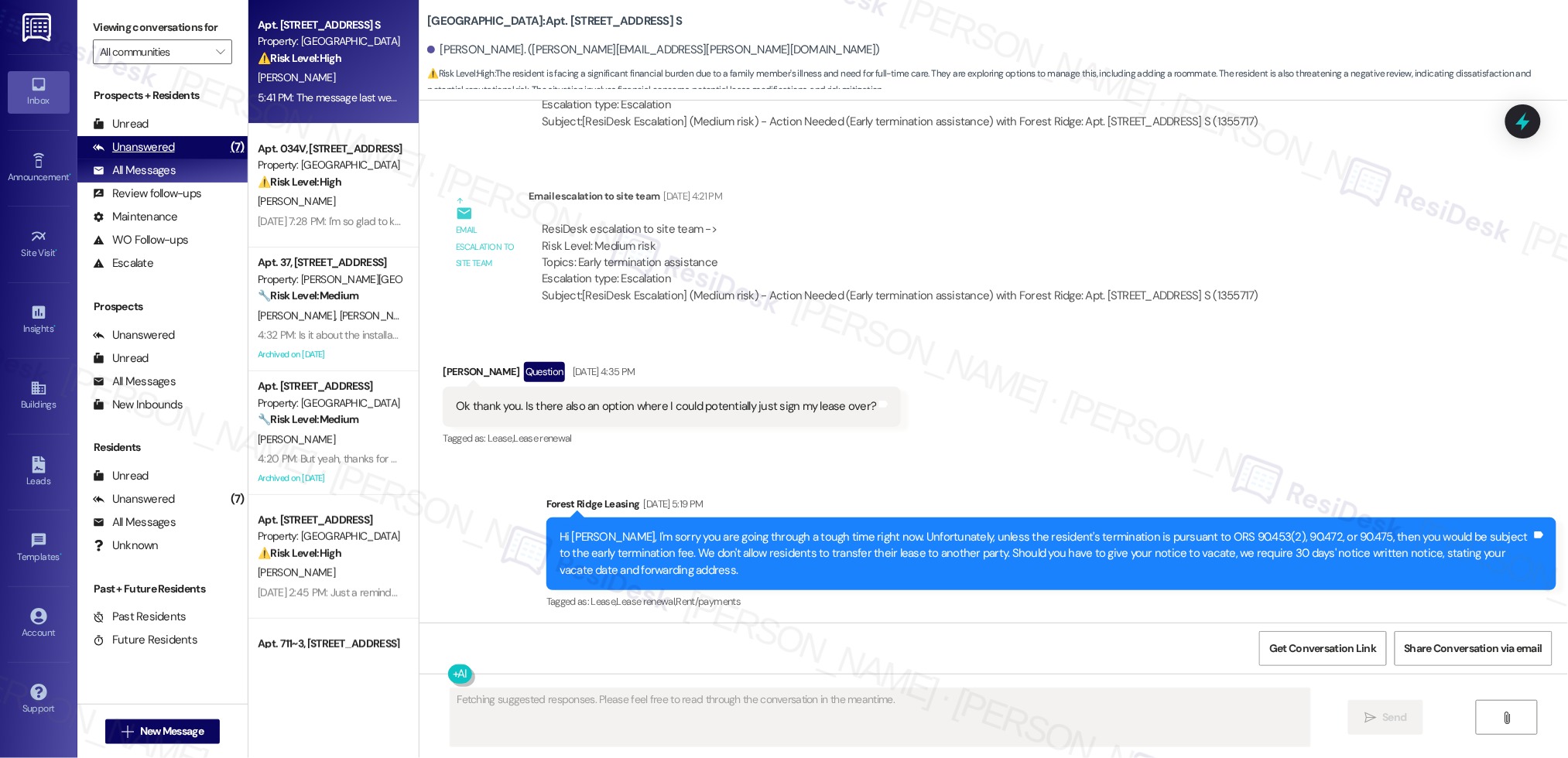
scroll to position [0, 0]
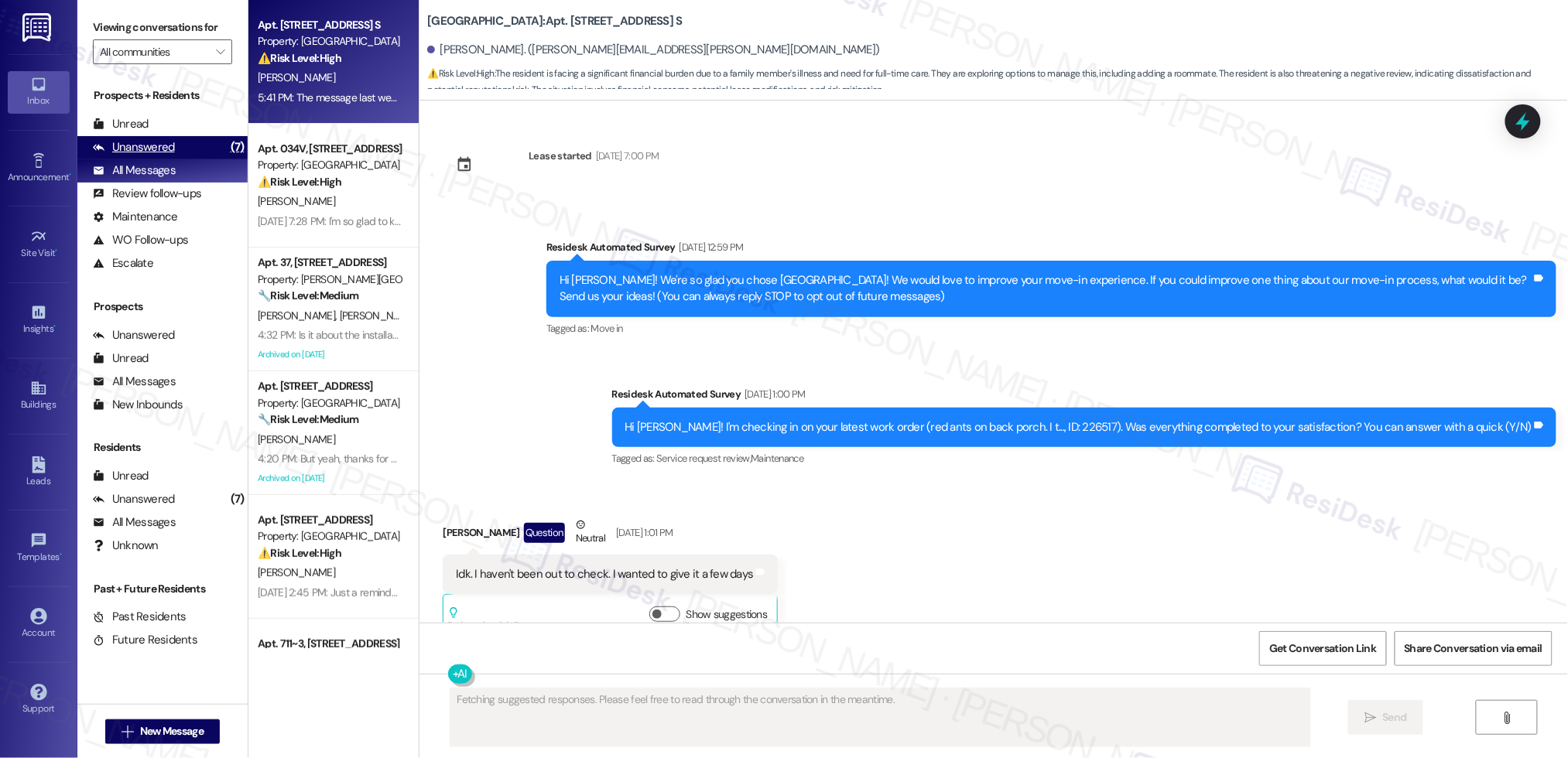
click at [145, 139] on div "Unanswered" at bounding box center [133, 148] width 82 height 16
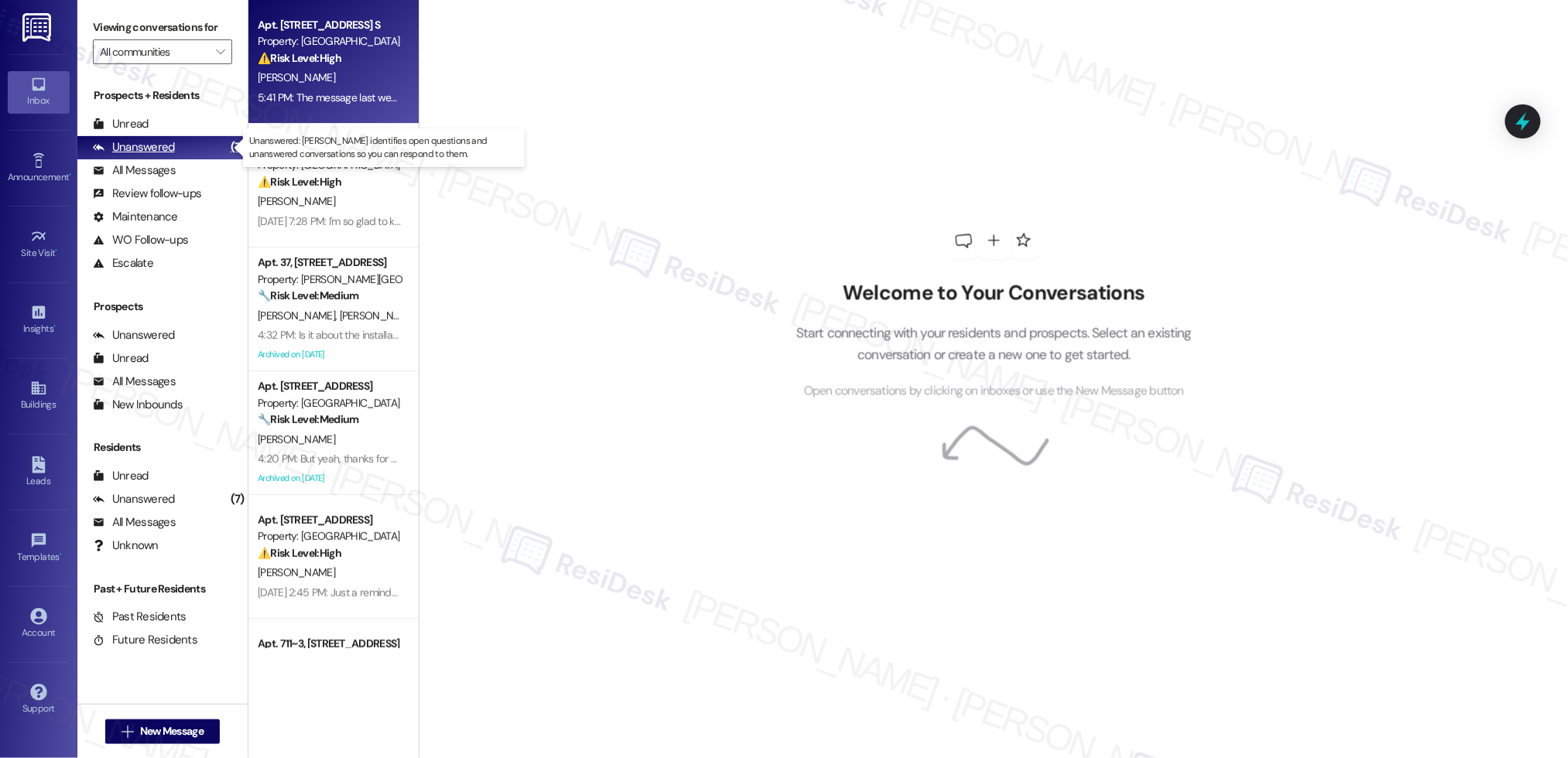
click at [143, 148] on div "Unanswered" at bounding box center [133, 148] width 82 height 16
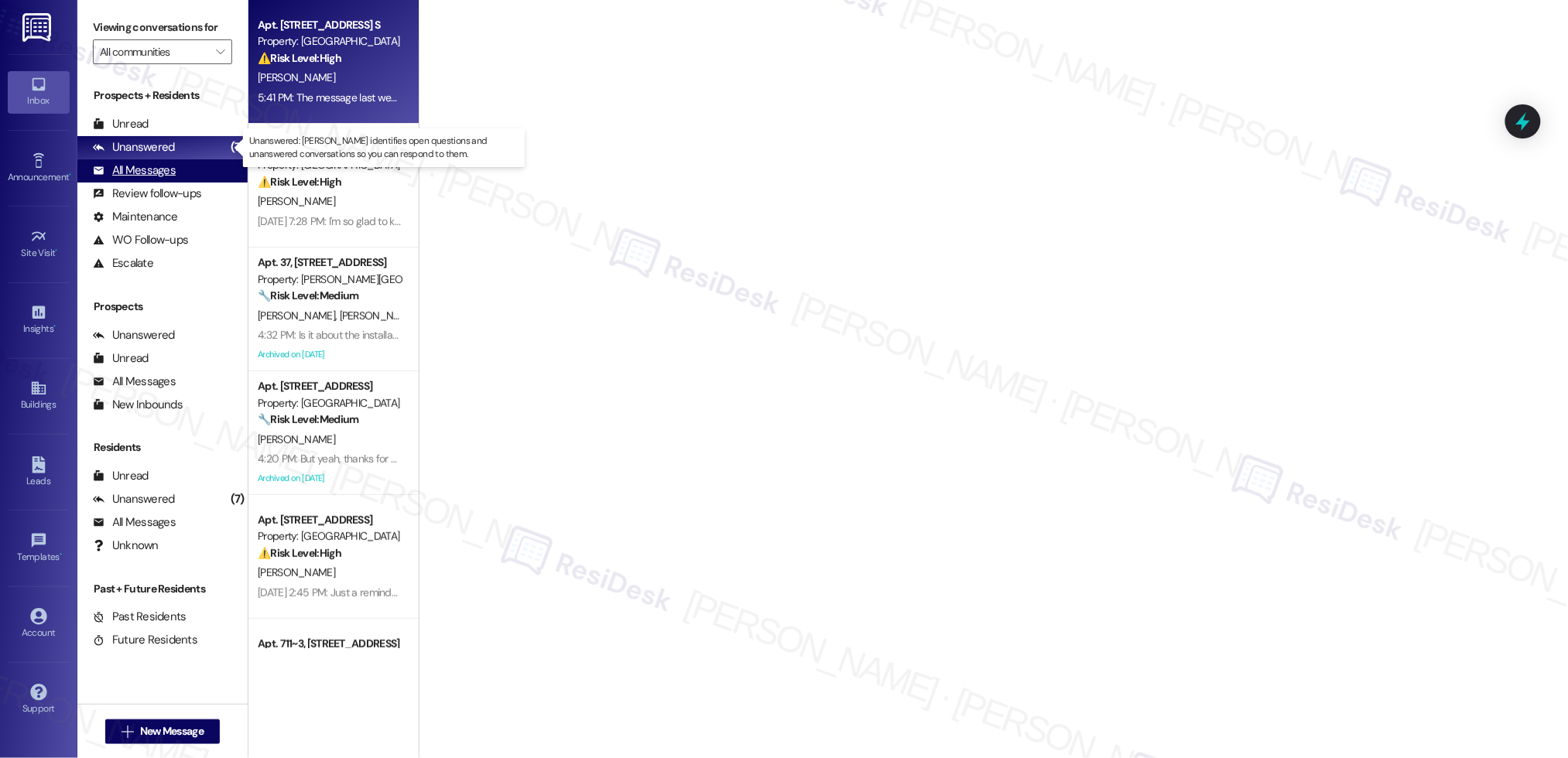
drag, startPoint x: 144, startPoint y: 148, endPoint x: 146, endPoint y: 160, distance: 12.2
click at [143, 148] on div "Unanswered" at bounding box center [133, 148] width 82 height 16
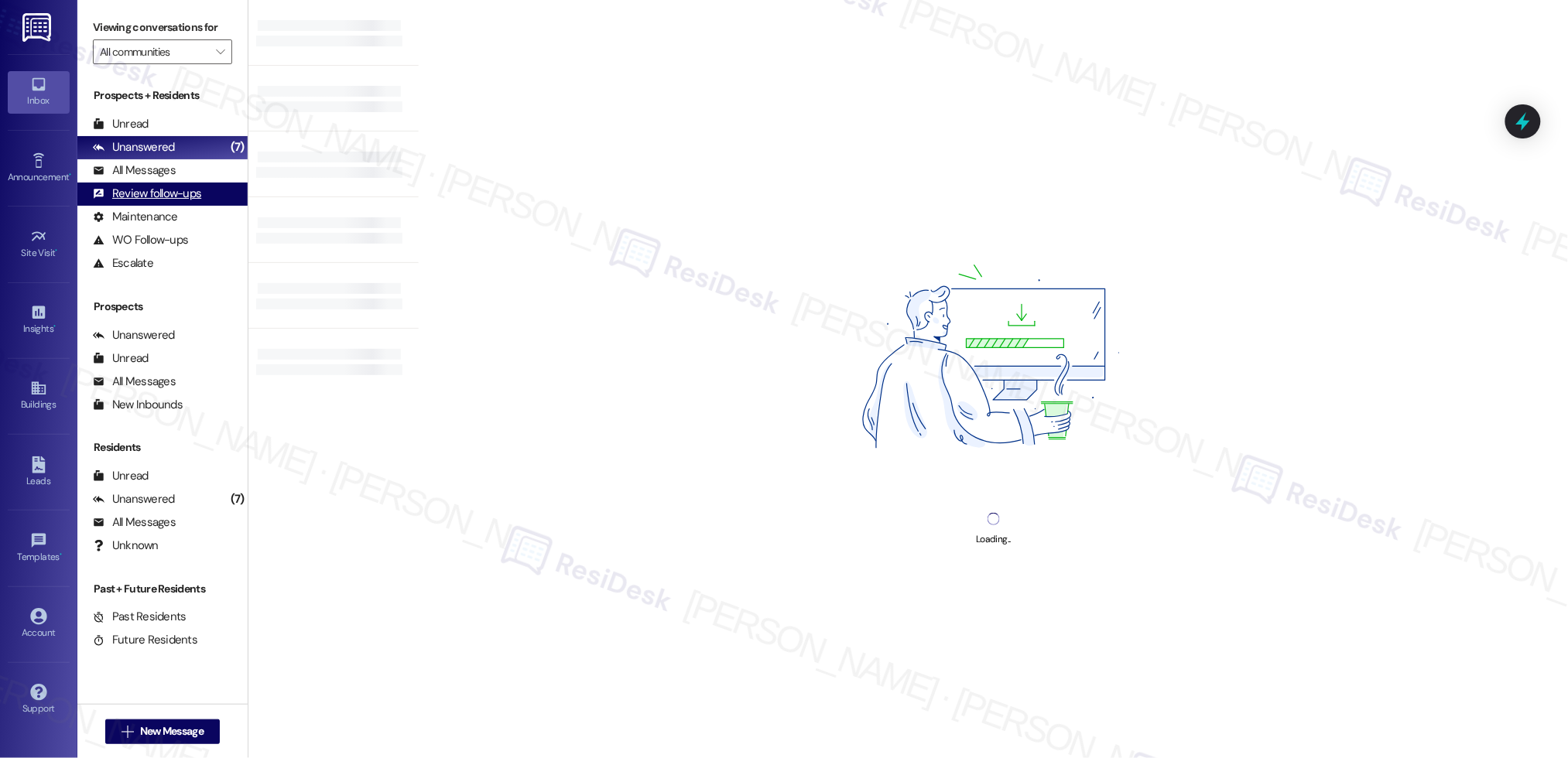
click at [145, 183] on div "Review follow-ups (undefined)" at bounding box center [162, 194] width 170 height 24
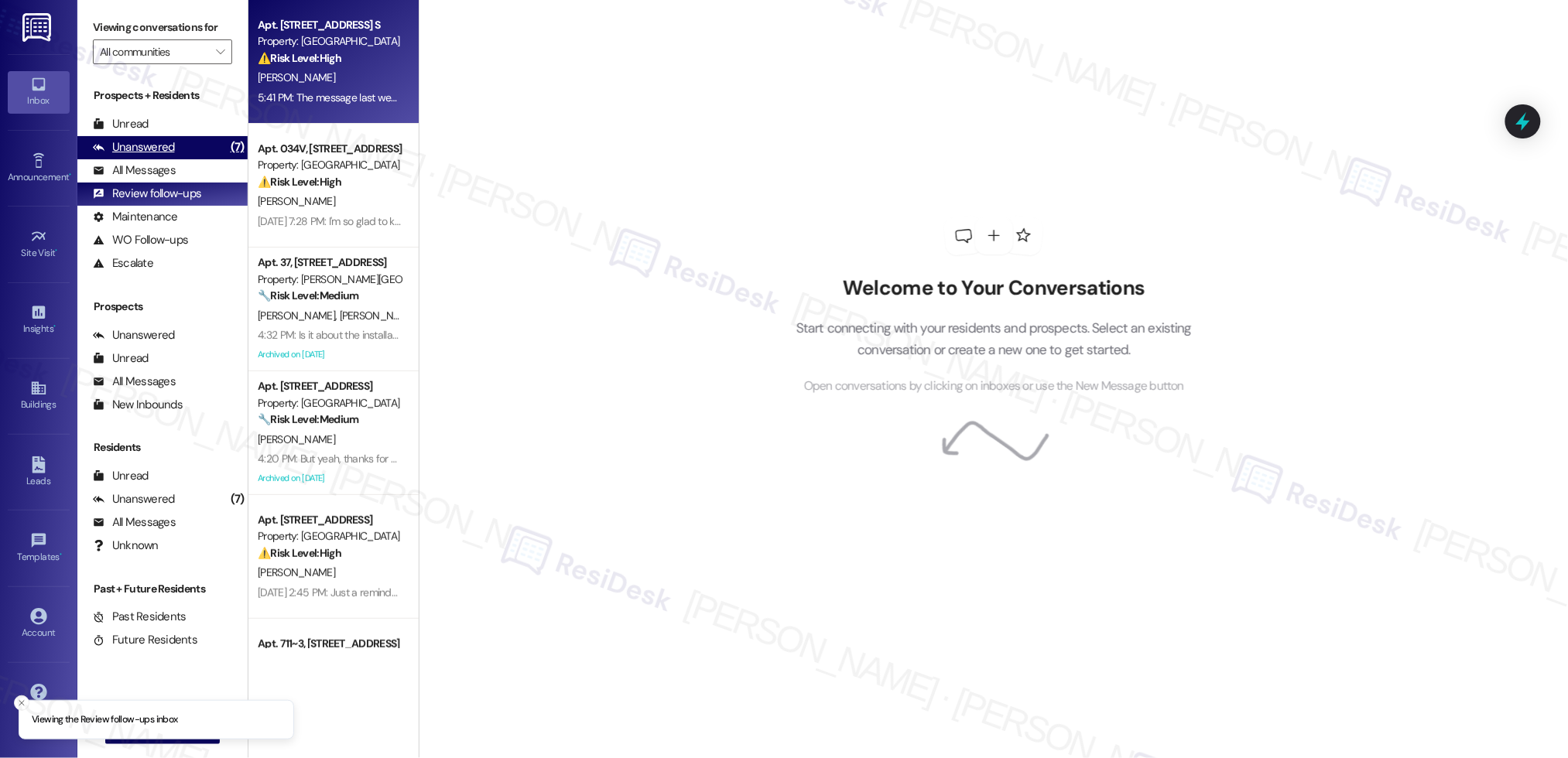
click at [140, 138] on div "Unanswered (7)" at bounding box center [162, 148] width 170 height 24
click at [136, 161] on div "All Messages (undefined)" at bounding box center [162, 171] width 170 height 24
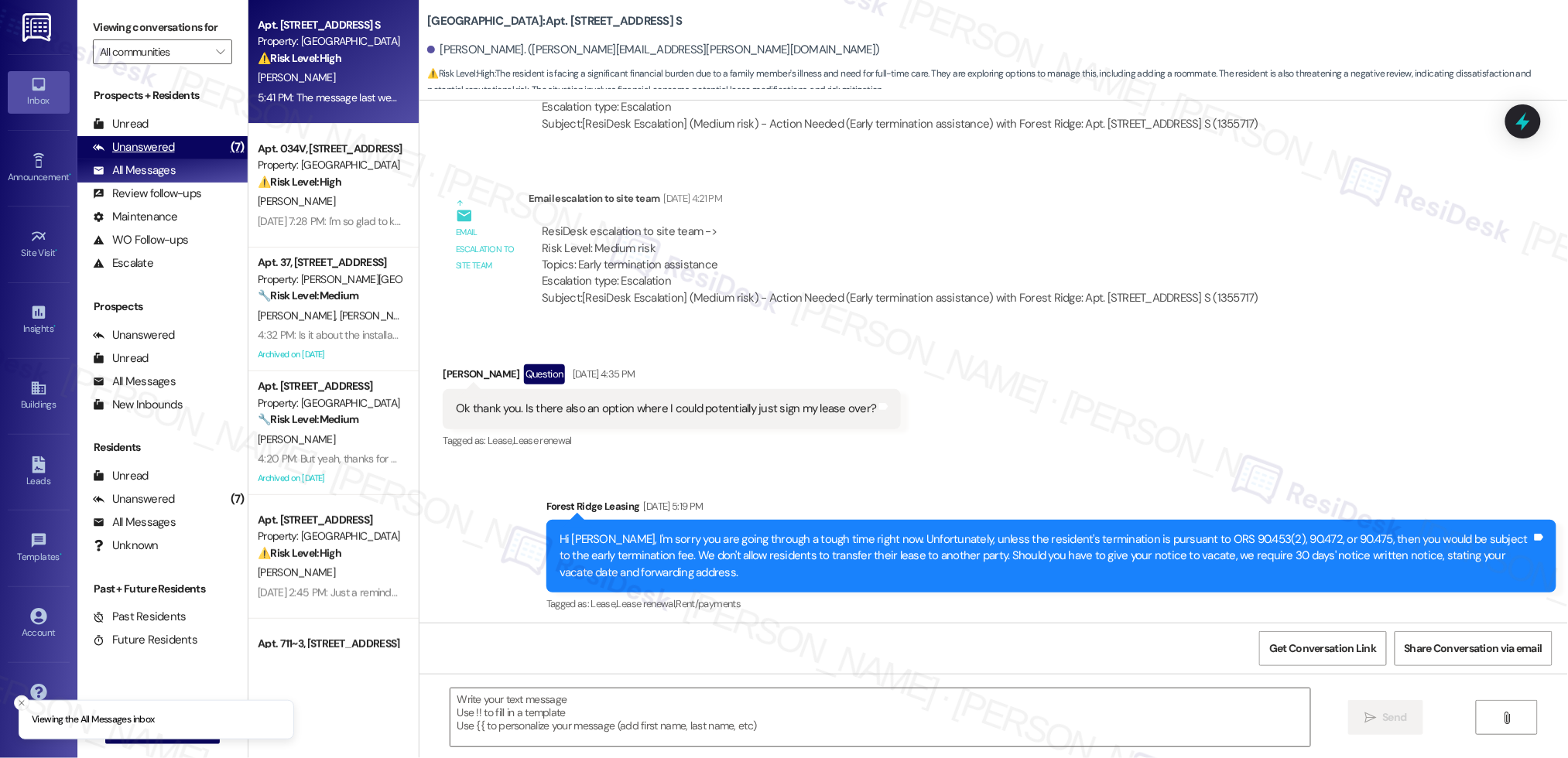
click at [138, 156] on div "Unanswered (7)" at bounding box center [162, 148] width 170 height 24
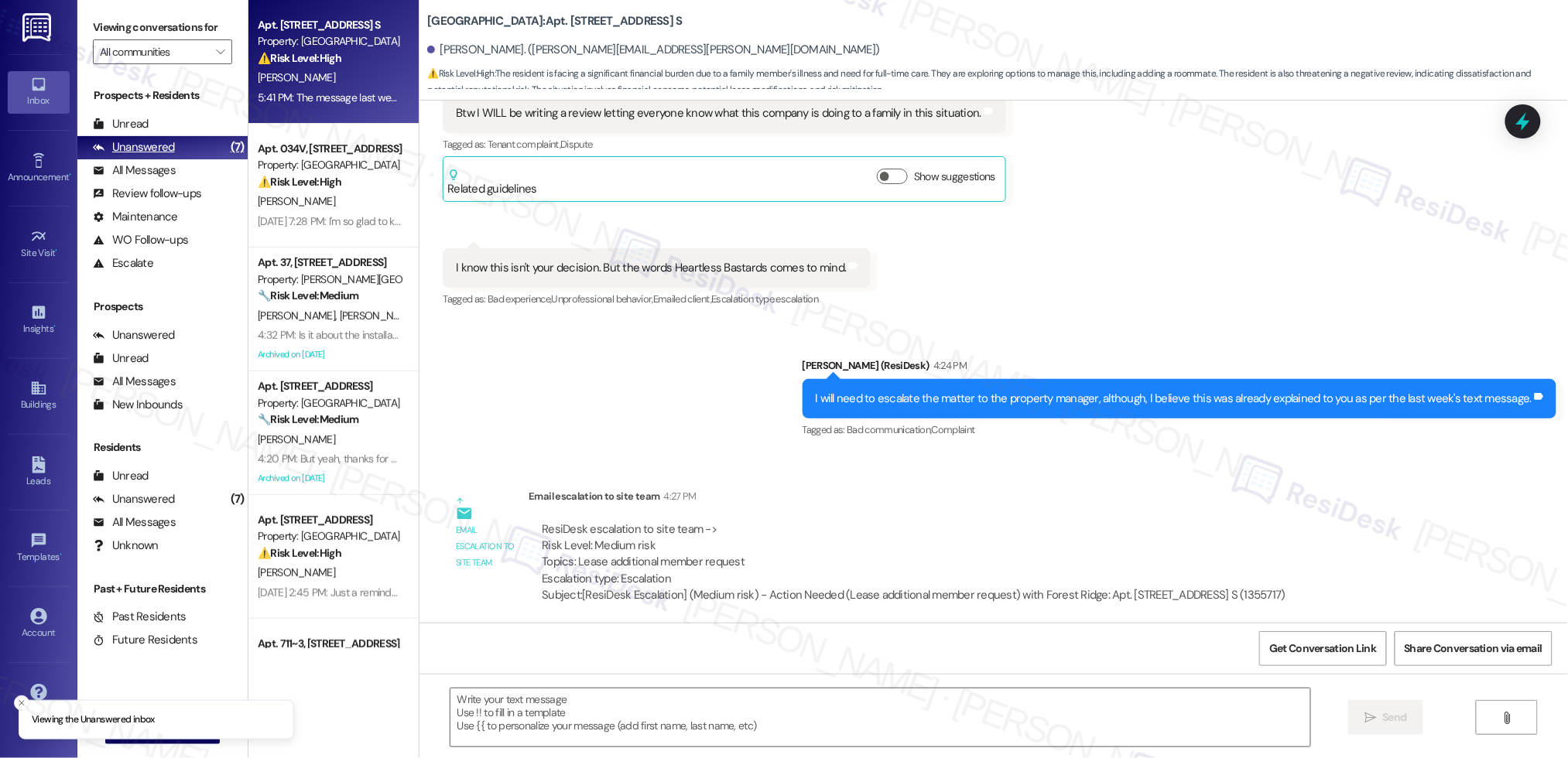
click at [137, 151] on div "Unanswered" at bounding box center [133, 148] width 82 height 16
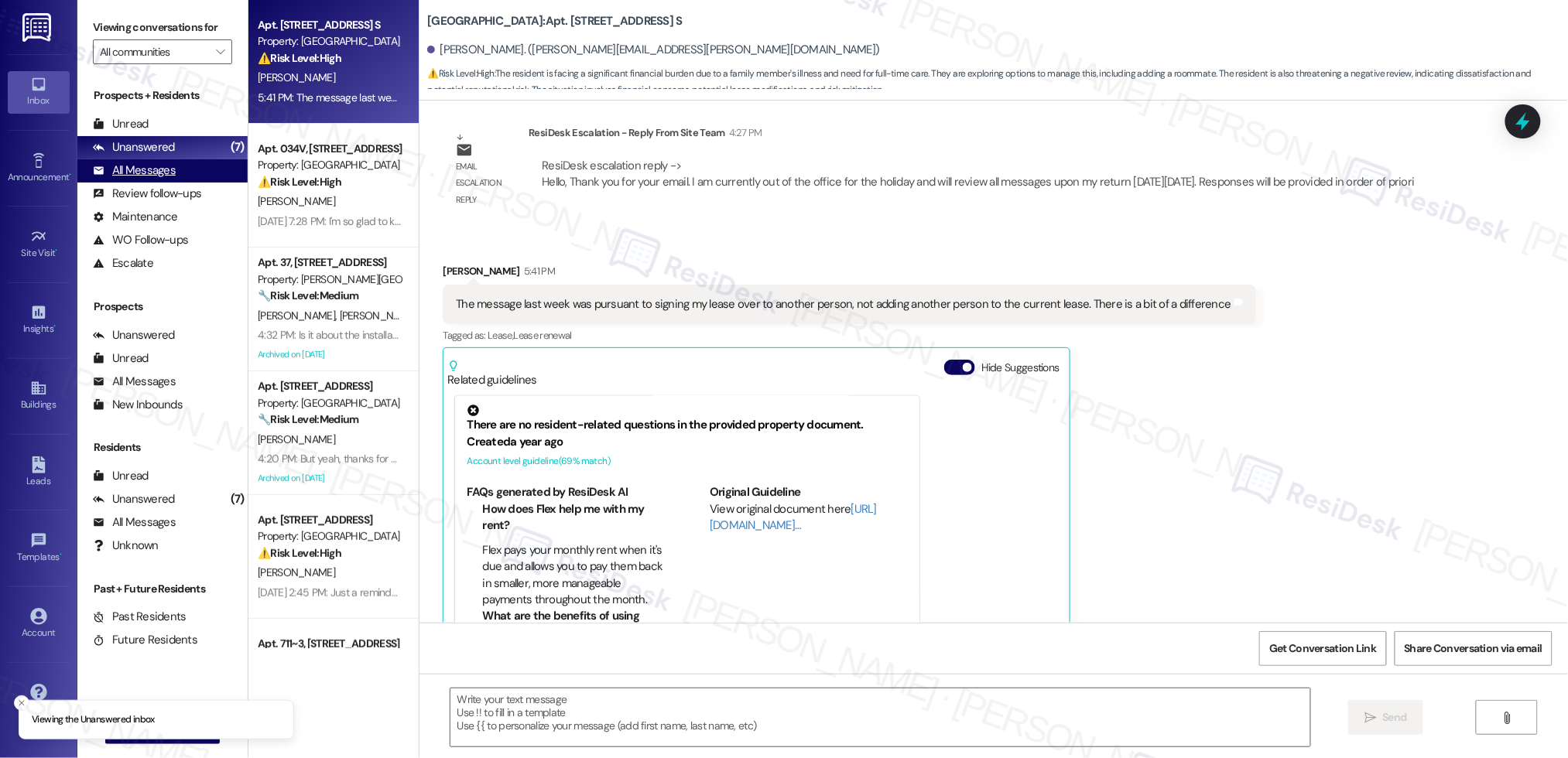
type textarea "Fetching suggested responses. Please feel free to read through the conversation…"
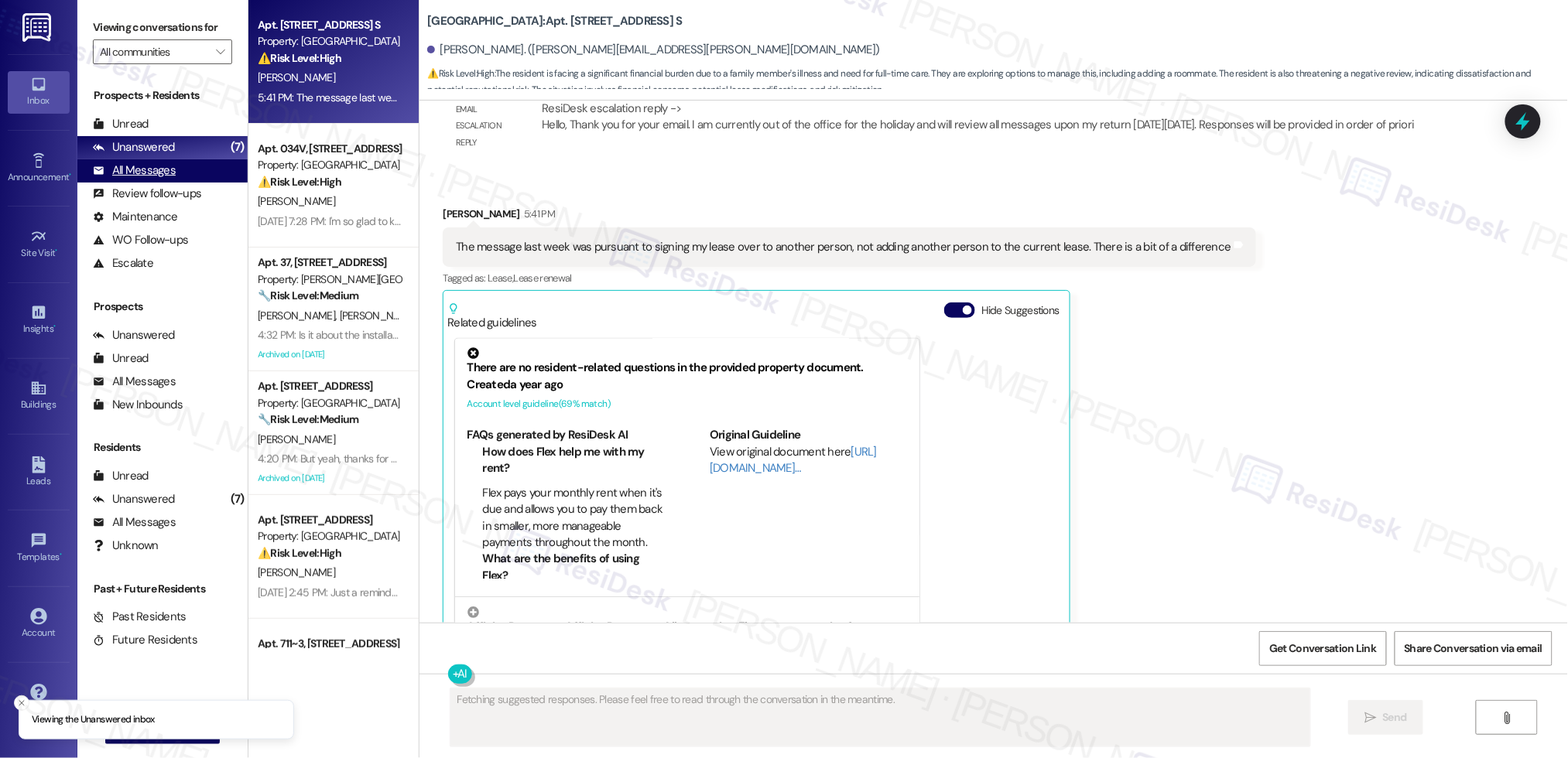
scroll to position [3377, 0]
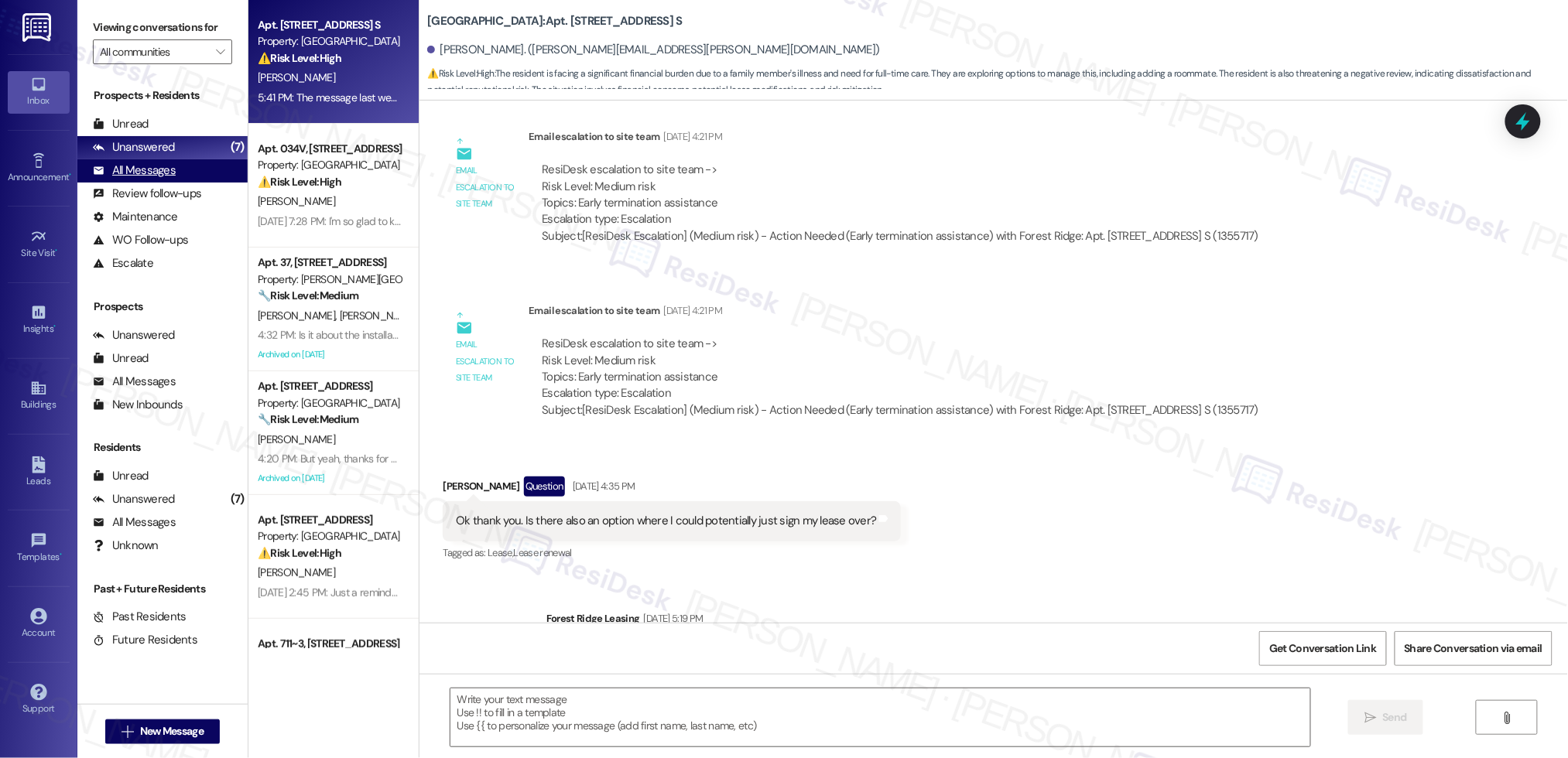
type textarea "Fetching suggested responses. Please feel free to read through the conversation…"
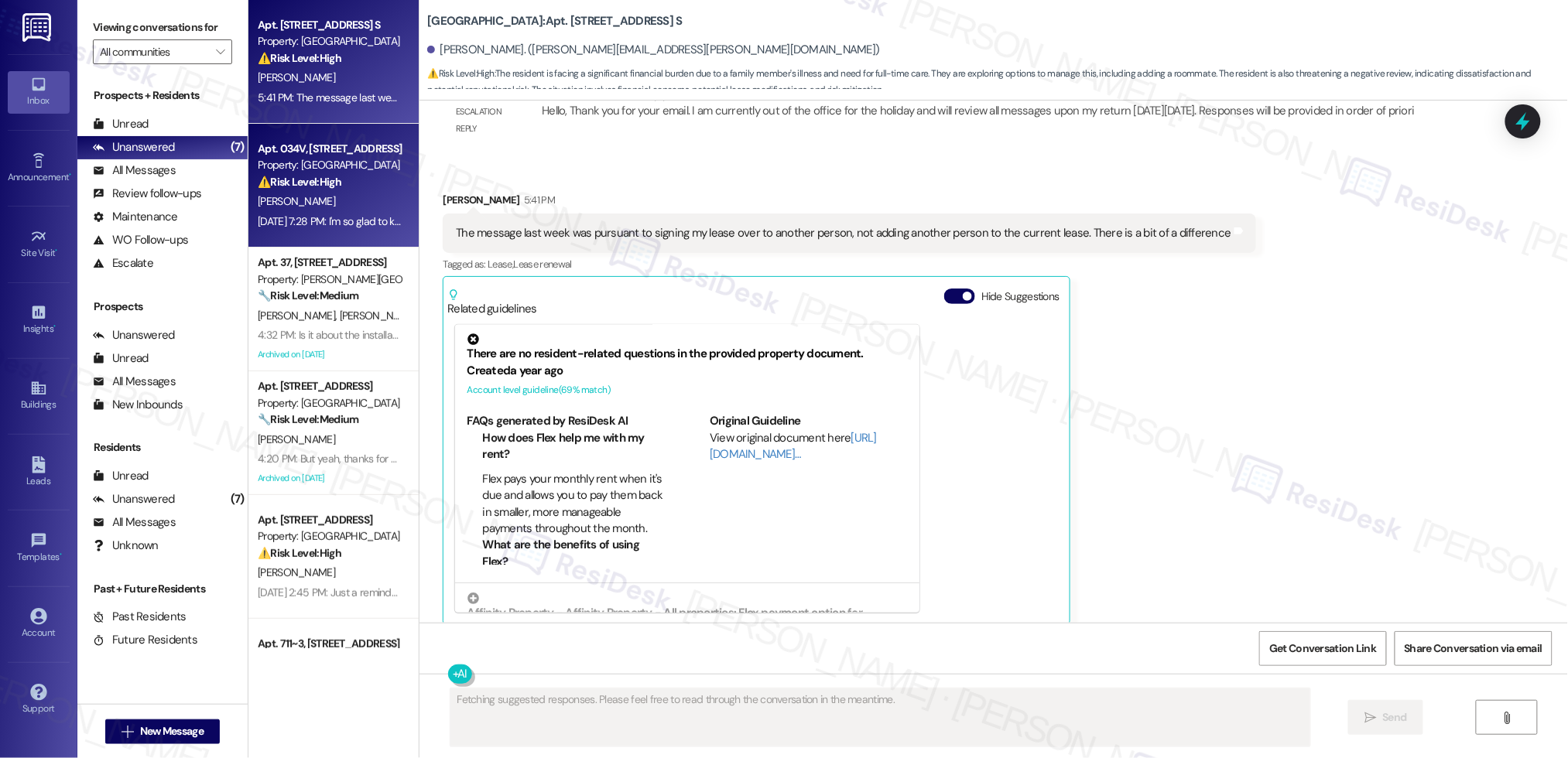
click at [303, 191] on div "Apt. 034V, [STREET_ADDRESS] Property: Pacific Park ⚠️ Risk Level: High The resi…" at bounding box center [329, 165] width 146 height 53
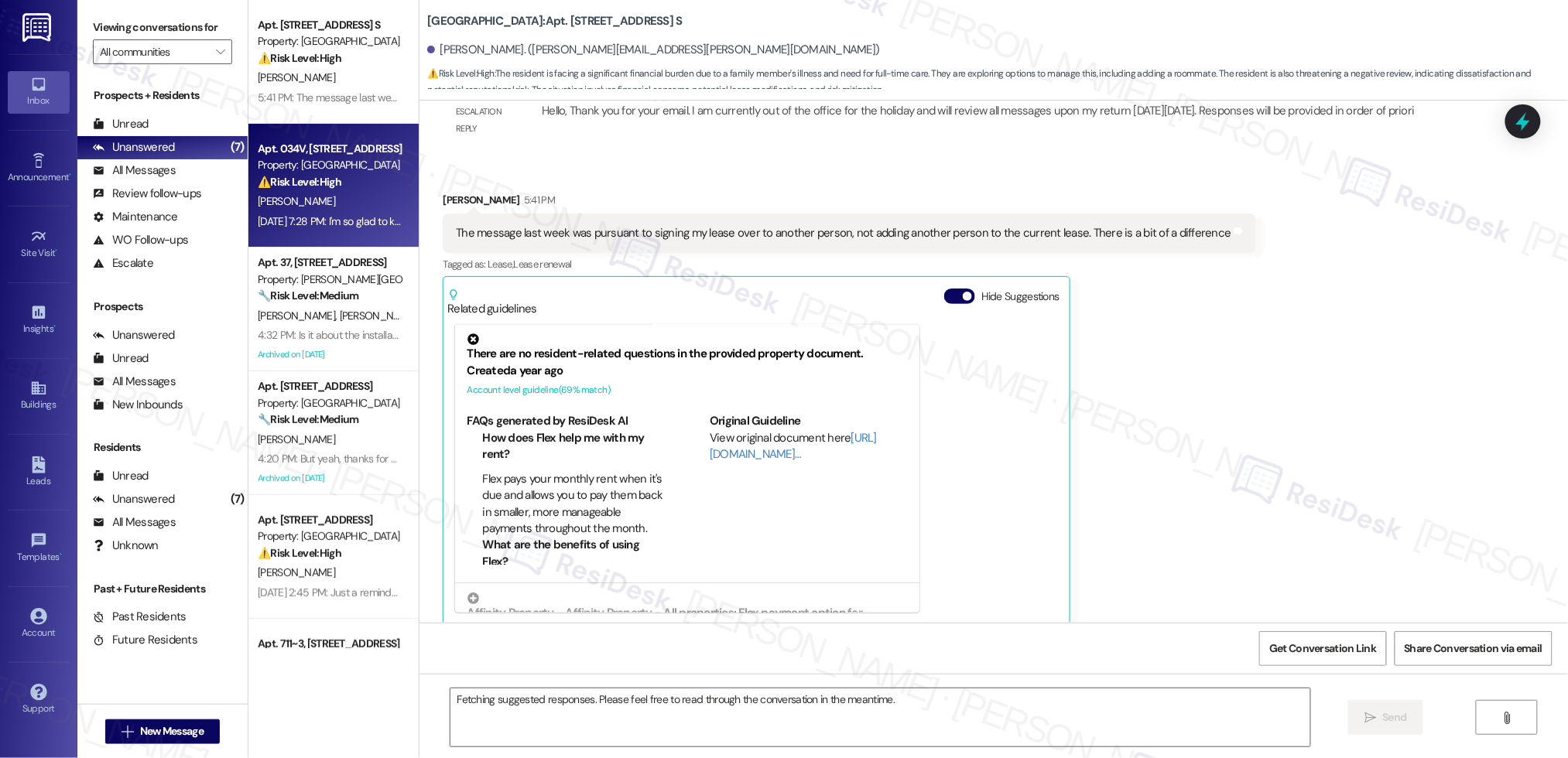
click at [303, 191] on div "Apt. 034V, [STREET_ADDRESS] Property: Pacific Park ⚠️ Risk Level: High The resi…" at bounding box center [329, 165] width 146 height 53
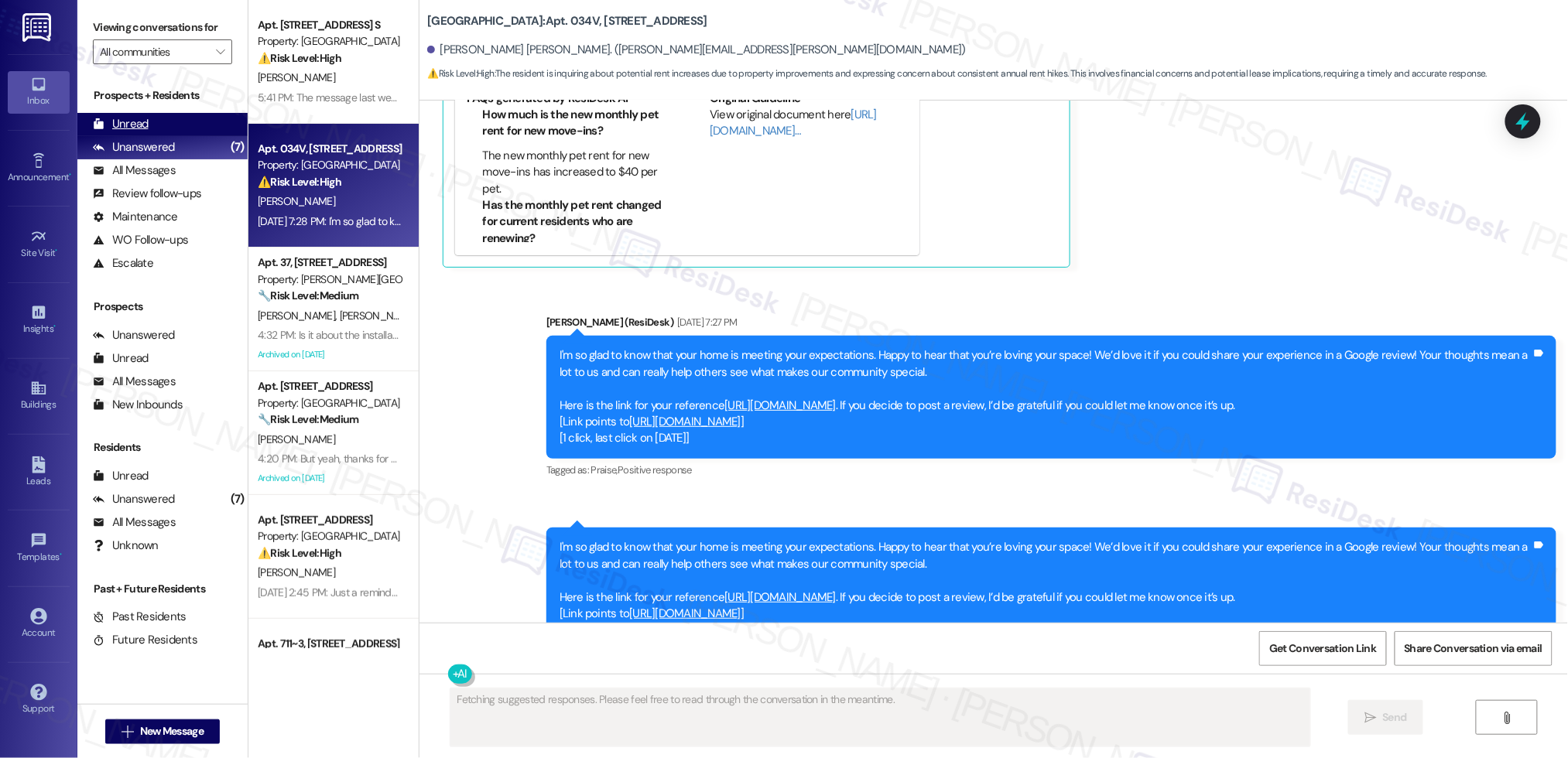
click at [130, 128] on div "Unread" at bounding box center [120, 124] width 56 height 16
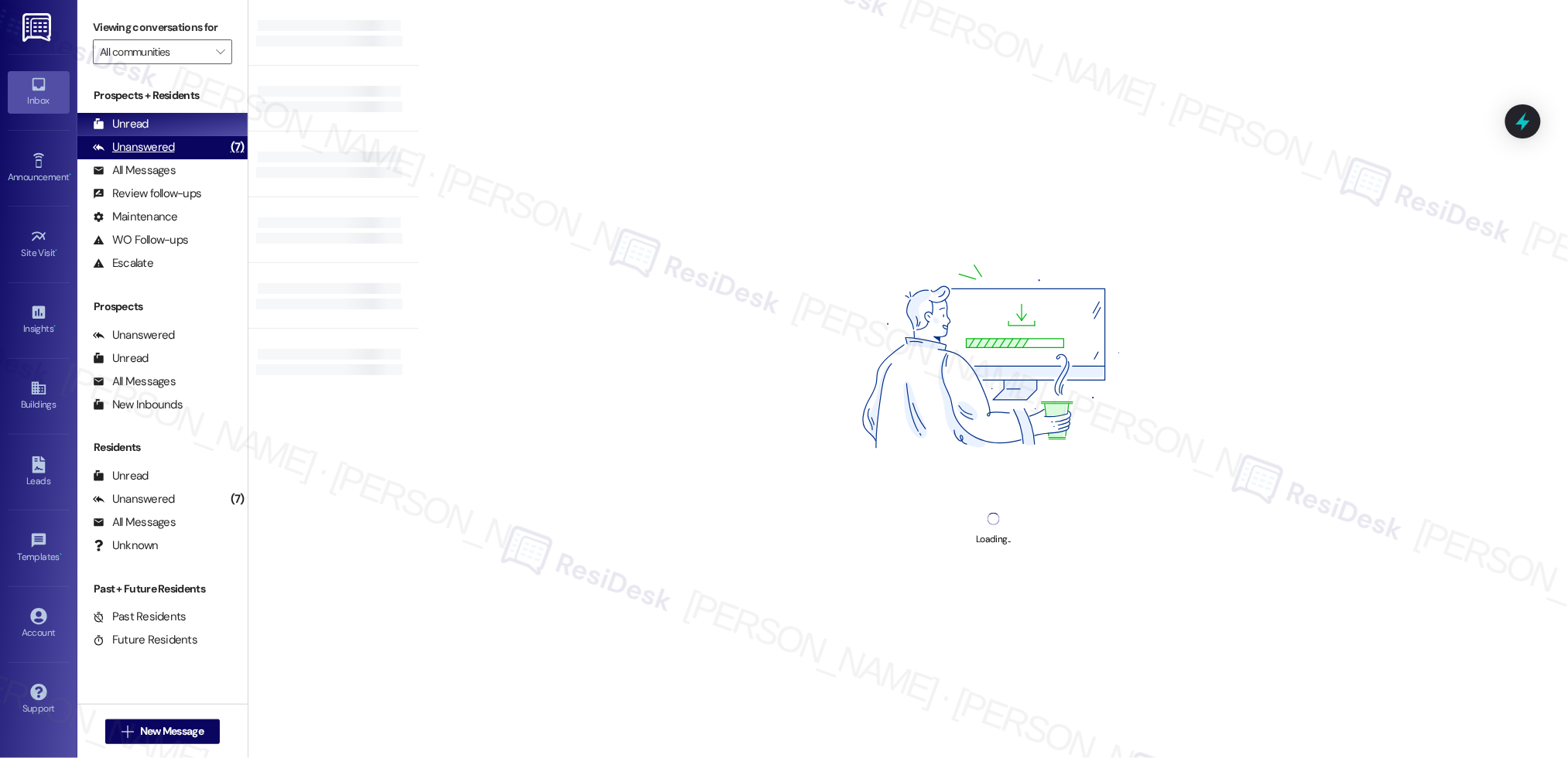
click at [164, 137] on div "Unanswered (7)" at bounding box center [162, 148] width 170 height 24
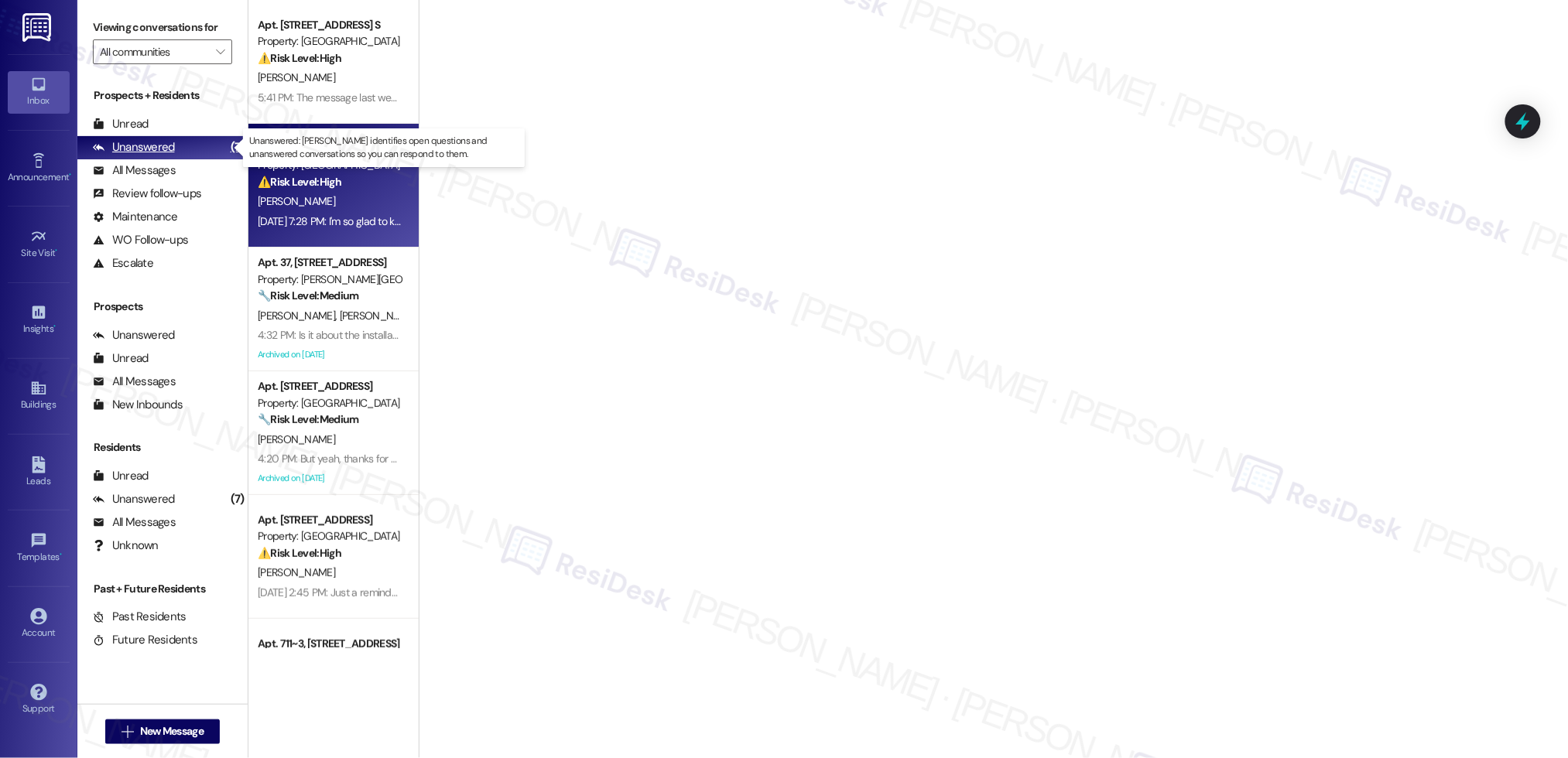
click at [165, 147] on div "Unanswered" at bounding box center [133, 148] width 82 height 16
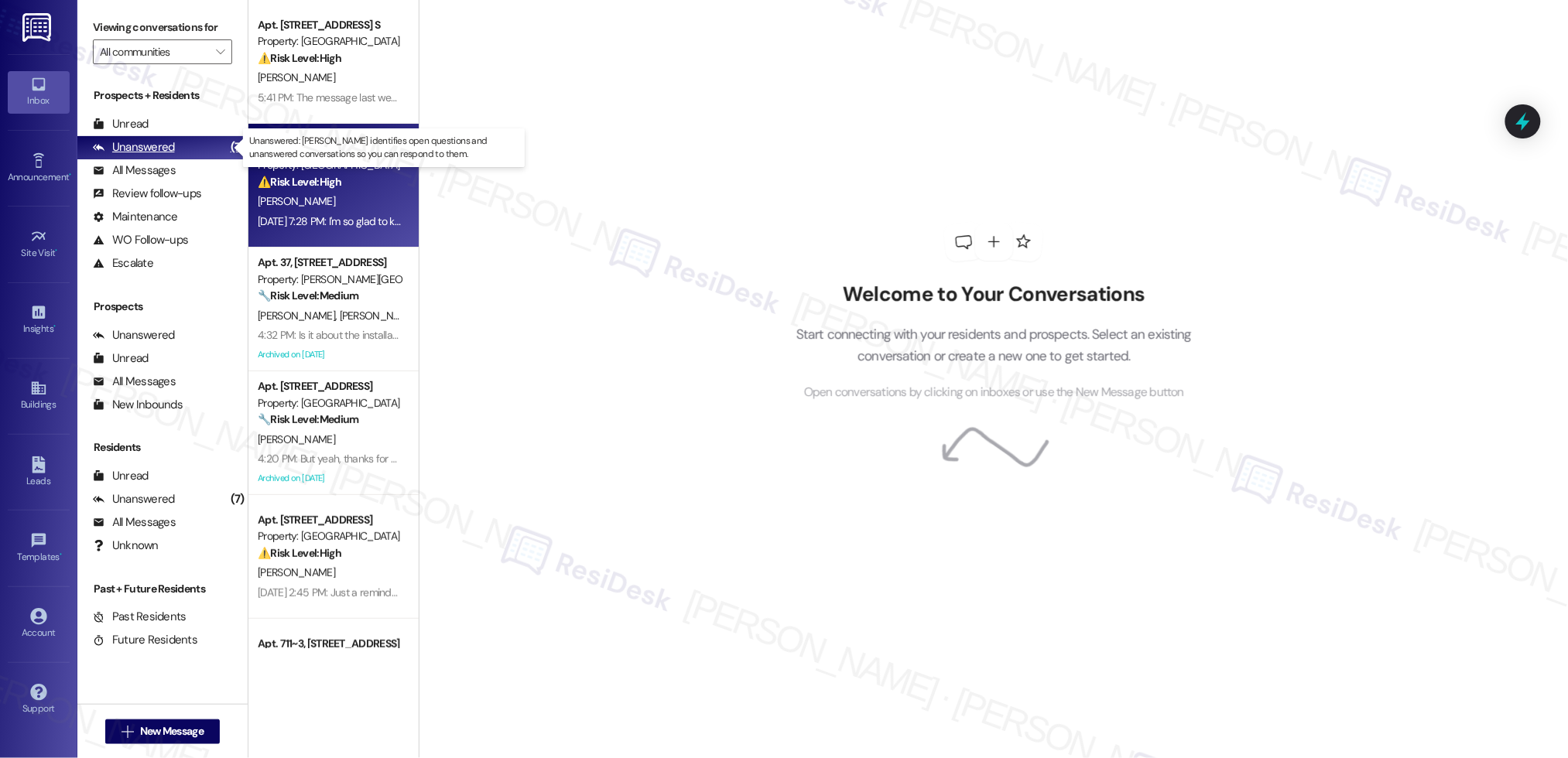
click at [166, 148] on div "Unanswered" at bounding box center [133, 148] width 82 height 16
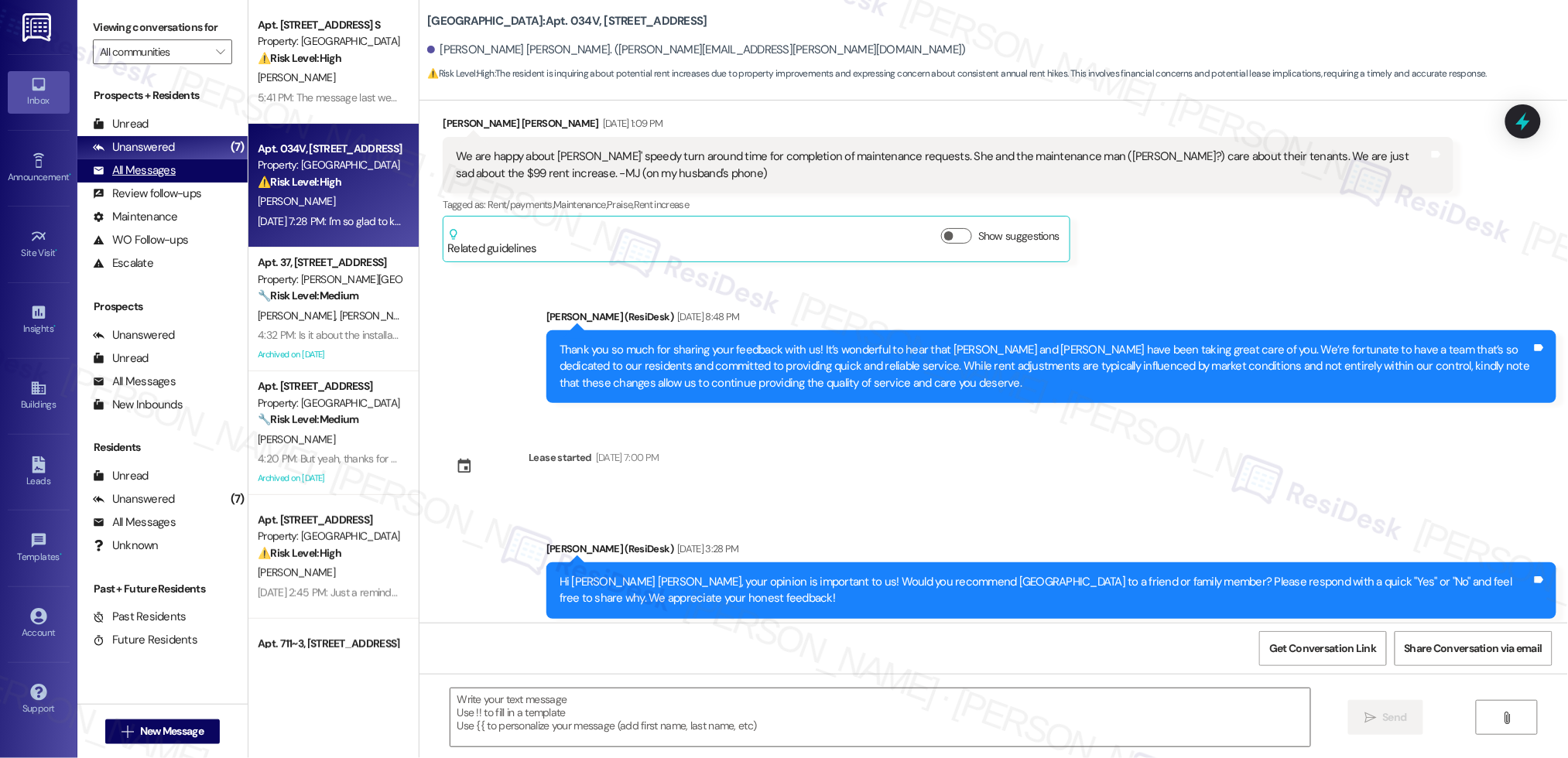
click at [145, 178] on div "All Messages (undefined)" at bounding box center [162, 171] width 170 height 24
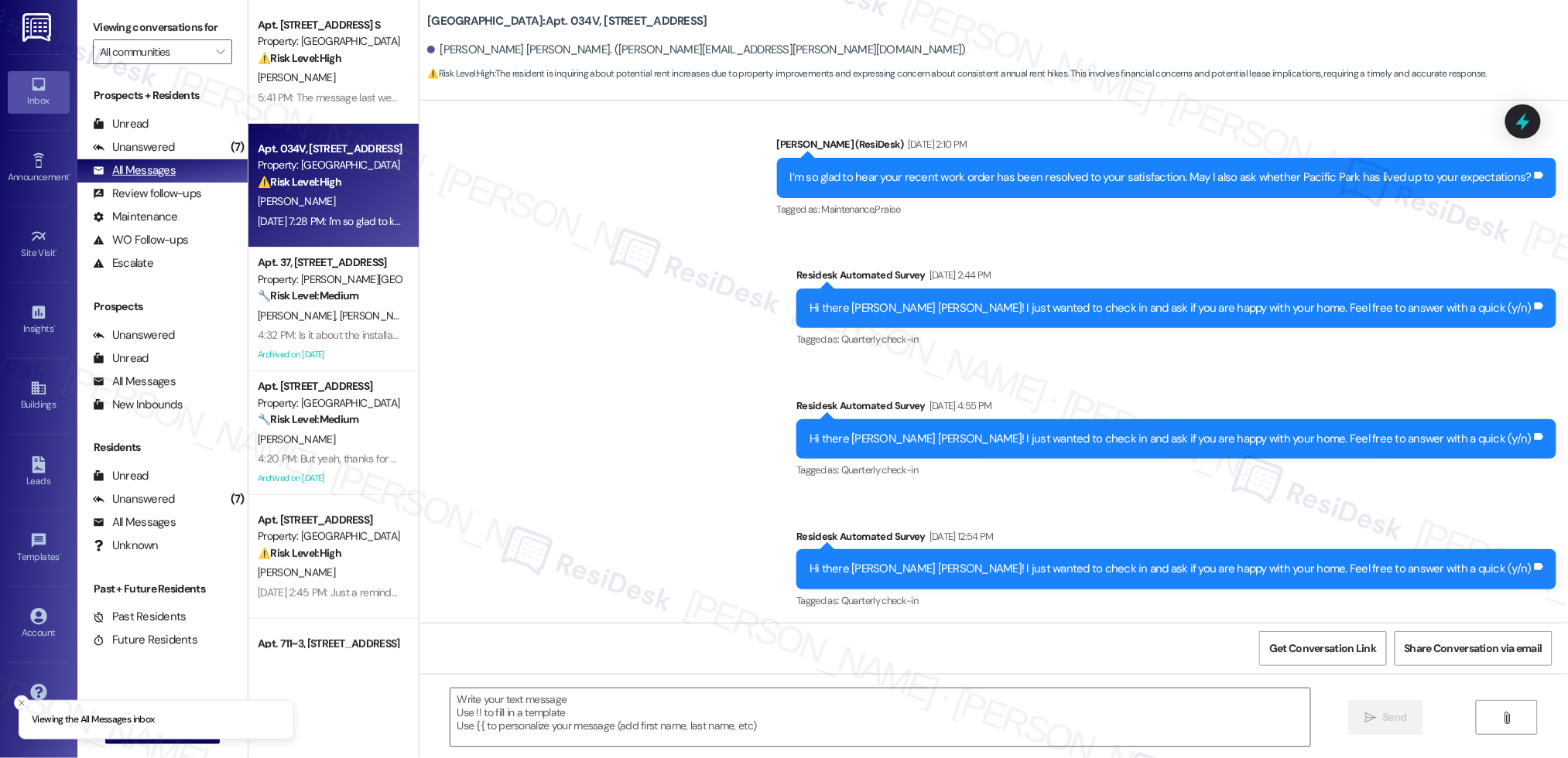
type textarea "Fetching suggested responses. Please feel free to read through the conversation…"
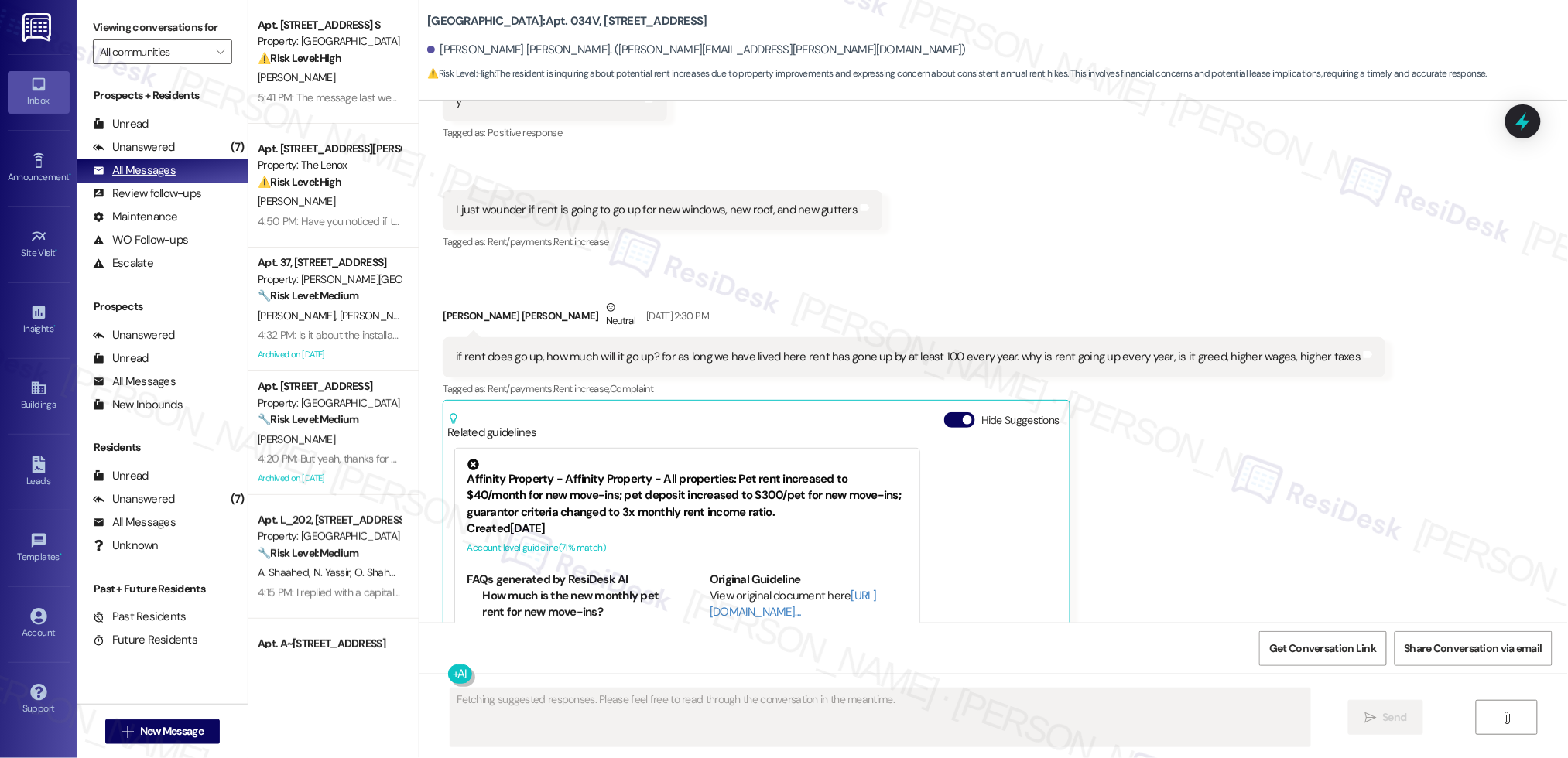
scroll to position [2986, 0]
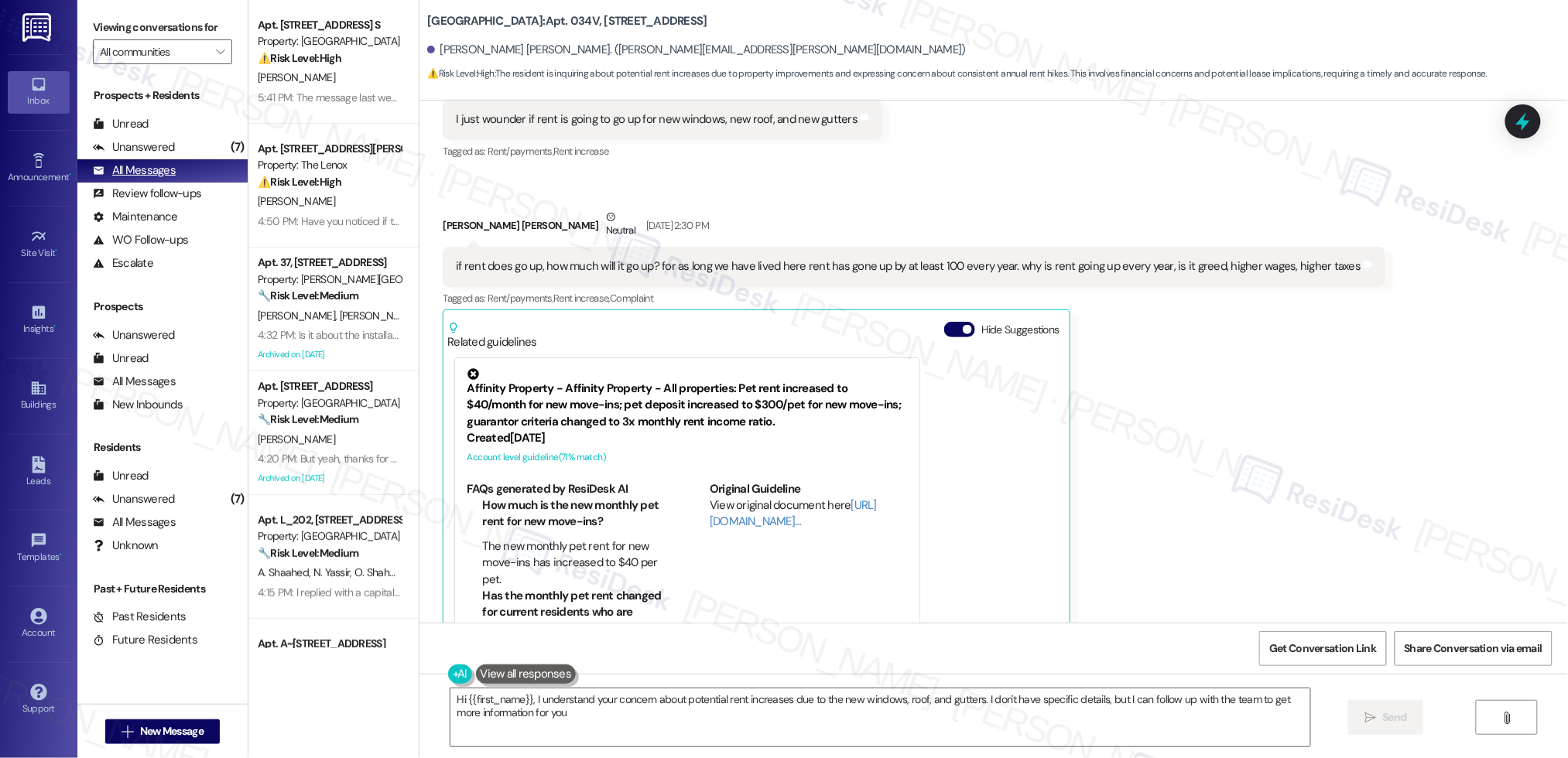
type textarea "Hi {{first_name}}, I understand your concern about potential rent increases due…"
click at [200, 130] on div "Unread (0)" at bounding box center [162, 124] width 170 height 24
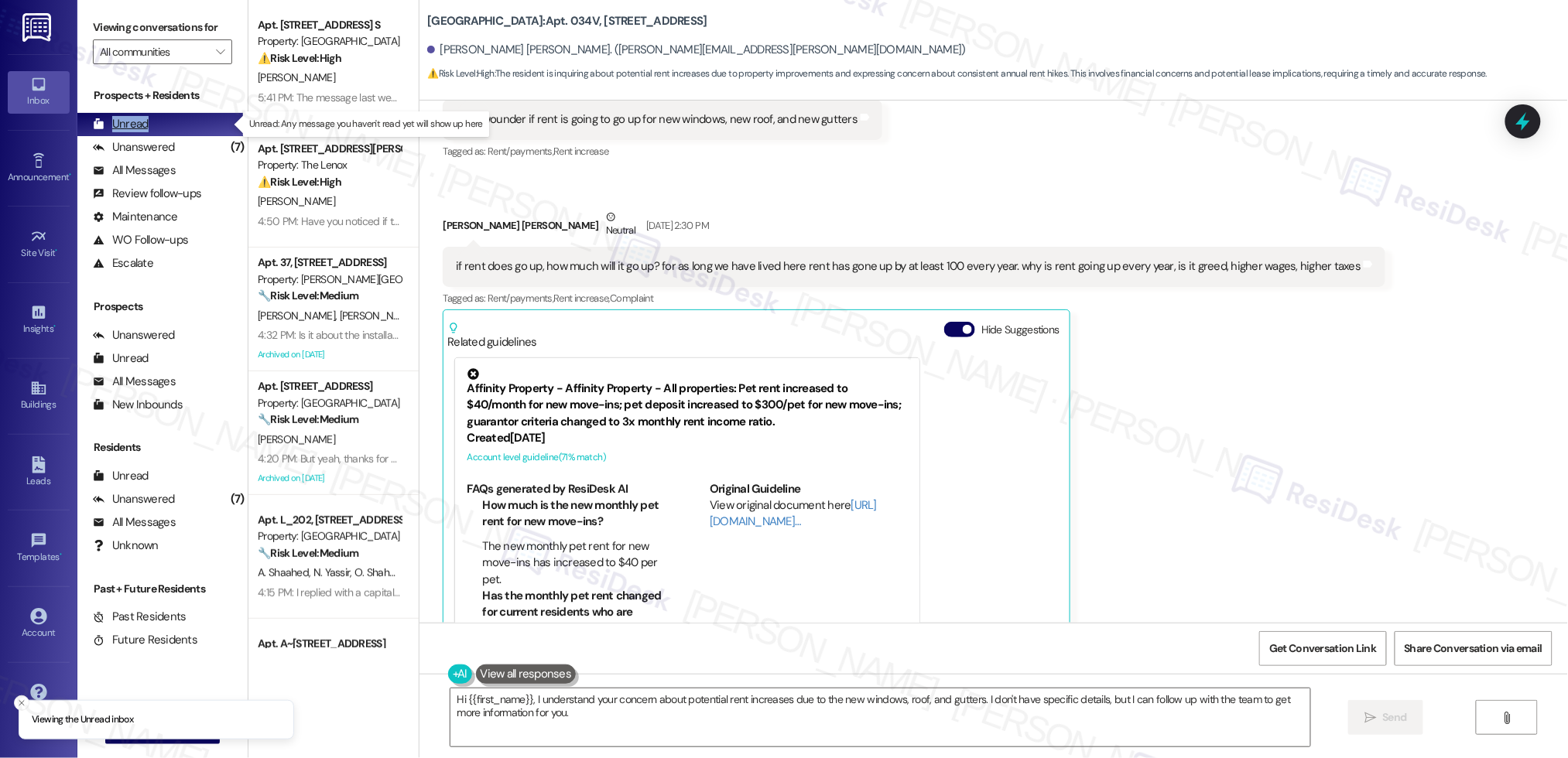
click at [198, 132] on div "Unread (0)" at bounding box center [162, 124] width 170 height 24
click at [197, 131] on div "Unread (0)" at bounding box center [162, 124] width 170 height 24
click at [196, 131] on div "Unread (0)" at bounding box center [162, 124] width 170 height 24
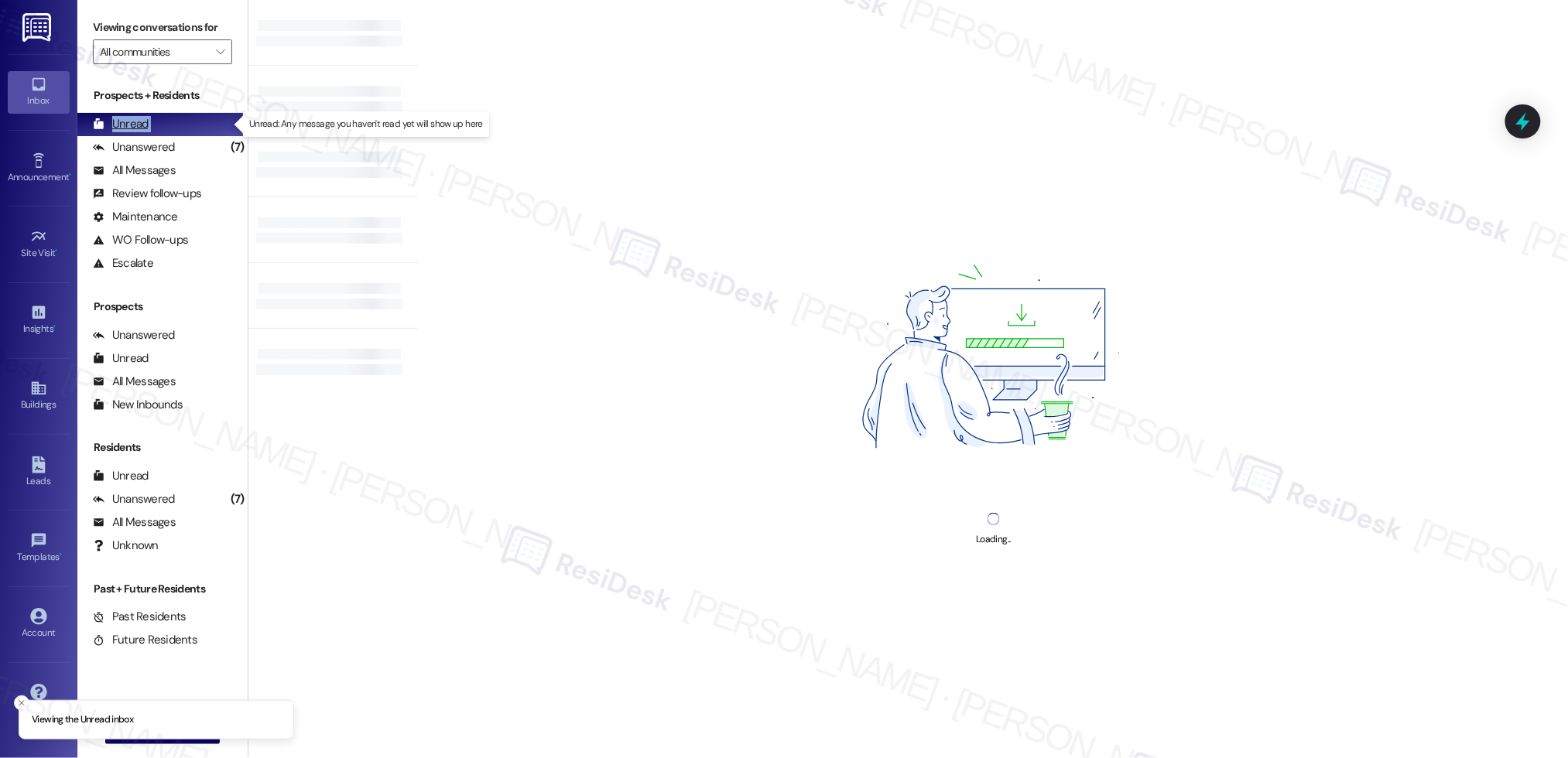
click at [196, 131] on div "Unread (0)" at bounding box center [162, 124] width 170 height 24
click at [197, 141] on div "Unanswered (7)" at bounding box center [162, 148] width 170 height 24
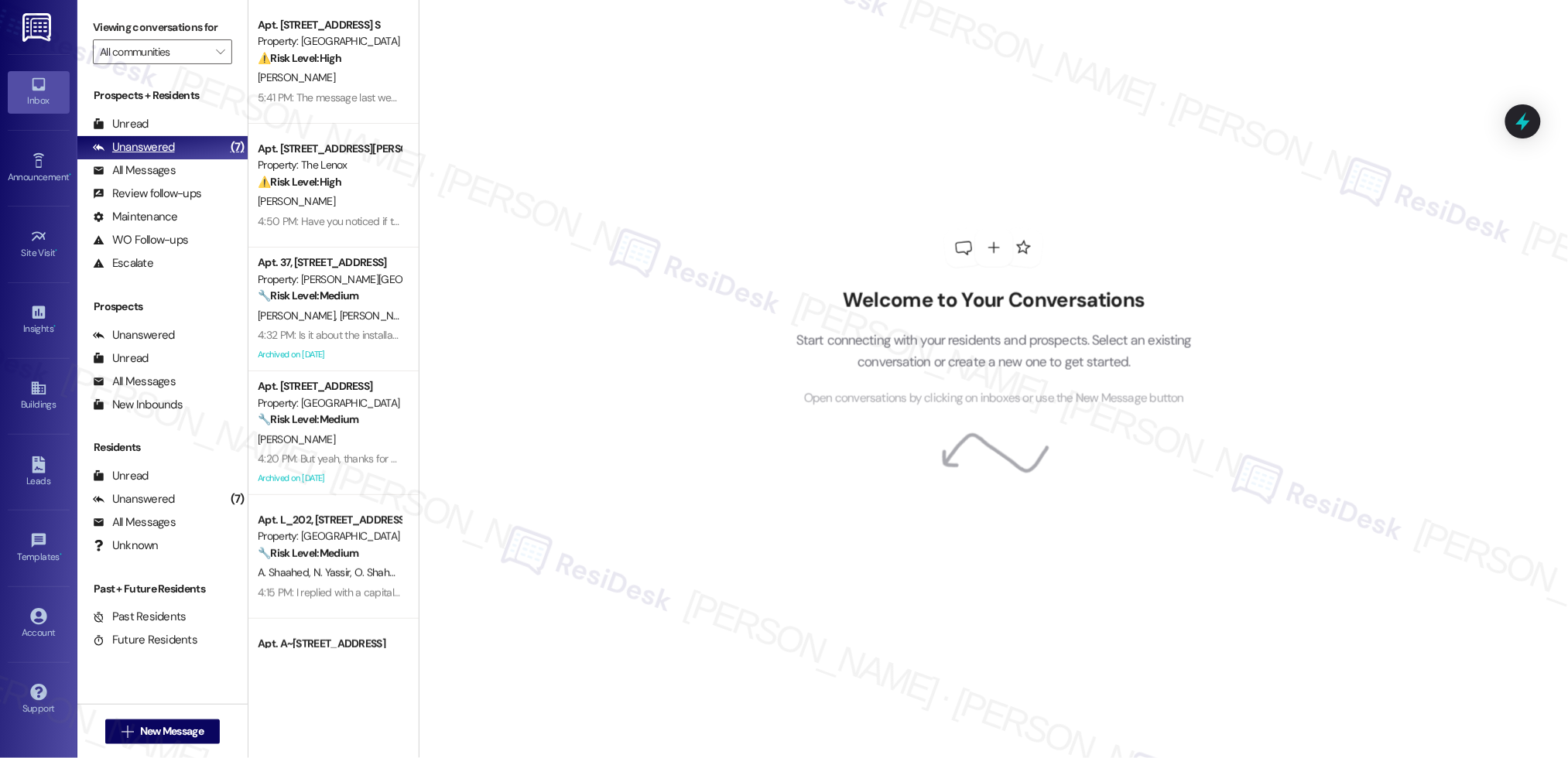
click at [197, 141] on div "Unanswered (7)" at bounding box center [162, 148] width 170 height 24
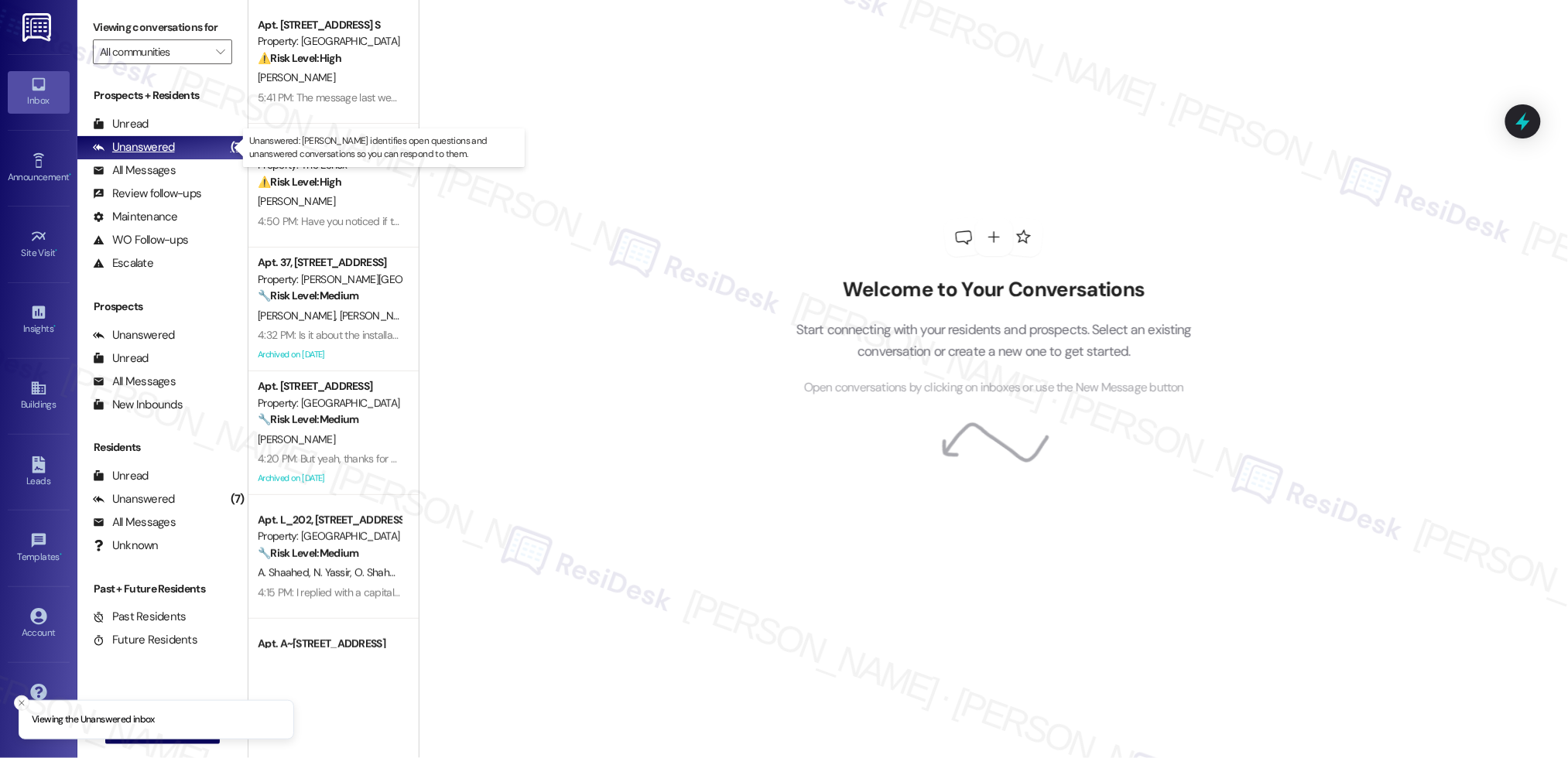
click at [197, 141] on div "Unanswered (7)" at bounding box center [162, 148] width 170 height 24
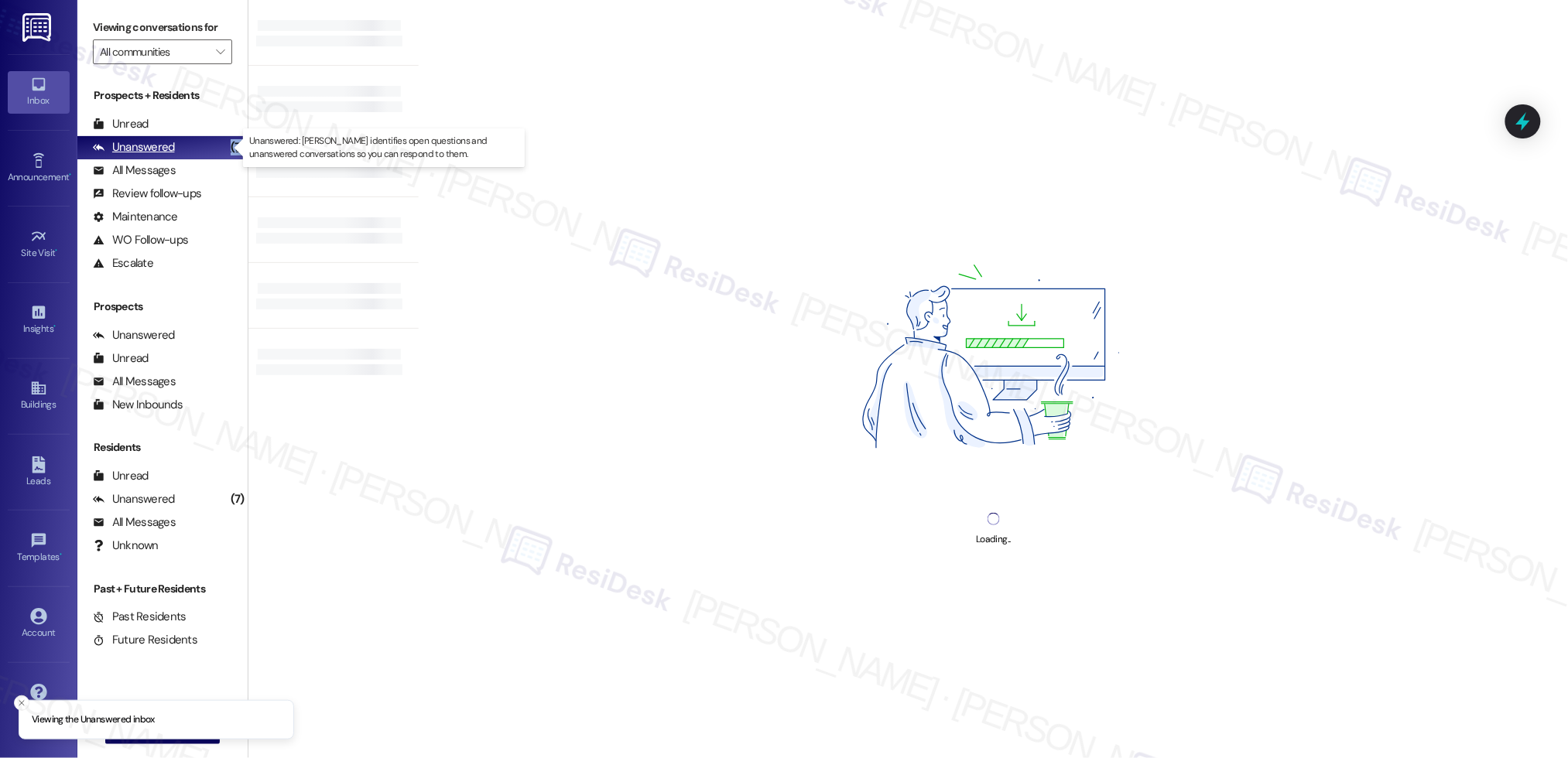
click at [197, 141] on div "Unanswered (7)" at bounding box center [162, 148] width 170 height 24
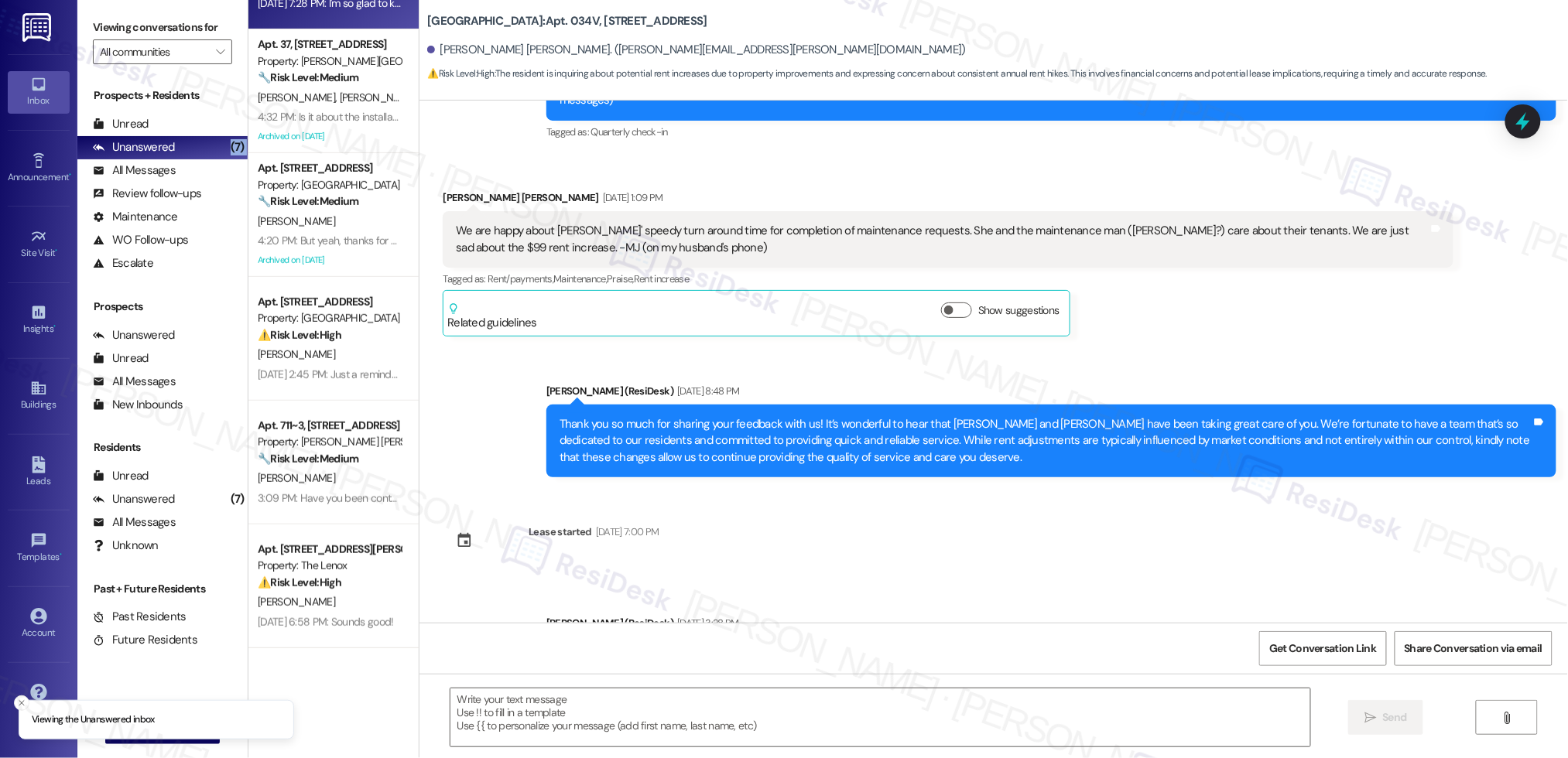
scroll to position [218, 0]
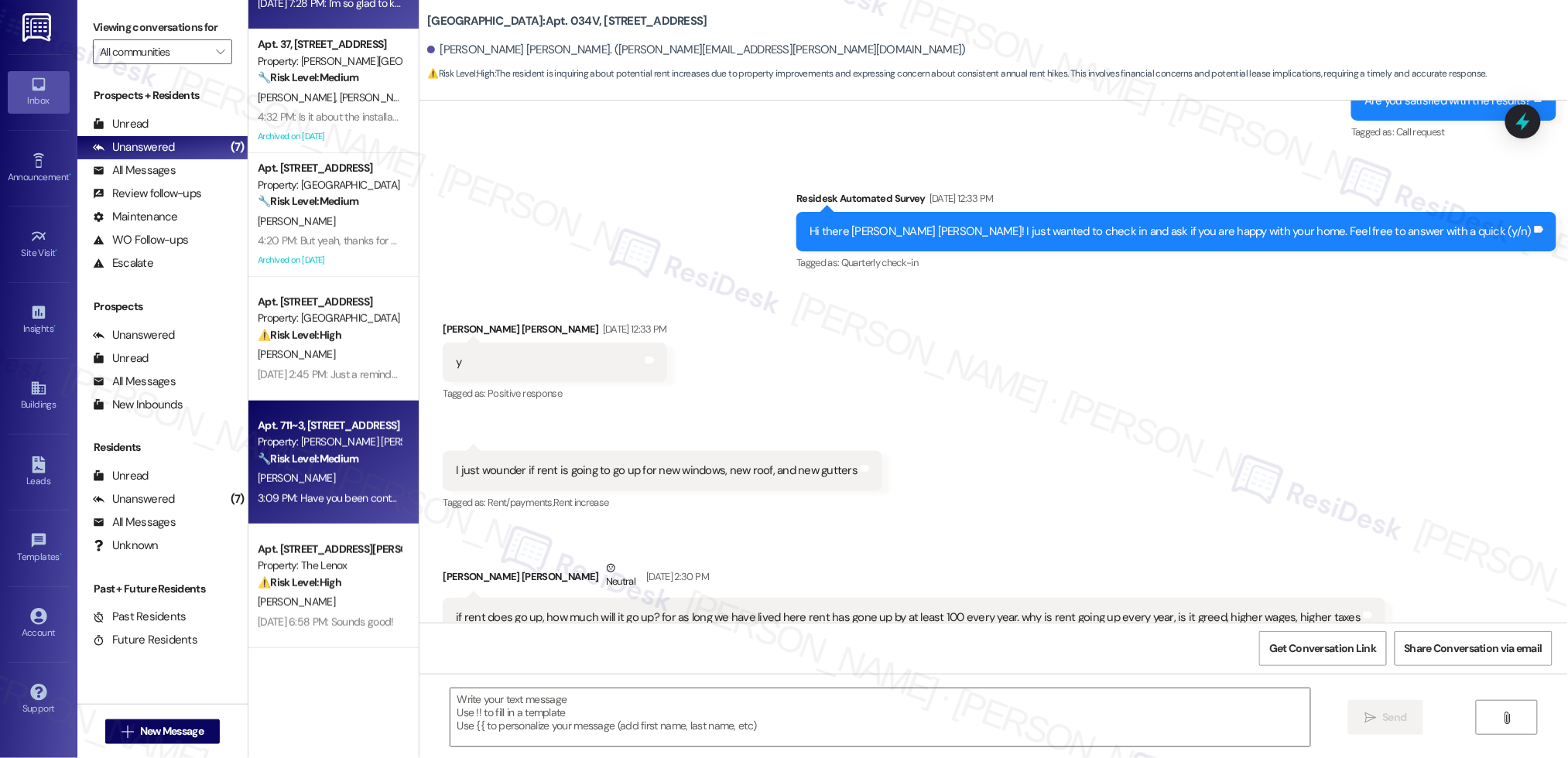
click at [321, 475] on div "[PERSON_NAME]" at bounding box center [329, 478] width 146 height 19
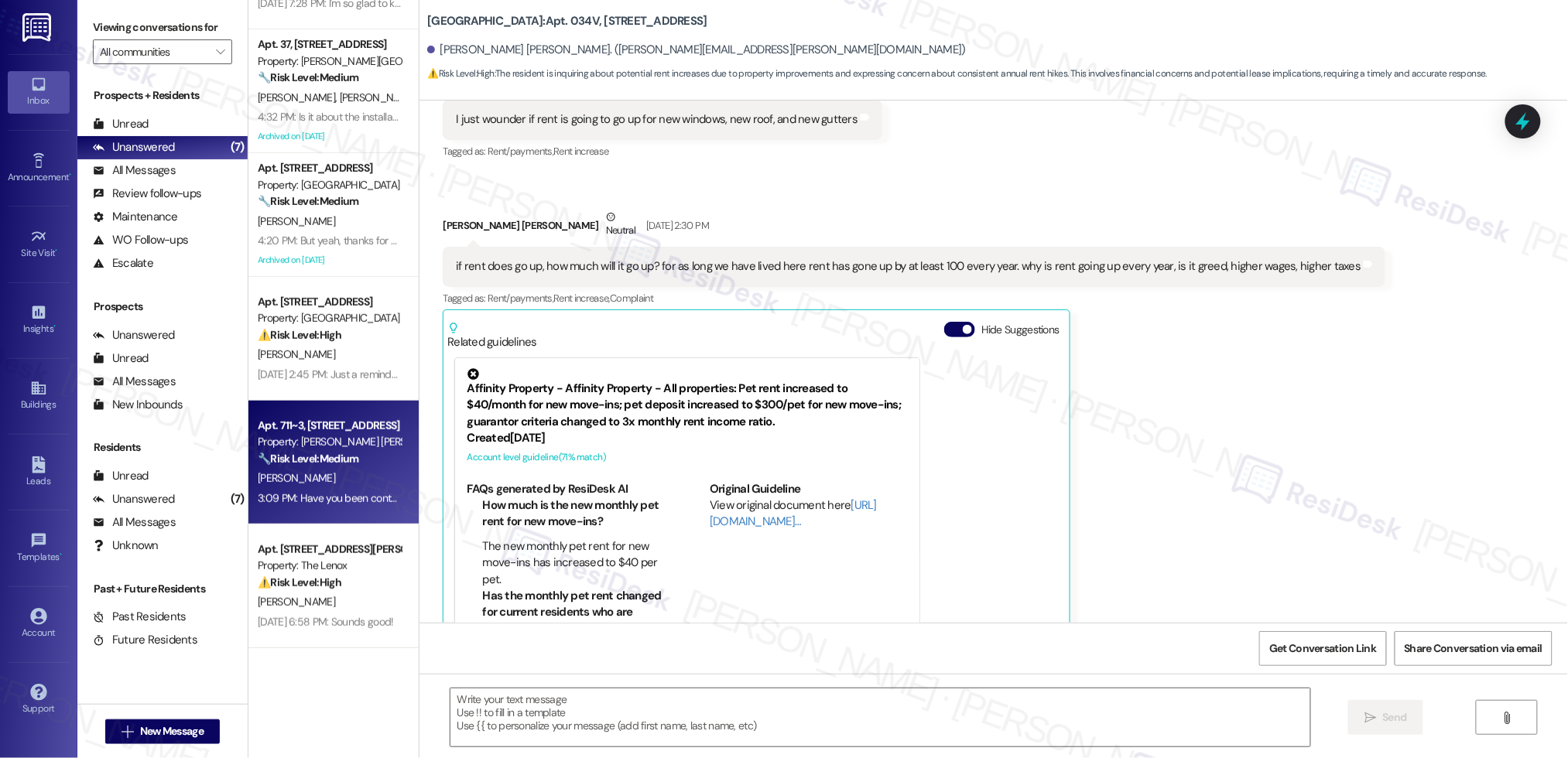
click at [320, 474] on div "[PERSON_NAME]" at bounding box center [329, 478] width 146 height 19
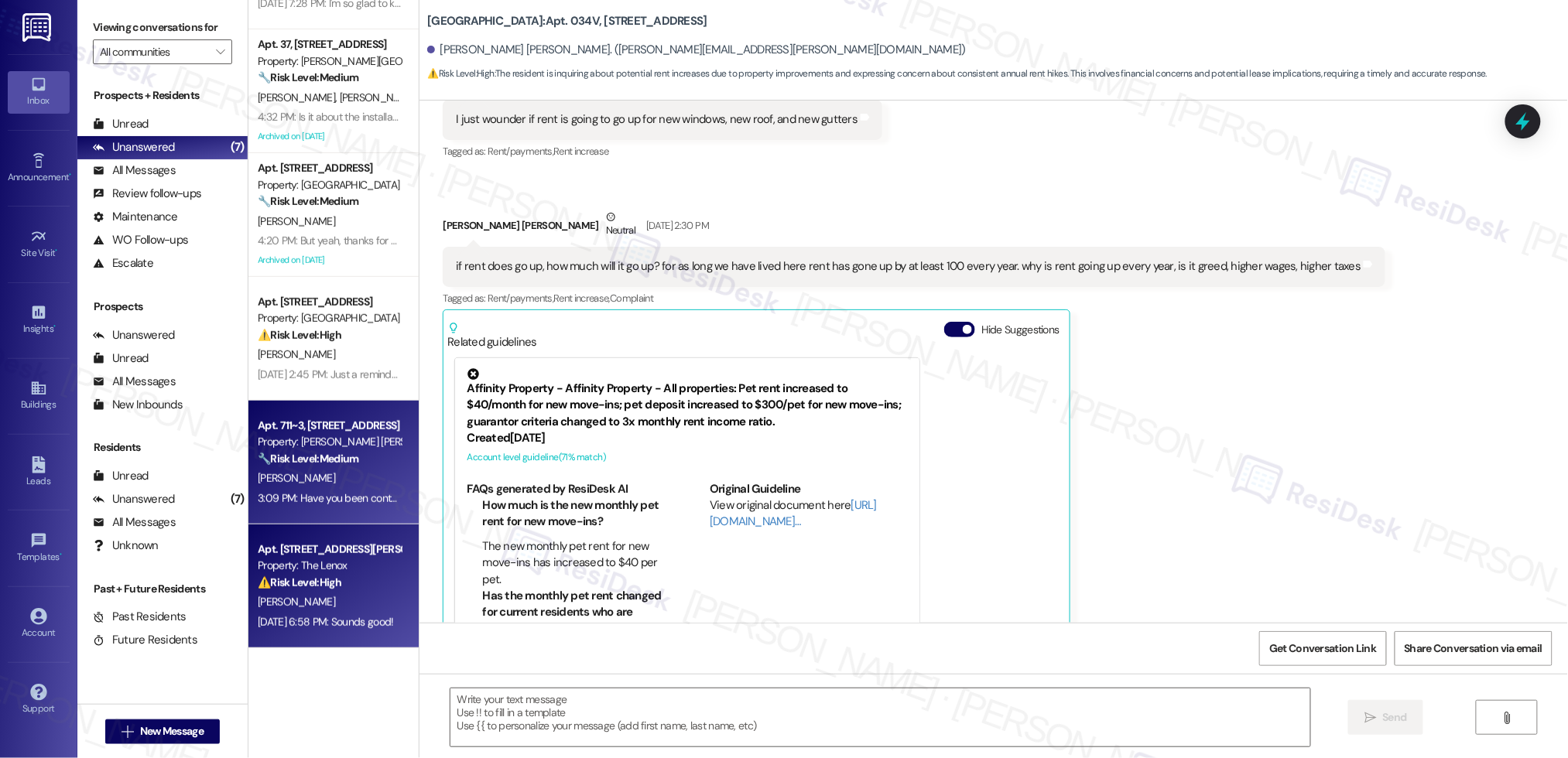
type textarea "Fetching suggested responses. Please feel free to read through the conversation…"
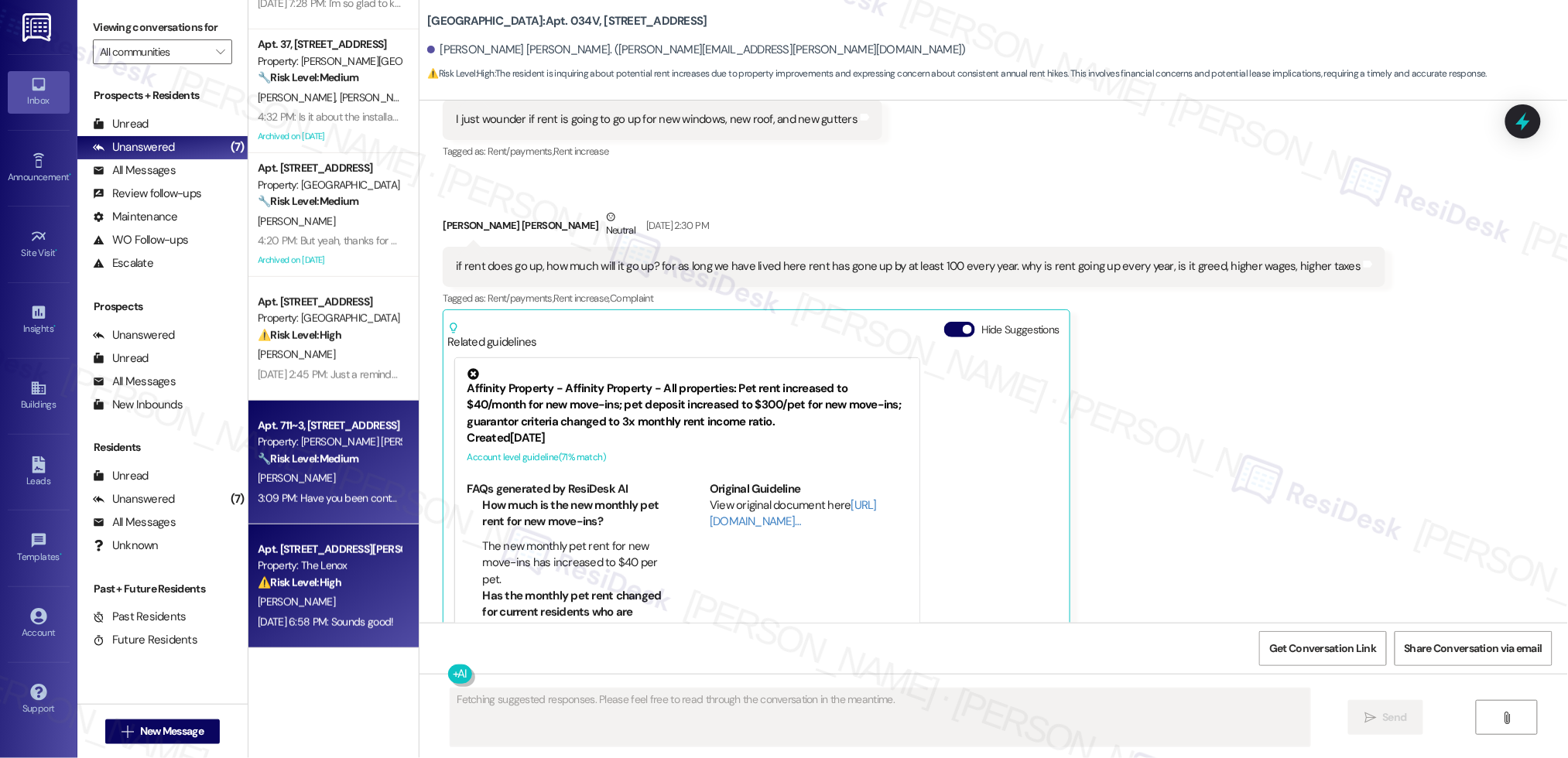
click at [322, 572] on div "Property: The Lenox" at bounding box center [329, 566] width 143 height 16
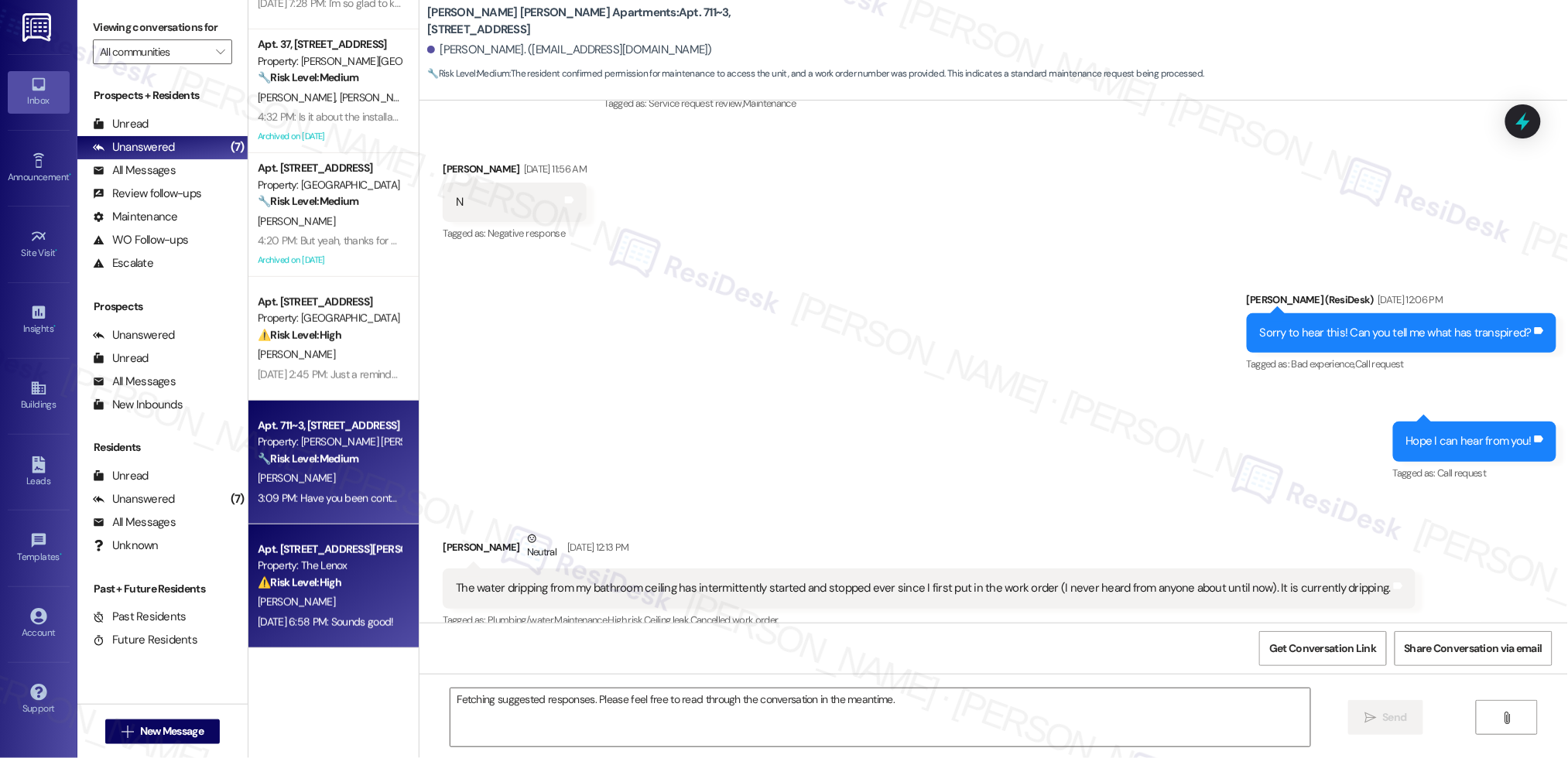
scroll to position [5253, 0]
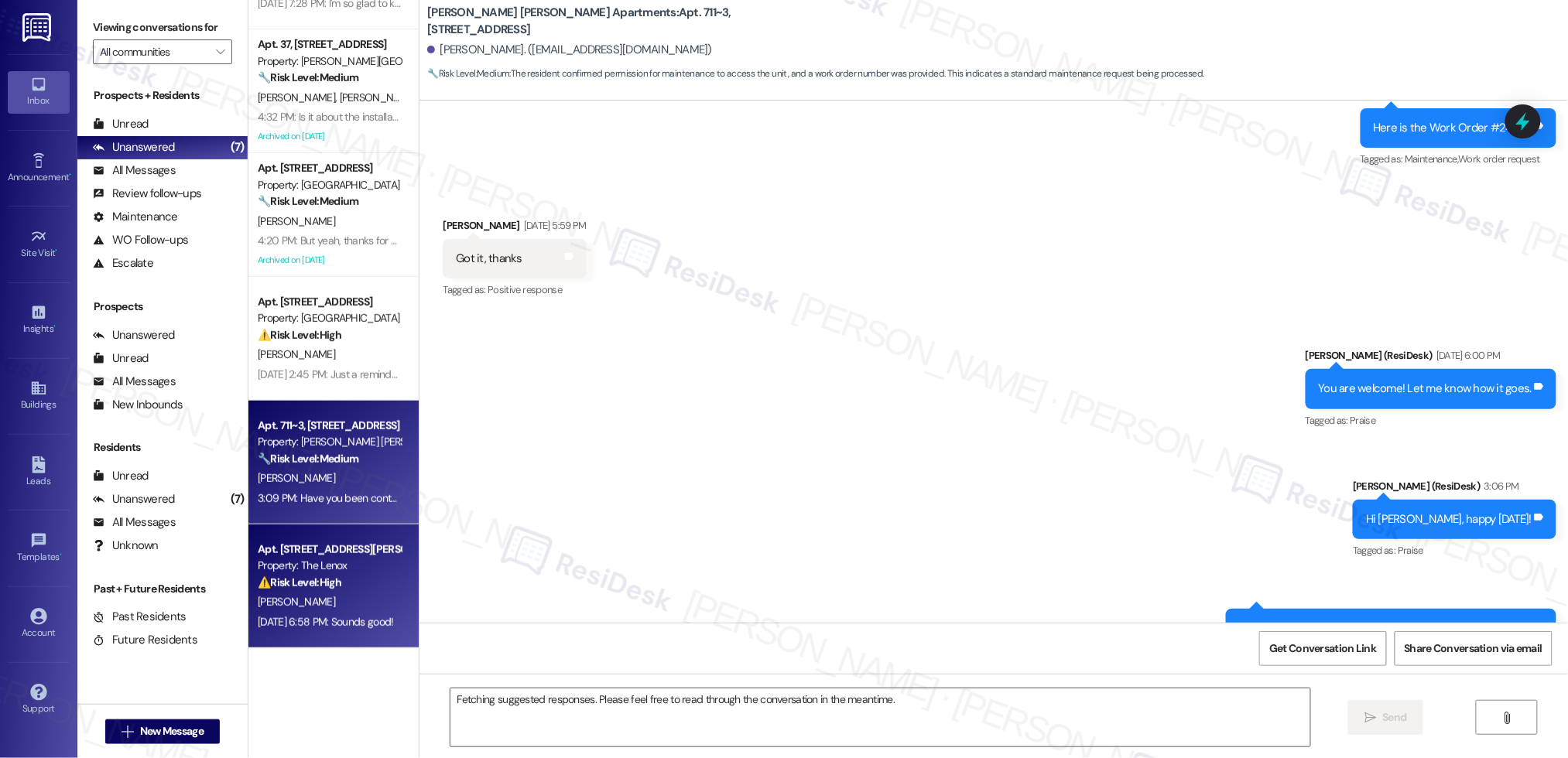
click at [331, 474] on div "[PERSON_NAME]" at bounding box center [329, 478] width 146 height 19
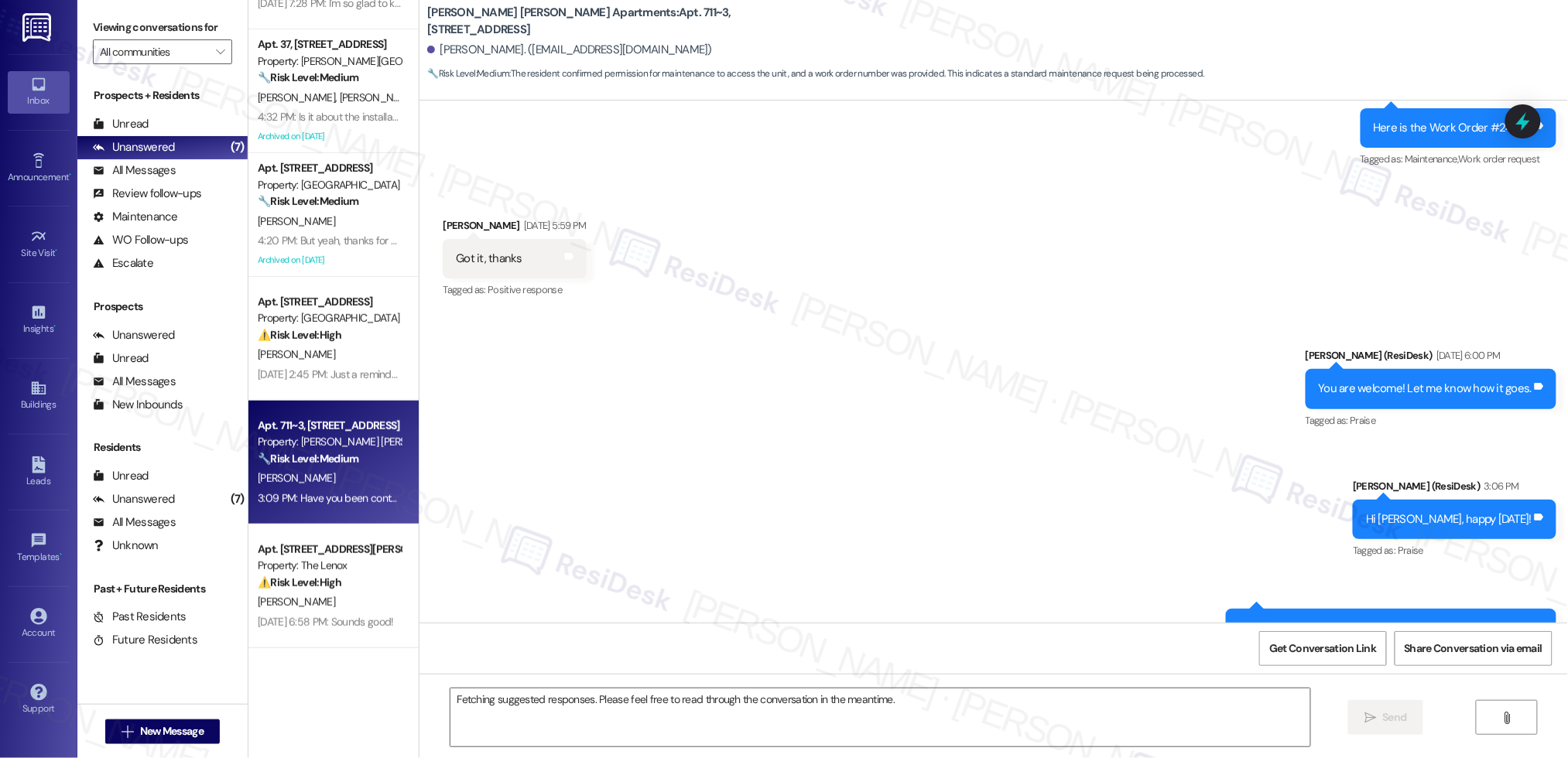
click at [331, 474] on div "[PERSON_NAME]" at bounding box center [329, 478] width 146 height 19
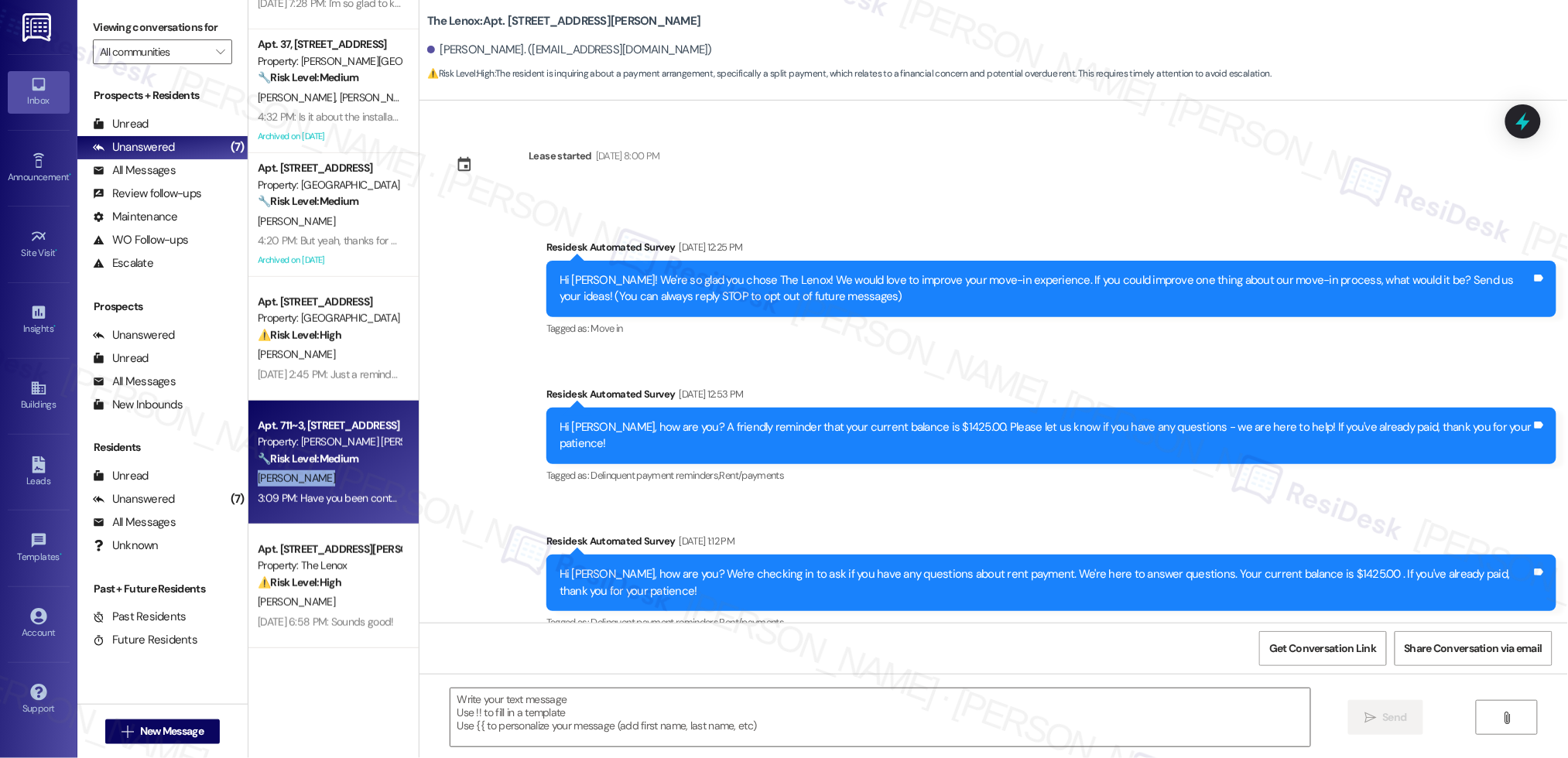
click at [331, 474] on div "[PERSON_NAME]" at bounding box center [329, 478] width 146 height 19
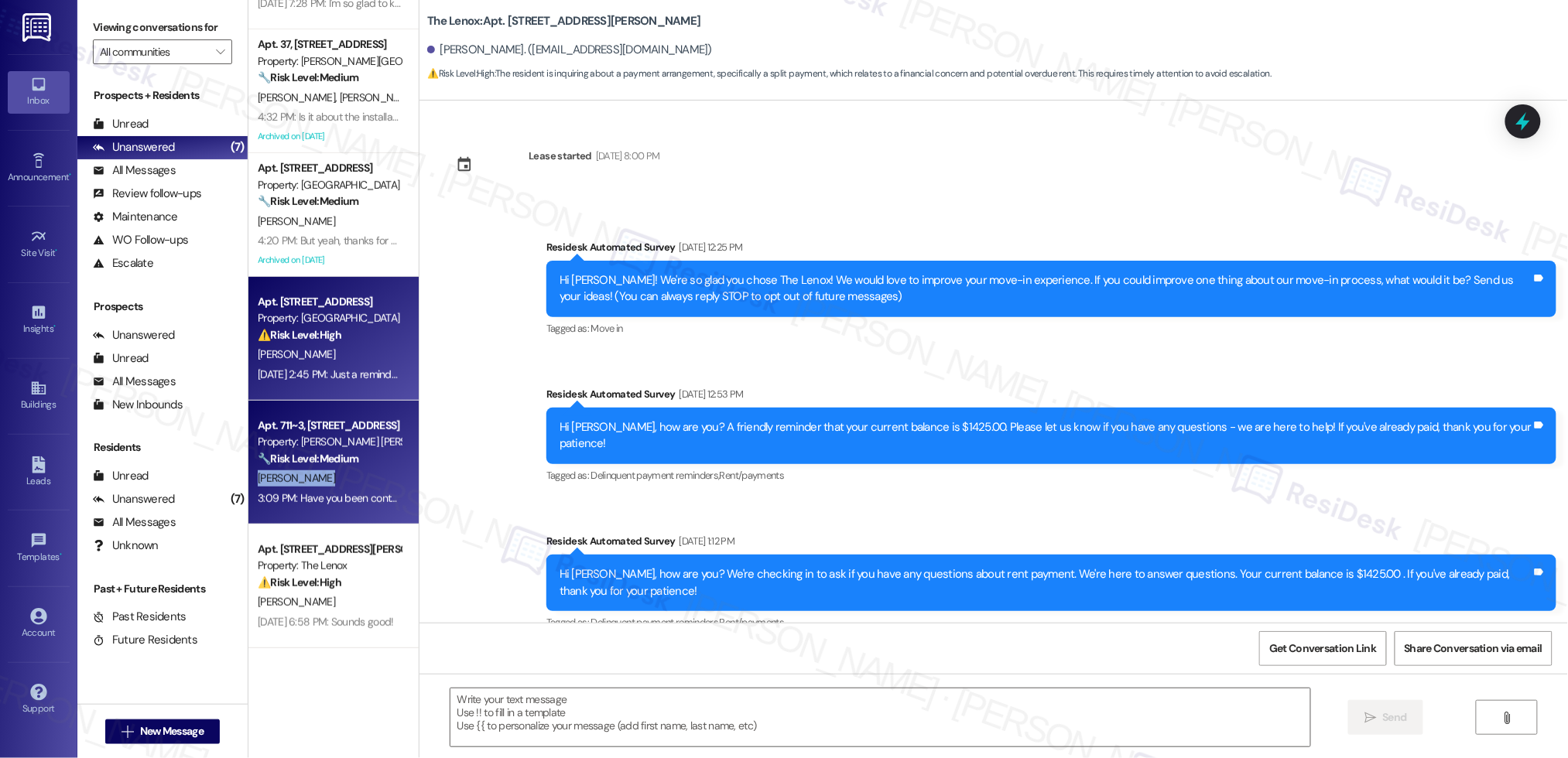
scroll to position [1709, 0]
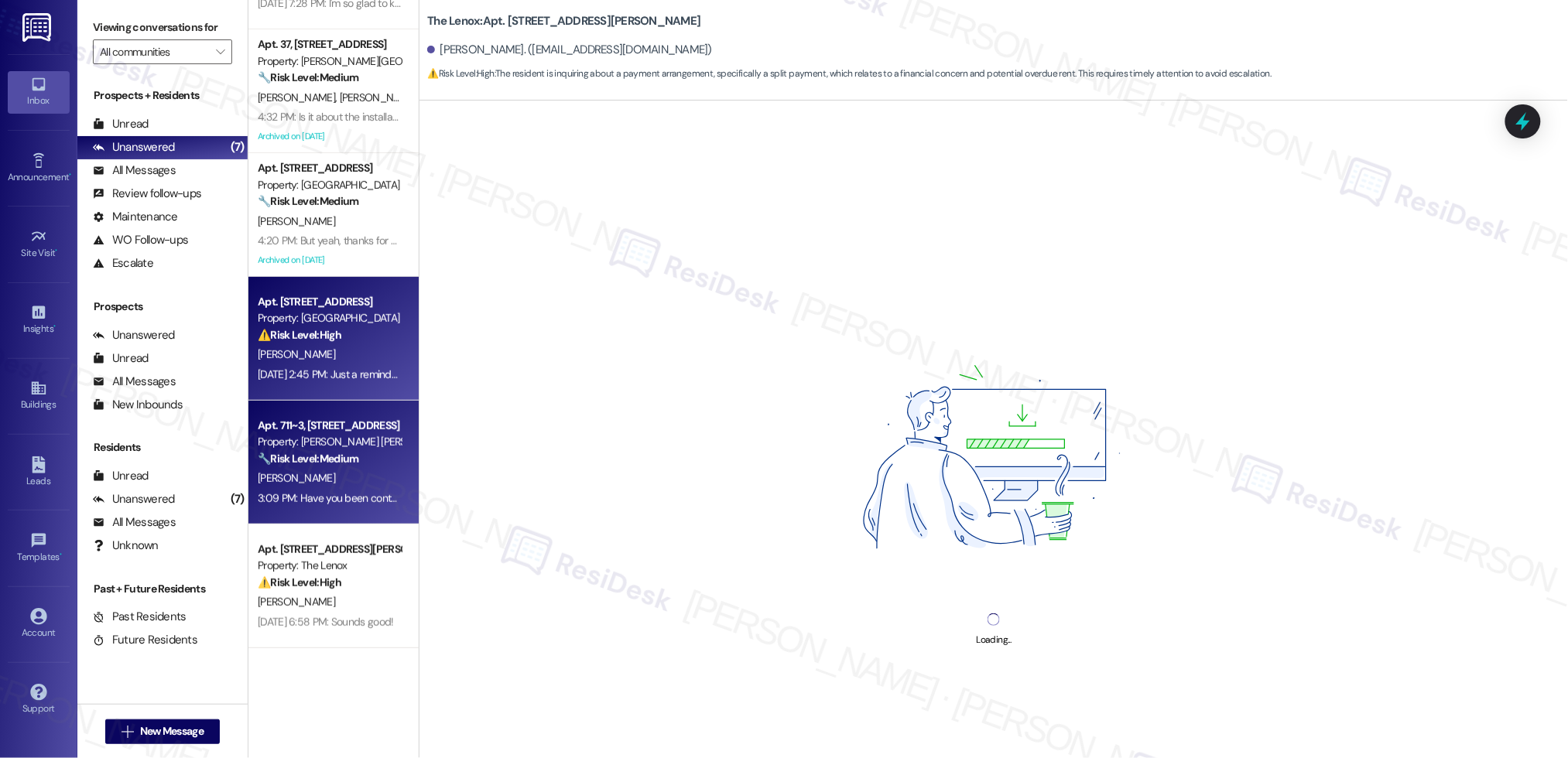
click at [307, 346] on div "[PERSON_NAME]" at bounding box center [329, 354] width 146 height 19
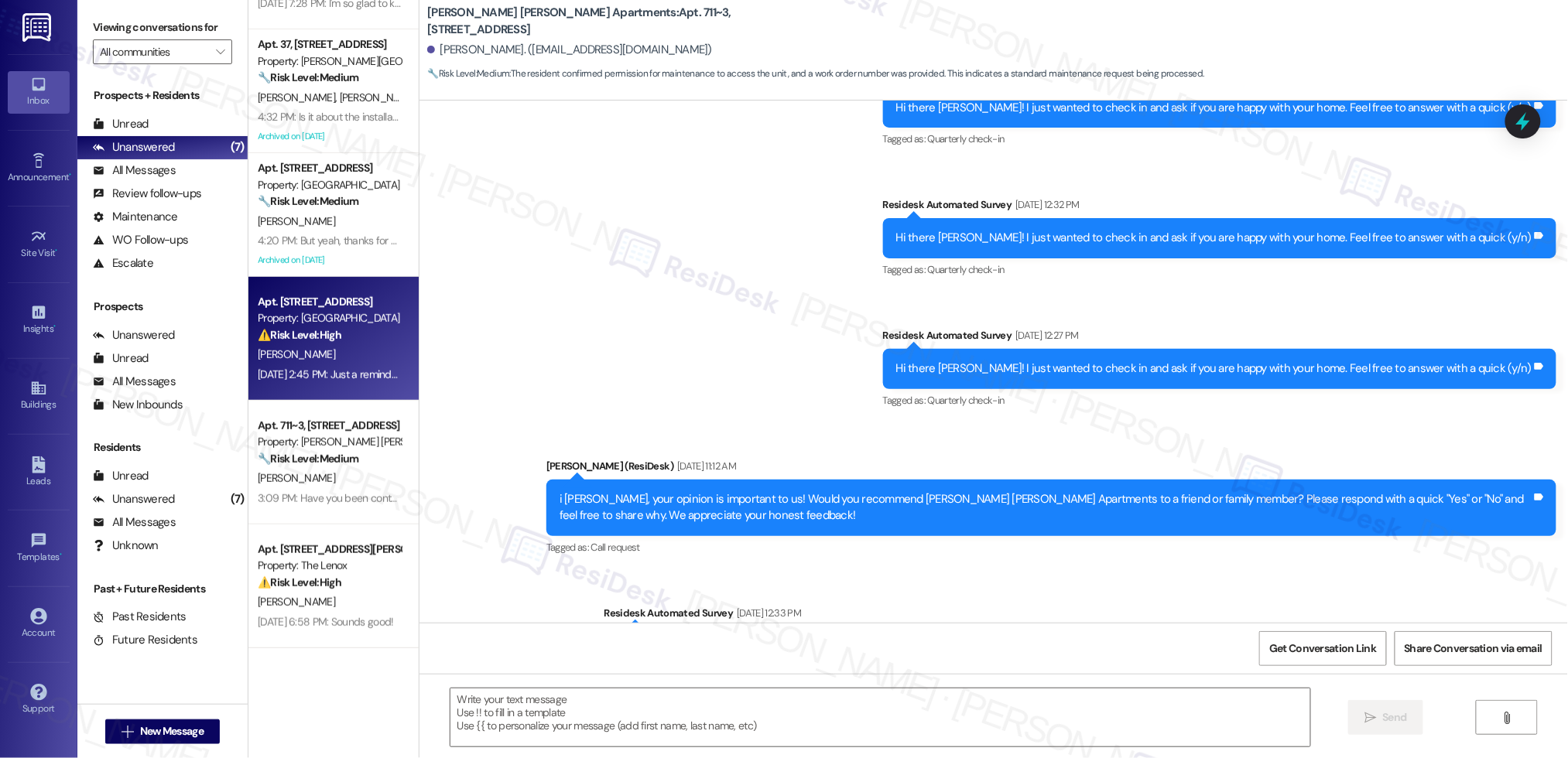
scroll to position [8038, 0]
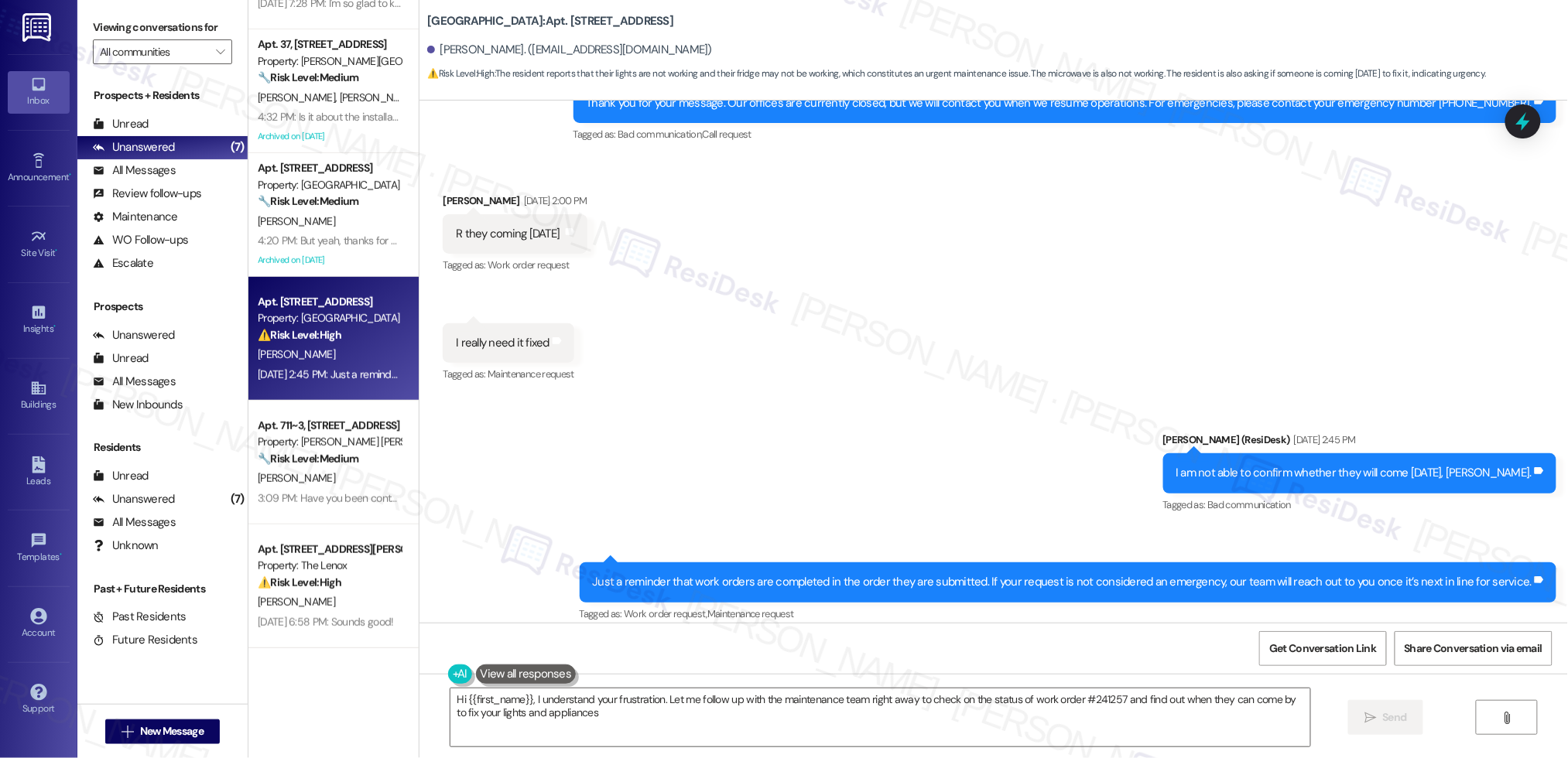
type textarea "Hi {{first_name}}, I understand your frustration. Let me follow up with the mai…"
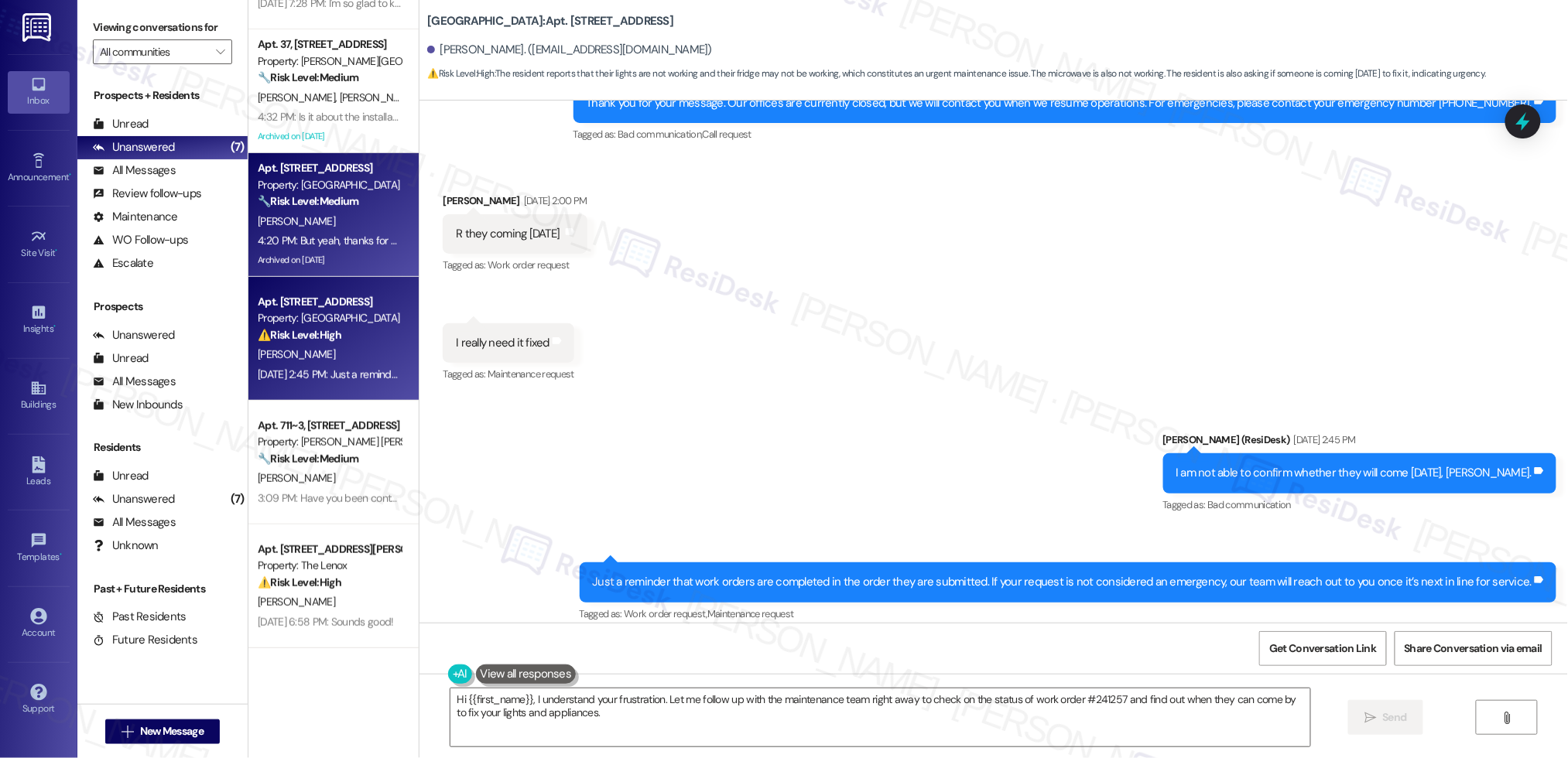
click at [292, 208] on div "🔧 Risk Level: Medium The resident is complaining about music from a car in the …" at bounding box center [329, 201] width 143 height 16
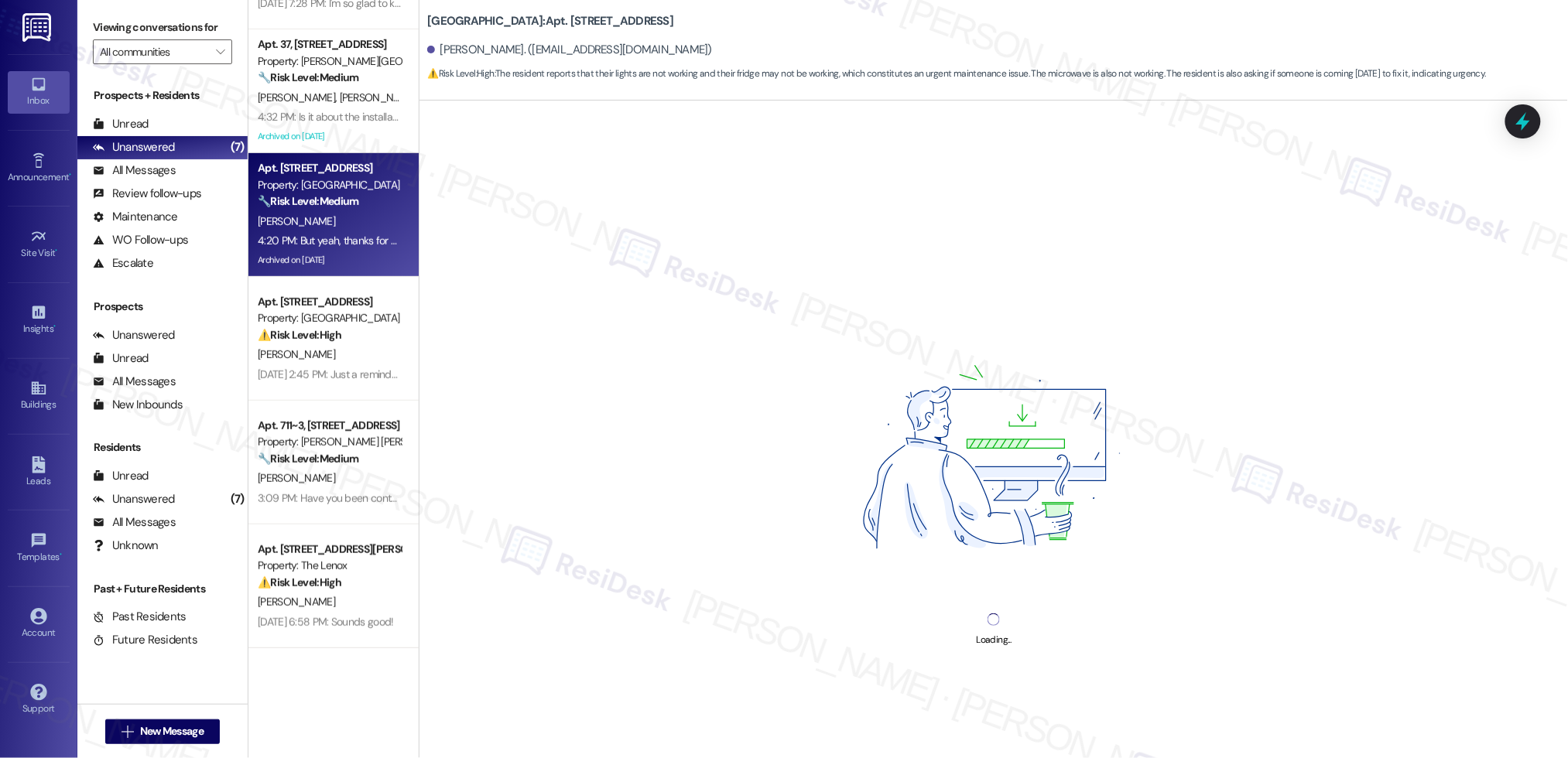
click at [296, 212] on div "[PERSON_NAME]" at bounding box center [329, 221] width 146 height 19
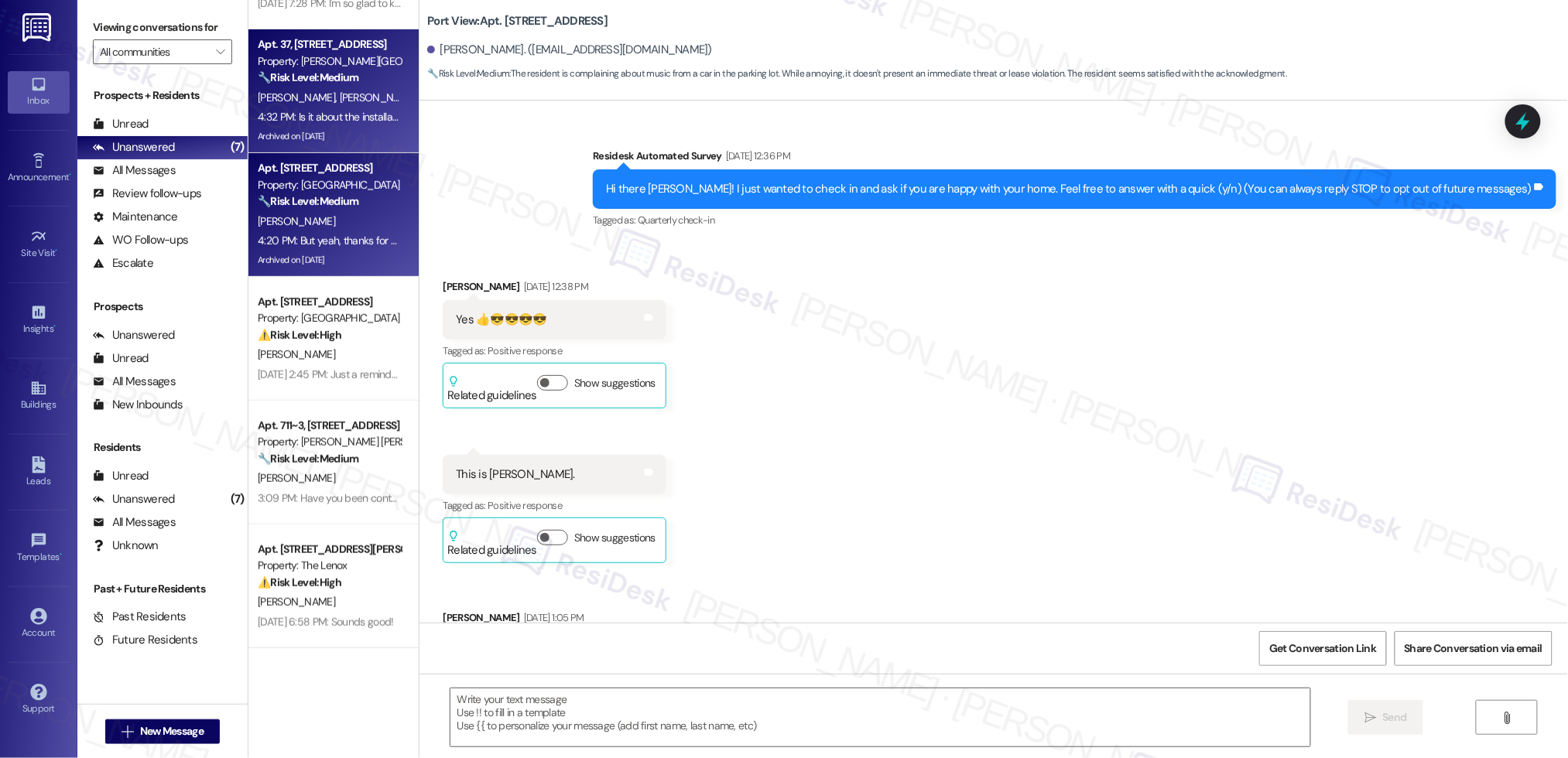
click at [327, 126] on div "Archived on [DATE]" at bounding box center [329, 136] width 146 height 19
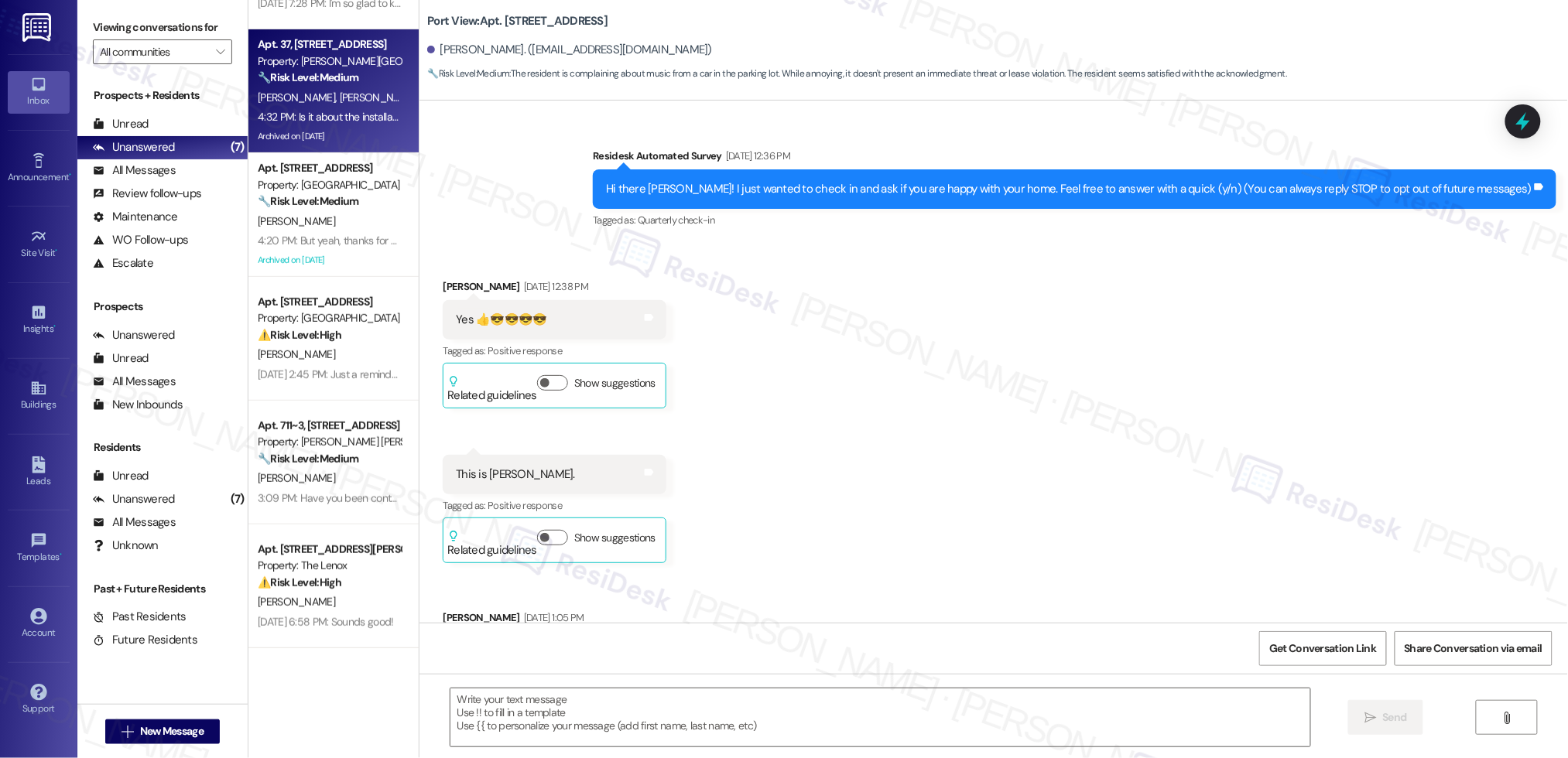
scroll to position [45677, 0]
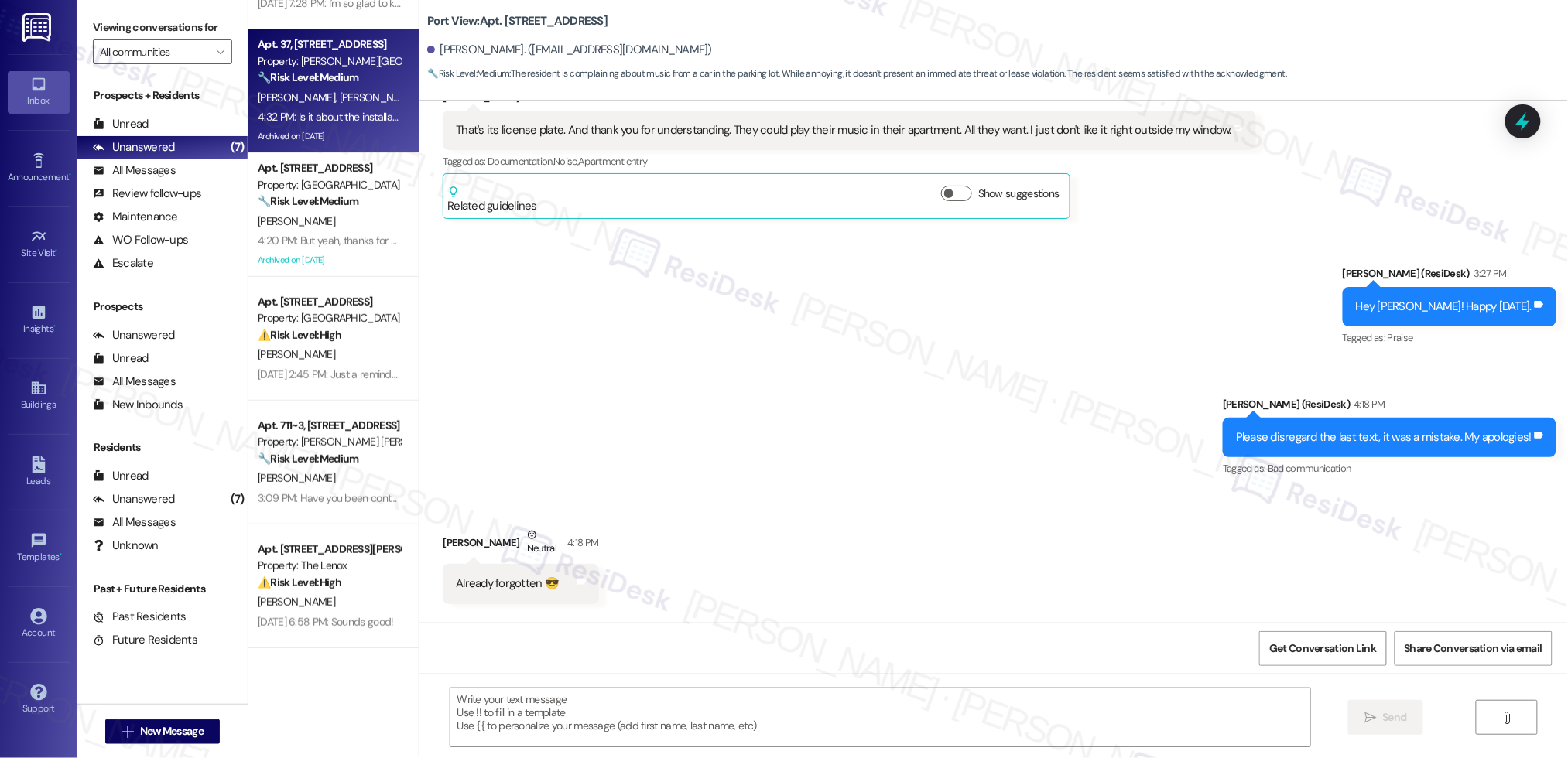
click at [327, 126] on div "Archived on [DATE]" at bounding box center [329, 136] width 146 height 19
type textarea "Fetching suggested responses. Please feel free to read through the conversation…"
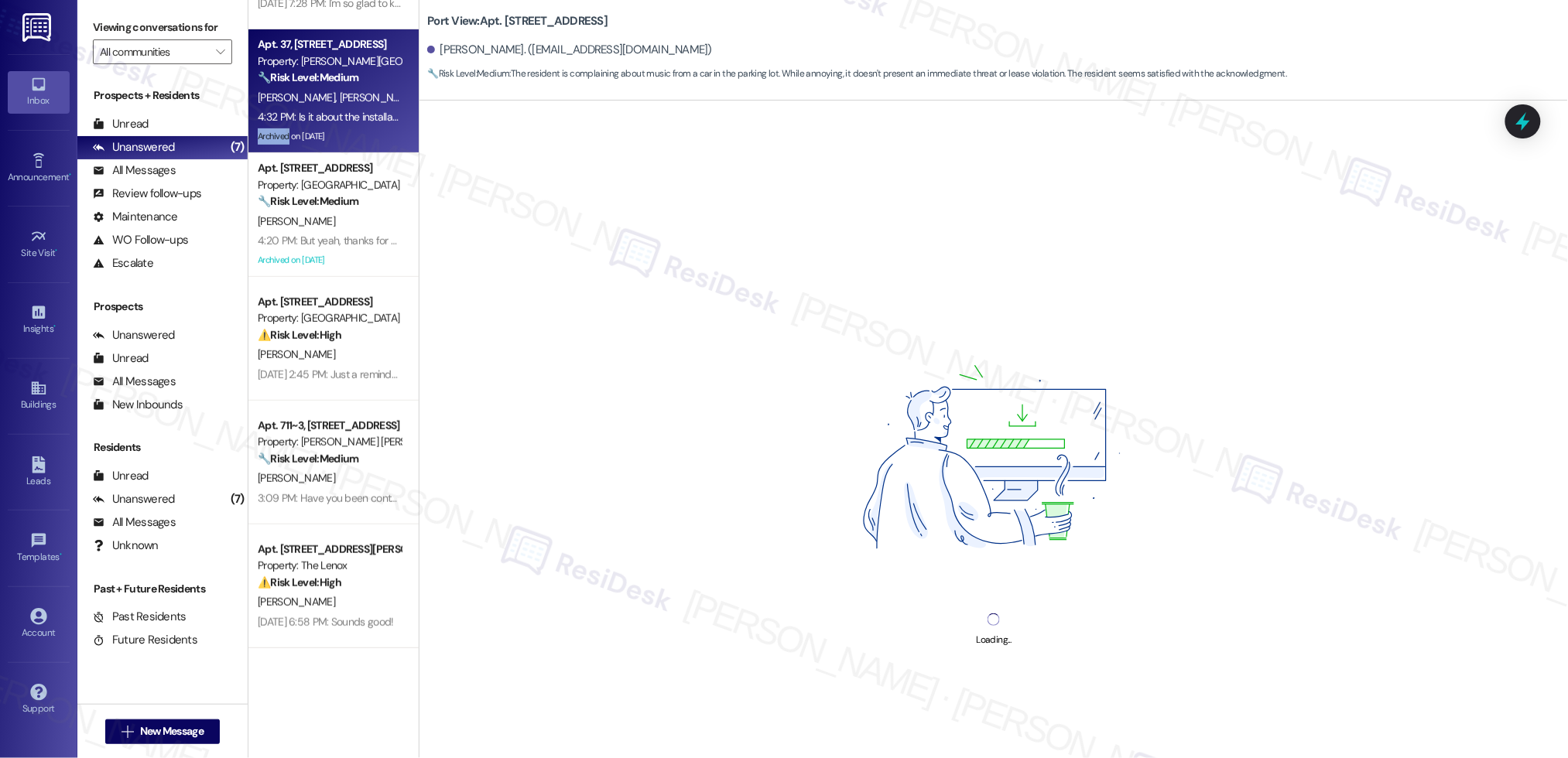
click at [328, 126] on div "Archived on [DATE]" at bounding box center [329, 136] width 146 height 19
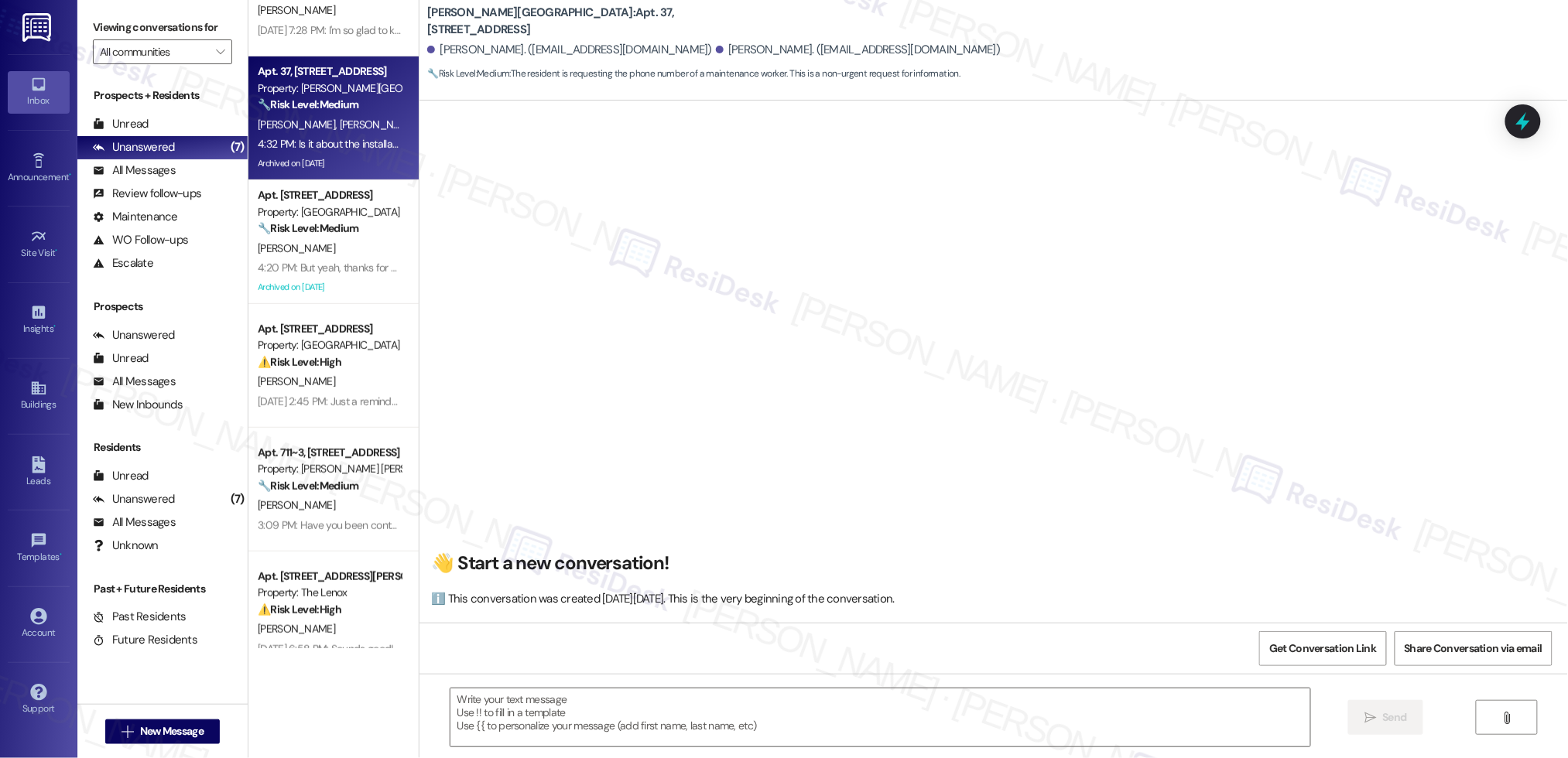
click at [328, 191] on div "Apt. [STREET_ADDRESS] S Property: Forest Ridge ⚠️ Risk Level: High The resident…" at bounding box center [333, 323] width 170 height 648
click at [329, 191] on div "Apt. [STREET_ADDRESS] S Property: Forest Ridge ⚠️ Risk Level: High The resident…" at bounding box center [333, 323] width 170 height 648
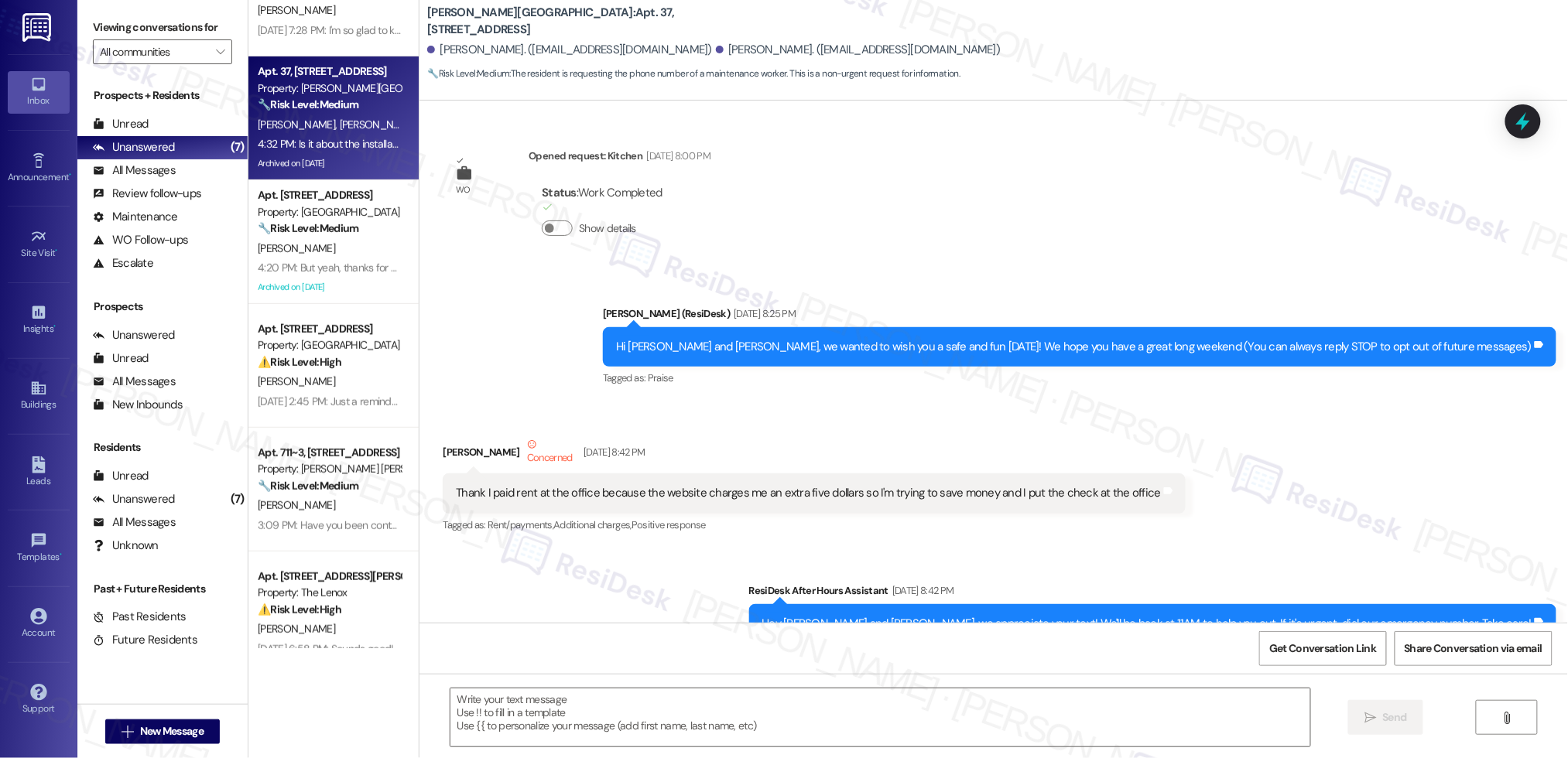
click at [329, 191] on div "Apt. [STREET_ADDRESS] S Property: Forest Ridge ⚠️ Risk Level: High The resident…" at bounding box center [333, 323] width 170 height 648
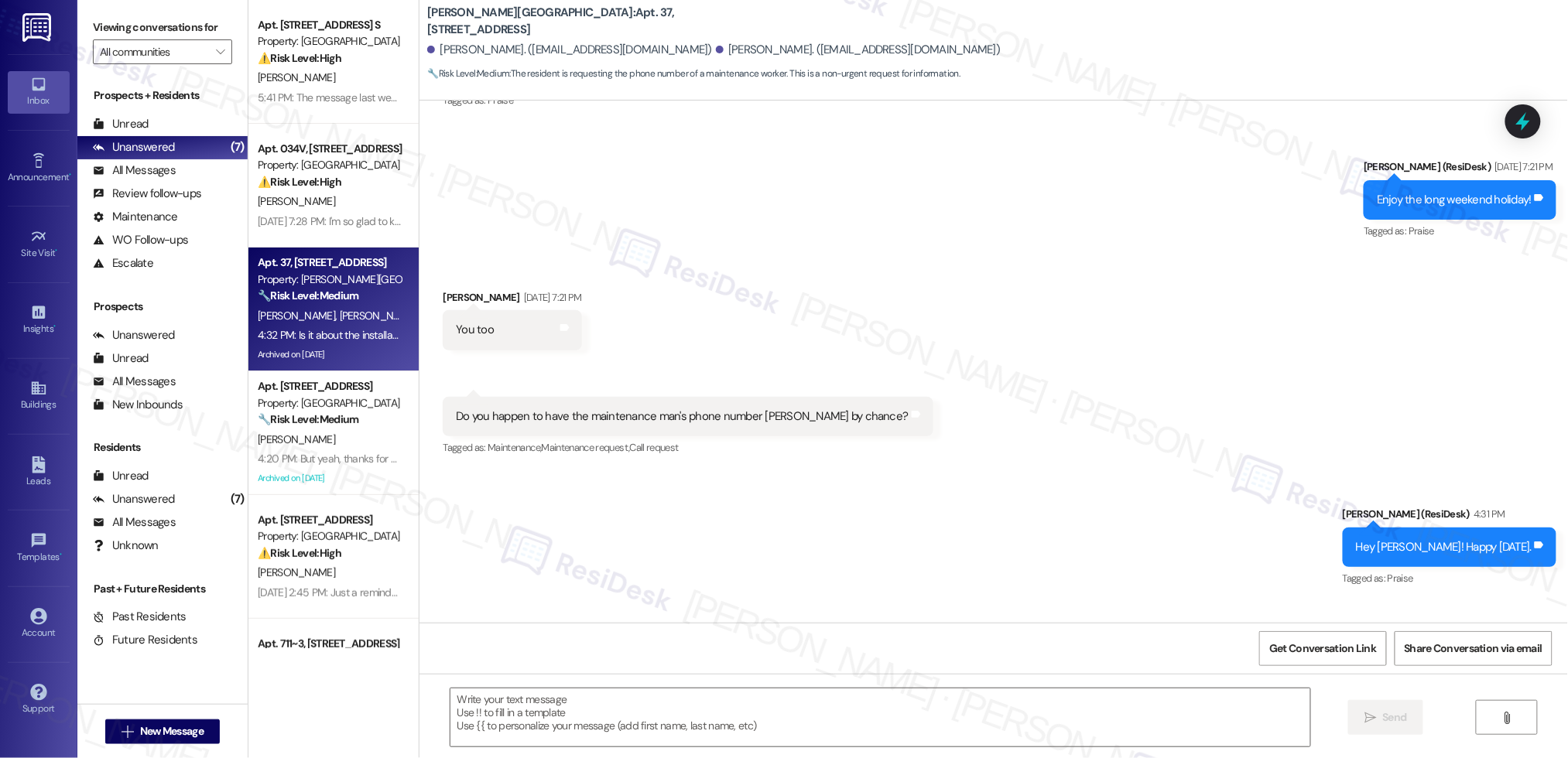
type textarea "Fetching suggested responses. Please feel free to read through the conversation…"
click at [329, 191] on div "Apt. [STREET_ADDRESS] S Property: Forest Ridge ⚠️ Risk Level: High The resident…" at bounding box center [333, 323] width 170 height 648
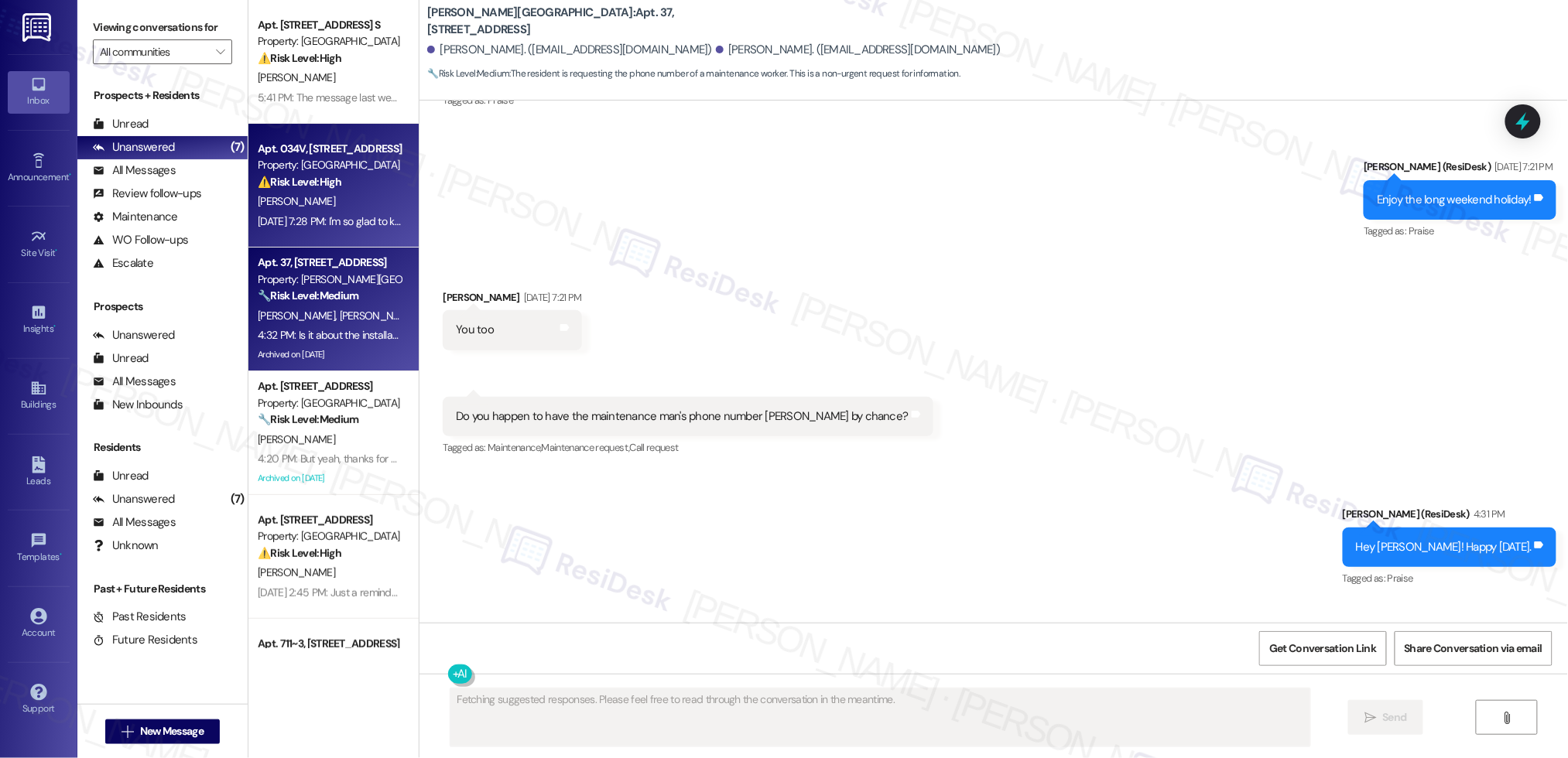
click at [324, 178] on strong "⚠️ Risk Level: High" at bounding box center [299, 182] width 84 height 14
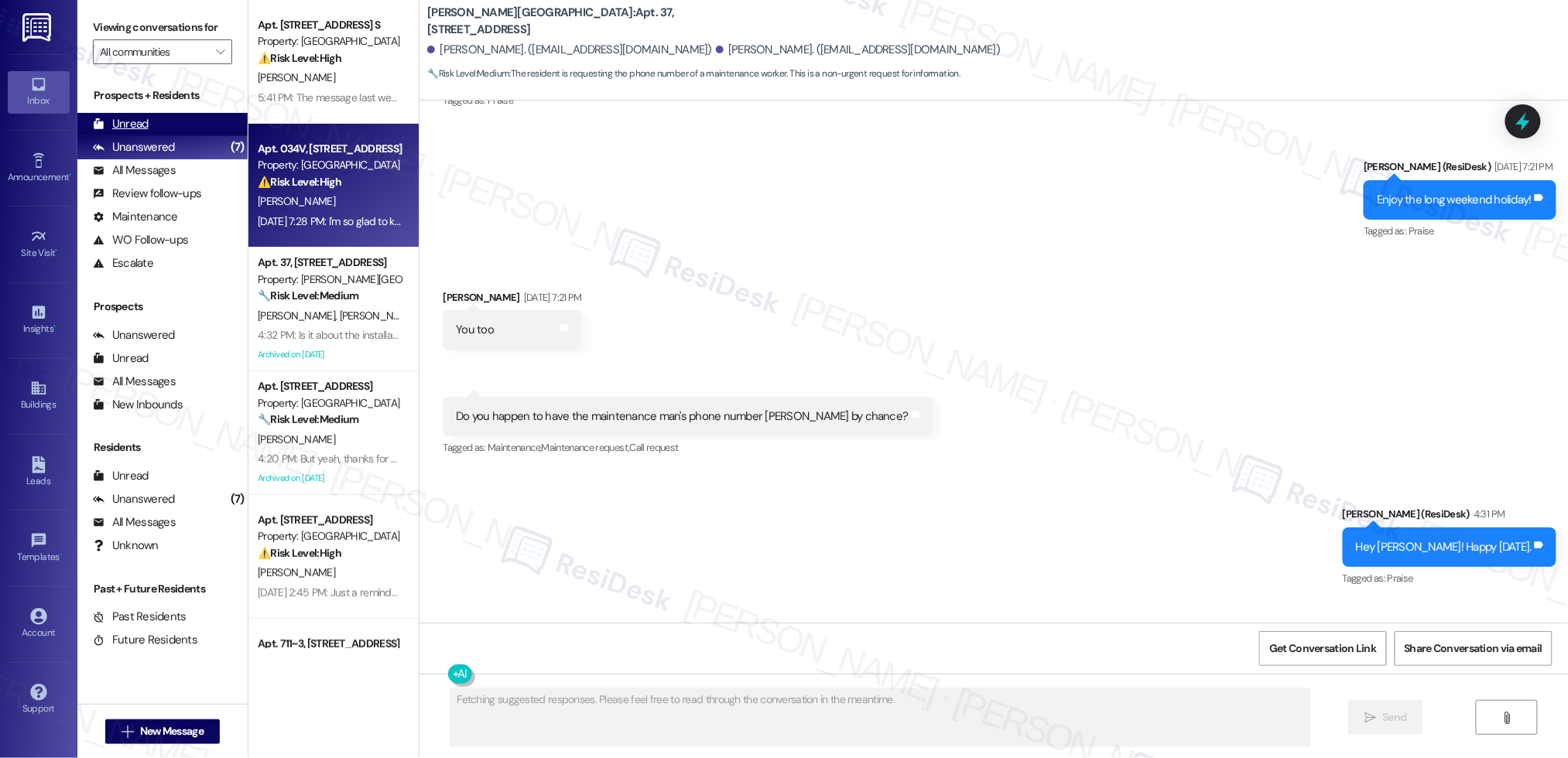
click at [171, 130] on div "Unread (0)" at bounding box center [162, 124] width 170 height 24
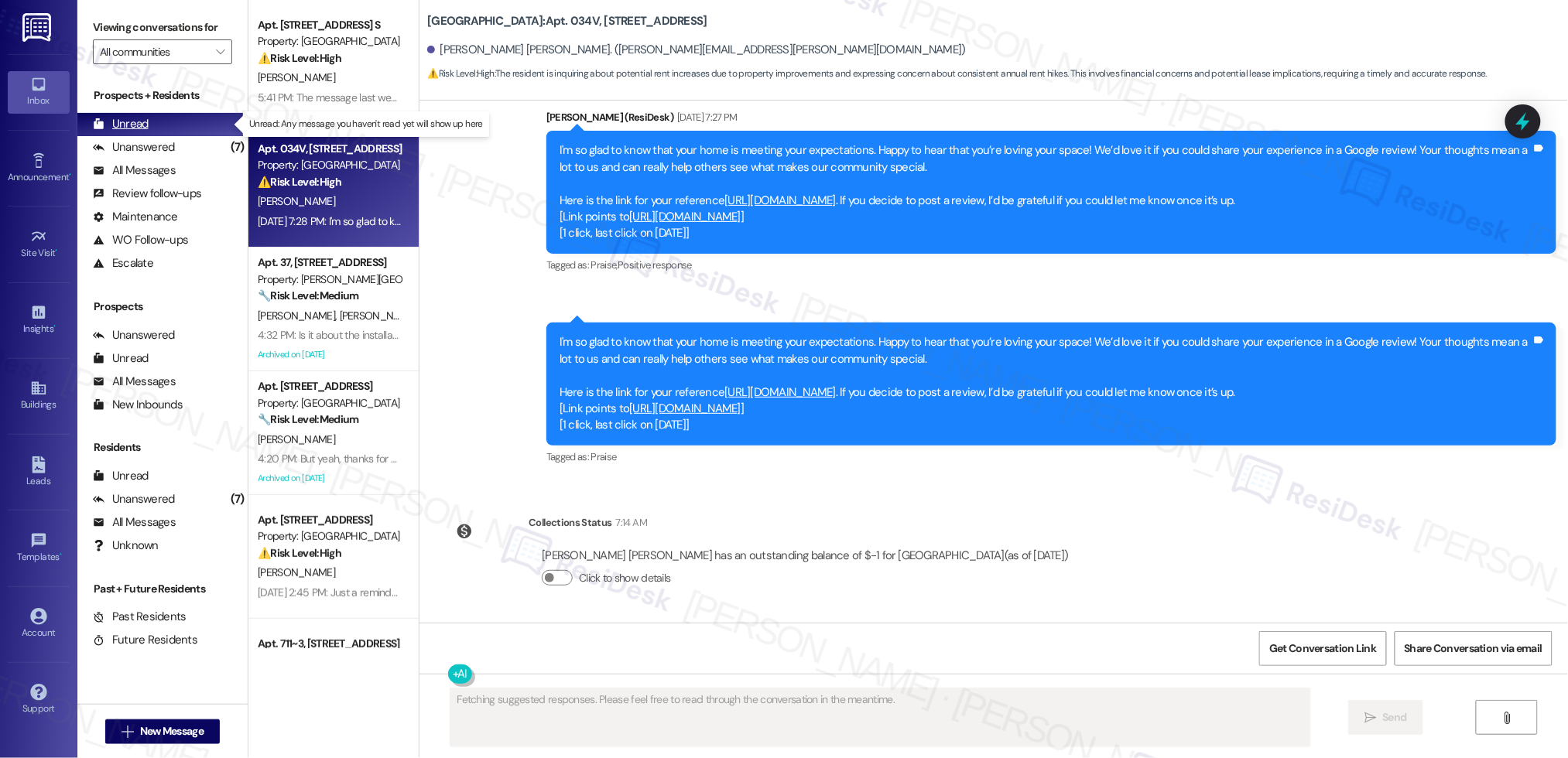
scroll to position [3532, 0]
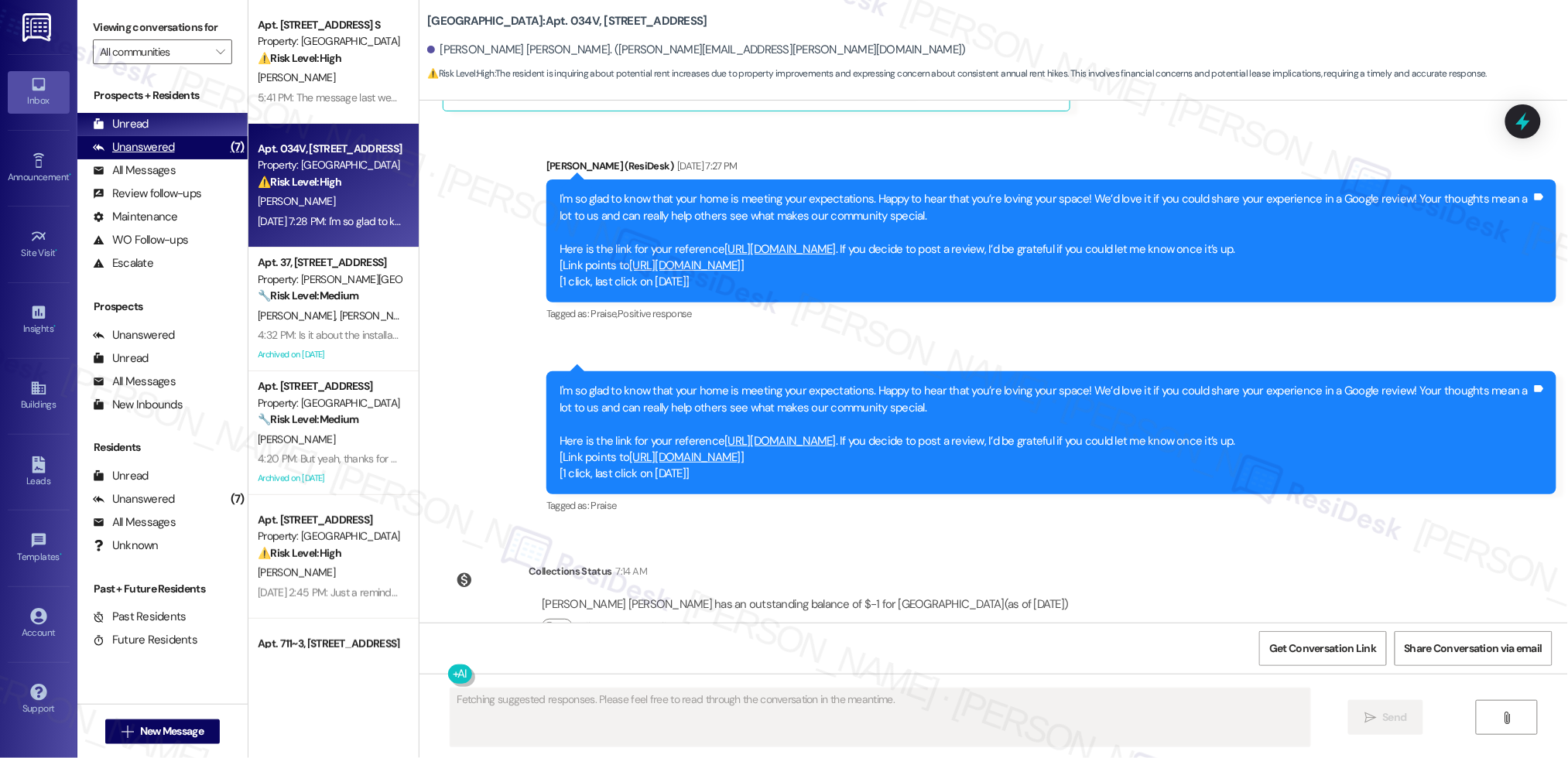
click at [160, 143] on div "Unanswered" at bounding box center [133, 148] width 82 height 16
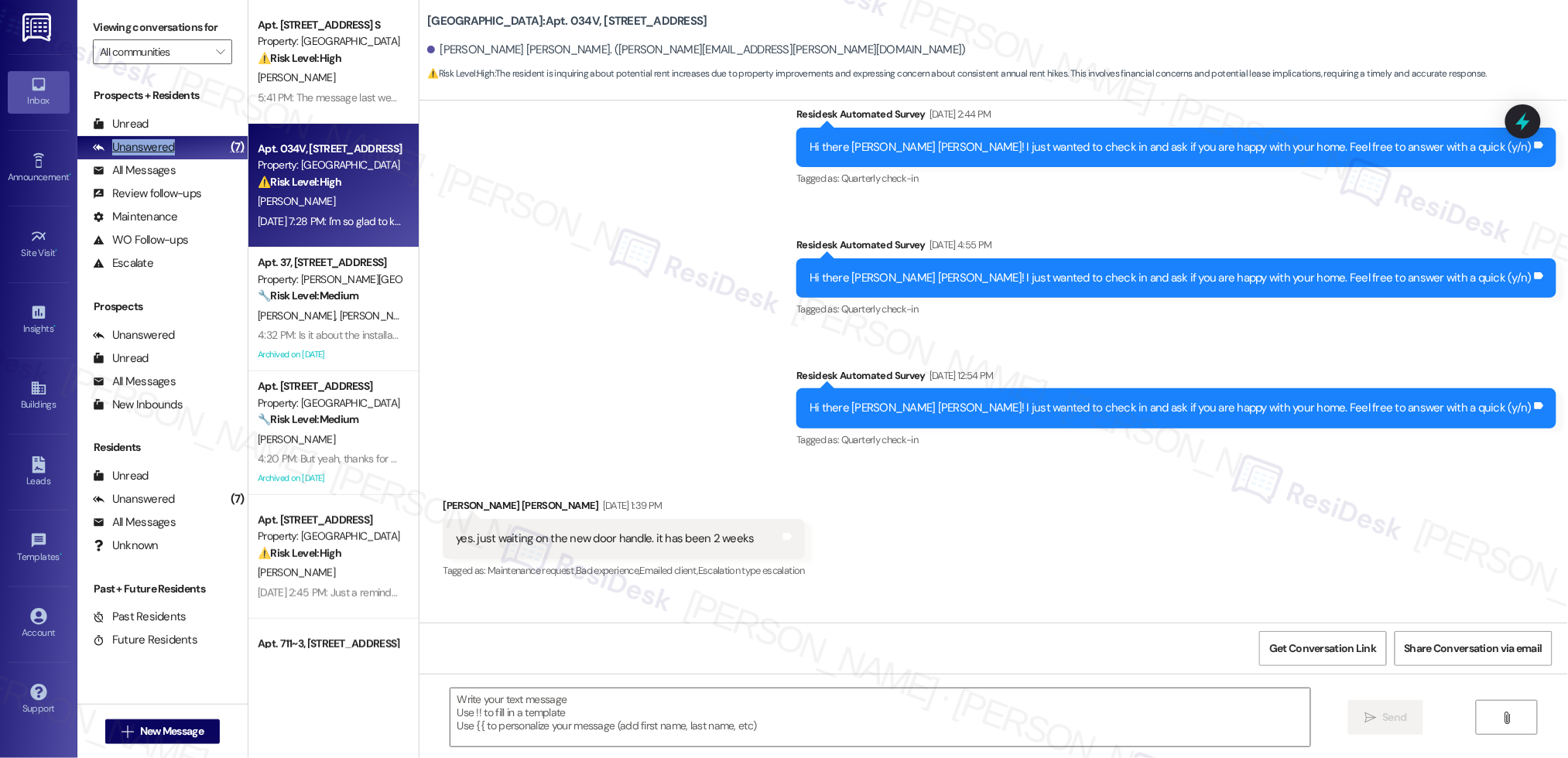
type textarea "Fetching suggested responses. Please feel free to read through the conversation…"
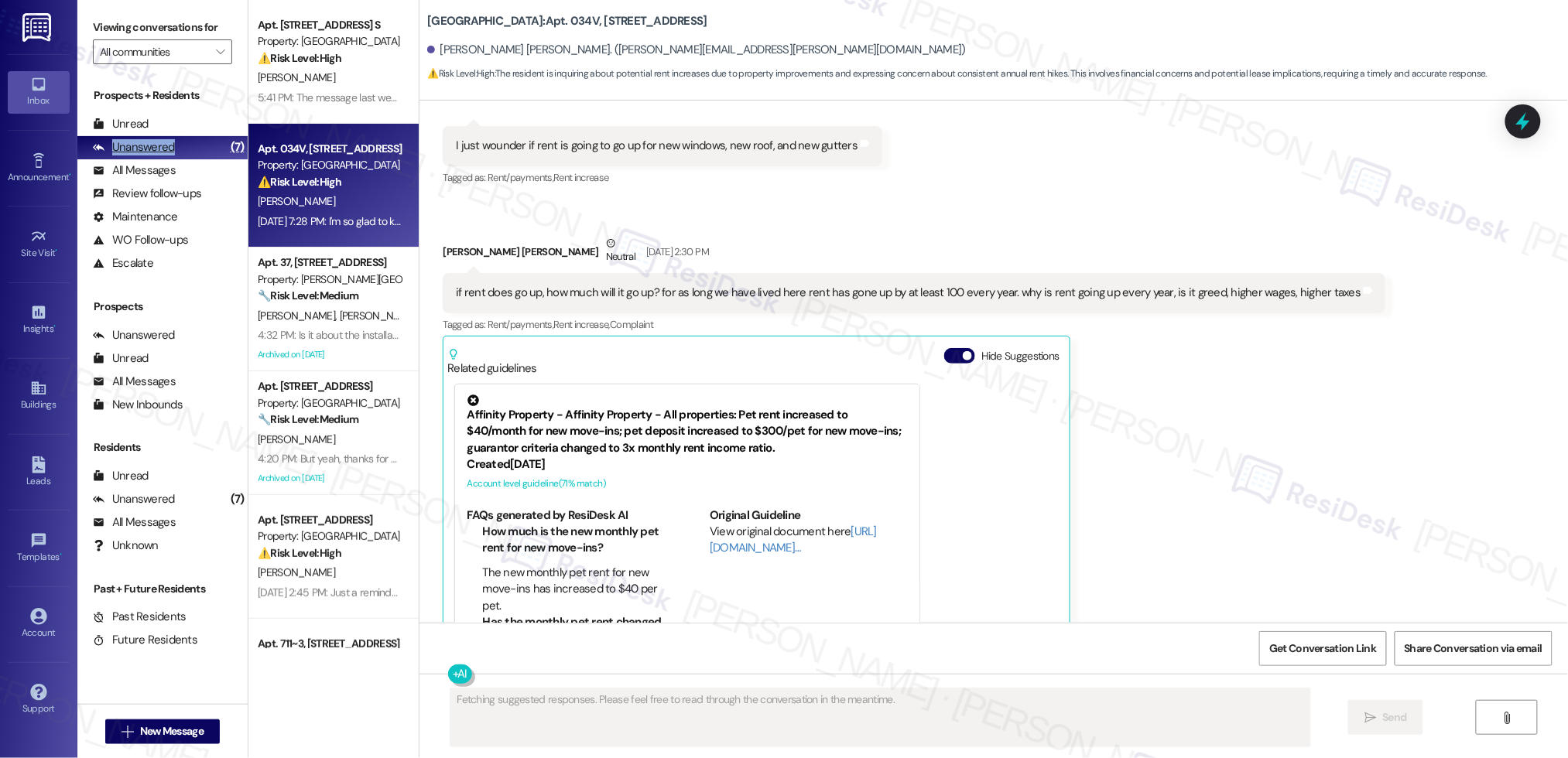
scroll to position [2986, 0]
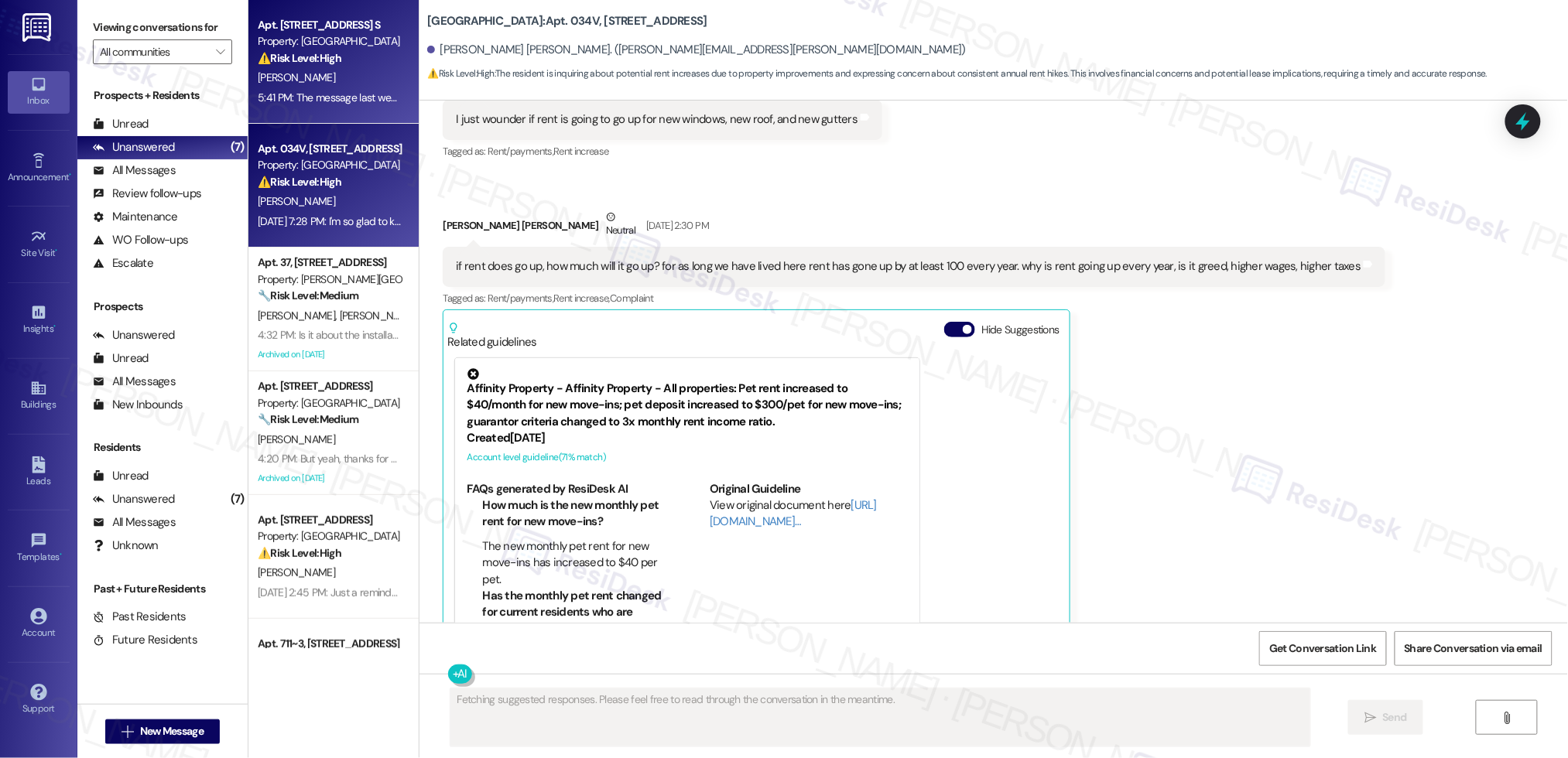
click at [324, 71] on div "[PERSON_NAME]" at bounding box center [329, 78] width 146 height 19
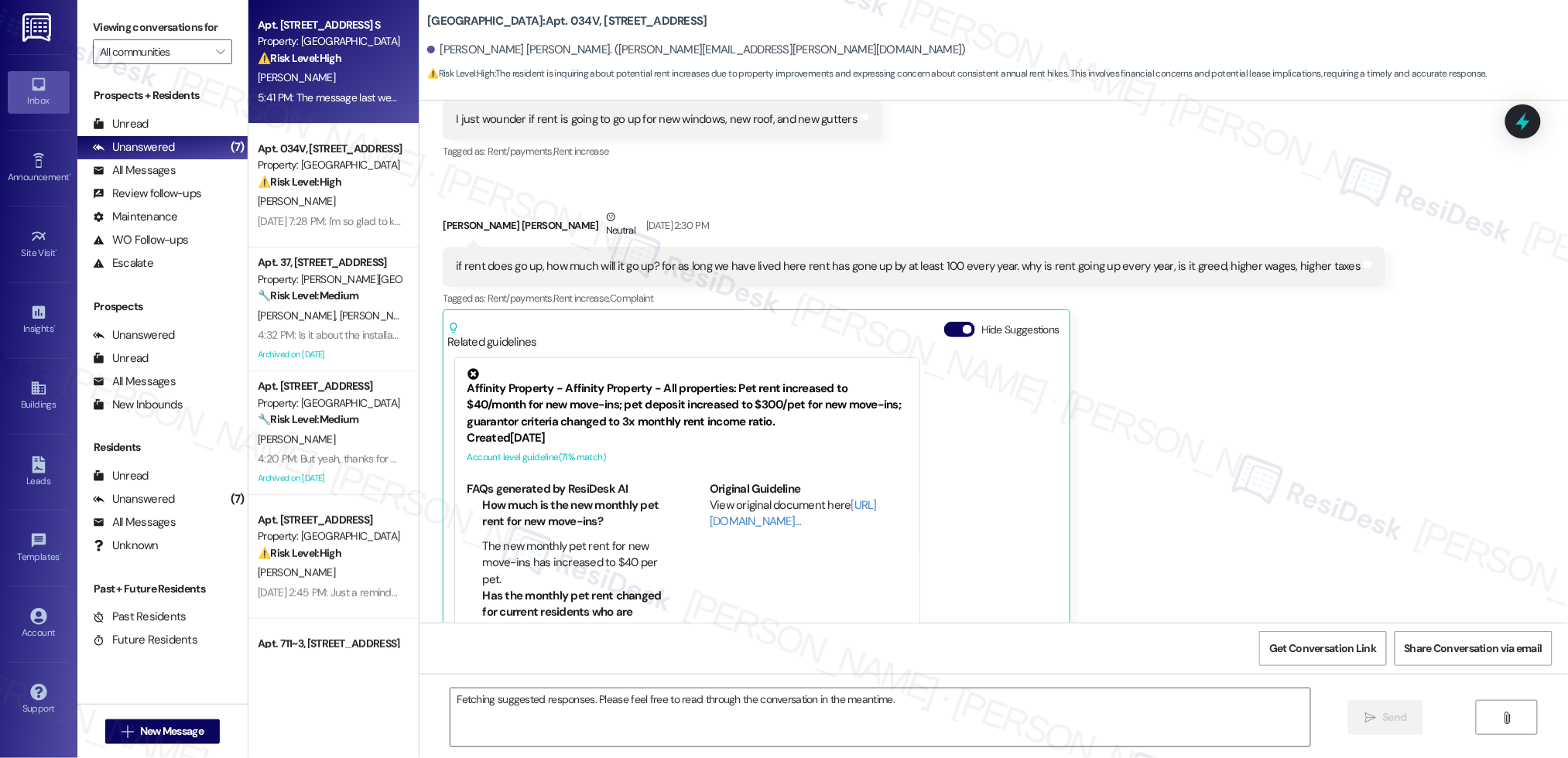
click at [325, 72] on div "[PERSON_NAME]" at bounding box center [329, 78] width 146 height 19
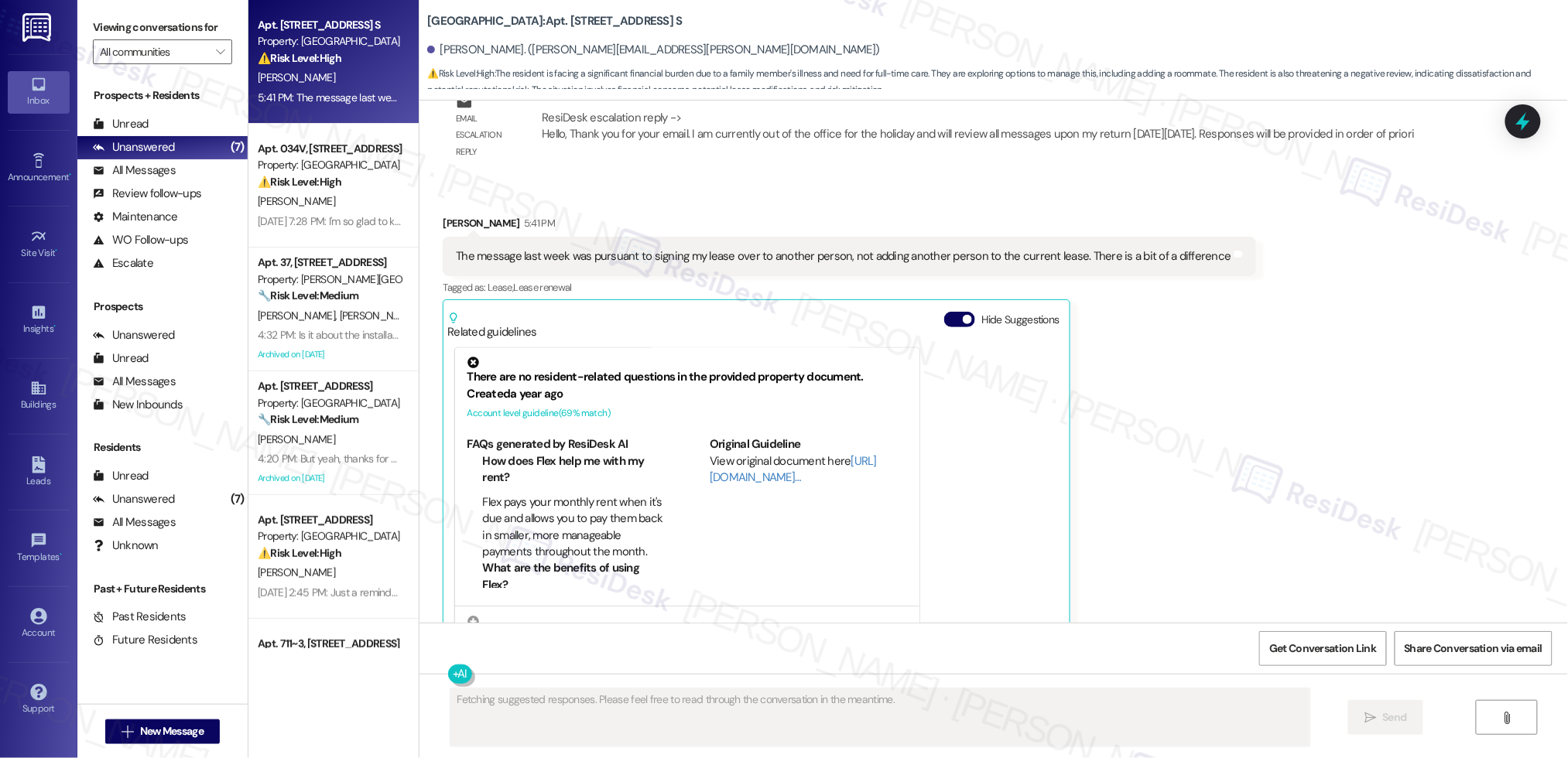
scroll to position [3377, 0]
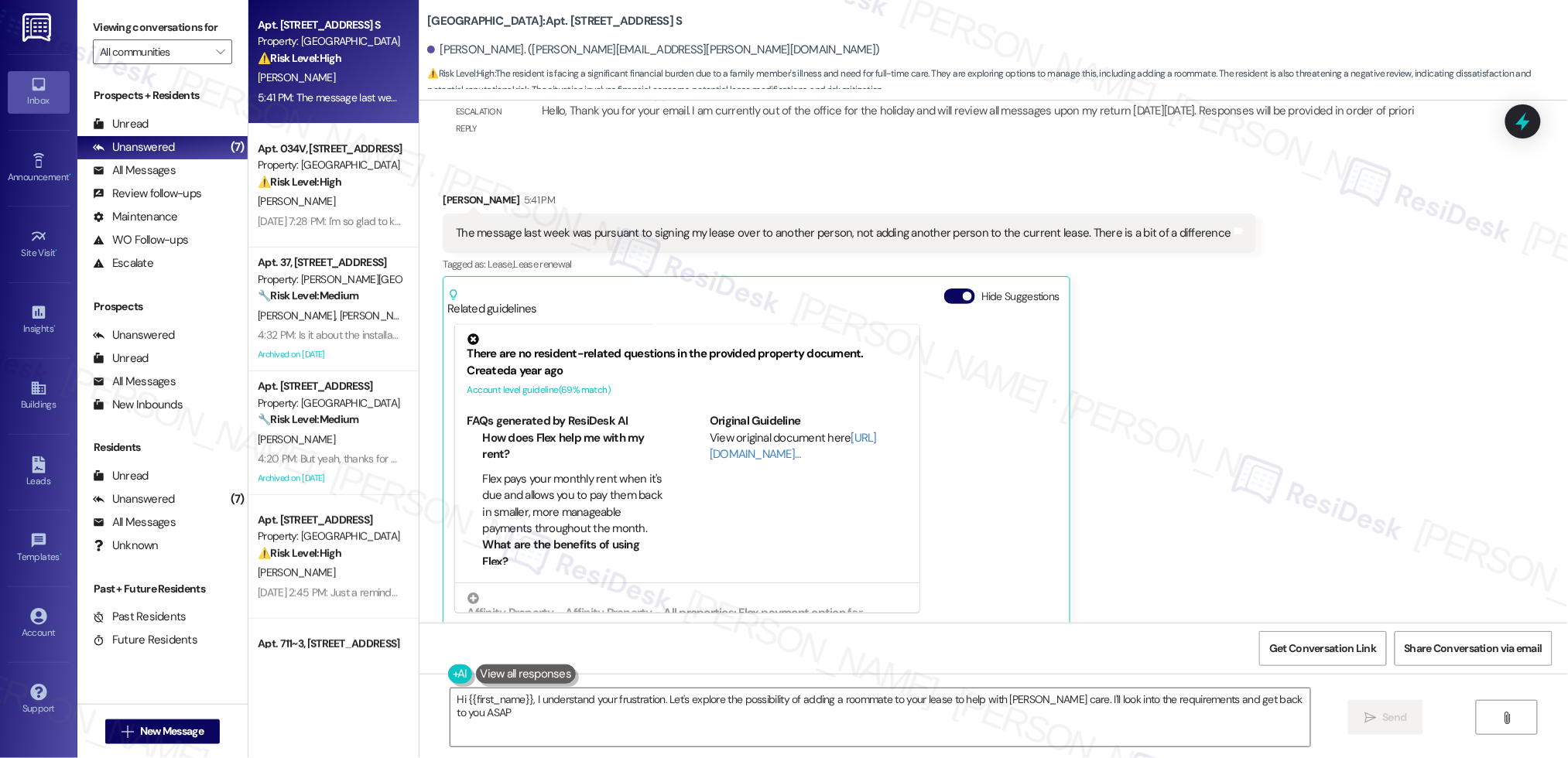
type textarea "Hi {{first_name}}, I understand your frustration. Let's explore the possibility…"
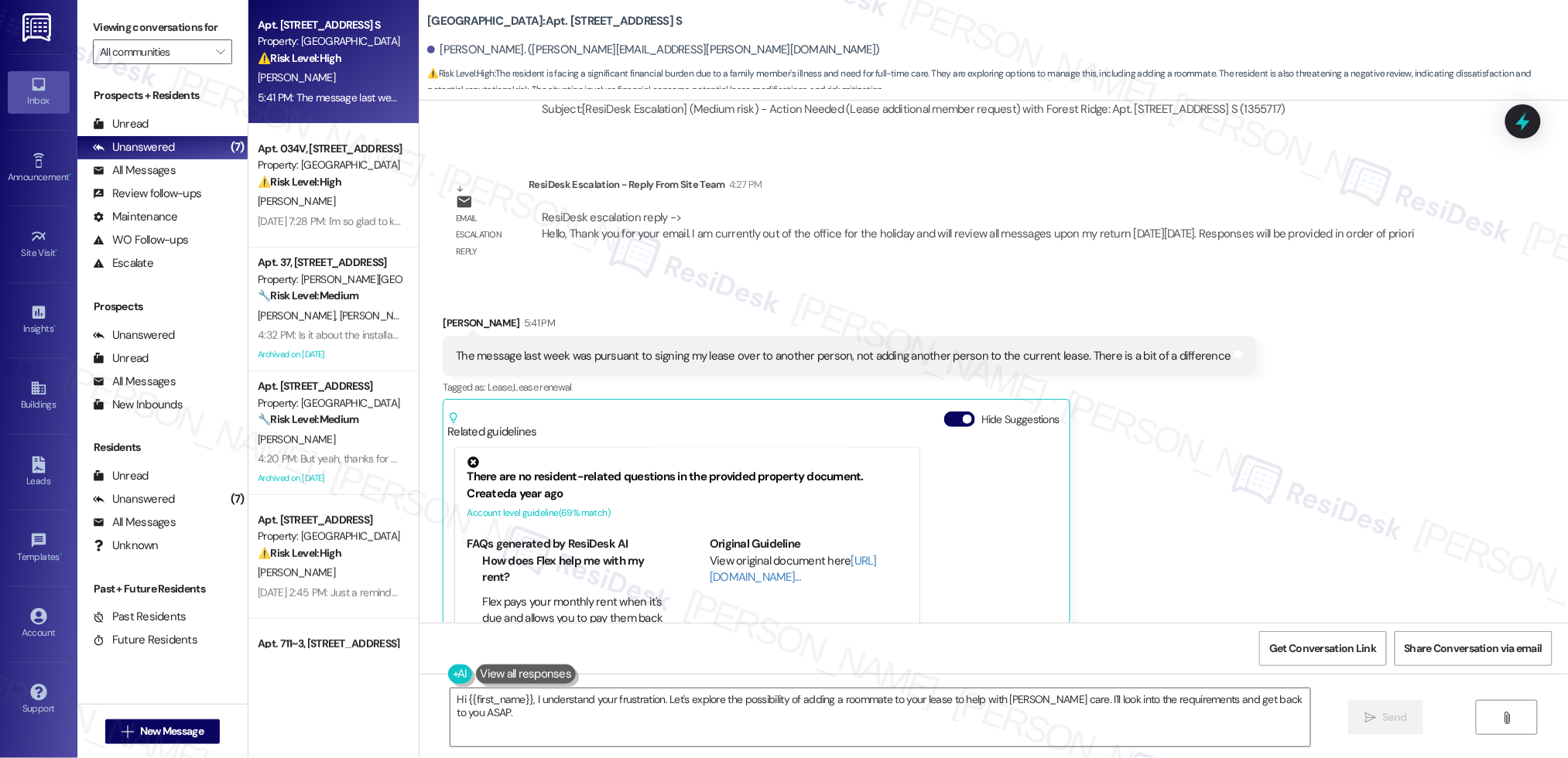
scroll to position [3252, 0]
drag, startPoint x: 701, startPoint y: 216, endPoint x: 967, endPoint y: 329, distance: 289.0
click at [701, 216] on div "ResiDesk escalation reply -> Hello, Thank you for your email. I am currently ou…" at bounding box center [977, 226] width 872 height 32
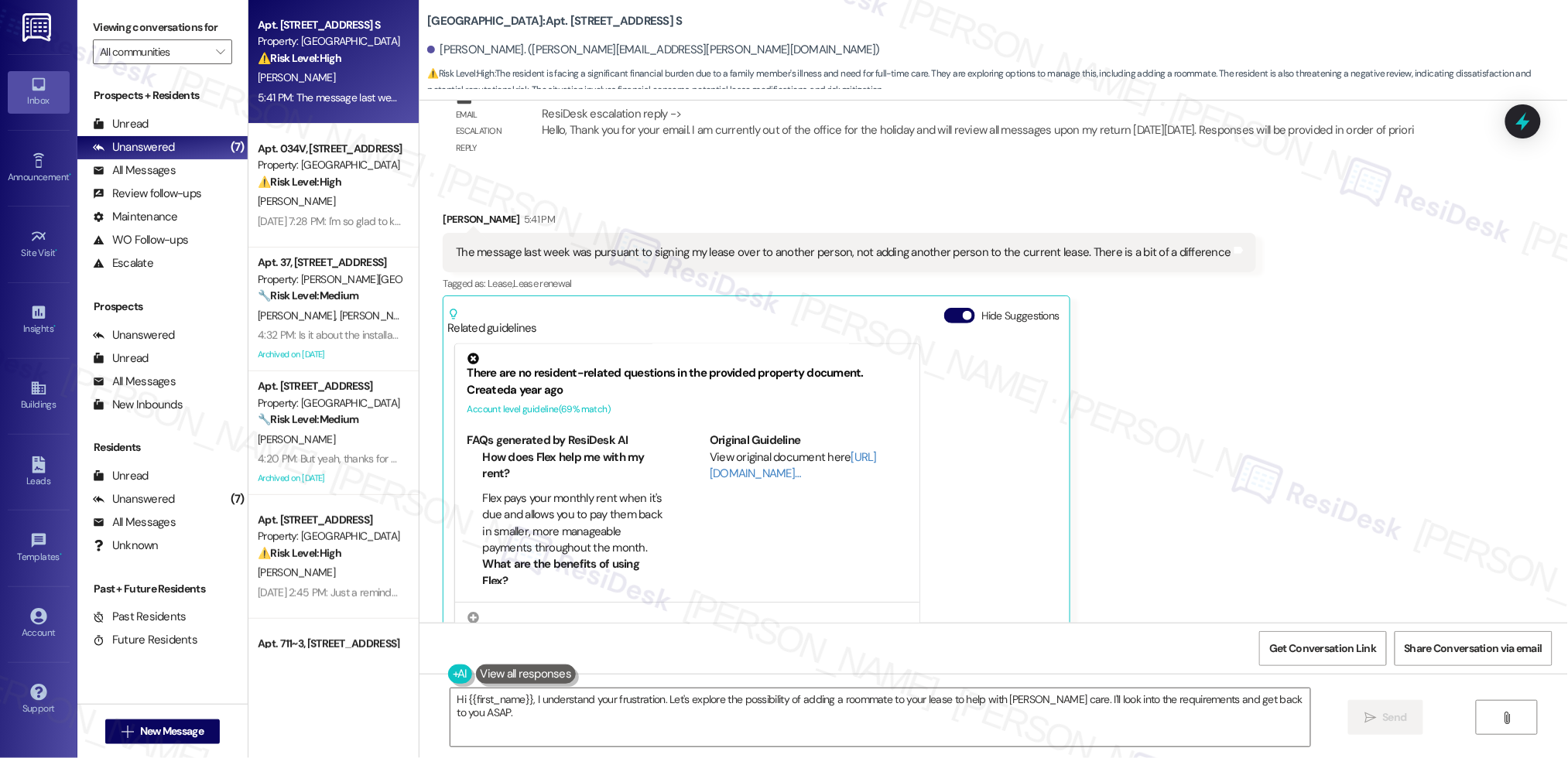
scroll to position [3377, 0]
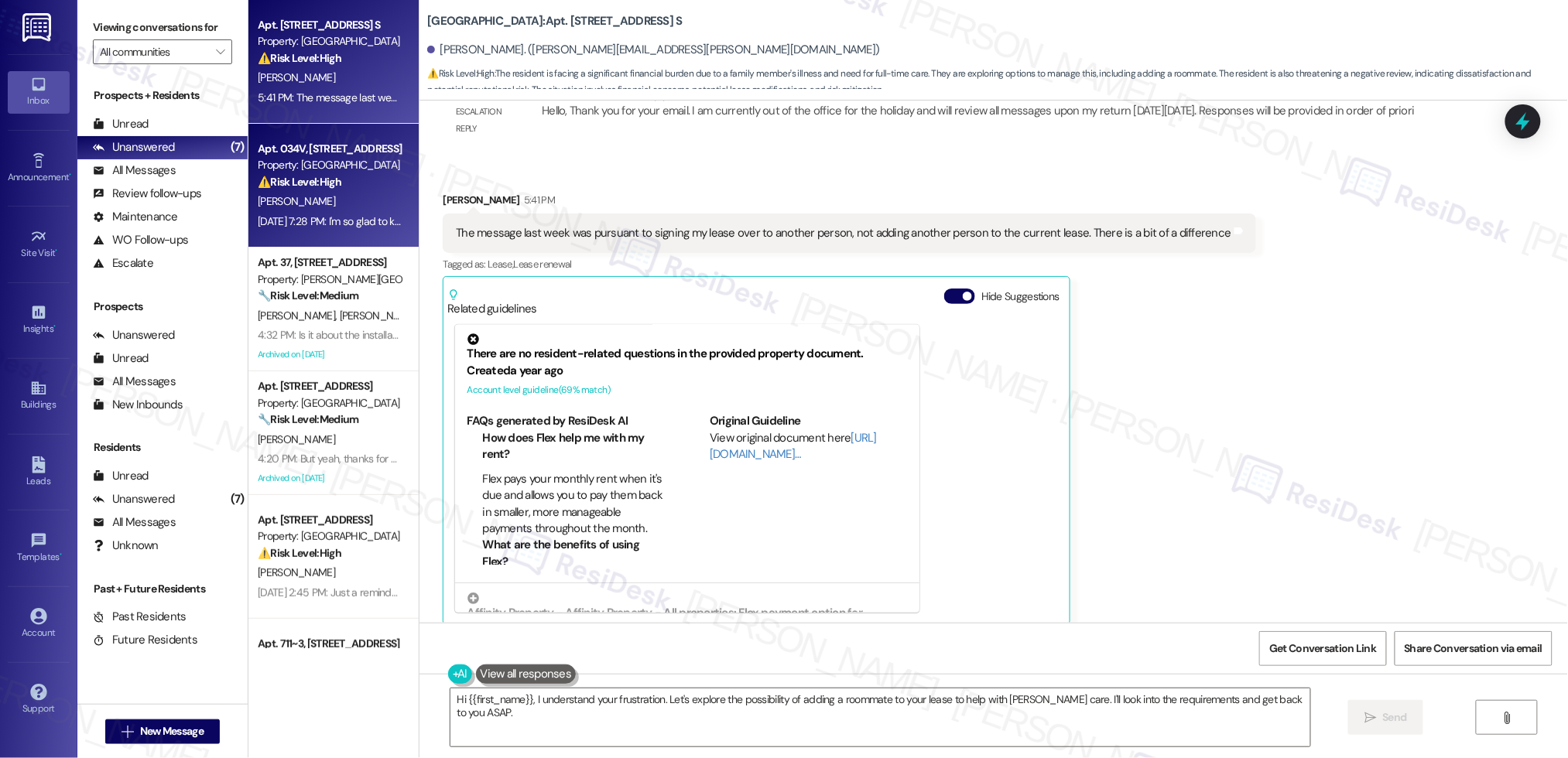
click at [258, 175] on strong "⚠️ Risk Level: High" at bounding box center [299, 182] width 84 height 14
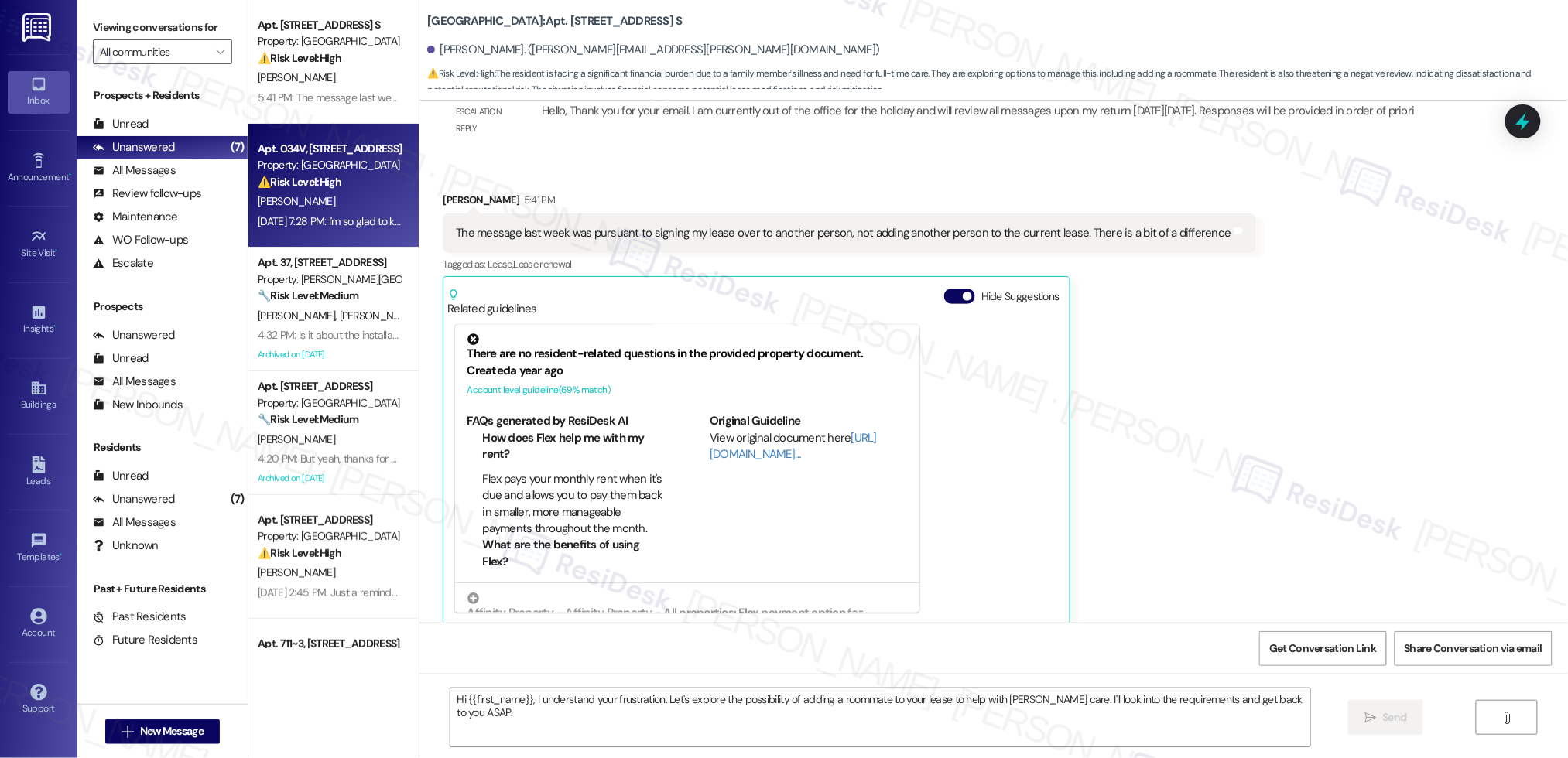
click at [302, 192] on div "[PERSON_NAME]" at bounding box center [329, 202] width 146 height 19
drag, startPoint x: 252, startPoint y: 175, endPoint x: 302, endPoint y: 191, distance: 52.5
click at [302, 192] on div "[PERSON_NAME]" at bounding box center [329, 202] width 146 height 19
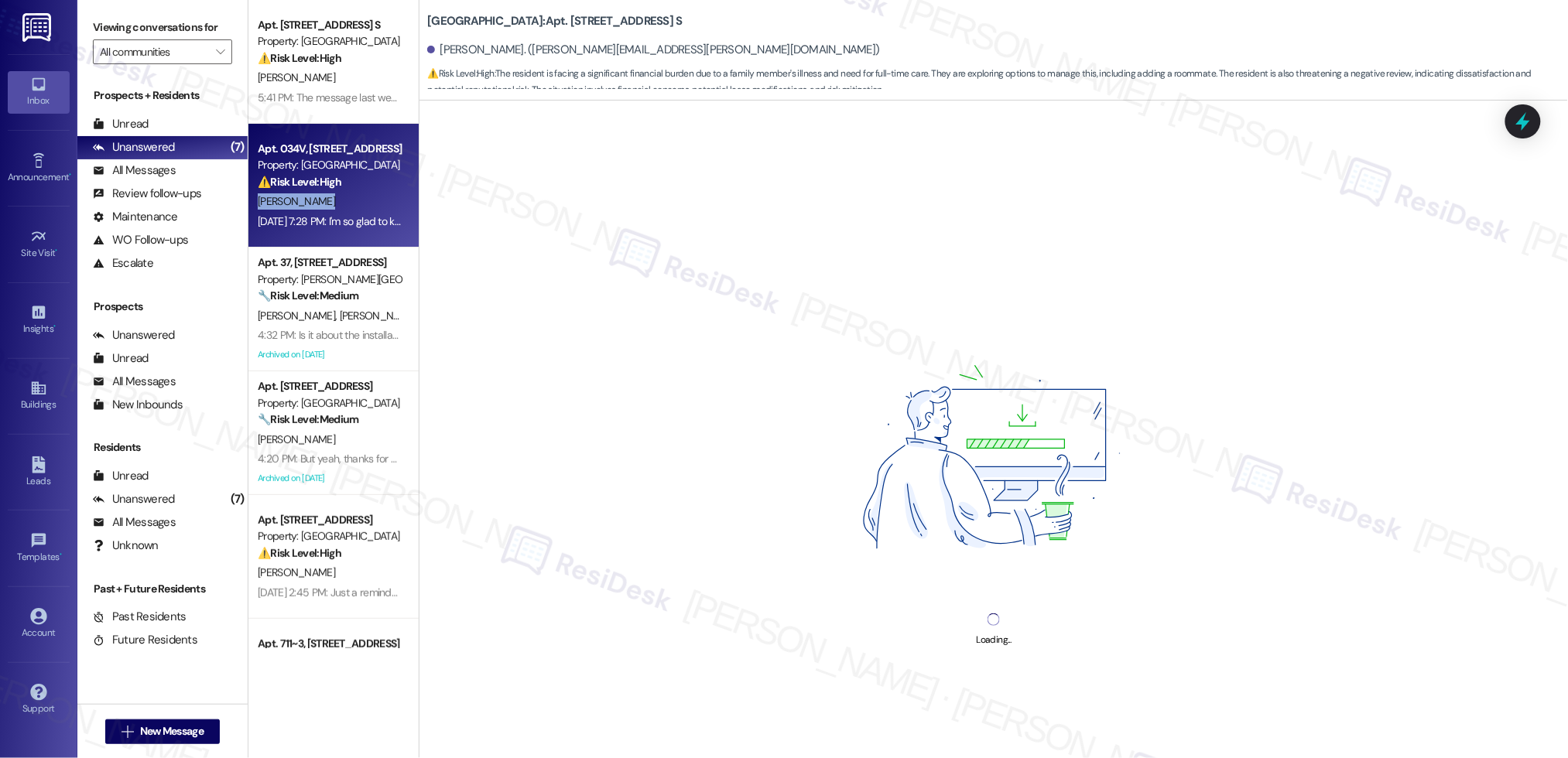
click at [302, 192] on div "[PERSON_NAME]" at bounding box center [329, 202] width 146 height 19
drag, startPoint x: 187, startPoint y: 129, endPoint x: 174, endPoint y: 129, distance: 13.0
click at [187, 129] on div "Unread (0)" at bounding box center [162, 124] width 170 height 24
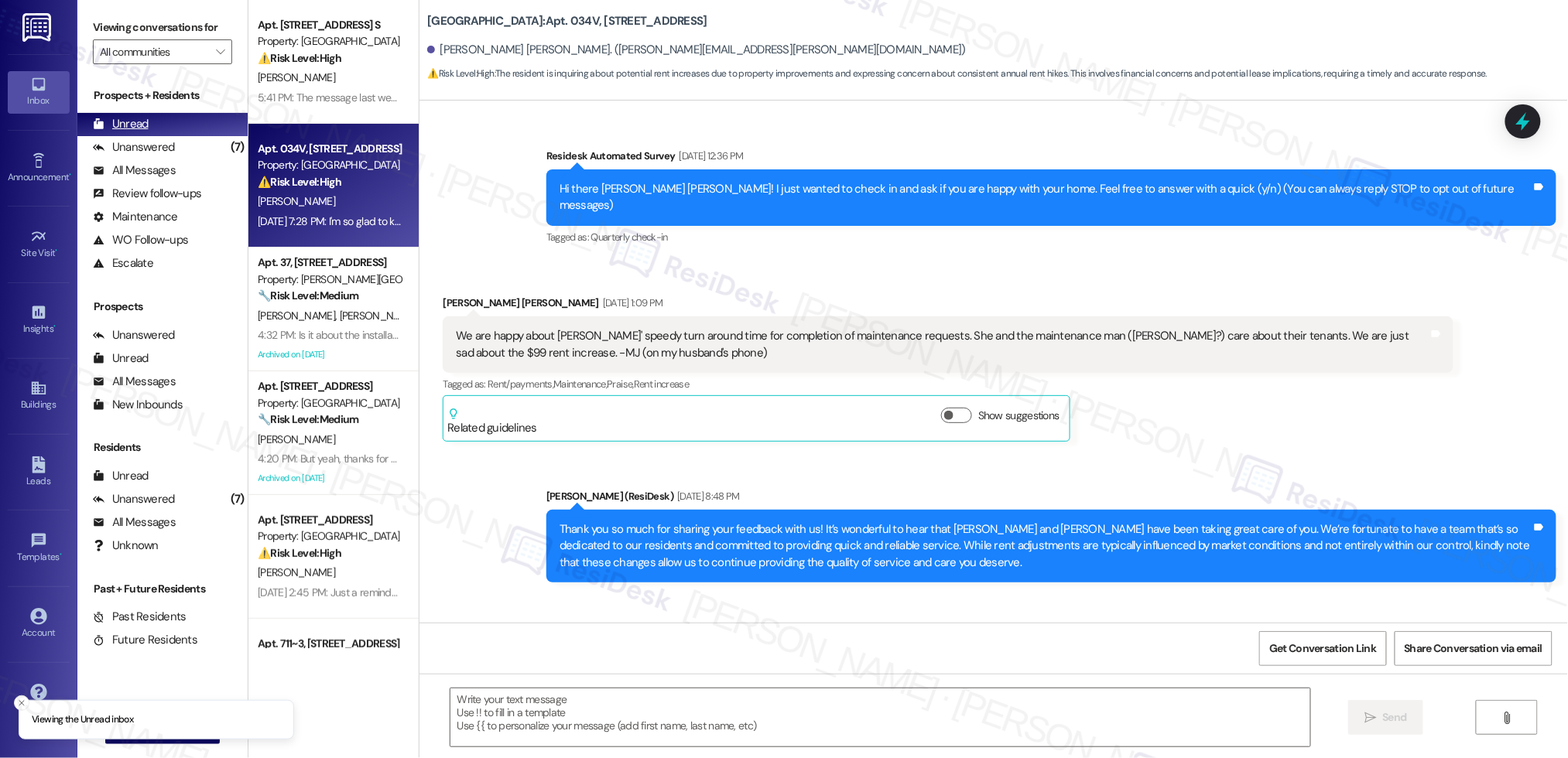
click at [174, 129] on div "Unread (0)" at bounding box center [162, 124] width 170 height 24
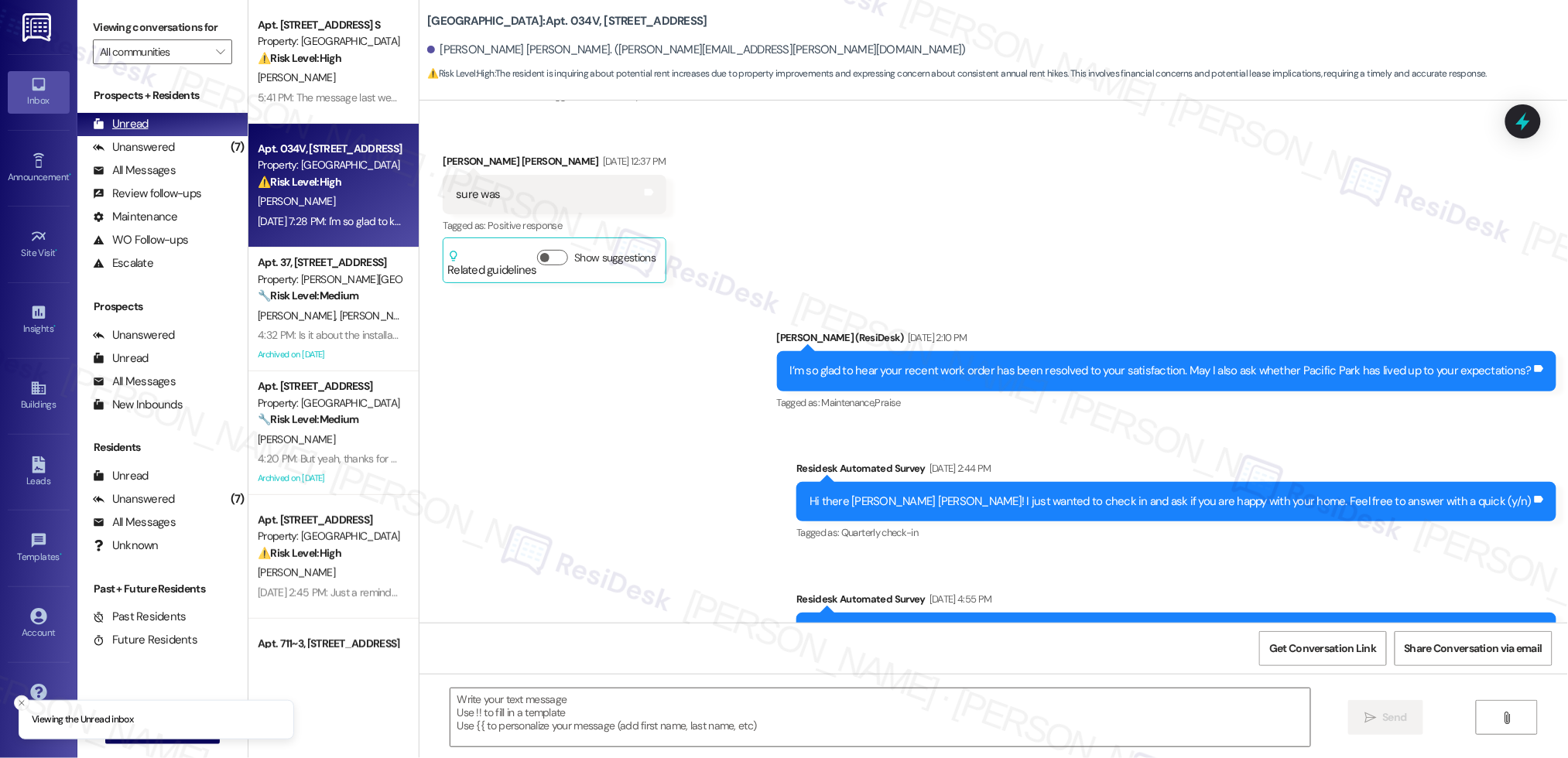
type textarea "Fetching suggested responses. Please feel free to read through the conversation…"
click at [174, 129] on div "Unread (0)" at bounding box center [162, 124] width 170 height 24
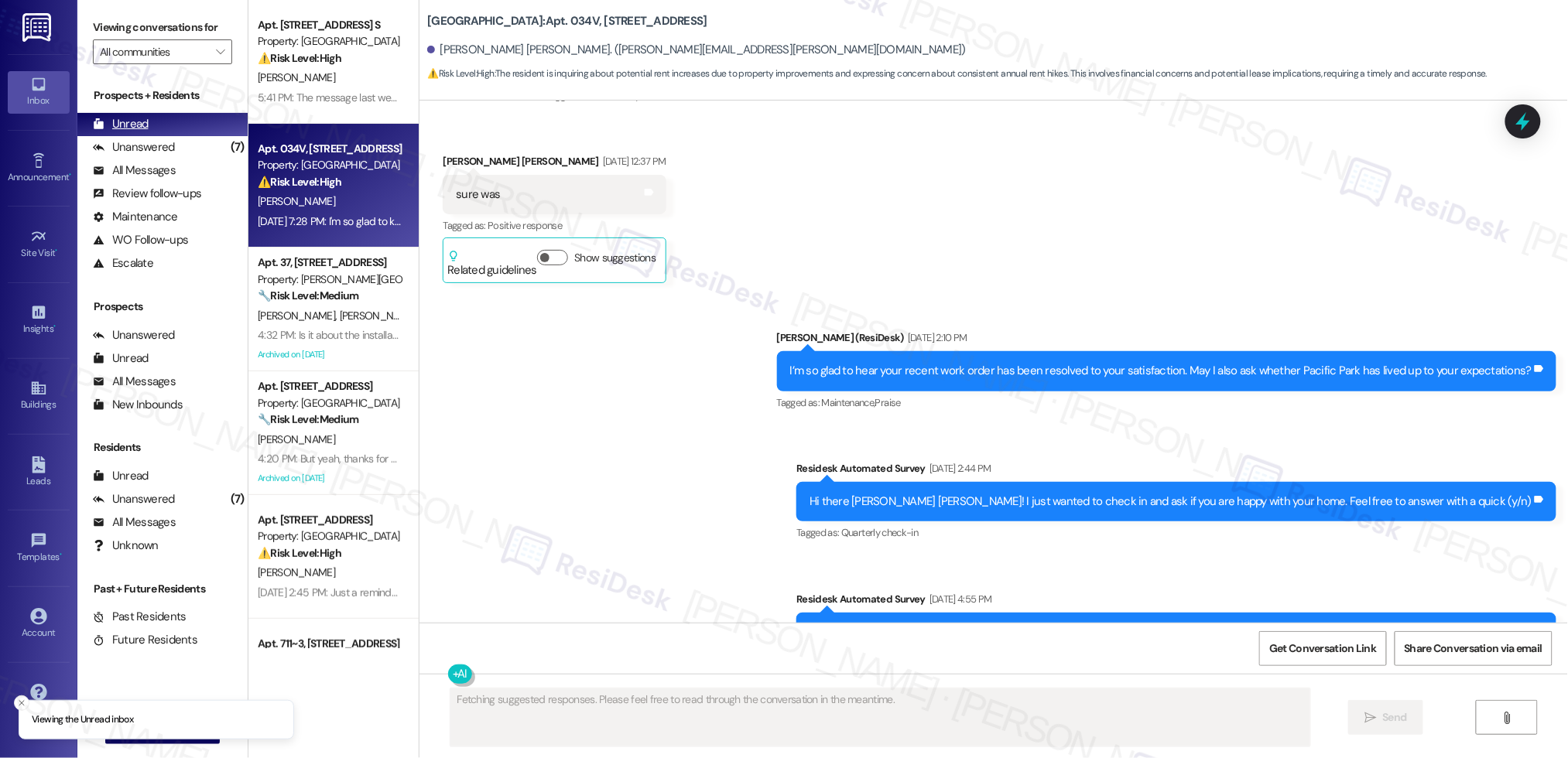
scroll to position [2135, 0]
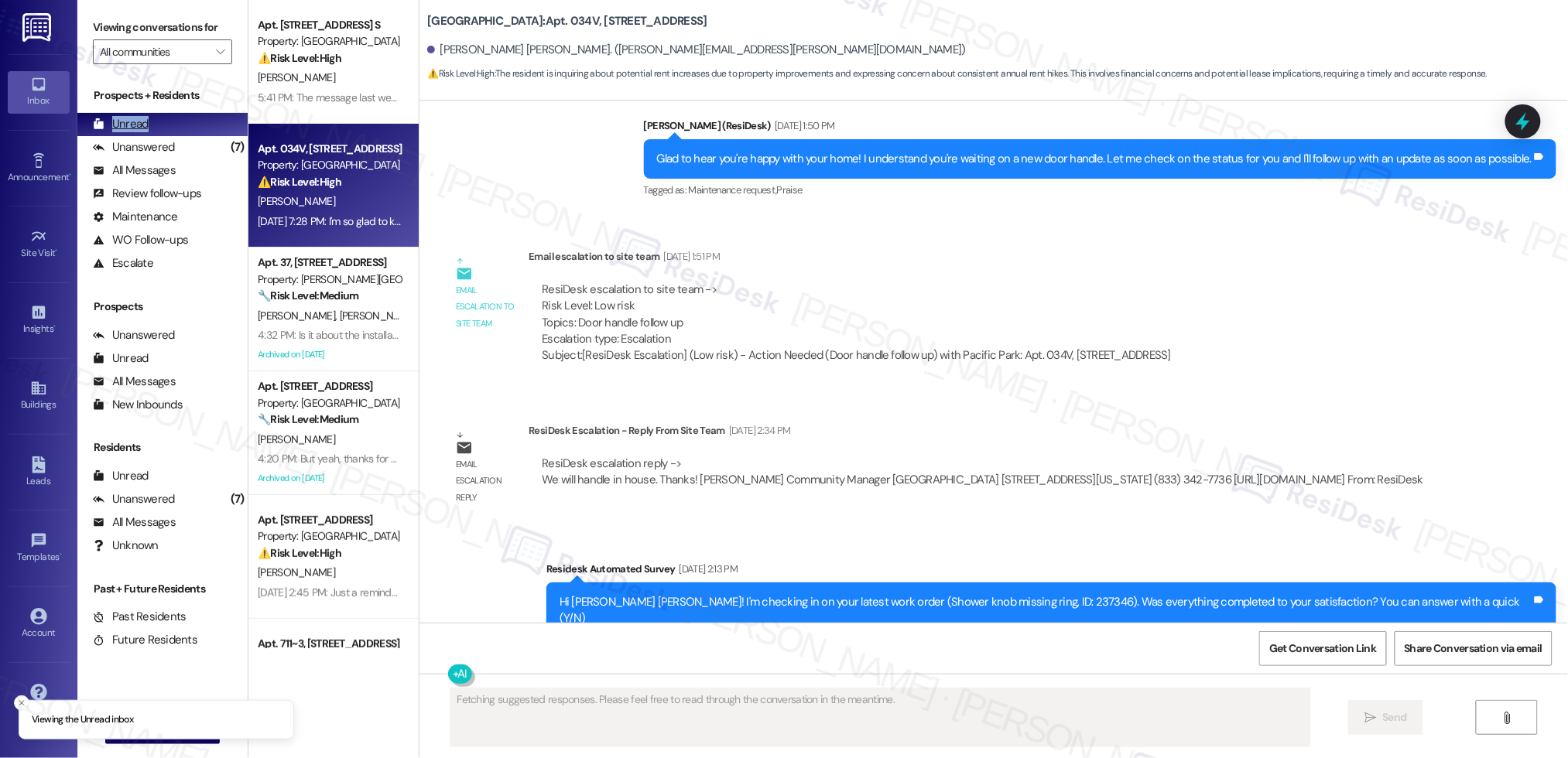
click at [174, 129] on div "Unread (0)" at bounding box center [162, 124] width 170 height 24
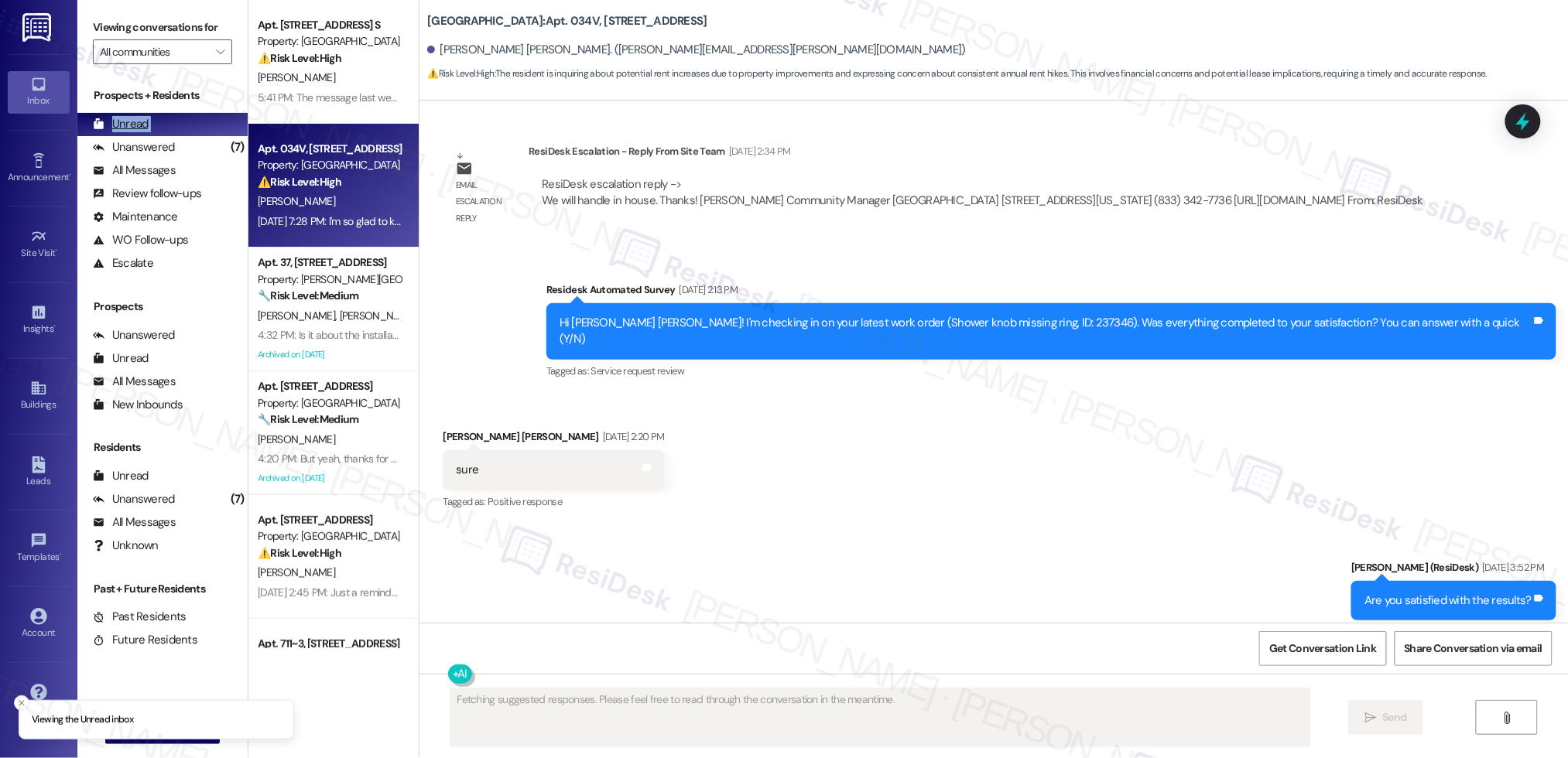
click at [174, 129] on div "Unread (0)" at bounding box center [162, 124] width 170 height 24
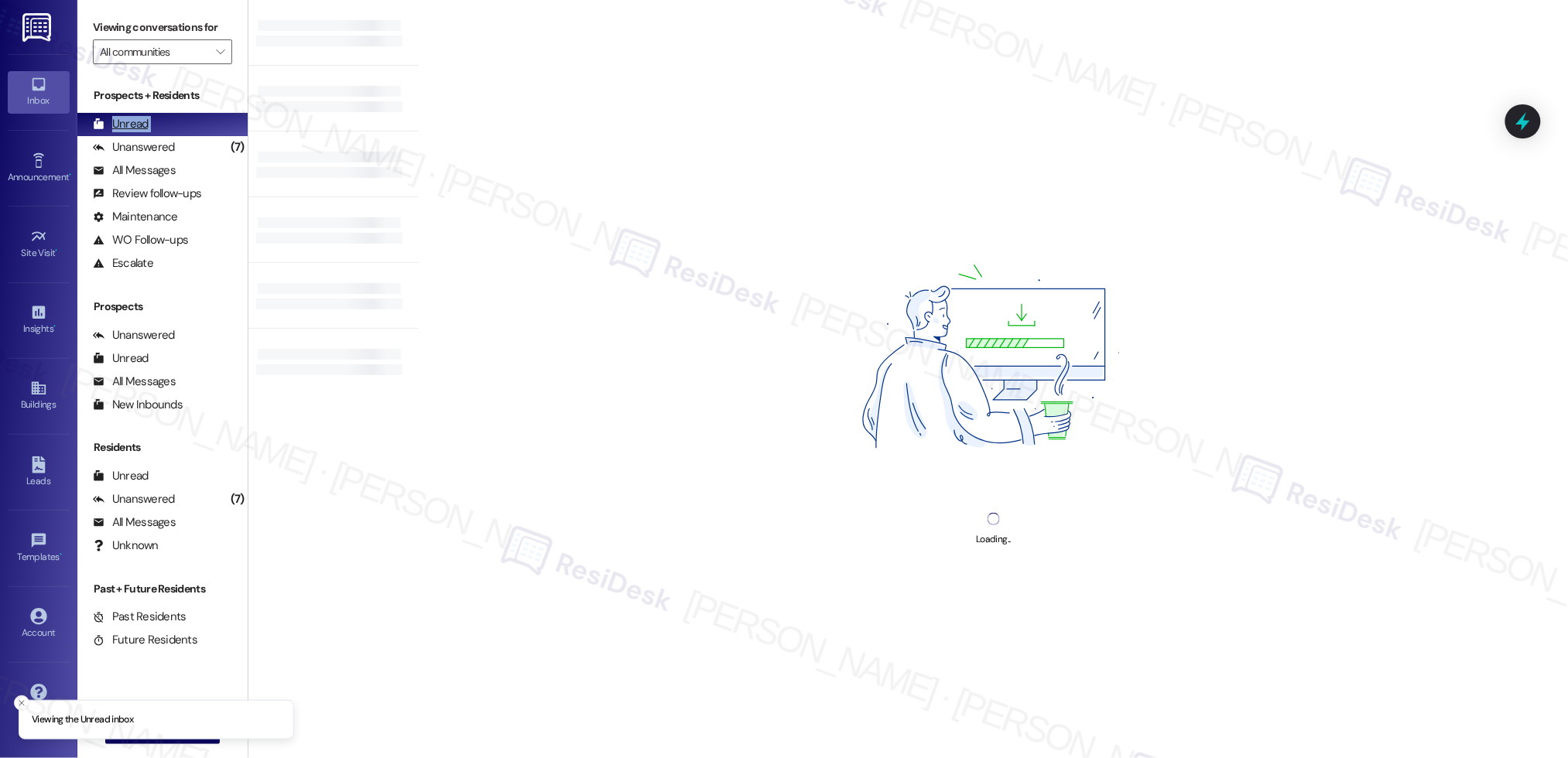
click at [174, 129] on div "Unread (0)" at bounding box center [162, 124] width 170 height 24
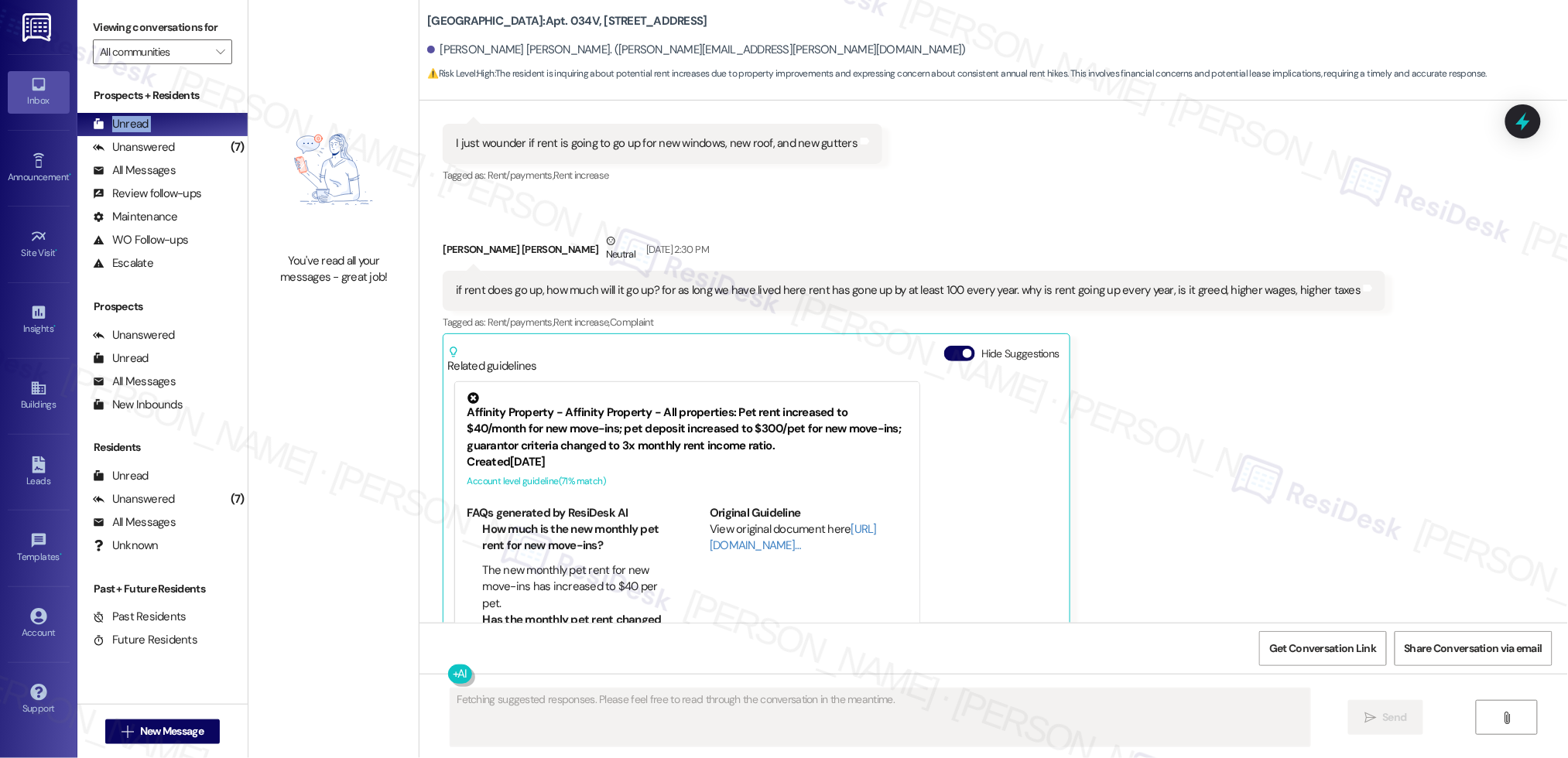
scroll to position [2986, 0]
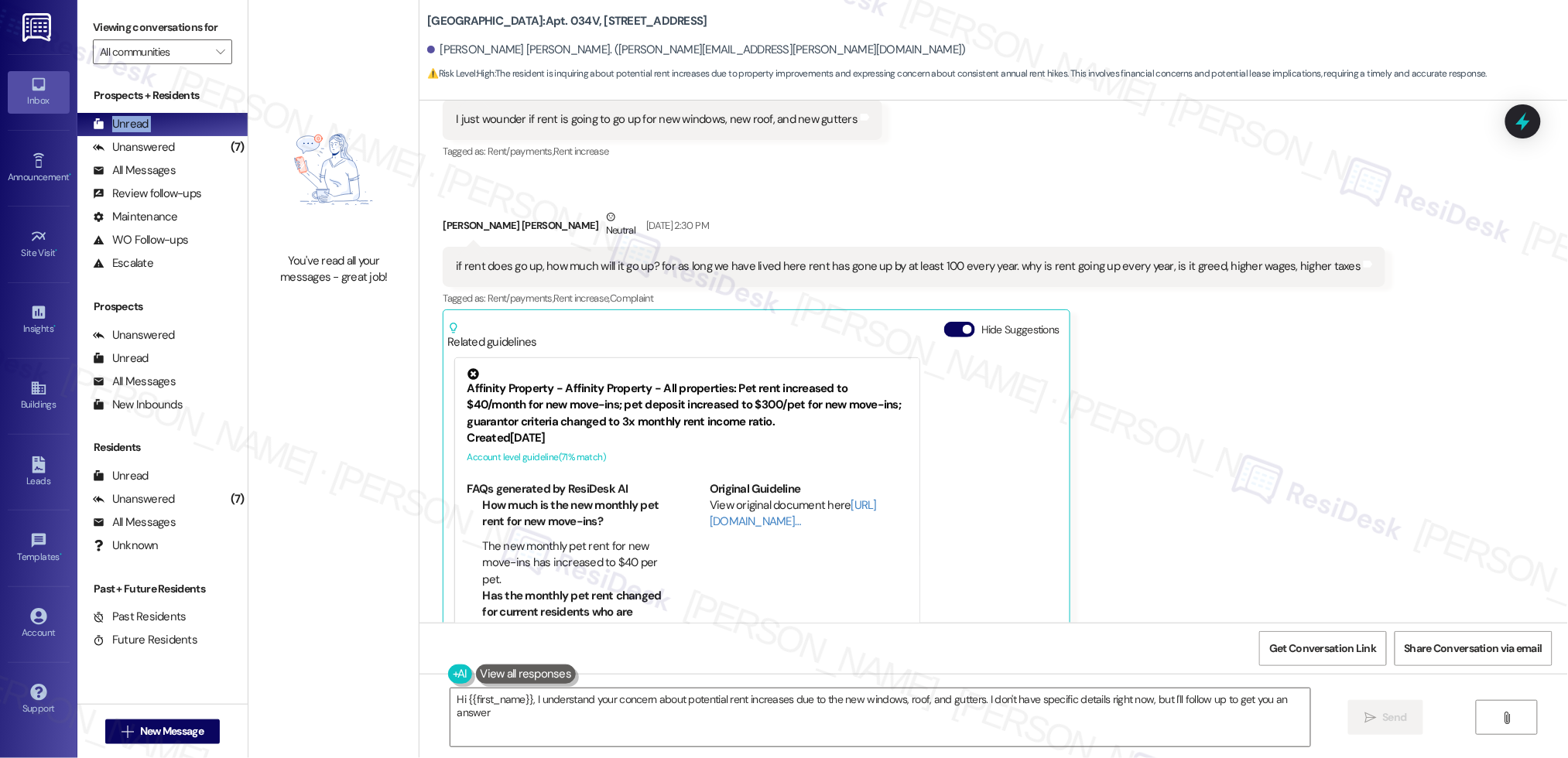
type textarea "Hi {{first_name}}, I understand your concern about potential rent increases due…"
click at [171, 151] on div "Unanswered" at bounding box center [133, 148] width 82 height 16
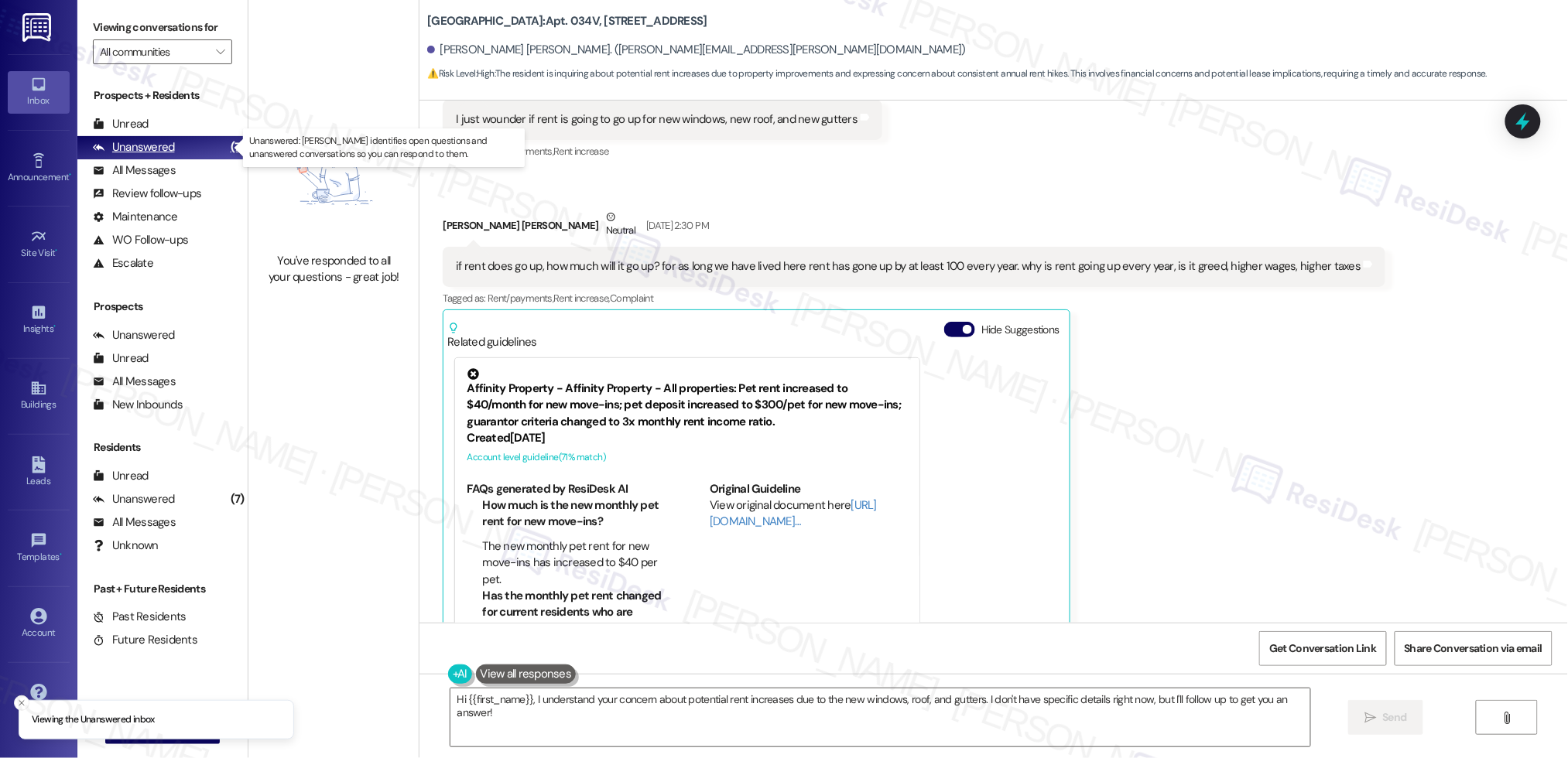
click at [170, 151] on div "Unanswered" at bounding box center [133, 148] width 82 height 16
click at [170, 150] on div "Unanswered" at bounding box center [133, 148] width 82 height 16
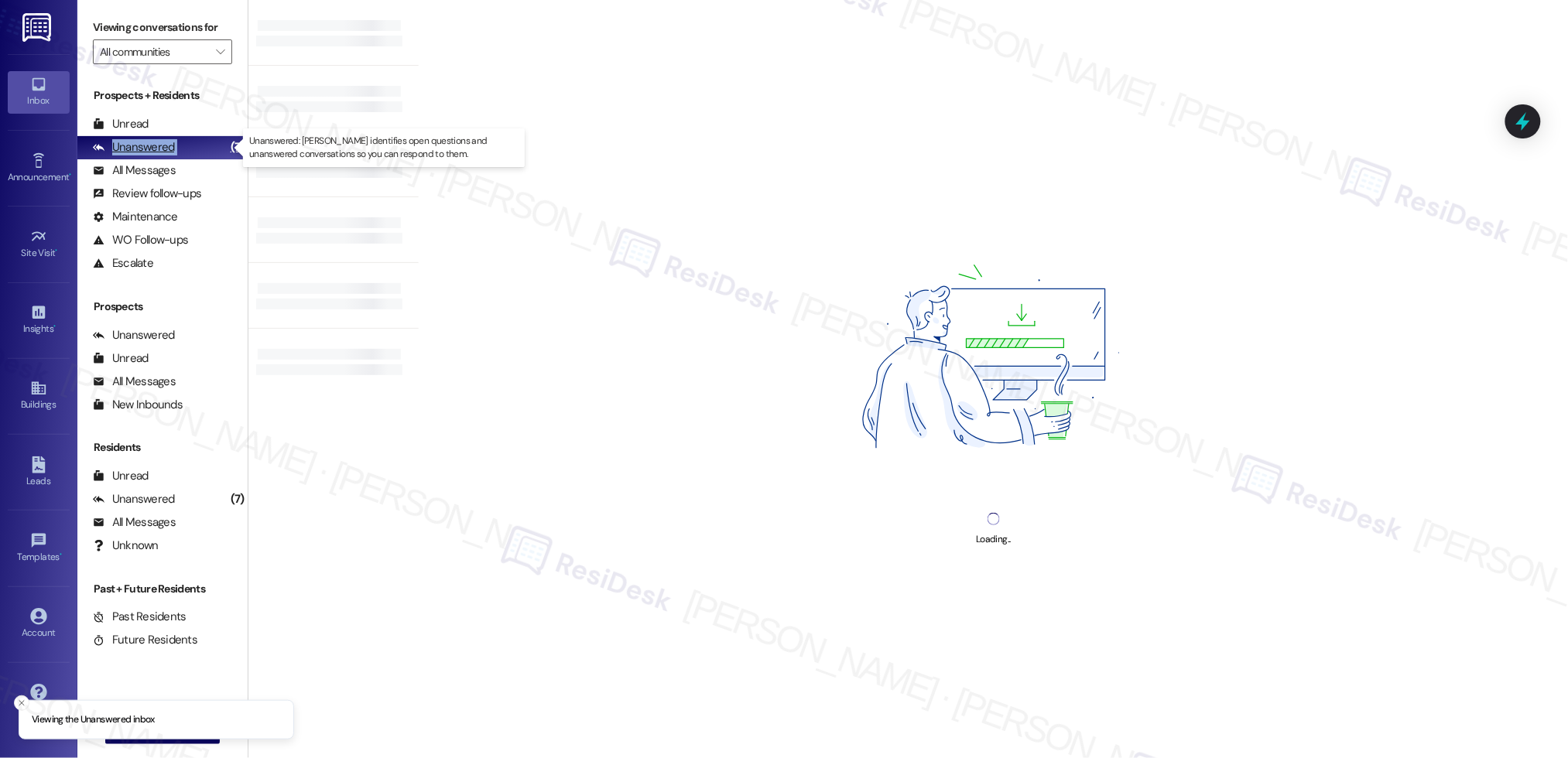
click at [170, 150] on div "Unanswered" at bounding box center [133, 148] width 82 height 16
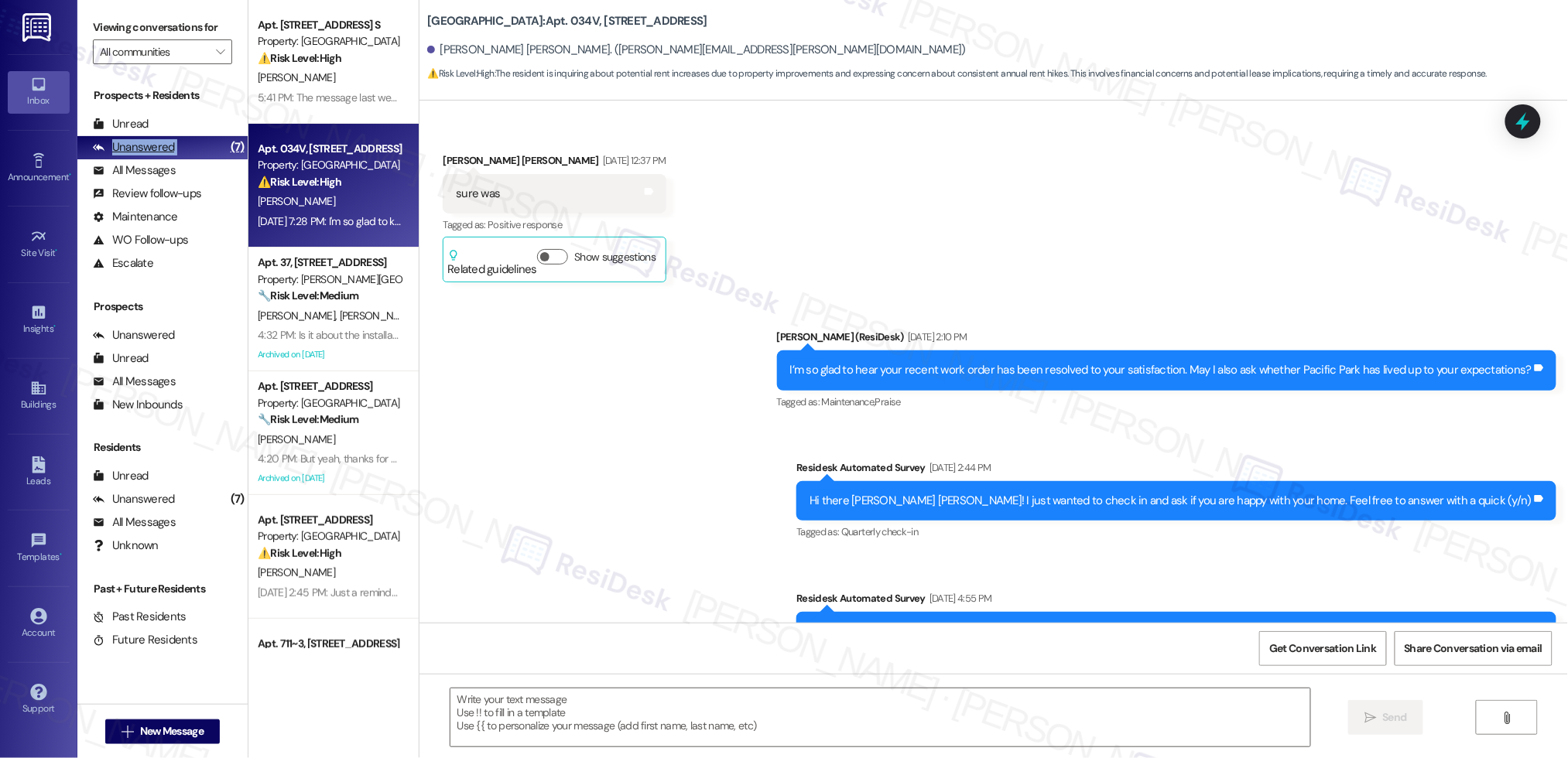
type textarea "Fetching suggested responses. Please feel free to read through the conversation…"
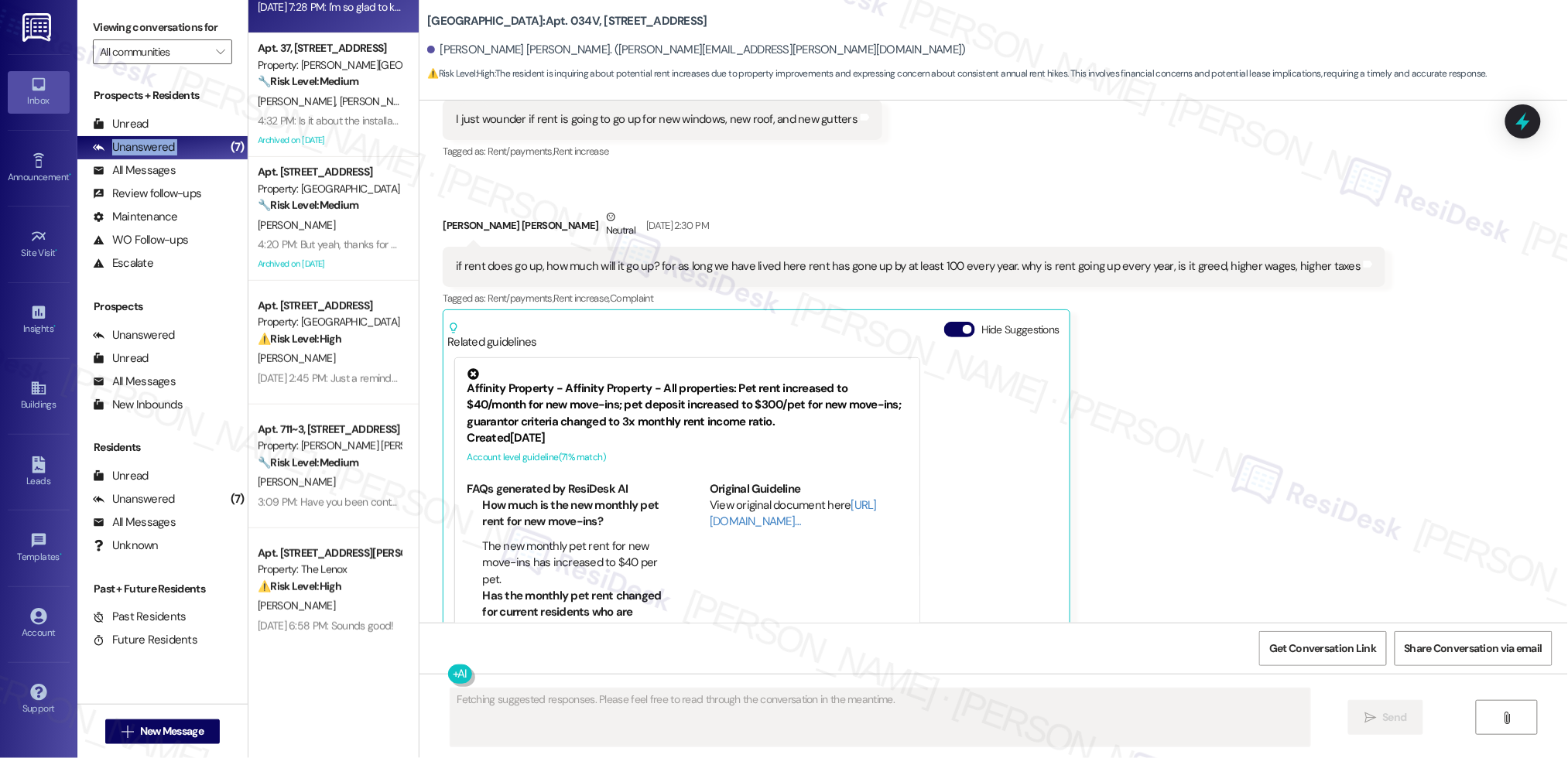
scroll to position [218, 0]
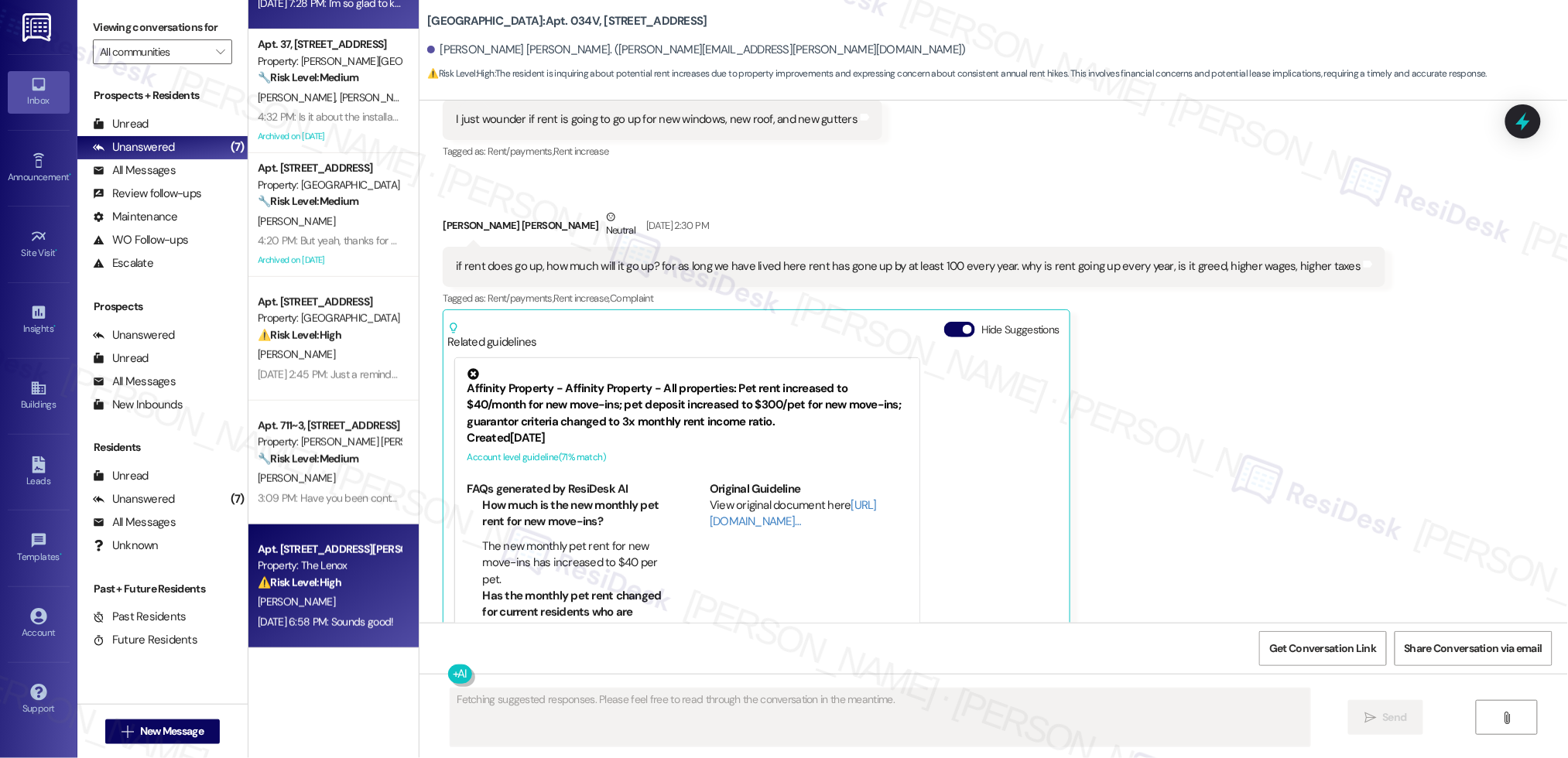
click at [319, 593] on div "[PERSON_NAME]" at bounding box center [329, 602] width 146 height 19
click at [318, 593] on div "[PERSON_NAME]" at bounding box center [329, 602] width 146 height 19
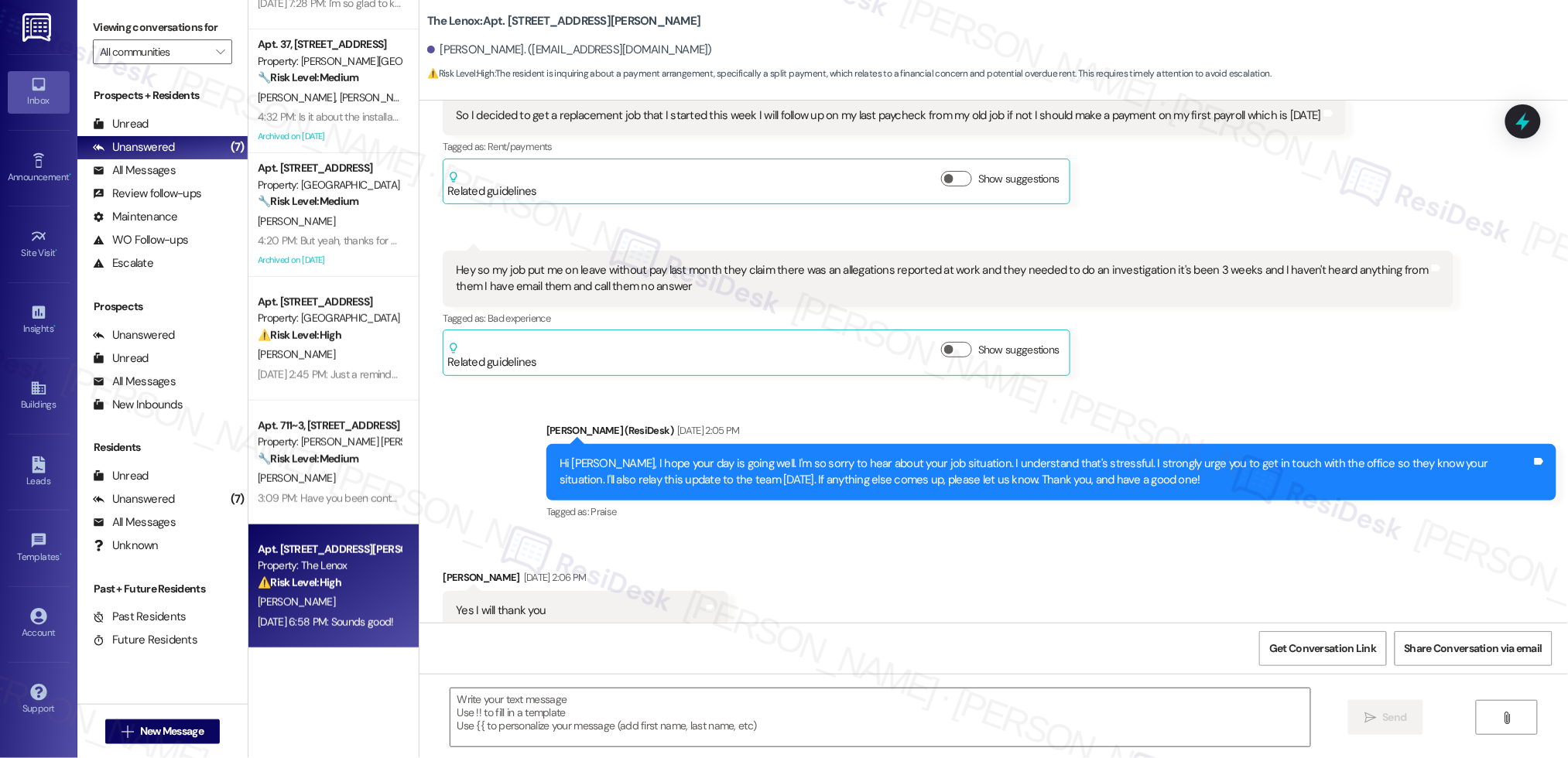
click at [318, 593] on div "[PERSON_NAME]" at bounding box center [329, 602] width 146 height 19
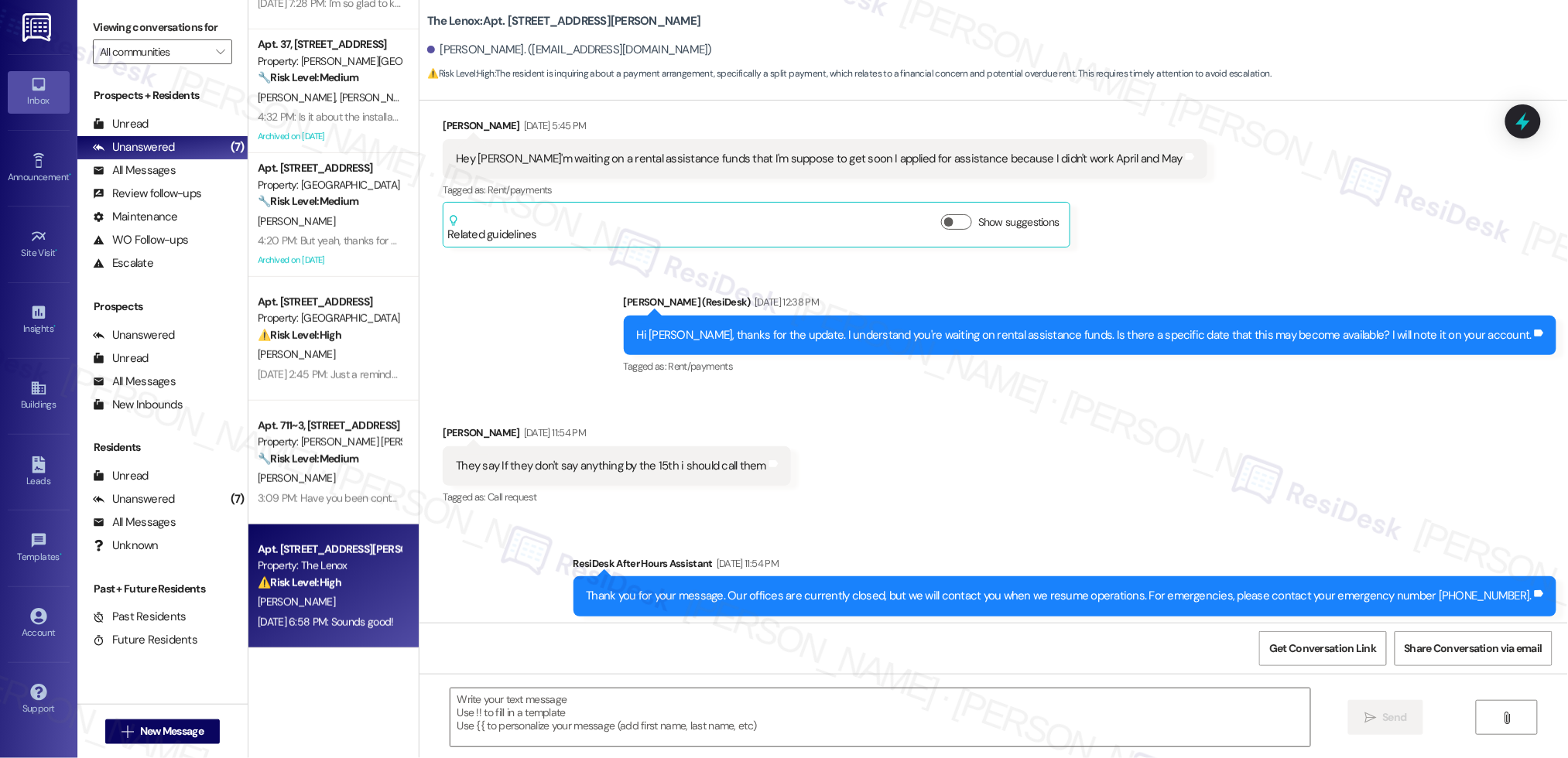
type textarea "Fetching suggested responses. Please feel free to read through the conversation…"
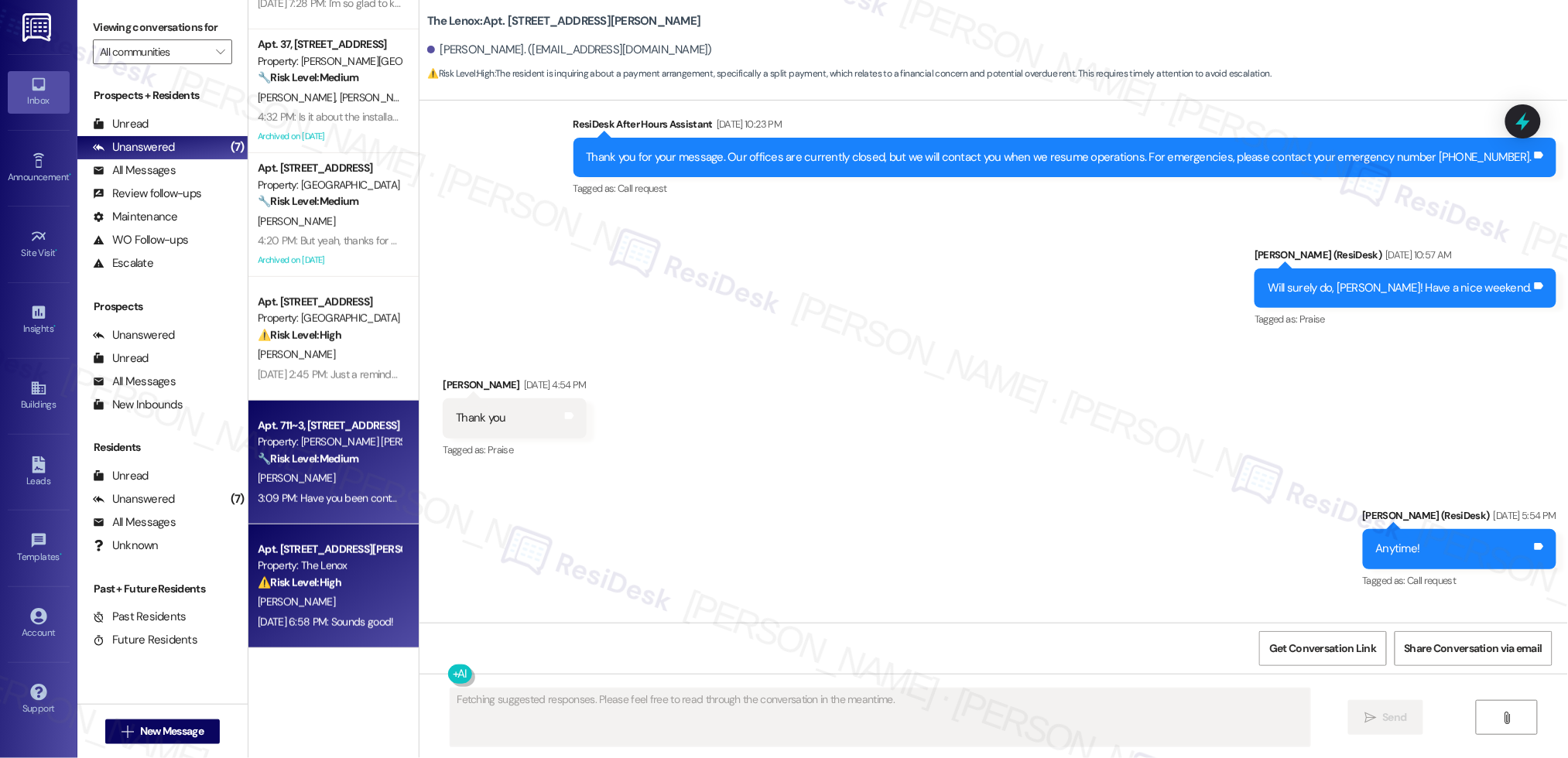
click at [281, 461] on strong "🔧 Risk Level: Medium" at bounding box center [308, 458] width 101 height 14
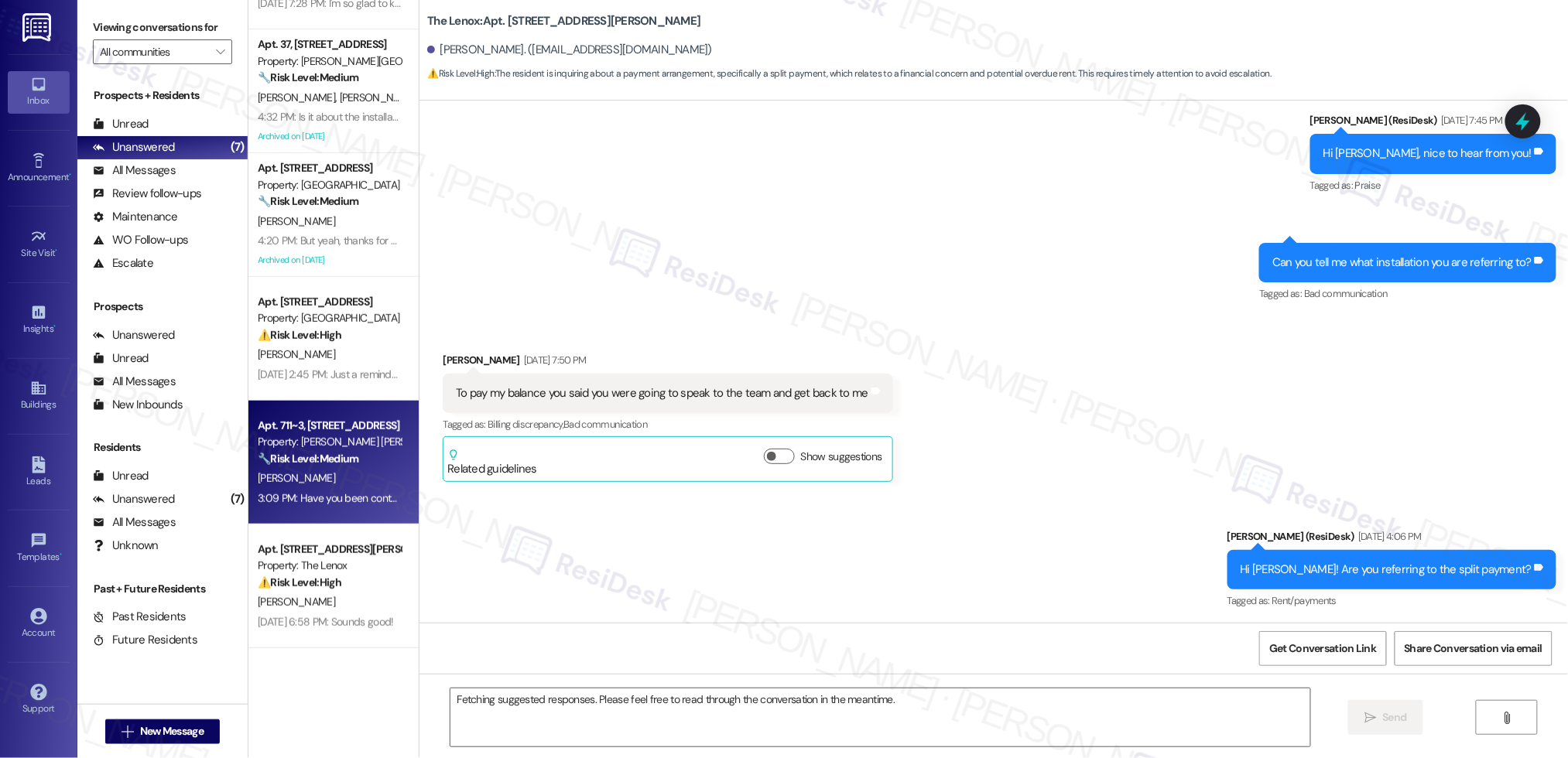
click at [281, 461] on strong "🔧 Risk Level: Medium" at bounding box center [308, 458] width 101 height 14
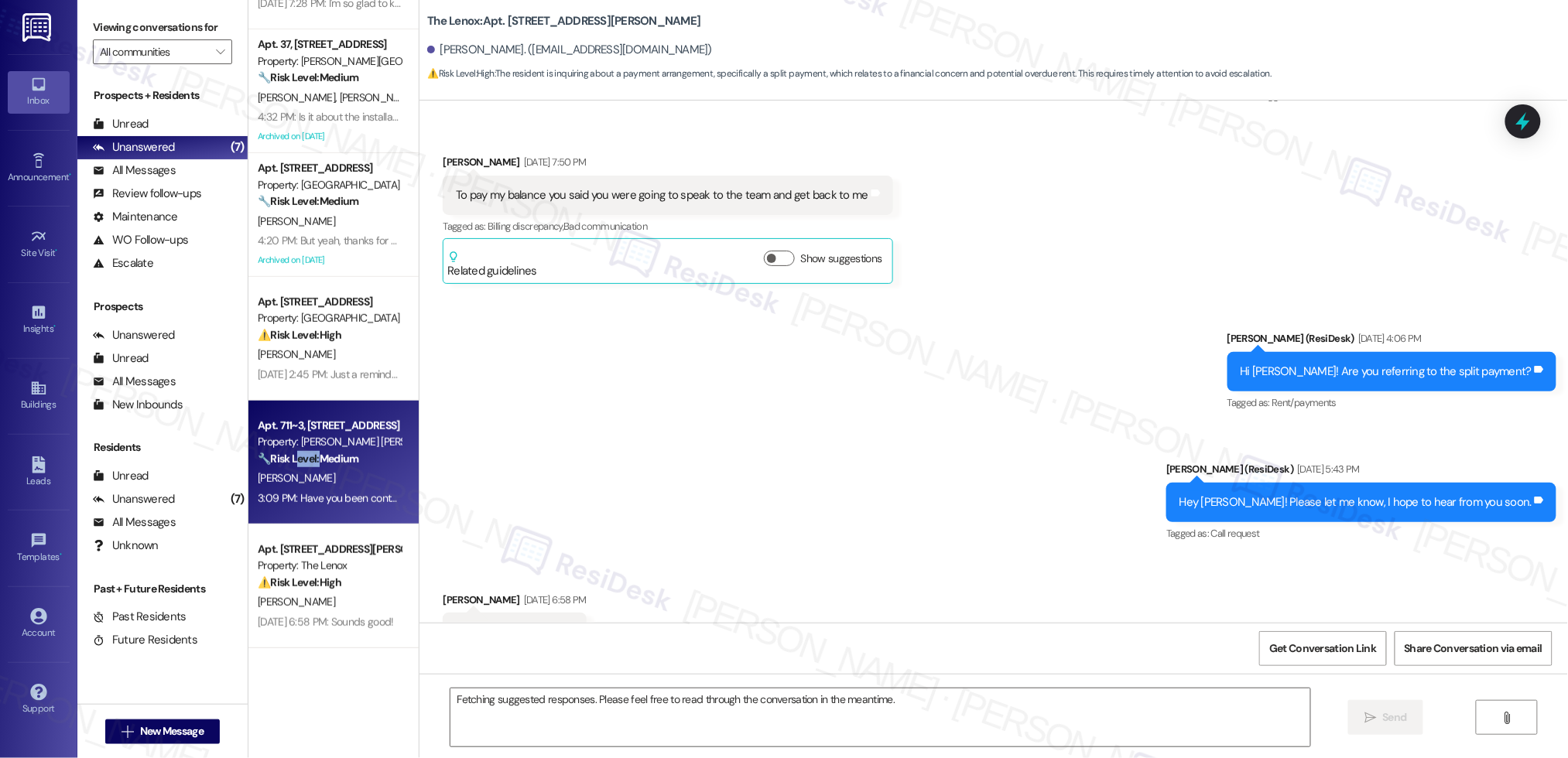
click at [281, 461] on strong "🔧 Risk Level: Medium" at bounding box center [308, 458] width 101 height 14
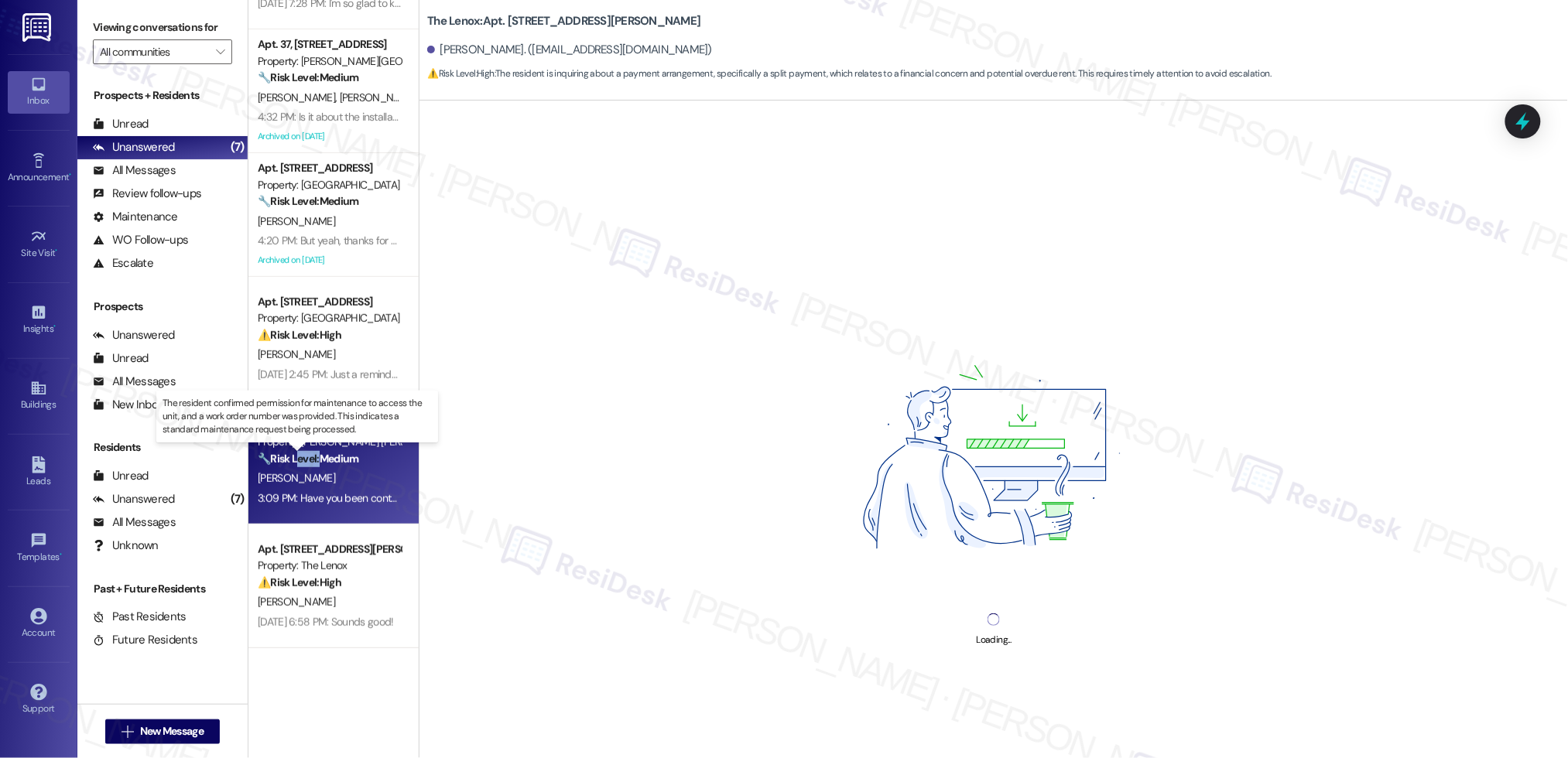
click at [281, 462] on strong "🔧 Risk Level: Medium" at bounding box center [308, 458] width 101 height 14
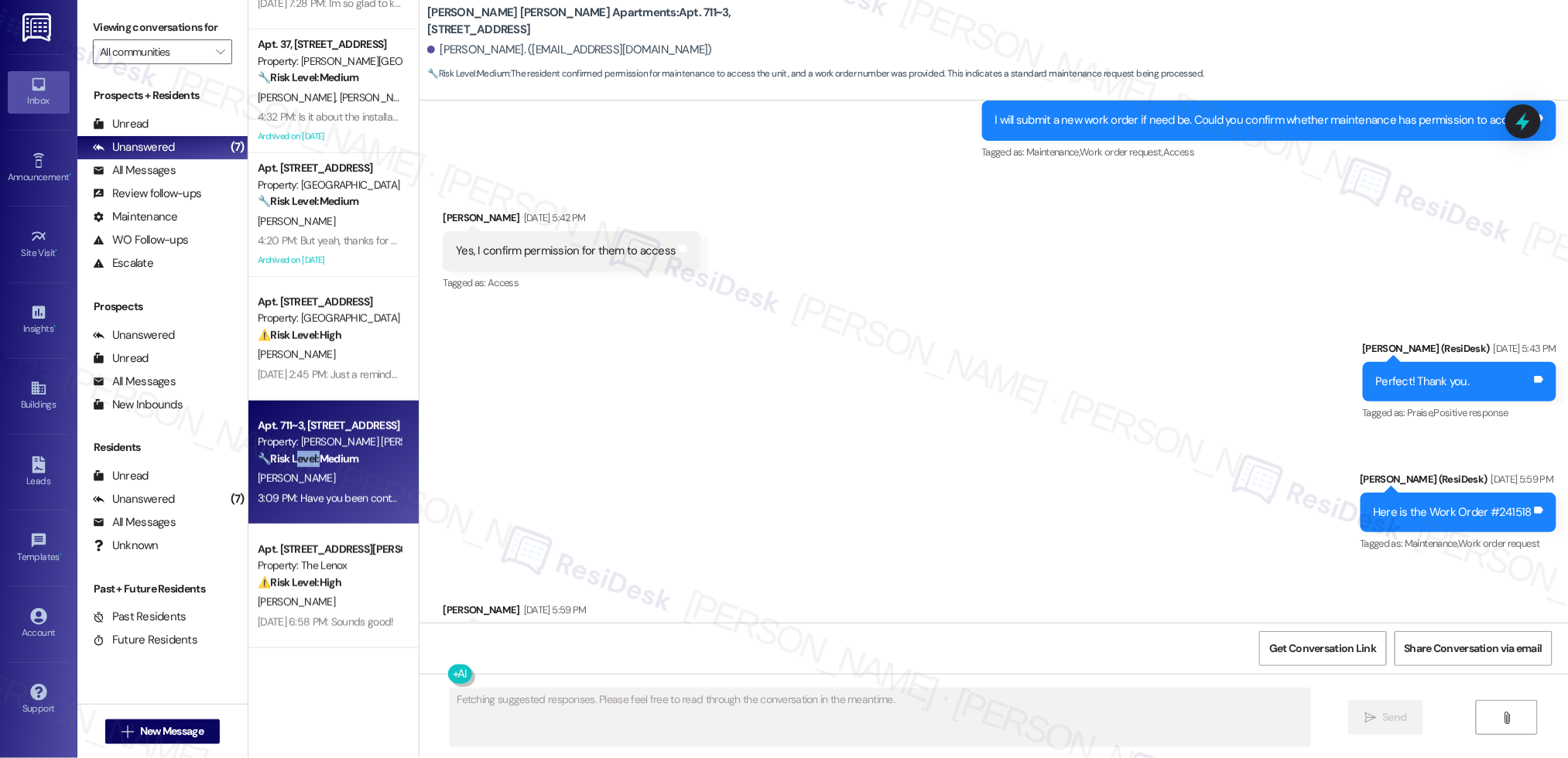
scroll to position [4910, 0]
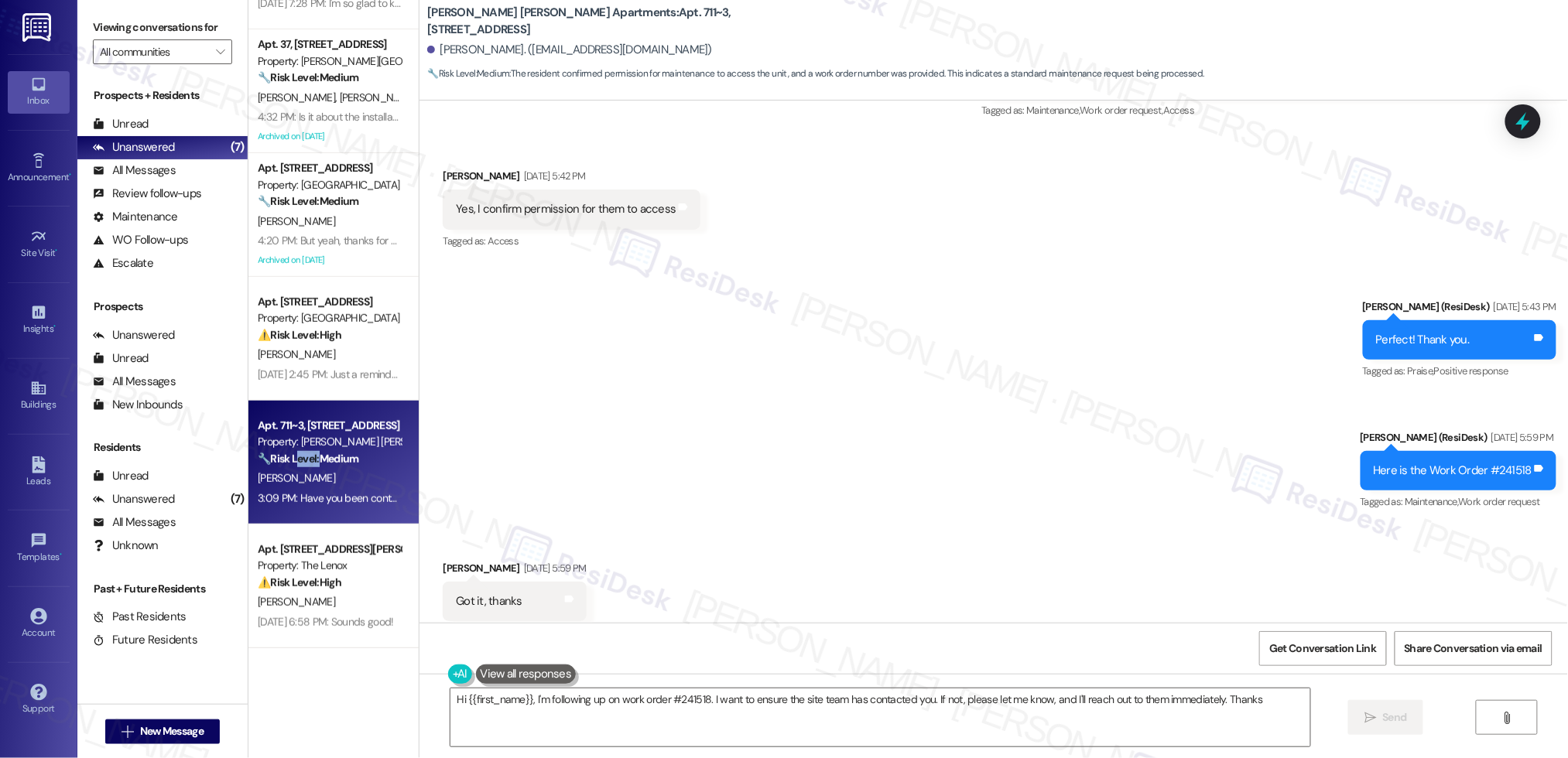
type textarea "Hi {{first_name}}, I'm following up on work order #241518. I want to ensure the…"
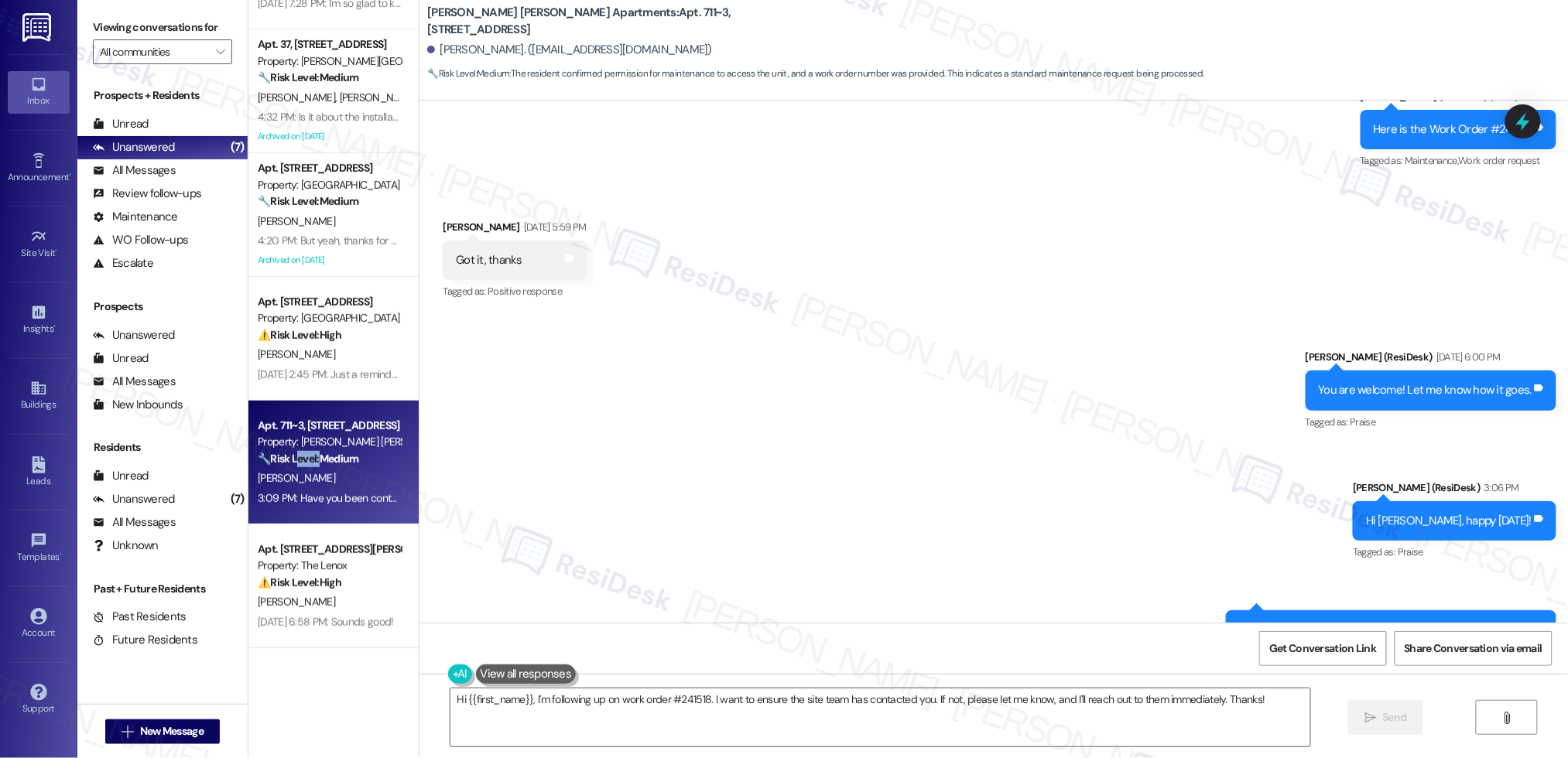
scroll to position [5279, 0]
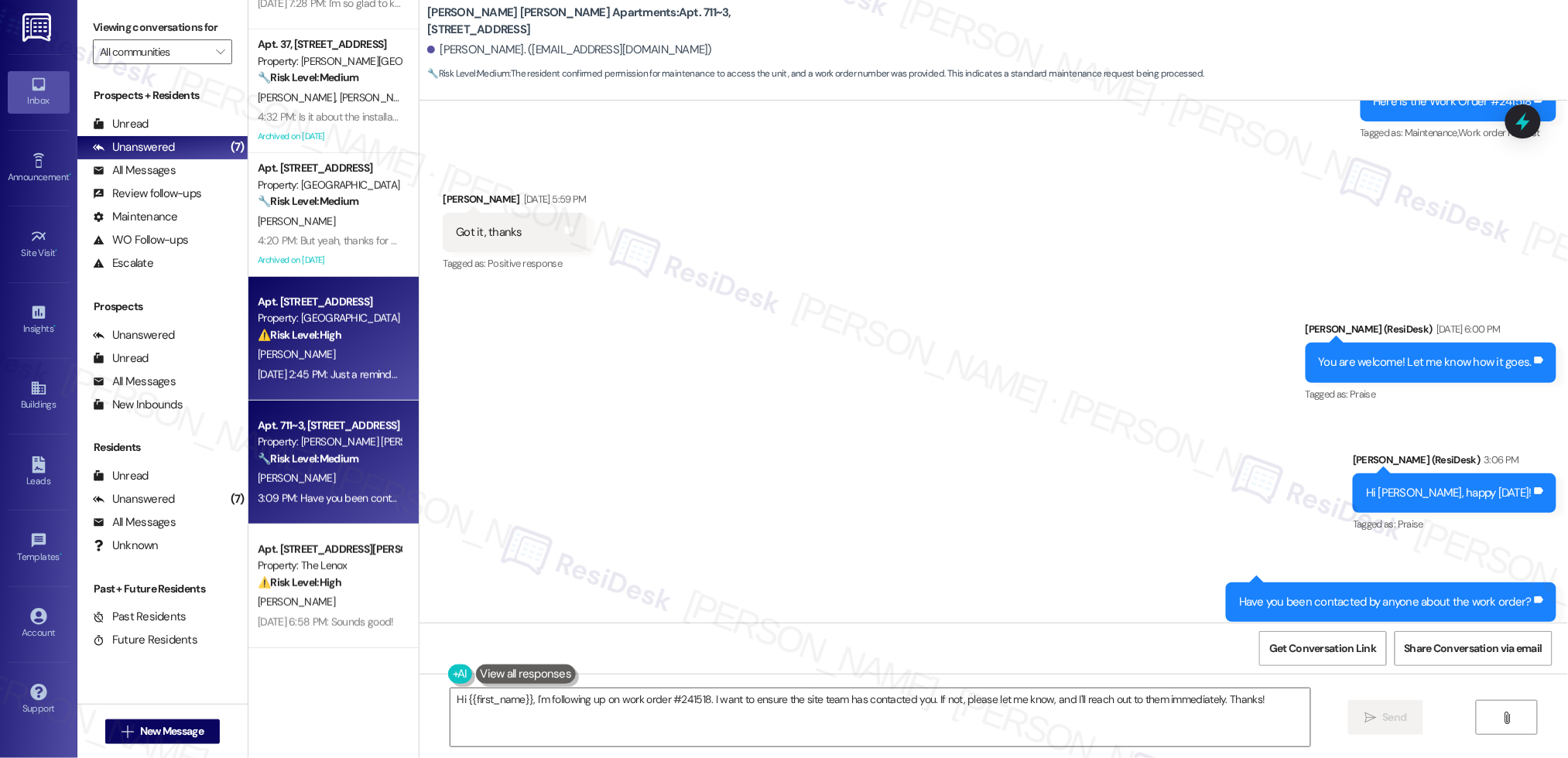
click at [294, 358] on div "[PERSON_NAME]" at bounding box center [329, 354] width 146 height 19
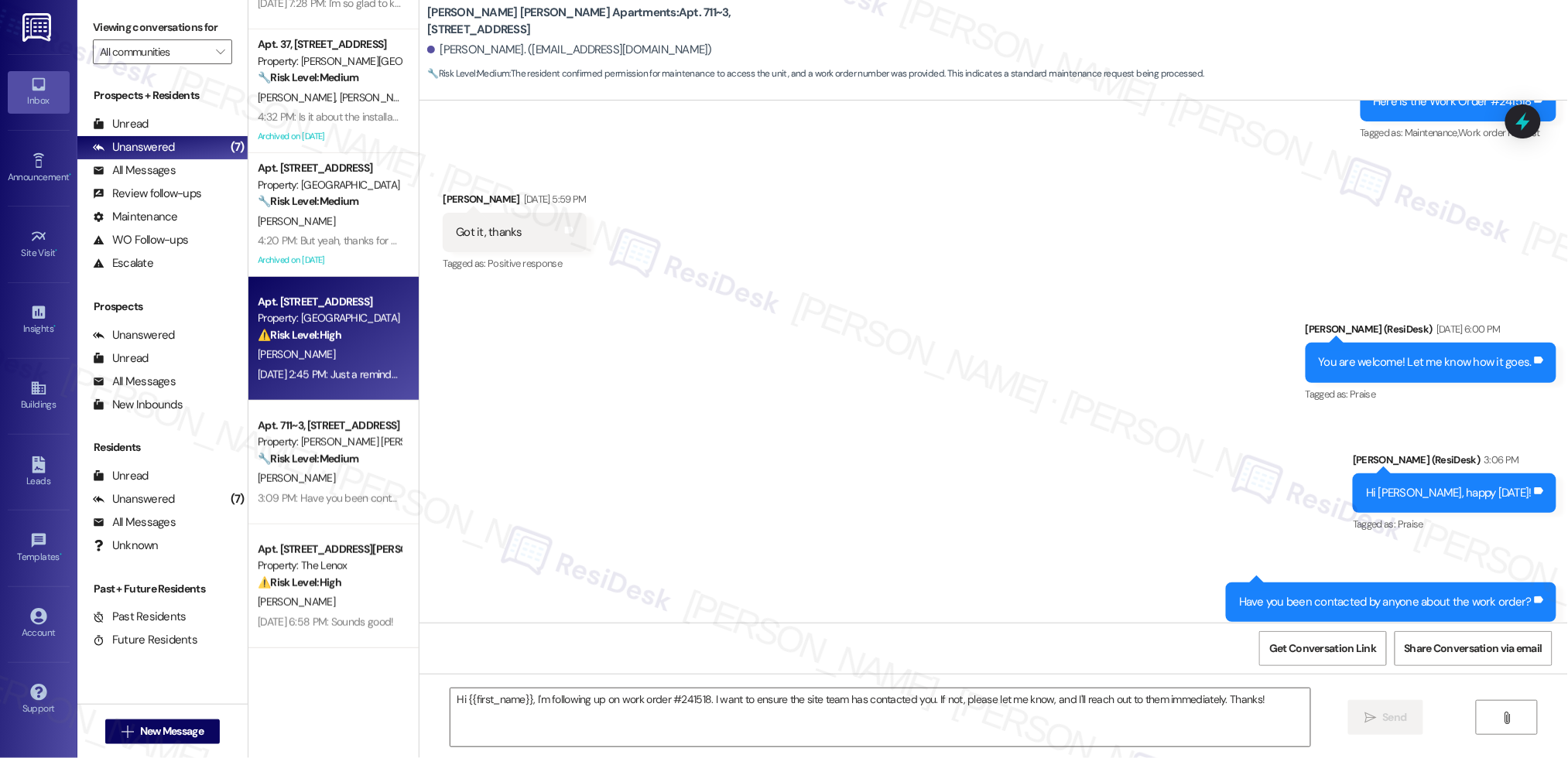
click at [294, 358] on div "[PERSON_NAME]" at bounding box center [329, 354] width 146 height 19
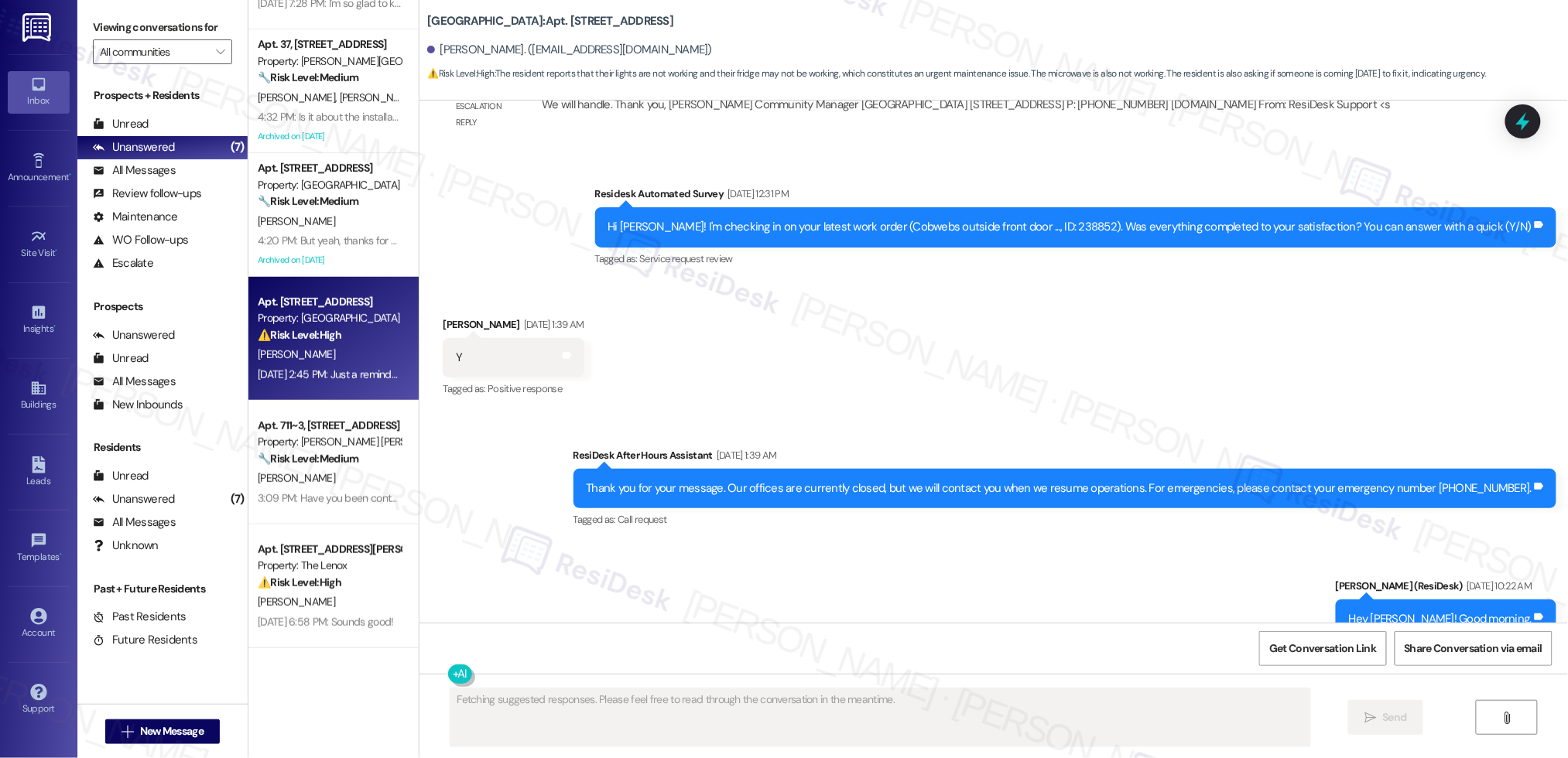
click at [294, 358] on div "[PERSON_NAME]" at bounding box center [329, 354] width 146 height 19
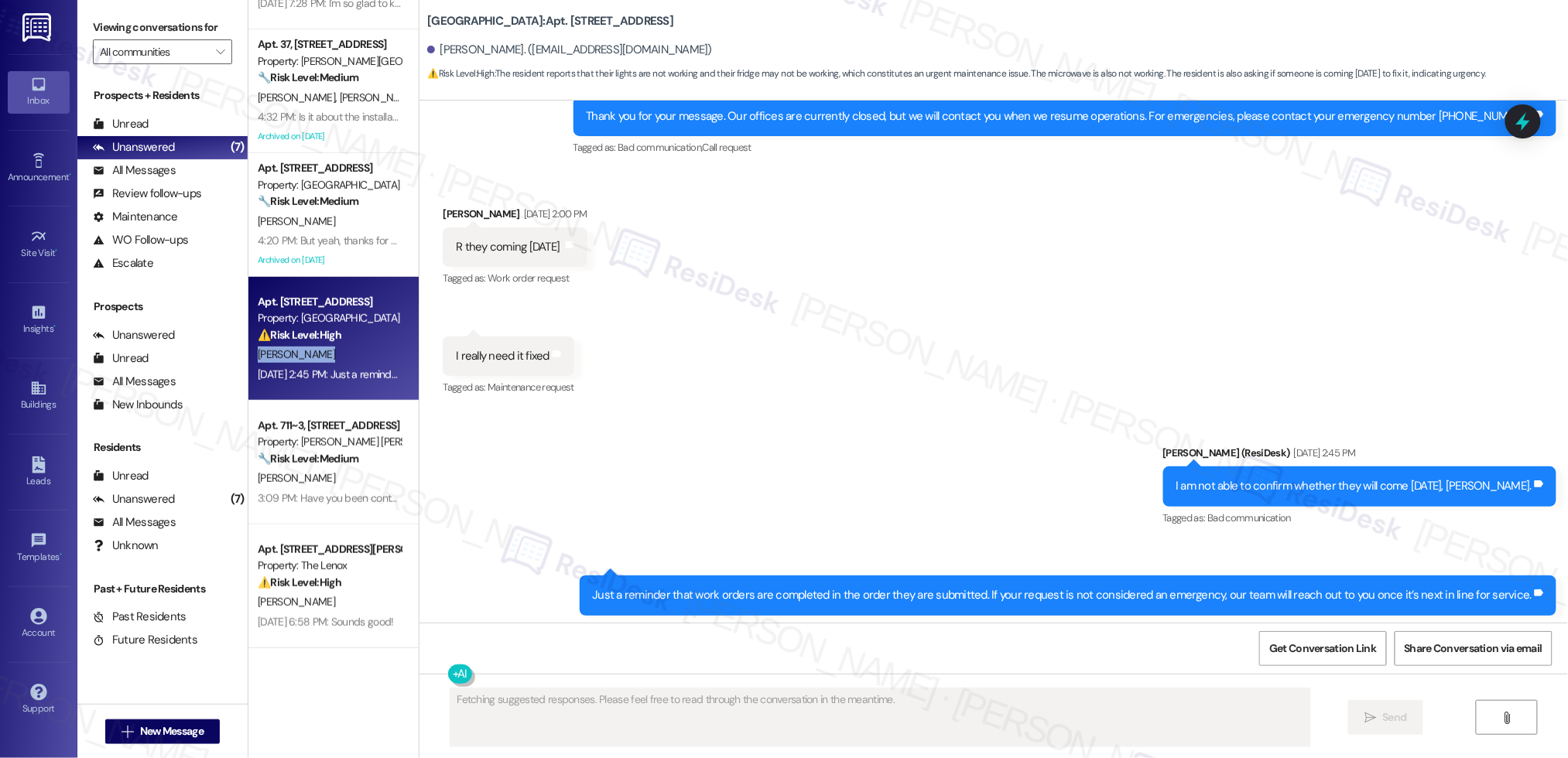
click at [294, 358] on div "[PERSON_NAME]" at bounding box center [329, 354] width 146 height 19
click at [290, 362] on div "[PERSON_NAME]" at bounding box center [329, 354] width 146 height 19
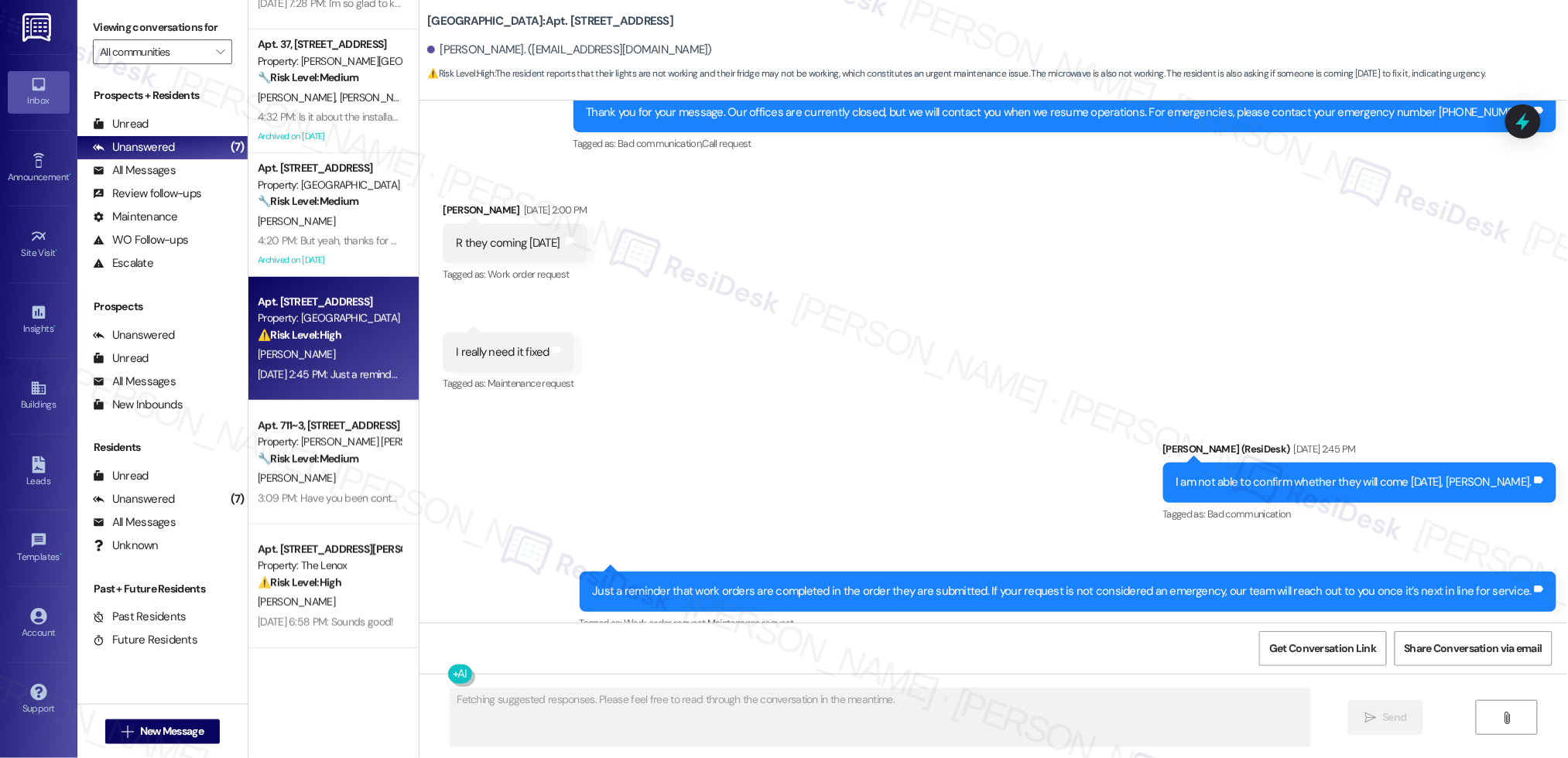
scroll to position [8032, 0]
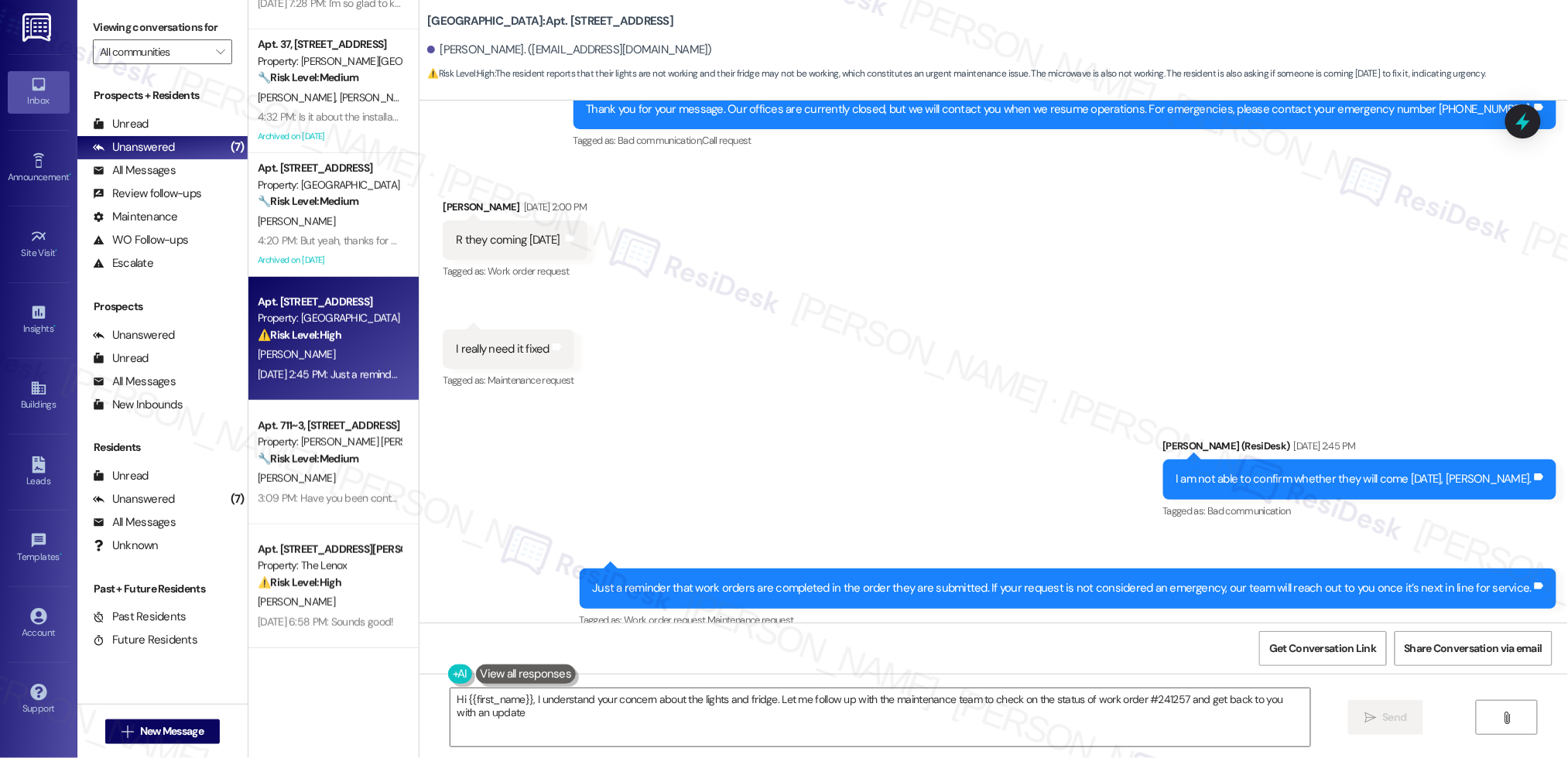
type textarea "Hi {{first_name}}, I understand your concern about the lights and fridge. Let m…"
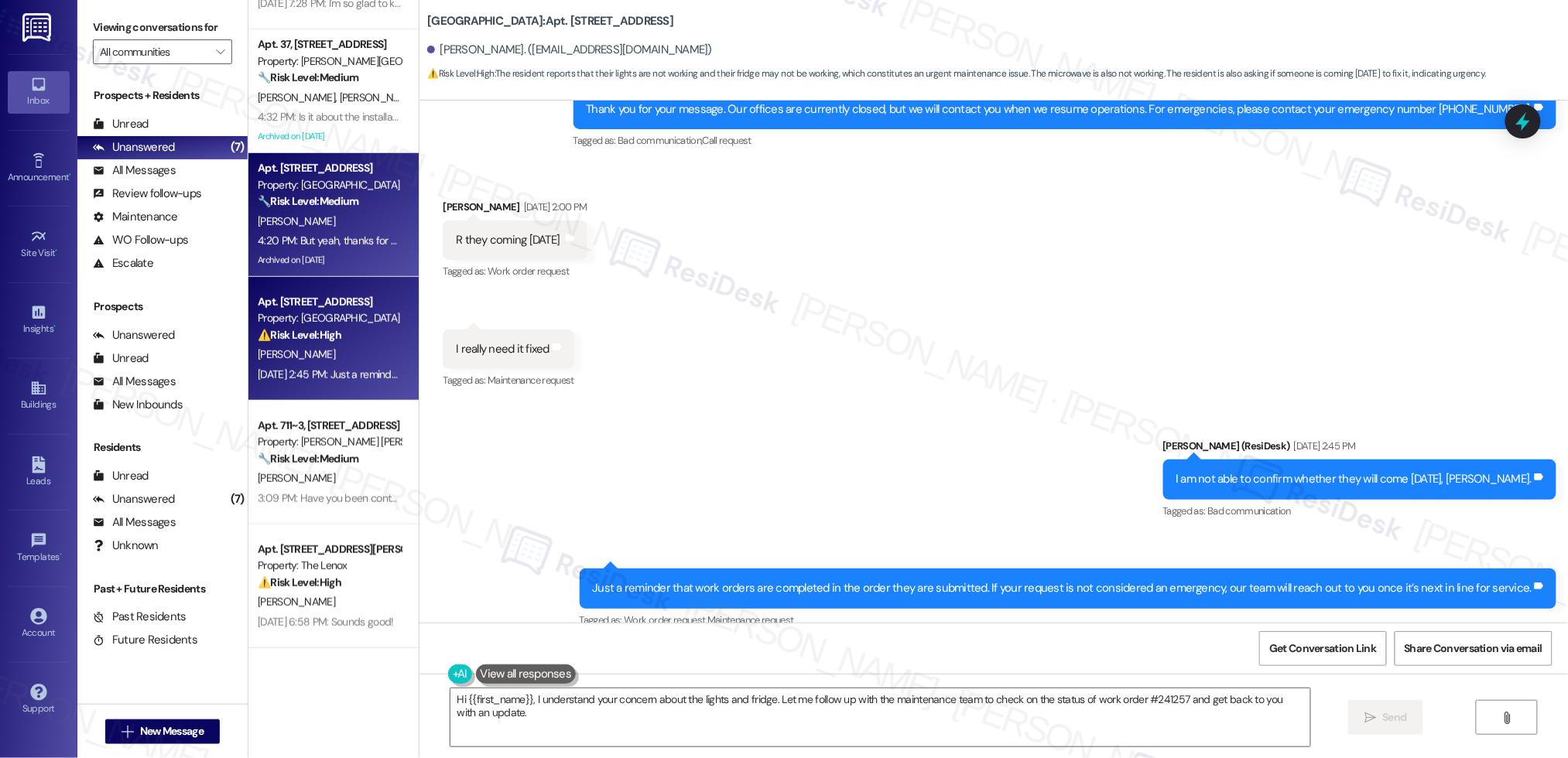
click at [354, 212] on div "[PERSON_NAME]" at bounding box center [329, 221] width 146 height 19
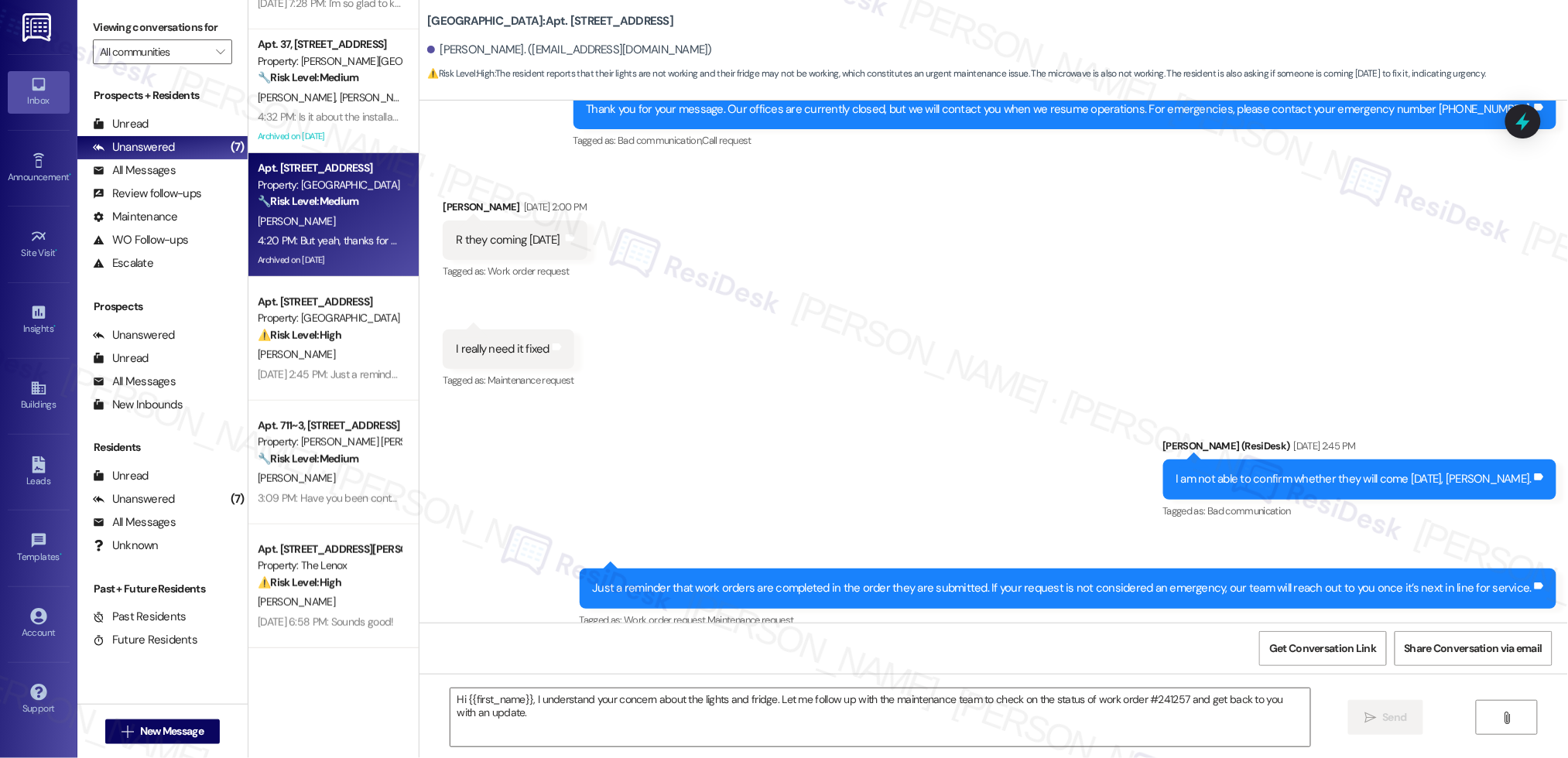
type textarea "Fetching suggested responses. Please feel free to read through the conversation…"
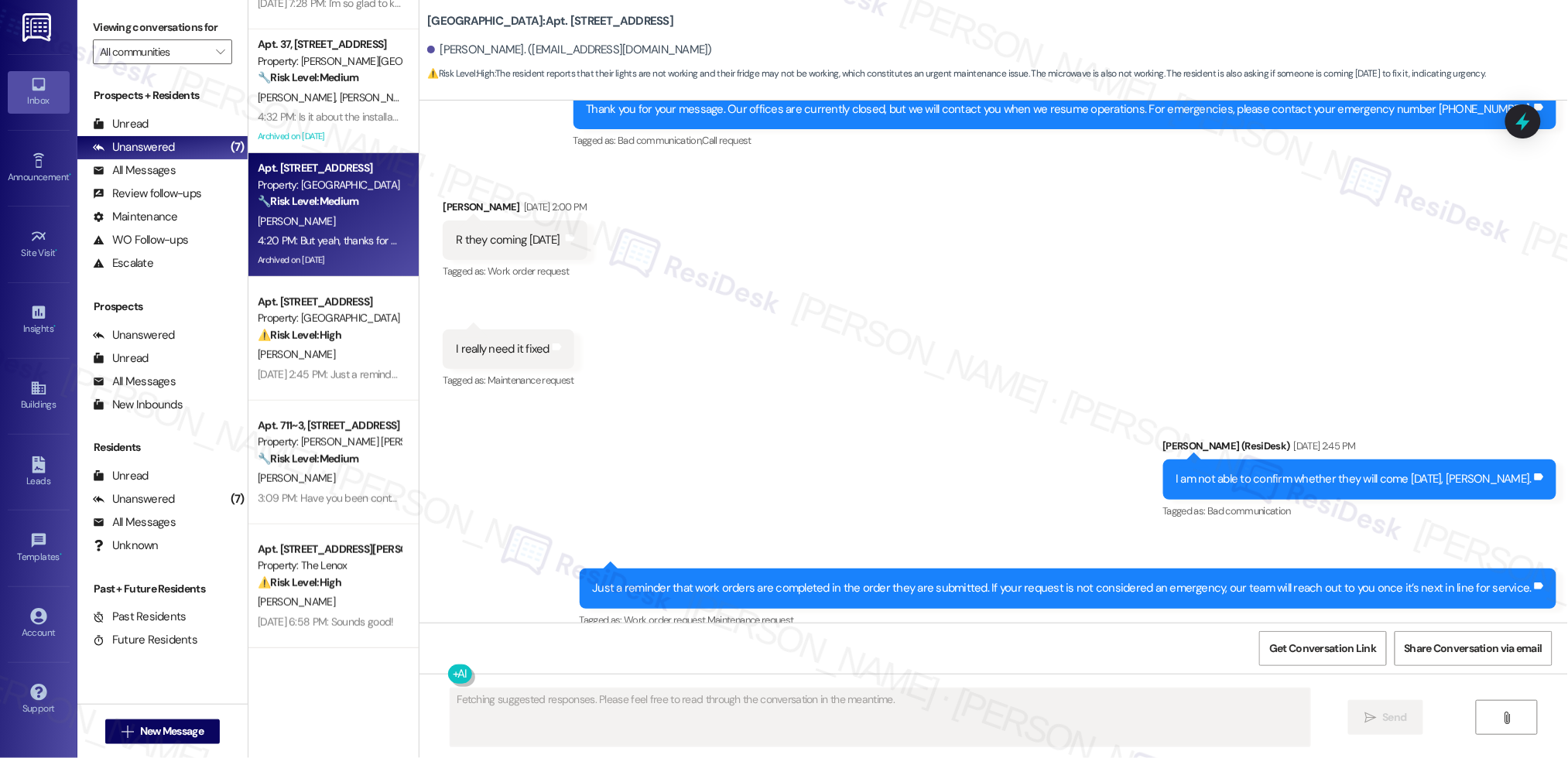
click at [354, 212] on div "[PERSON_NAME]" at bounding box center [329, 221] width 146 height 19
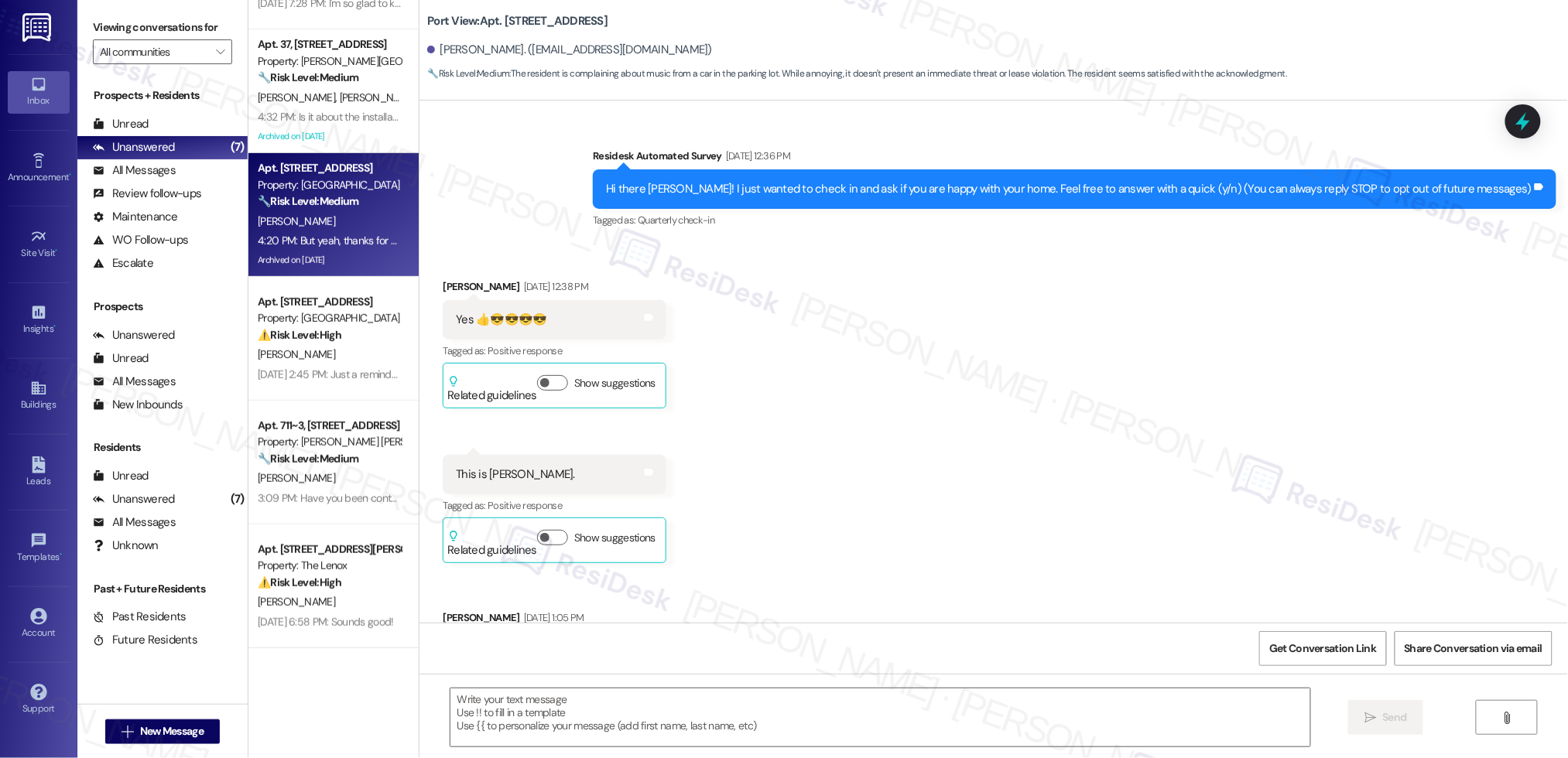
click at [354, 212] on div "[PERSON_NAME]" at bounding box center [329, 221] width 146 height 19
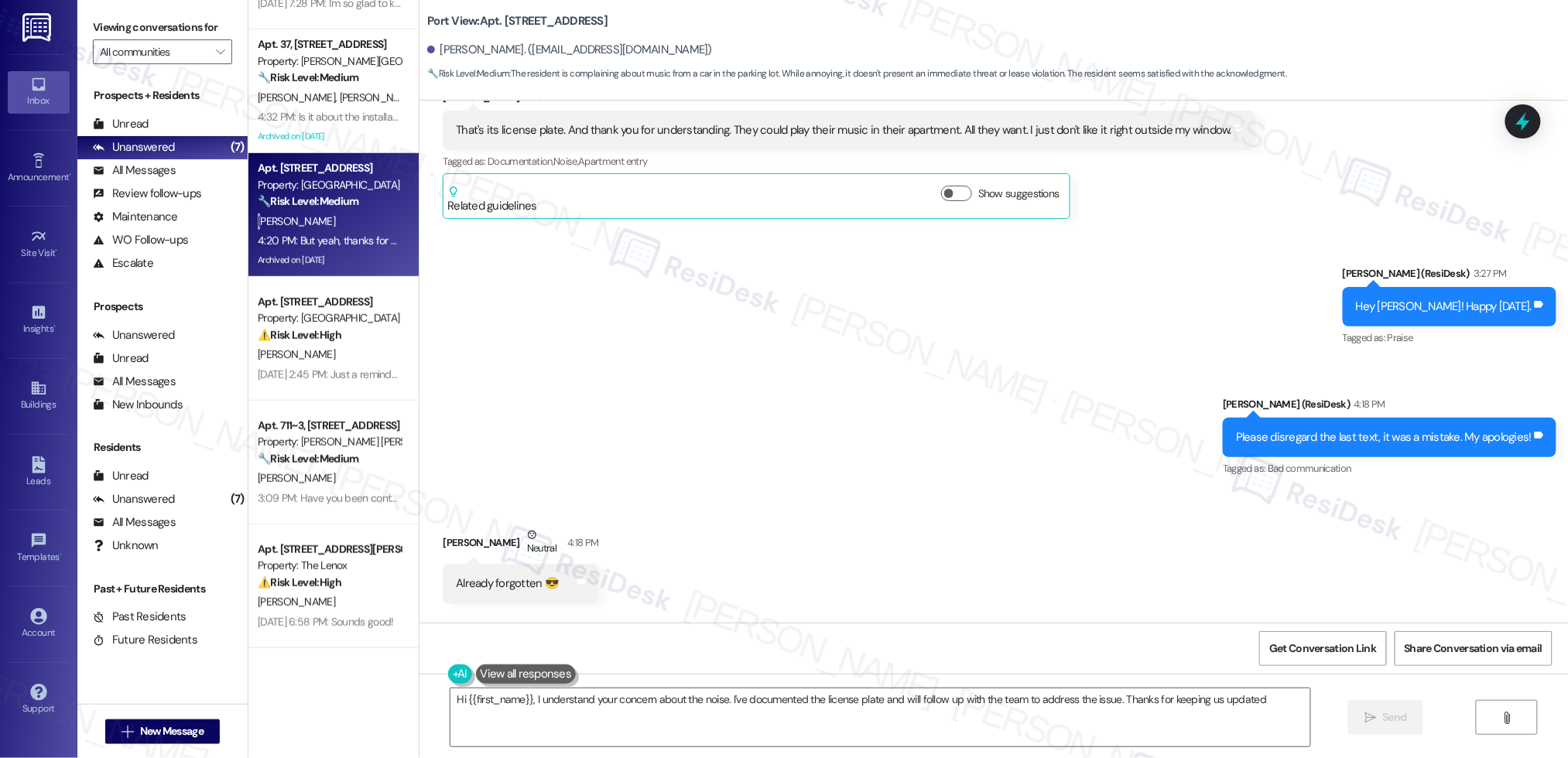
type textarea "Hi {{first_name}}, I understand your concern about the noise. I've documented t…"
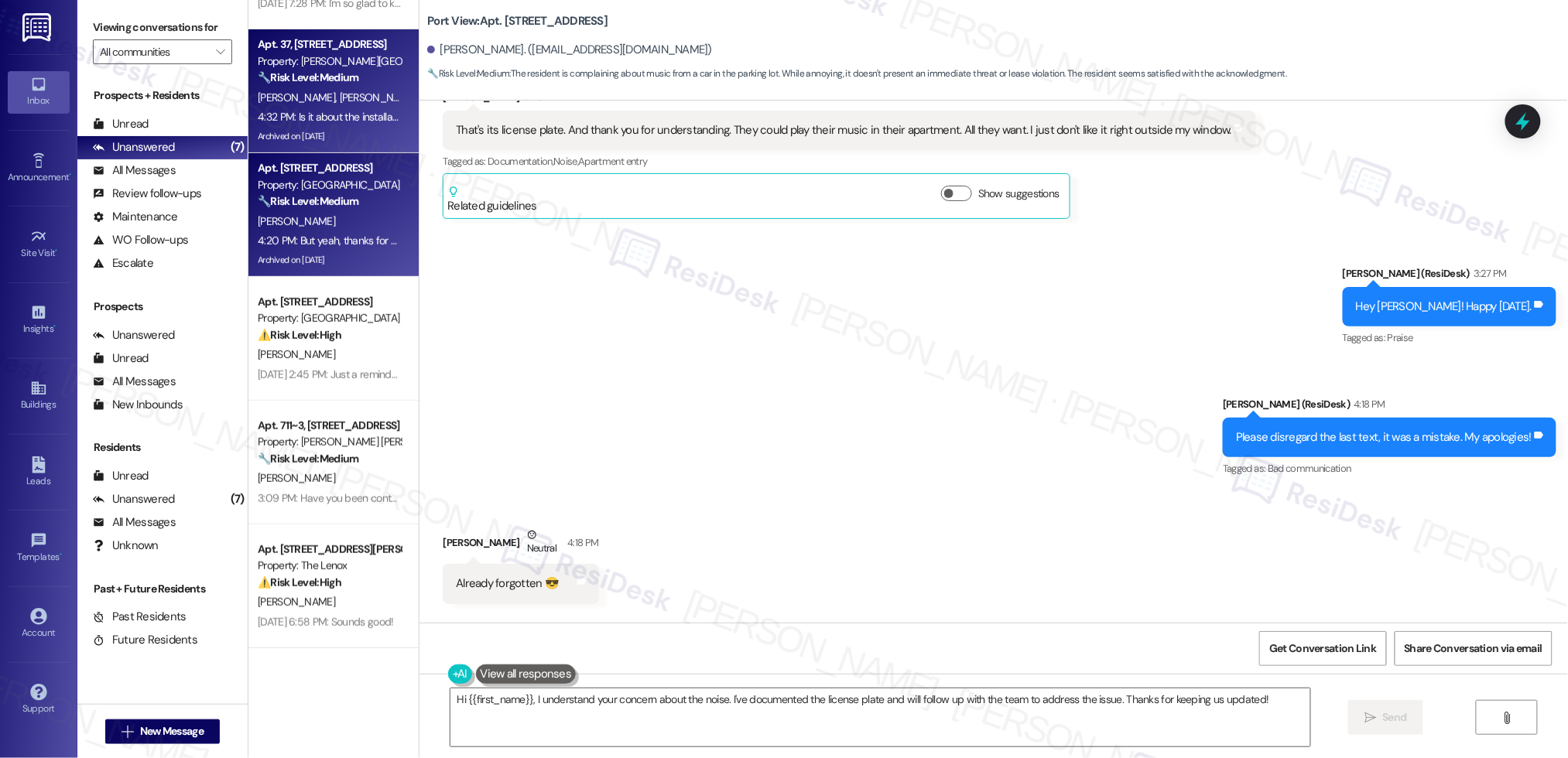
click at [295, 85] on div "🔧 Risk Level: Medium The resident is requesting the phone number of a maintenan…" at bounding box center [329, 78] width 143 height 16
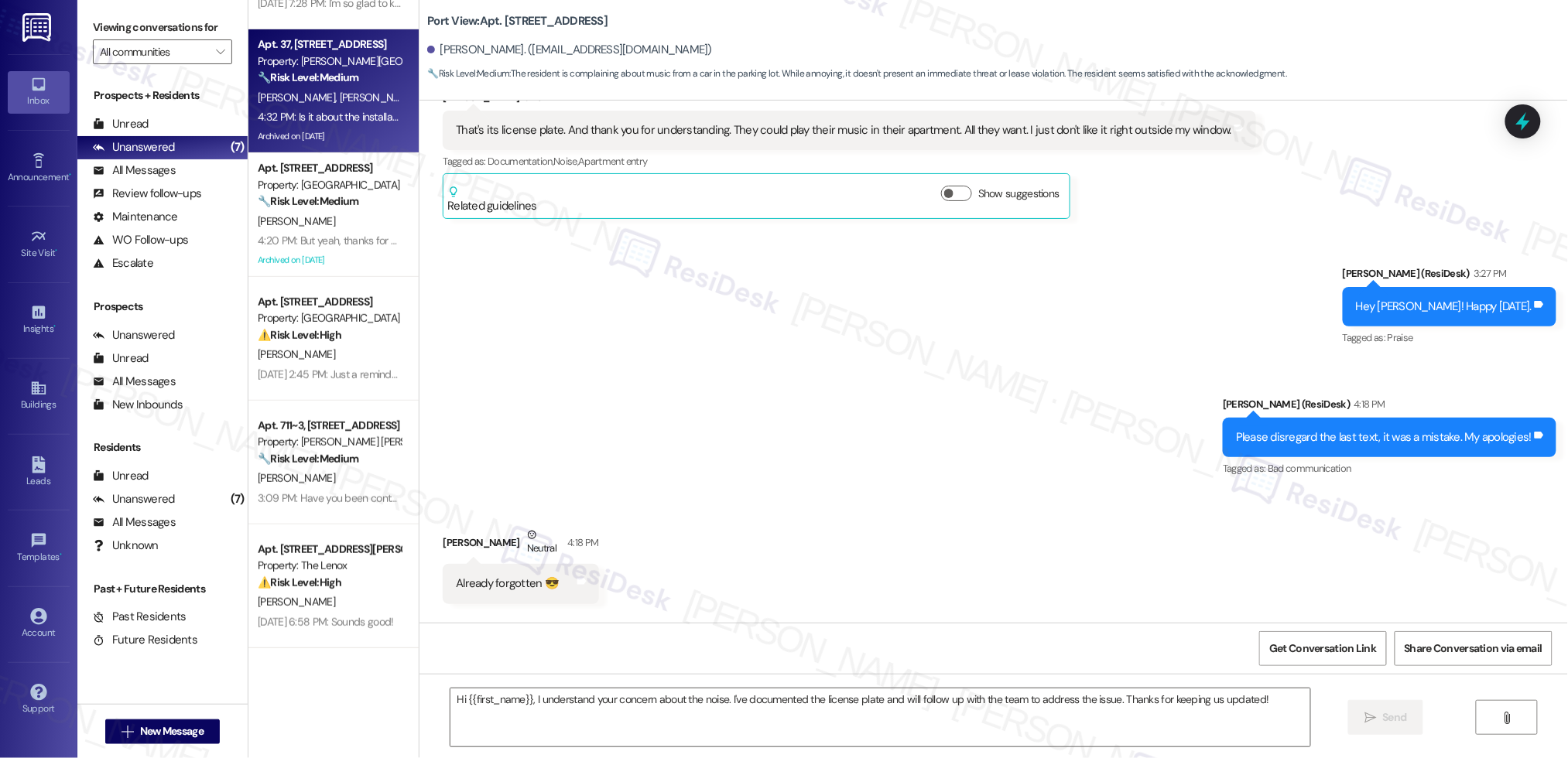
type textarea "Fetching suggested responses. Please feel free to read through the conversation…"
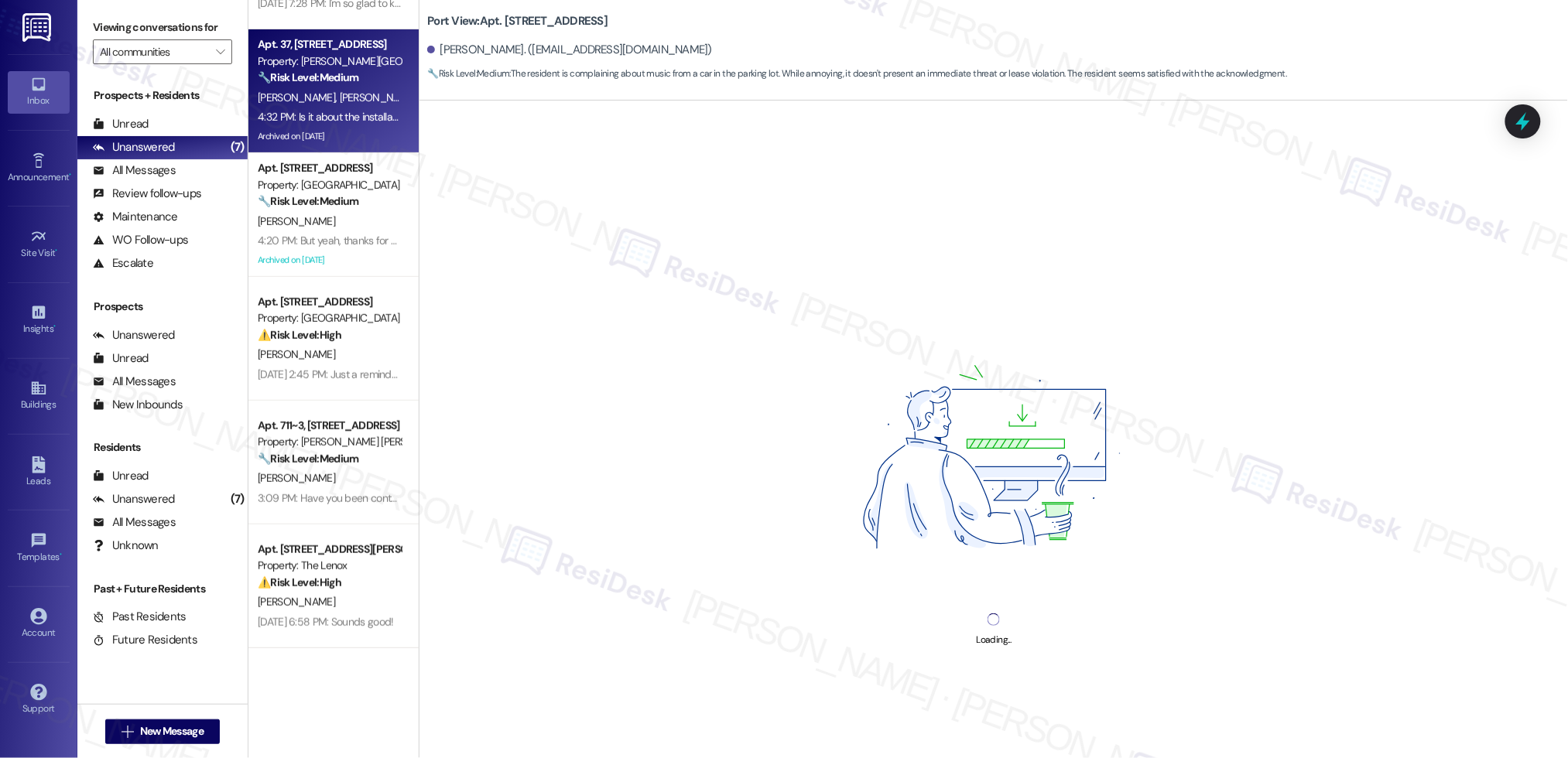
click at [340, 101] on span "[PERSON_NAME]" at bounding box center [378, 97] width 77 height 14
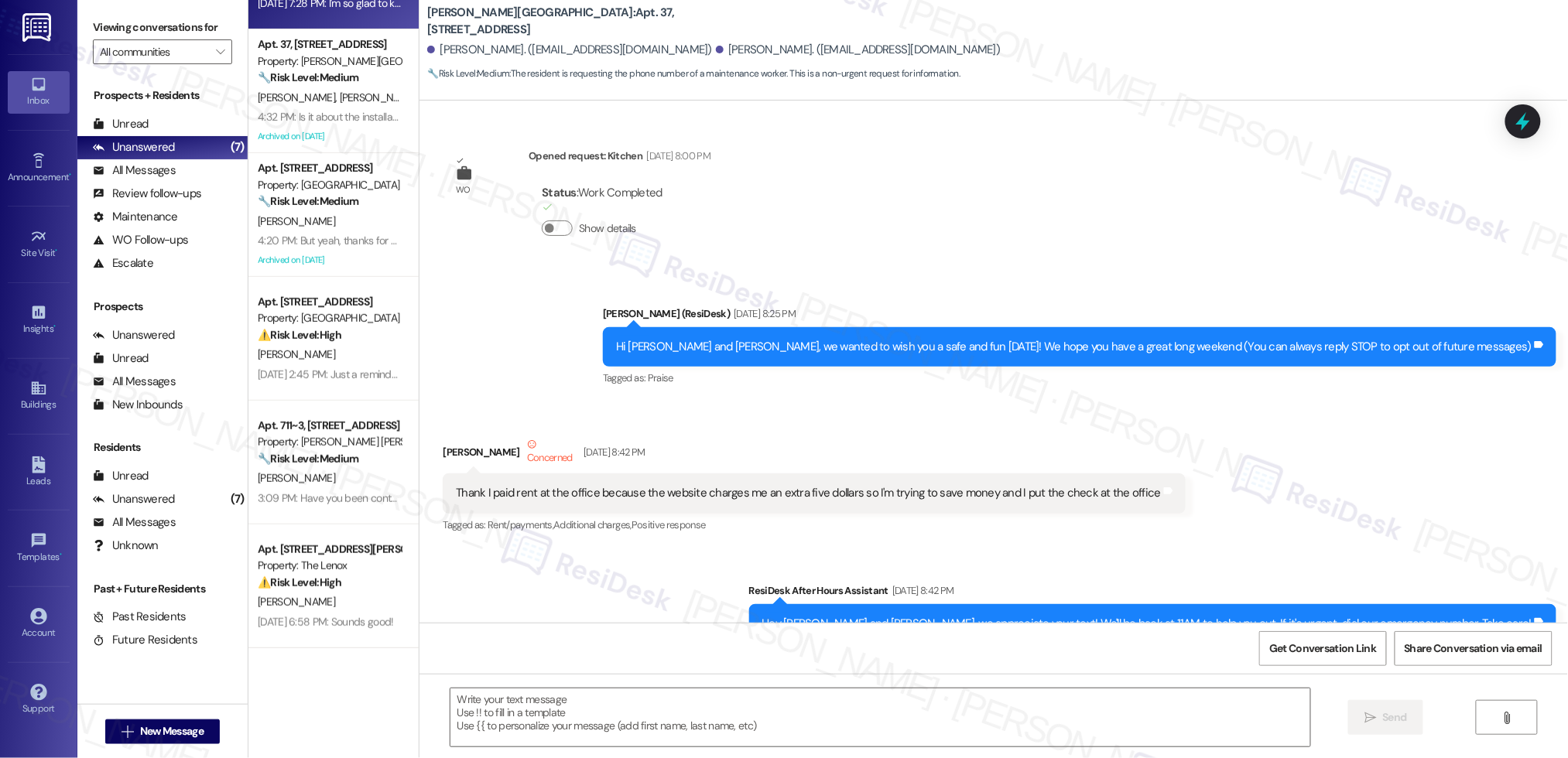
drag, startPoint x: 338, startPoint y: 180, endPoint x: 344, endPoint y: 95, distance: 85.2
click at [338, 179] on div "Apt. [STREET_ADDRESS] S Property: Forest Ridge ⚠️ Risk Level: High The resident…" at bounding box center [333, 323] width 170 height 648
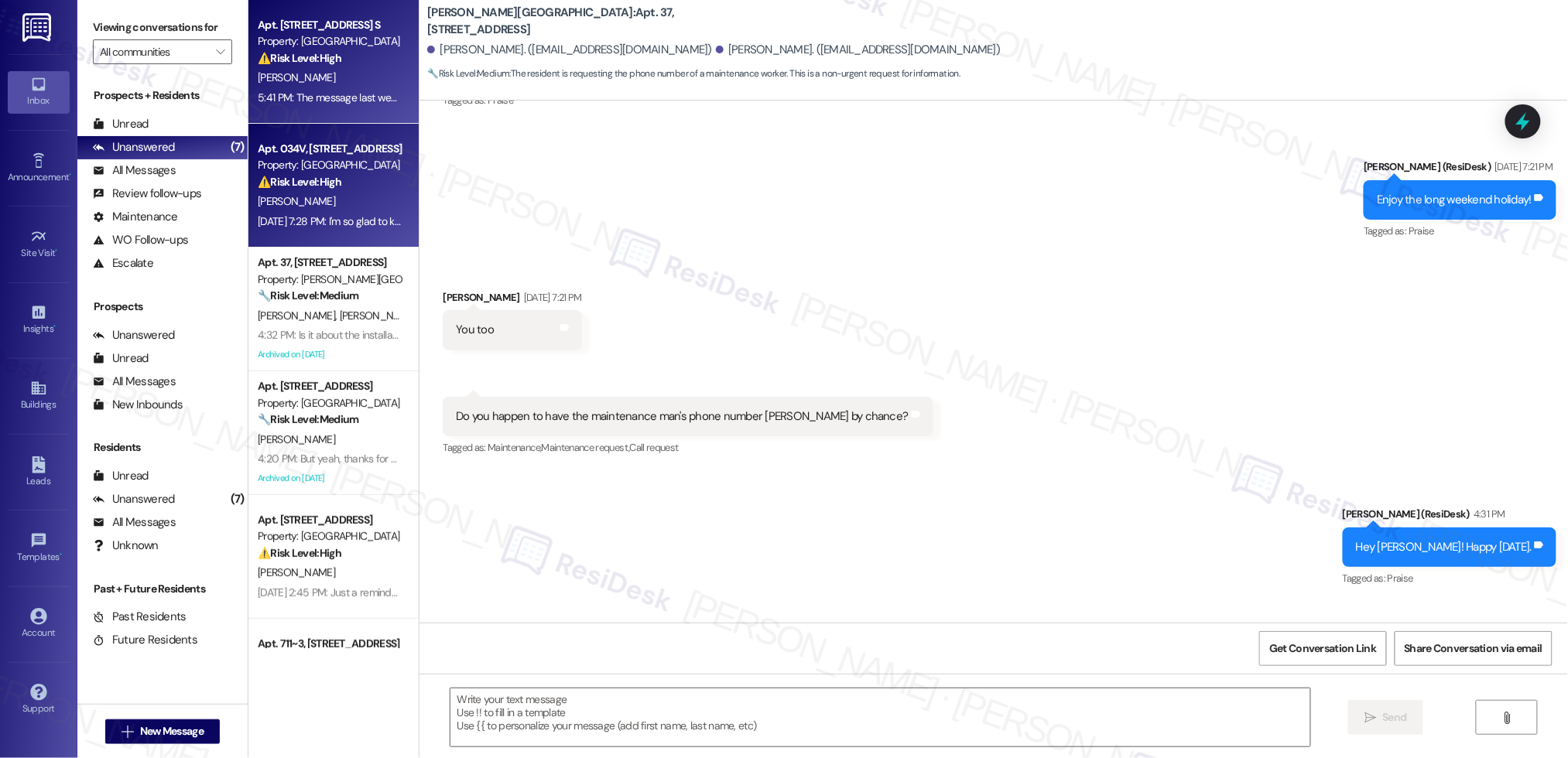
click at [344, 95] on div "5:41 PM: The message last week was pursuant to signing my lease over to another…" at bounding box center [631, 97] width 747 height 14
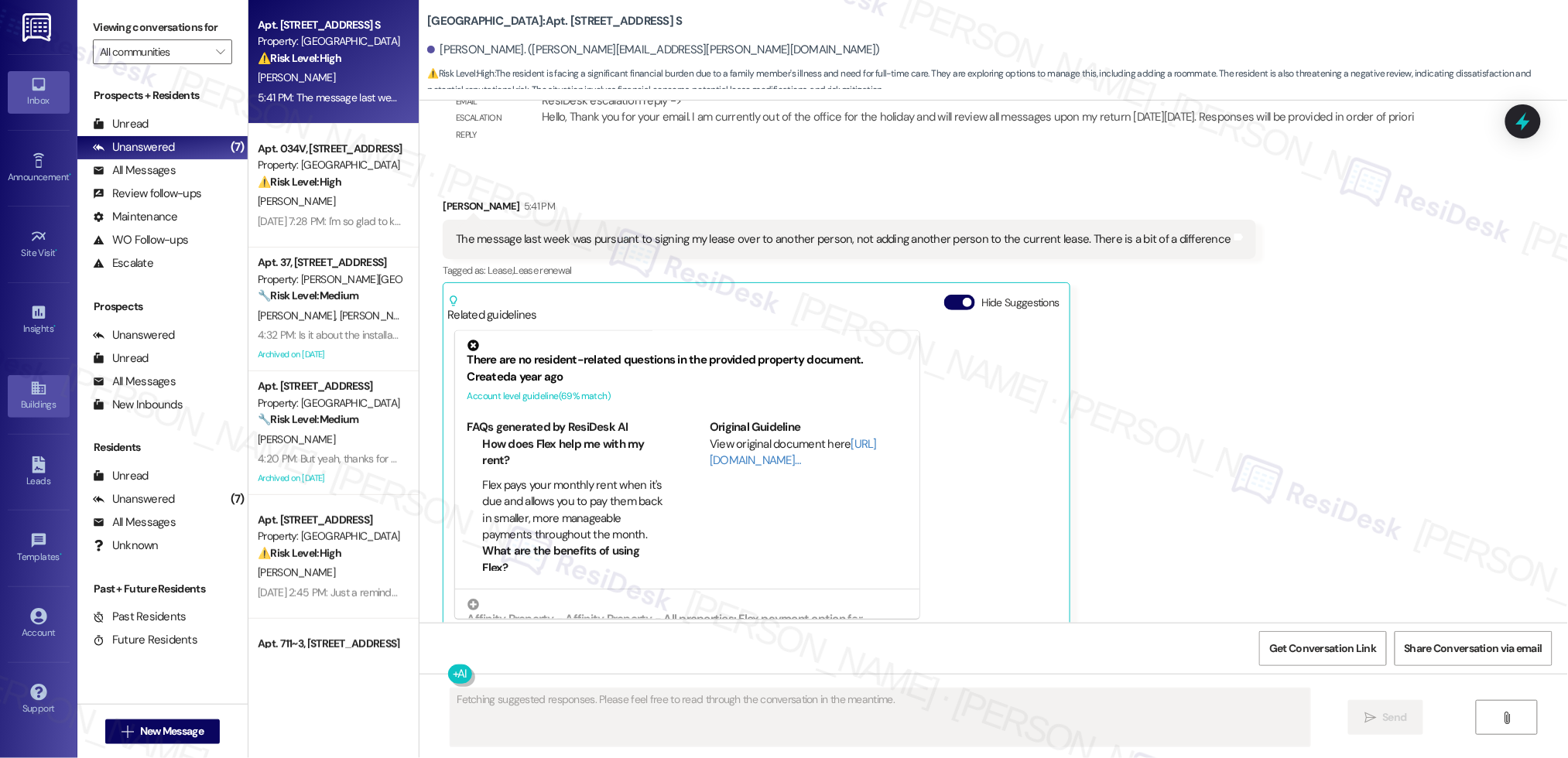
scroll to position [3377, 0]
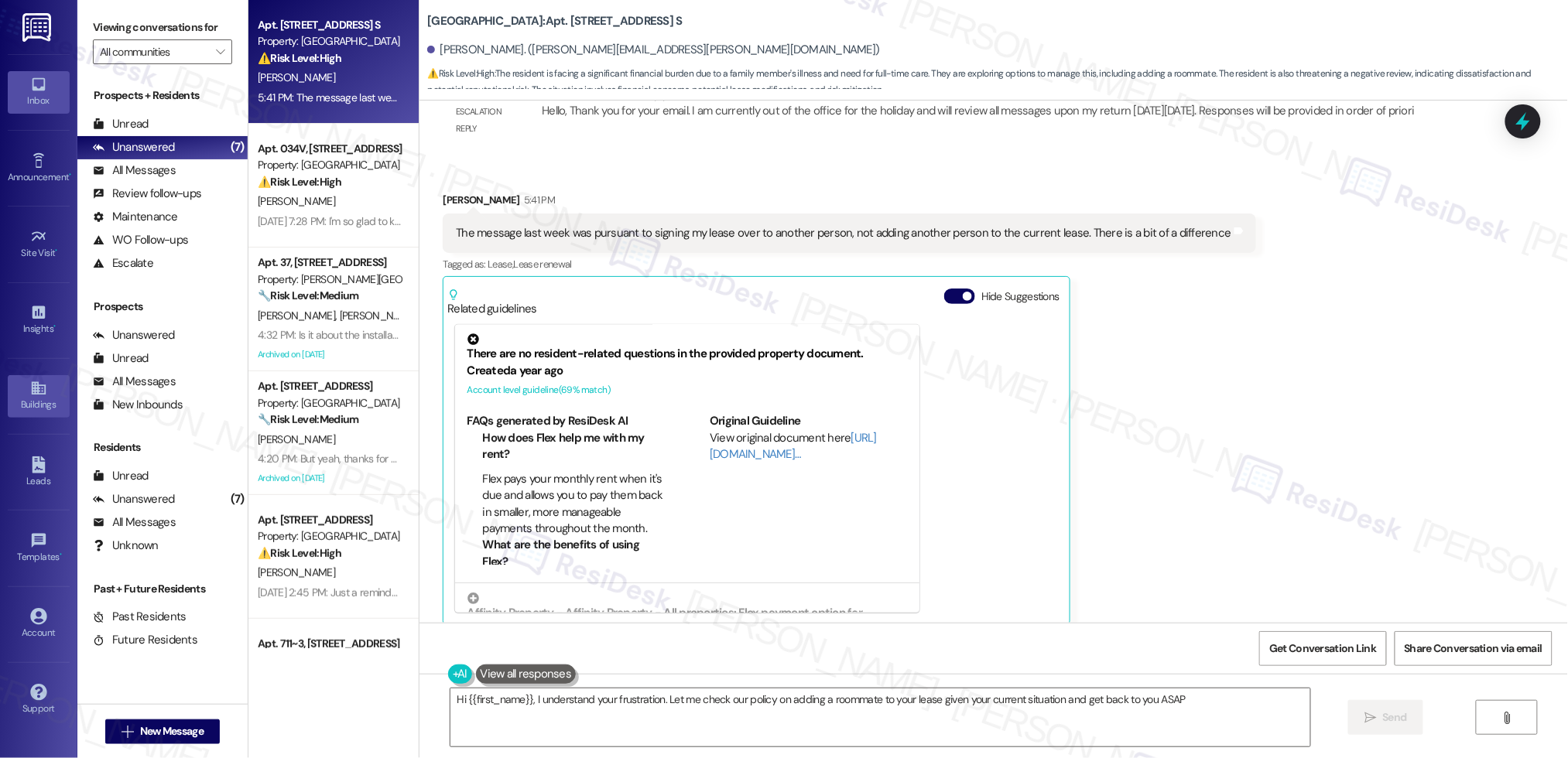
type textarea "Hi {{first_name}}, I understand your frustration. Let me check our policy on ad…"
click at [216, 46] on icon "" at bounding box center [220, 51] width 8 height 12
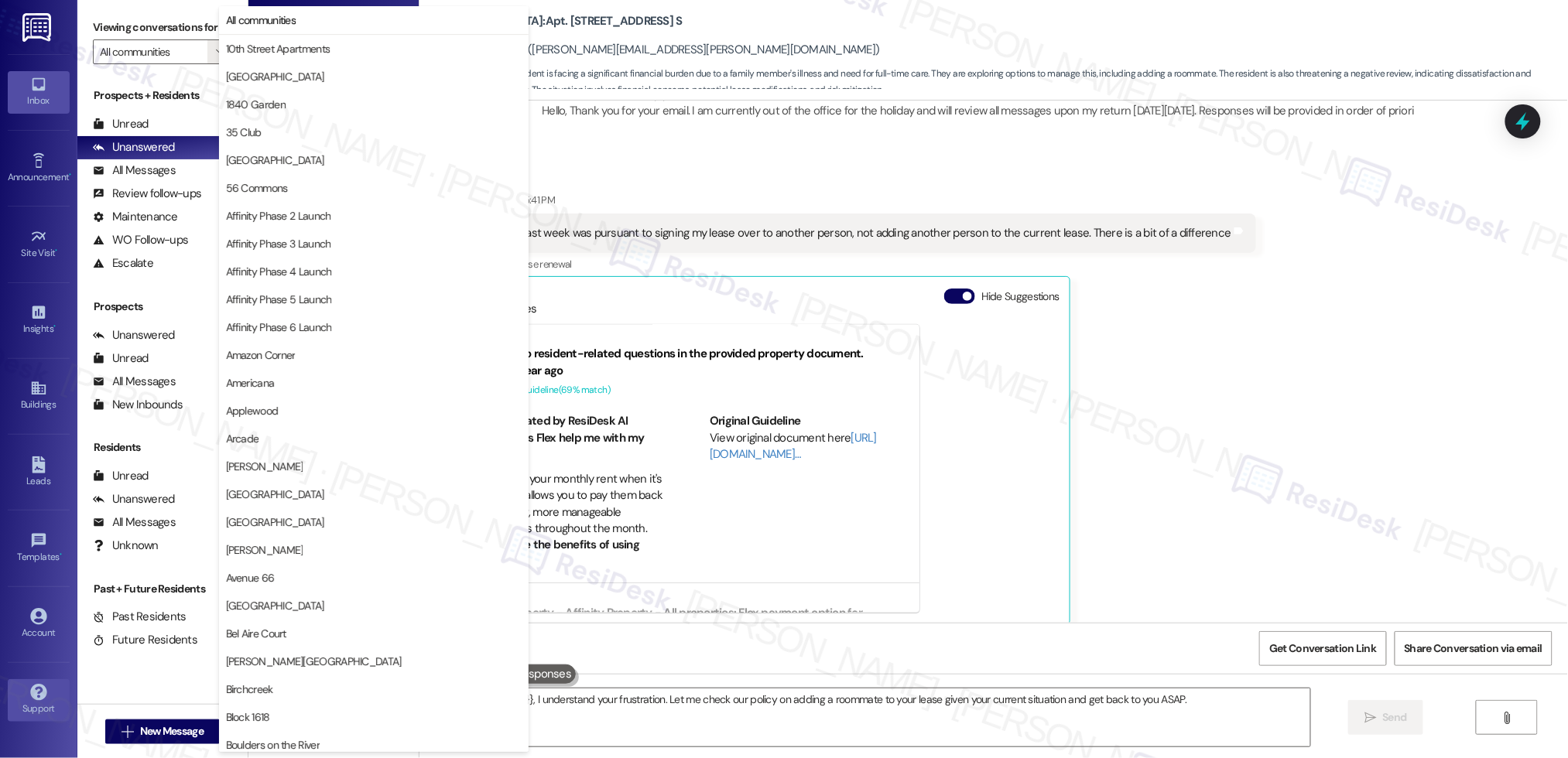
click at [58, 689] on link "Support" at bounding box center [39, 700] width 62 height 42
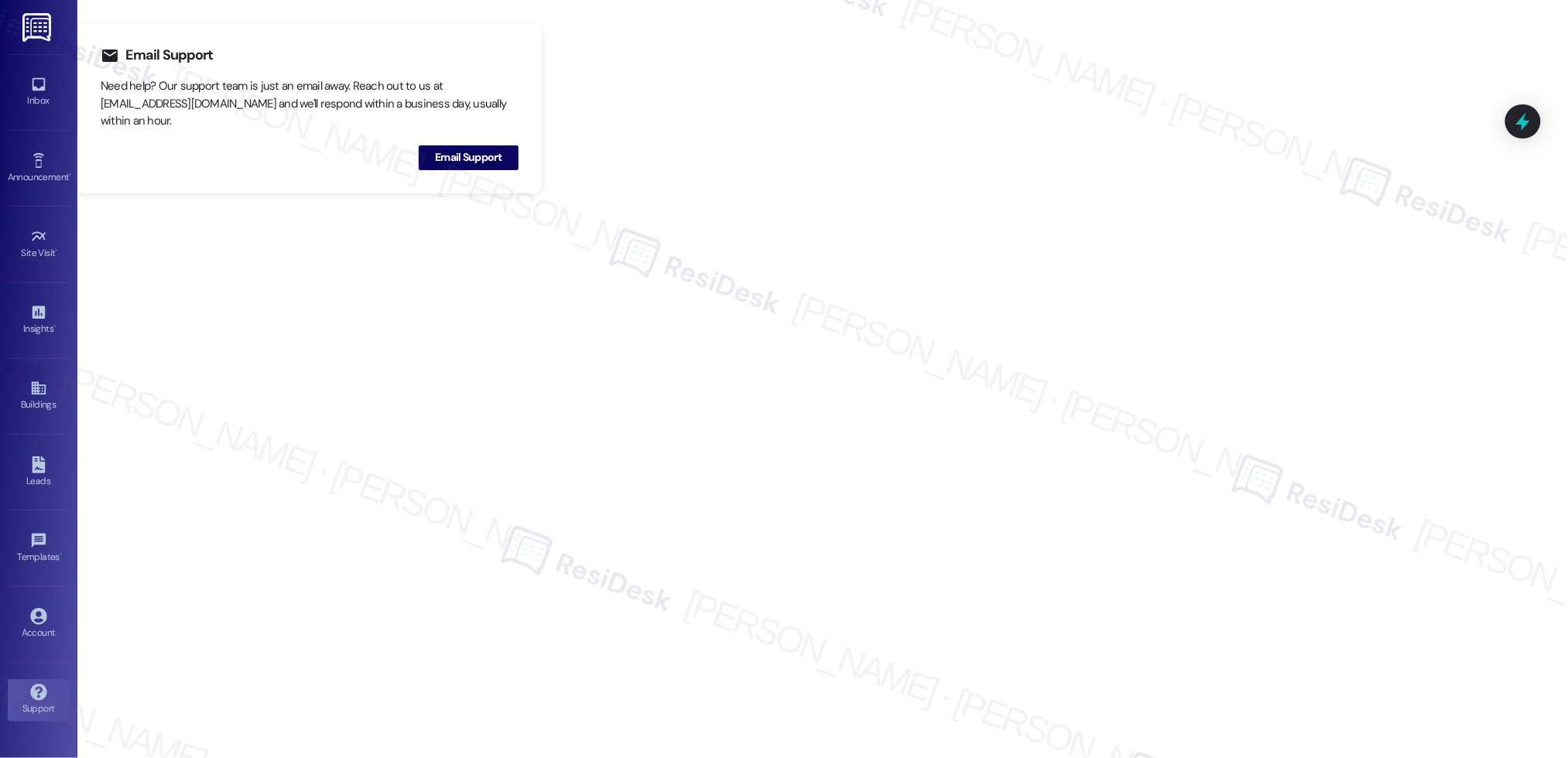
click at [57, 691] on link "Support" at bounding box center [39, 700] width 62 height 42
click at [56, 690] on link "Support" at bounding box center [39, 700] width 62 height 42
click at [59, 617] on link "Account" at bounding box center [39, 624] width 62 height 42
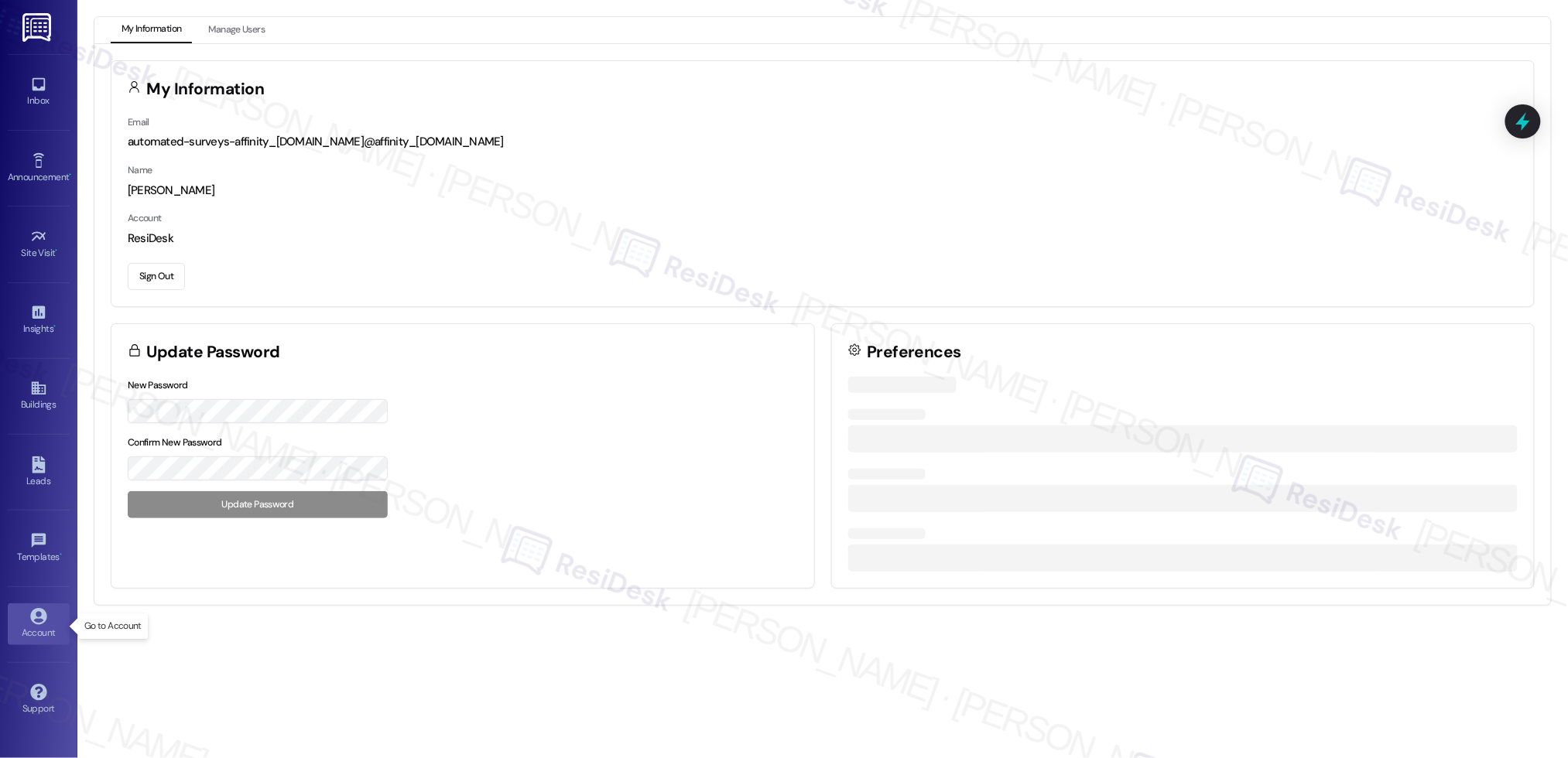
click at [58, 616] on link "Account" at bounding box center [39, 624] width 62 height 42
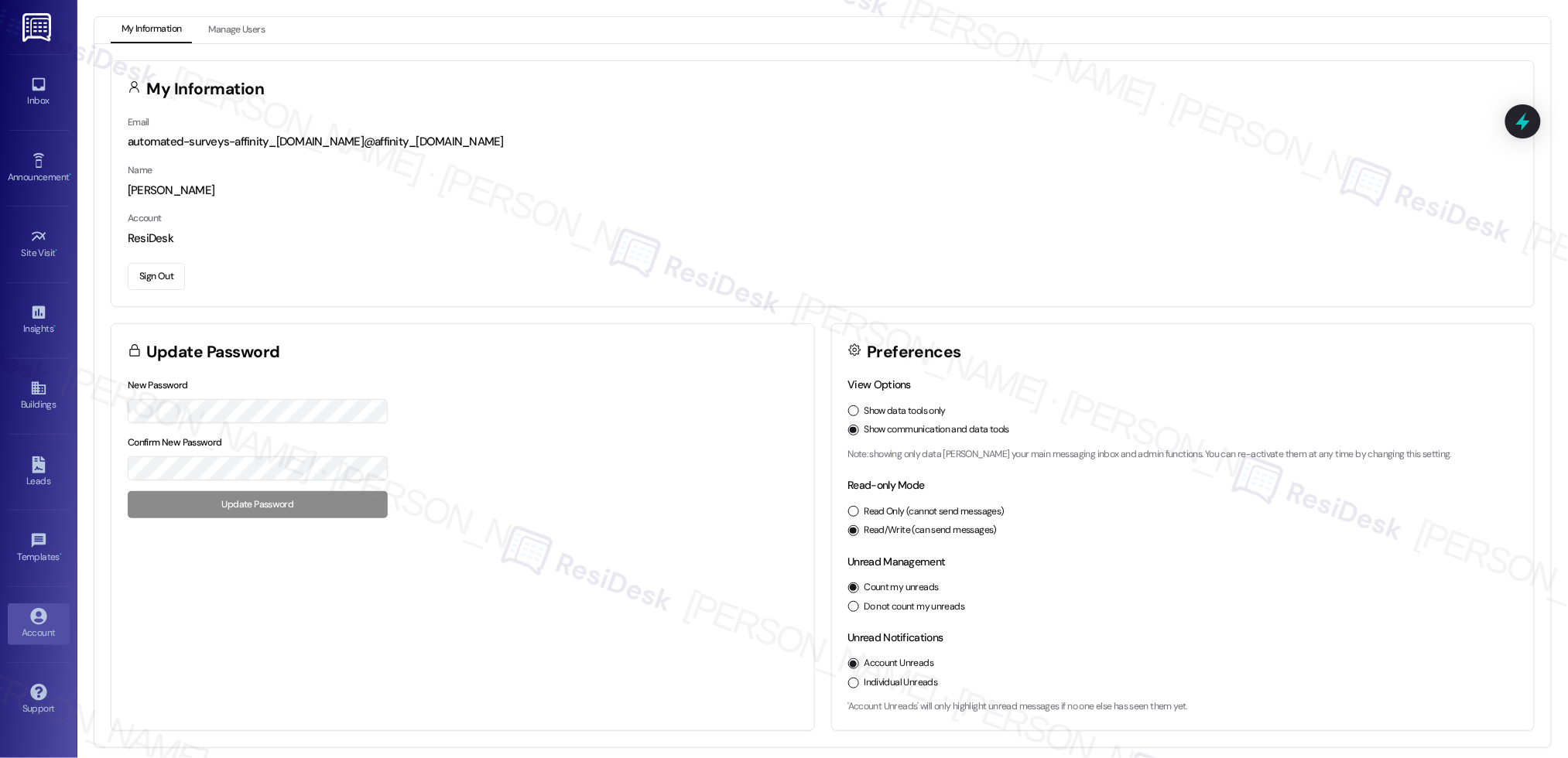
click at [186, 276] on div "Sign Out" at bounding box center [822, 274] width 1390 height 32
click at [180, 272] on button "Sign Out" at bounding box center [156, 276] width 58 height 27
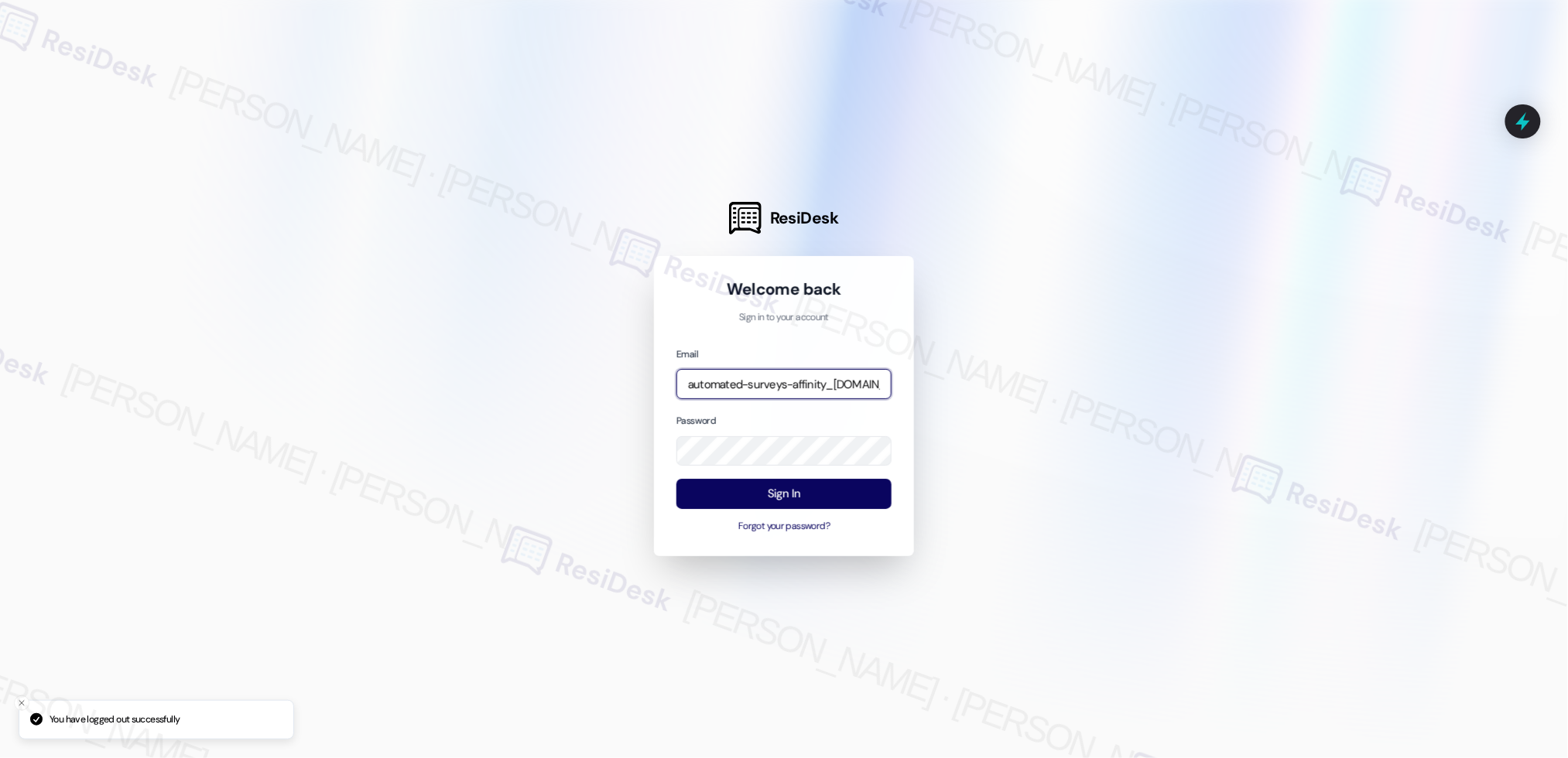
click at [765, 381] on input "automated-surveys-affinity_[DOMAIN_NAME]@affinity_[DOMAIN_NAME]" at bounding box center [784, 383] width 215 height 30
type input "[EMAIL_ADDRESS][DOMAIN_NAME]"
click at [818, 495] on button "Sign In" at bounding box center [784, 493] width 215 height 30
click at [817, 495] on button "Sign In" at bounding box center [784, 493] width 215 height 30
